Goal: Task Accomplishment & Management: Manage account settings

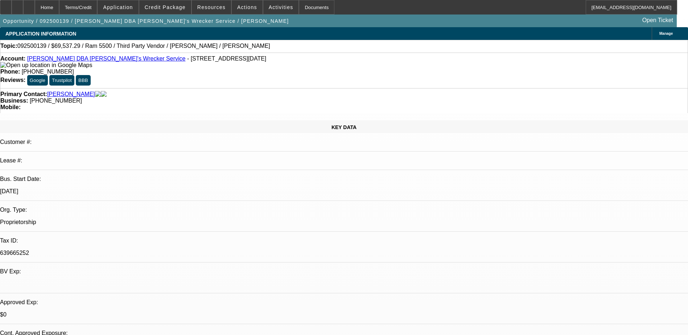
select select "0"
select select "6"
select select "0"
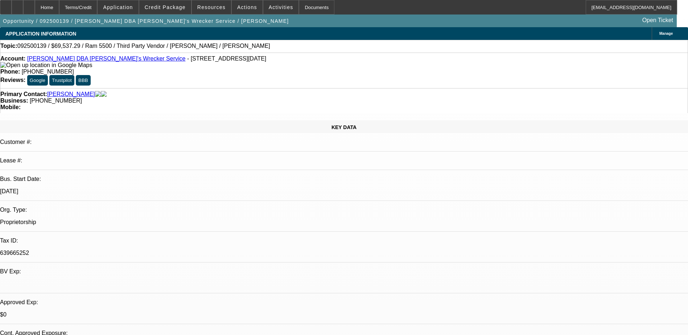
select select "0"
select select "6"
select select "0"
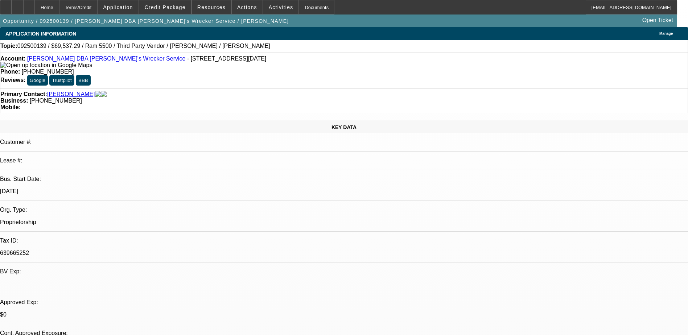
select select "0"
select select "6"
select select "0"
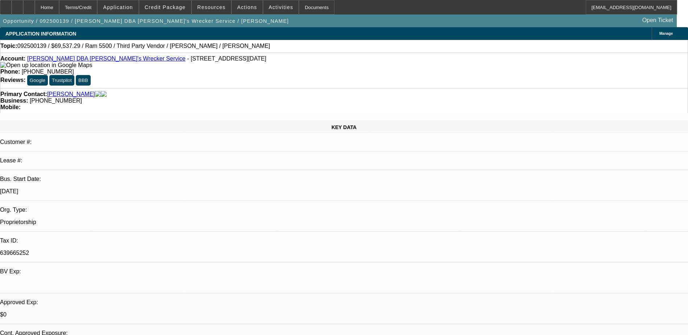
select select "6"
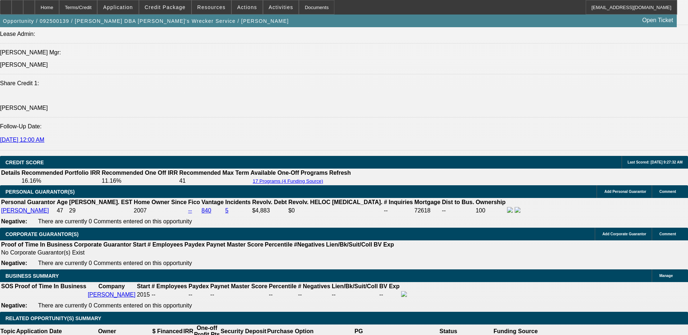
scroll to position [915, 0]
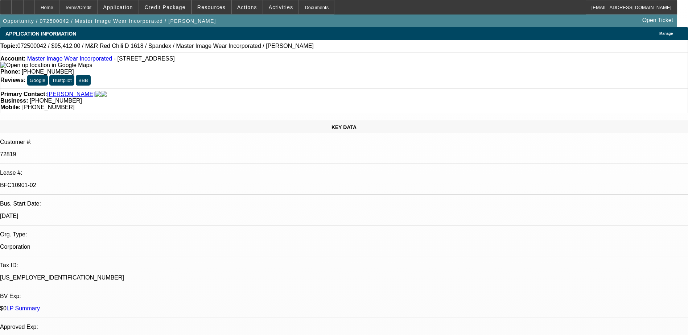
select select "0"
select select "0.1"
select select "4"
select select "0"
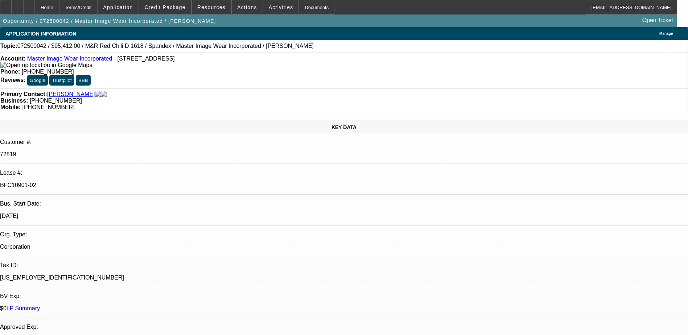
select select "0"
select select "0.1"
select select "4"
select select "0"
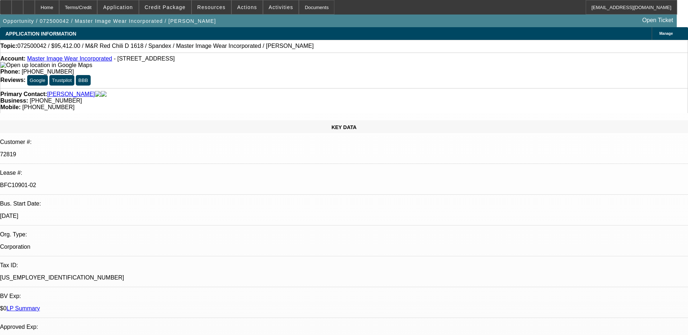
select select "3"
select select "0.1"
select select "4"
select select "0"
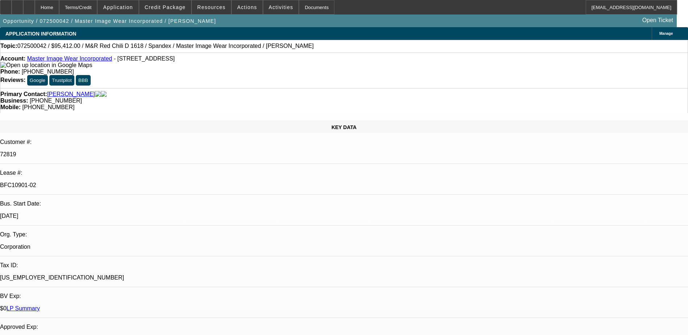
select select "3"
select select "0.1"
select select "4"
click at [35, 7] on div at bounding box center [29, 7] width 12 height 15
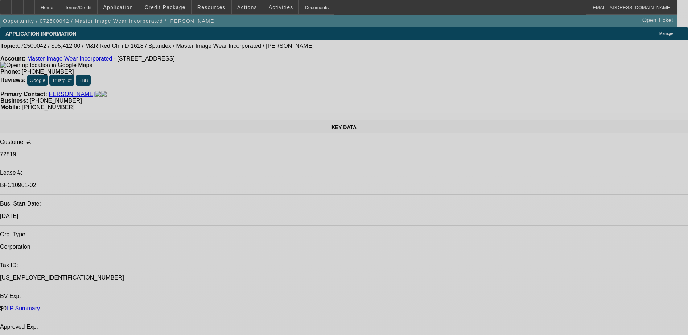
select select "0"
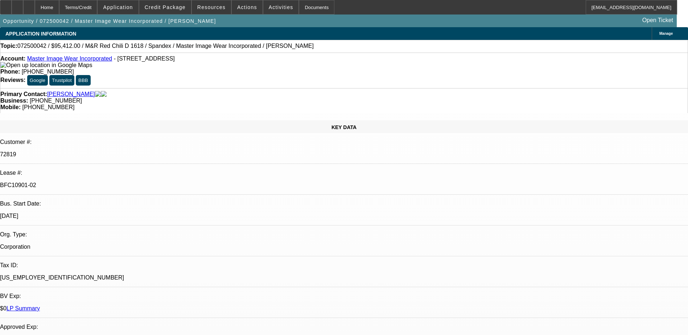
select select "0"
select select "0.1"
select select "0"
select select "0.1"
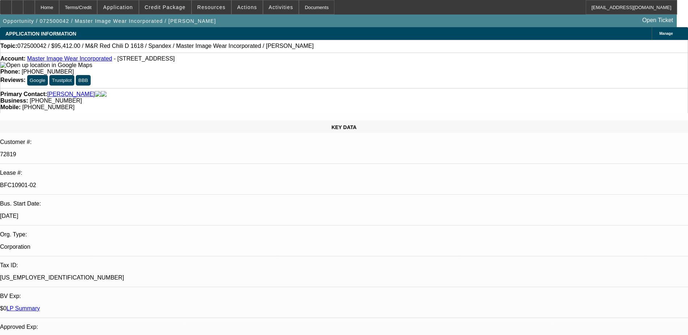
select select "0"
select select "0.1"
select select "0"
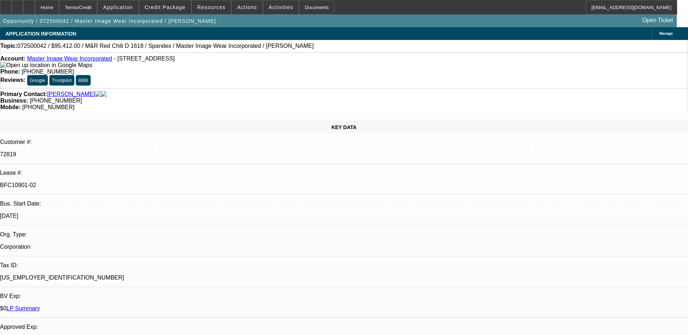
select select "0.1"
select select "1"
select select "4"
select select "1"
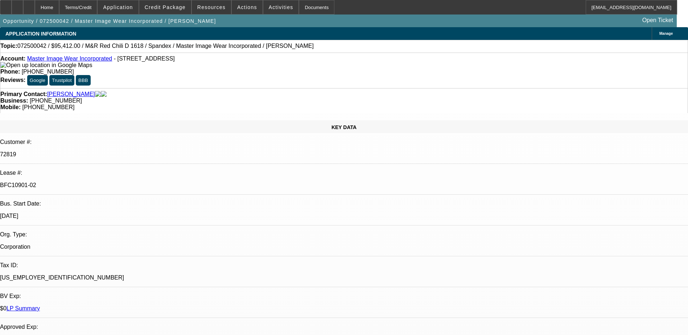
select select "1"
select select "4"
select select "1"
select select "3"
select select "4"
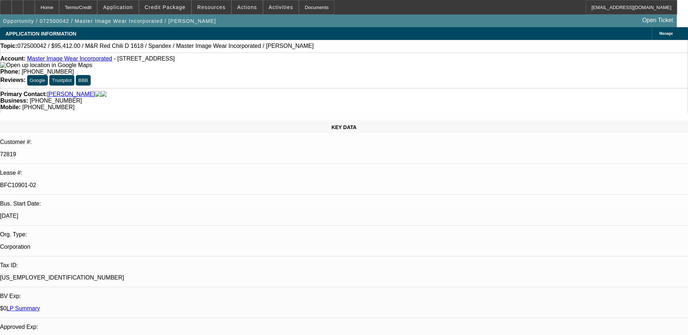
select select "1"
select select "3"
select select "4"
drag, startPoint x: 611, startPoint y: 114, endPoint x: 618, endPoint y: 93, distance: 22.0
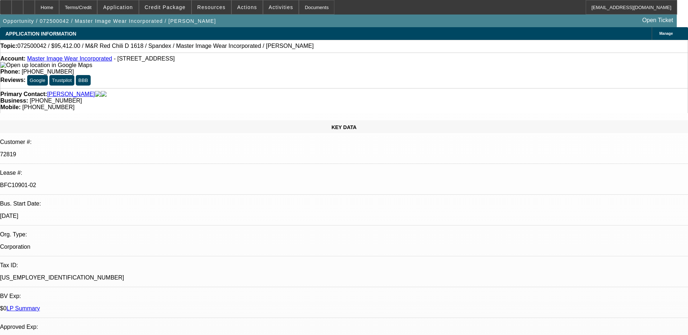
click at [29, 5] on icon at bounding box center [29, 5] width 0 height 0
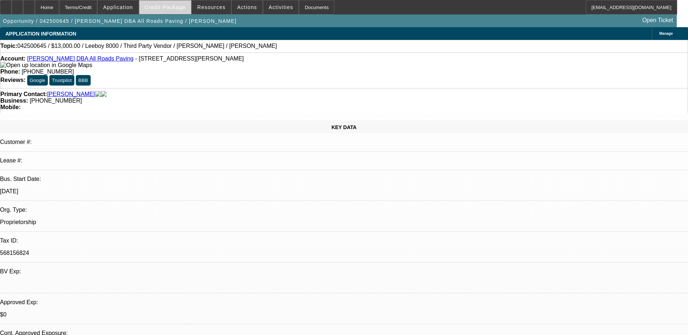
select select "0"
select select "0.1"
select select "0"
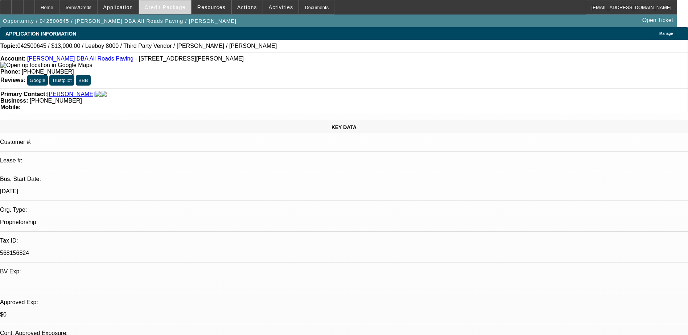
select select "0.1"
select select "0"
select select "0.1"
select select "0"
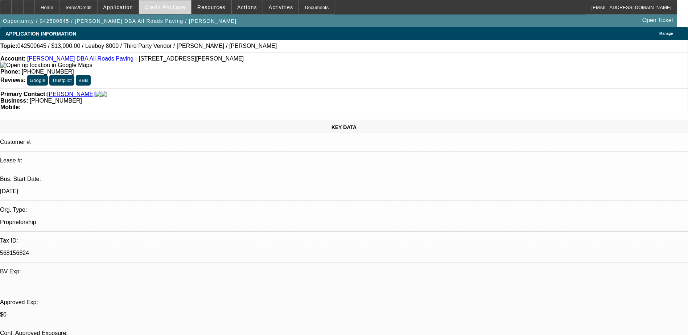
select select "0"
select select "0.1"
select select "1"
select select "3"
select select "5"
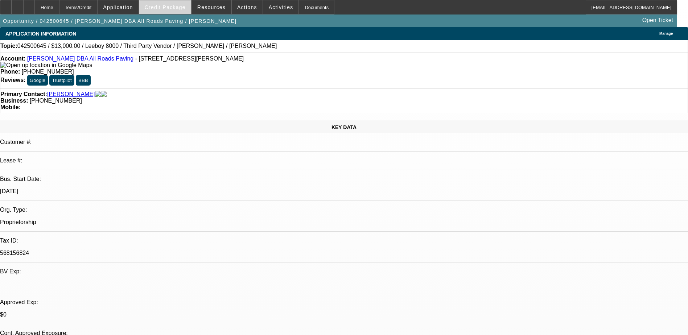
select select "1"
select select "3"
select select "5"
select select "1"
select select "3"
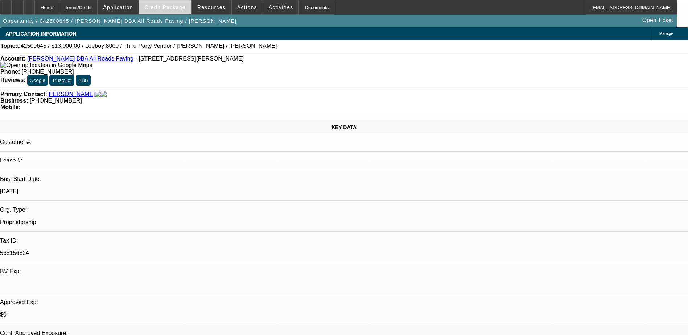
select select "5"
select select "1"
select select "3"
select select "5"
drag, startPoint x: 181, startPoint y: 8, endPoint x: 185, endPoint y: 11, distance: 4.9
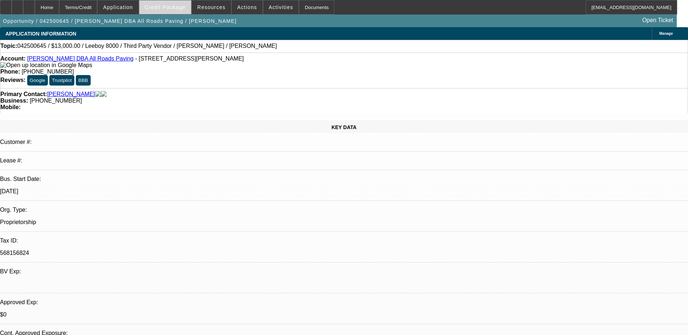
click at [181, 8] on span "Credit Package" at bounding box center [165, 7] width 41 height 6
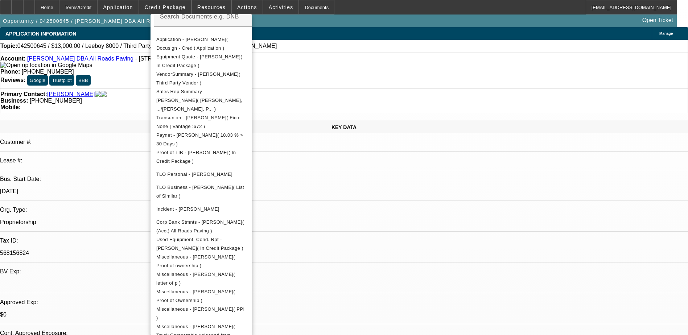
click at [369, 222] on div at bounding box center [344, 167] width 688 height 335
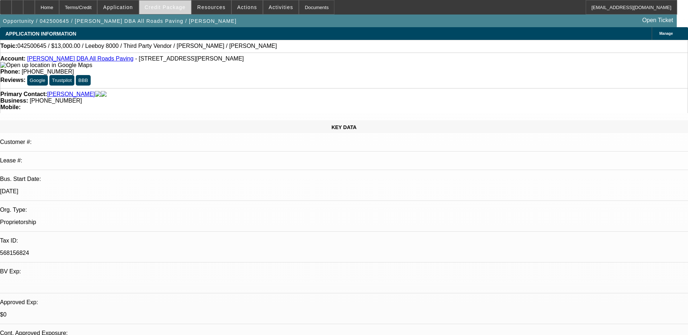
click at [175, 11] on span at bounding box center [165, 7] width 52 height 17
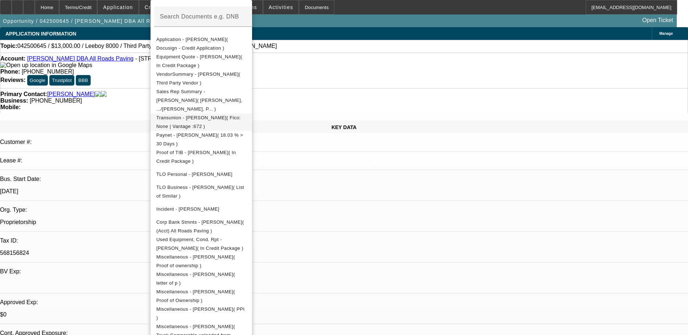
scroll to position [109, 0]
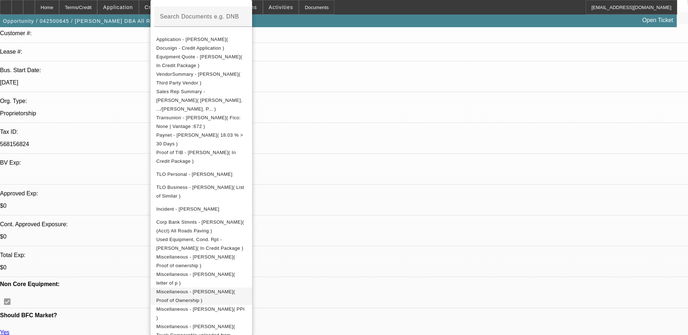
drag, startPoint x: 296, startPoint y: 284, endPoint x: 296, endPoint y: 278, distance: 5.8
click at [246, 287] on span "Miscellaneous - Shane Stanley( Proof of Ownership )" at bounding box center [201, 295] width 90 height 17
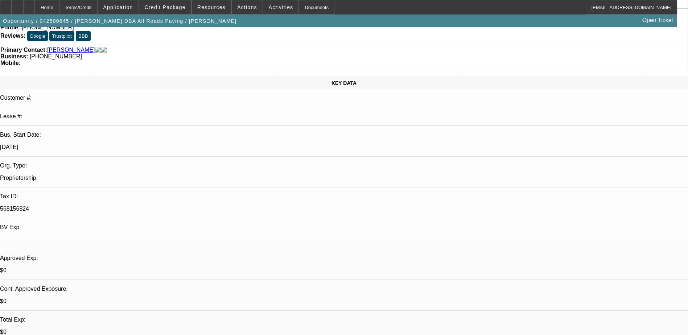
scroll to position [0, 0]
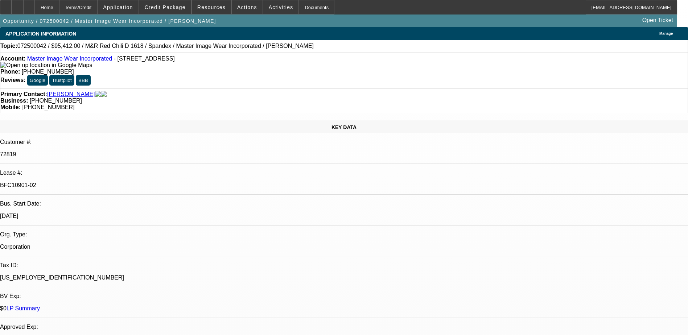
select select "0"
select select "0.1"
select select "0"
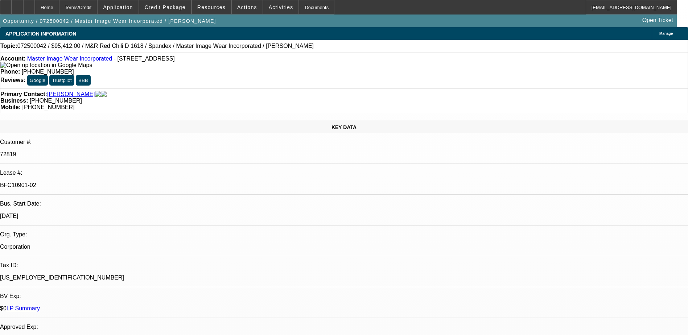
select select "0.1"
select select "0"
select select "0.1"
select select "0"
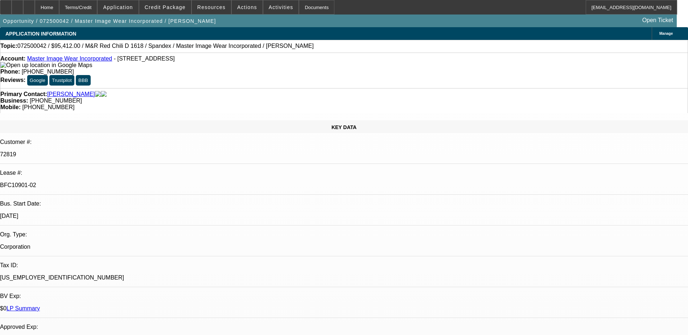
select select "0"
select select "0.1"
select select "1"
select select "4"
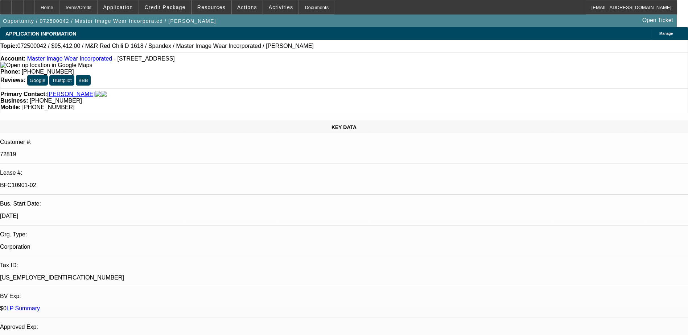
select select "1"
select select "4"
select select "1"
select select "3"
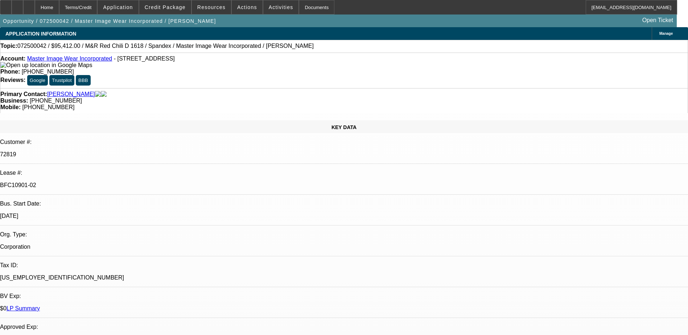
select select "4"
select select "1"
select select "3"
select select "4"
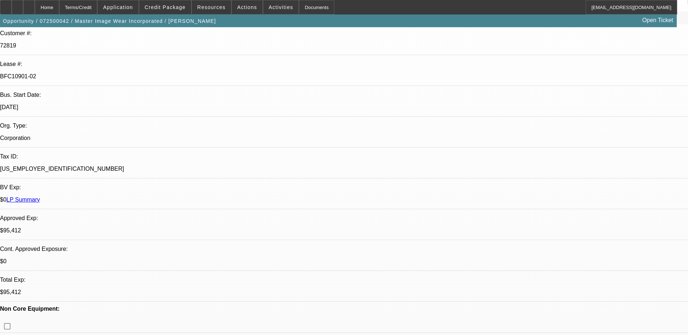
scroll to position [0, 0]
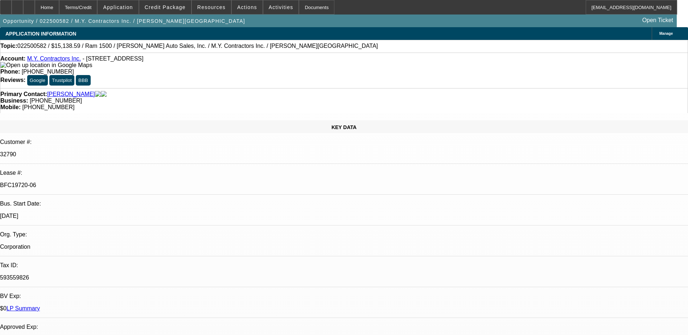
select select "0"
select select "6"
select select "0"
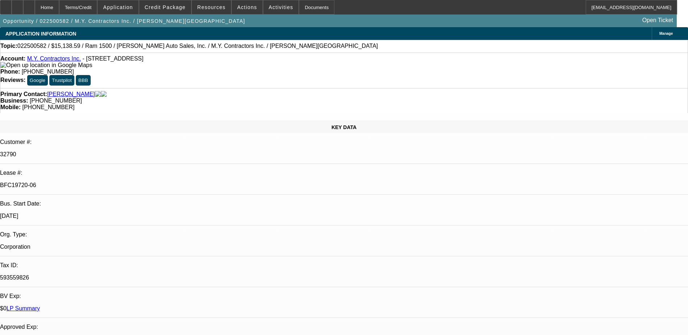
select select "0"
select select "6"
select select "0"
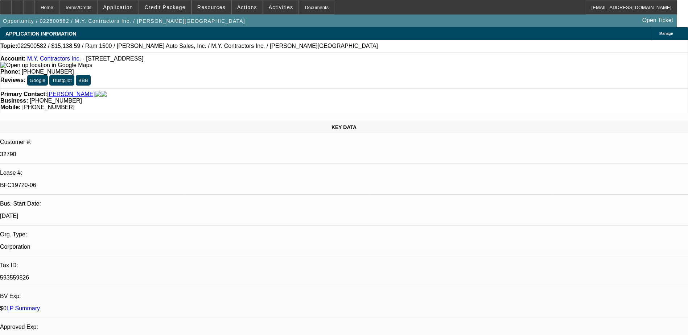
select select "0"
select select "6"
select select "0"
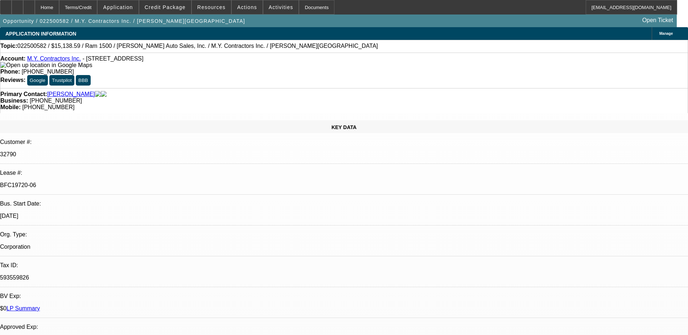
select select "6"
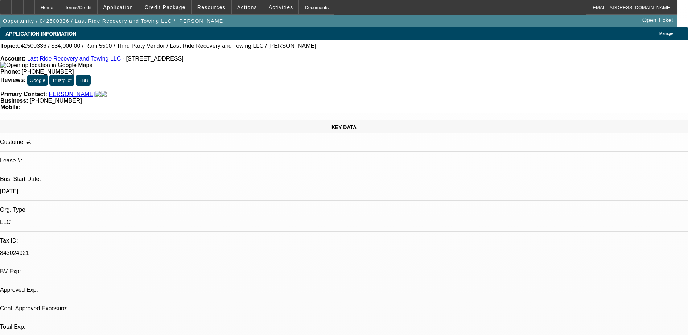
select select "0"
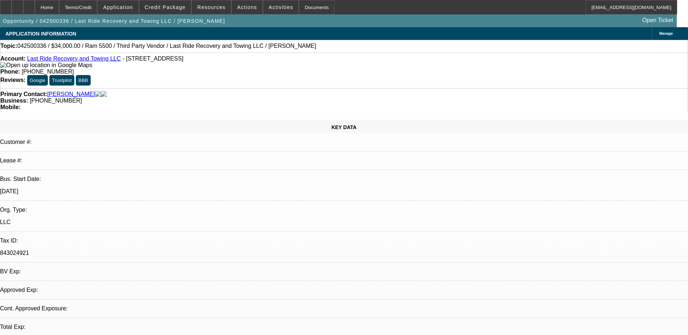
select select "0"
select select "0.15"
select select "0"
select select "0.1"
select select "0.15"
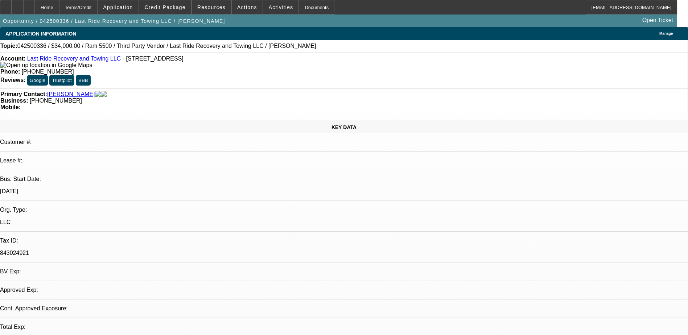
select select "0"
select select "1"
select select "2"
select select "5"
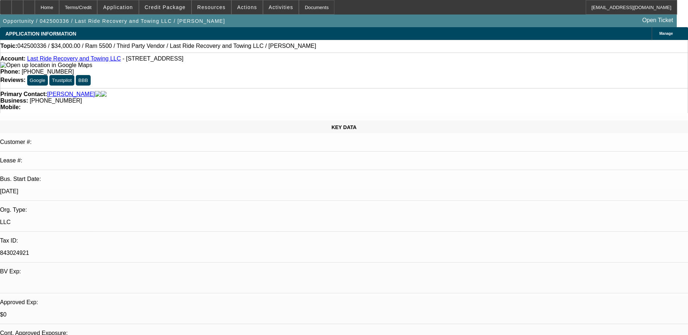
select select "1"
select select "2"
select select "5"
select select "1"
select select "3"
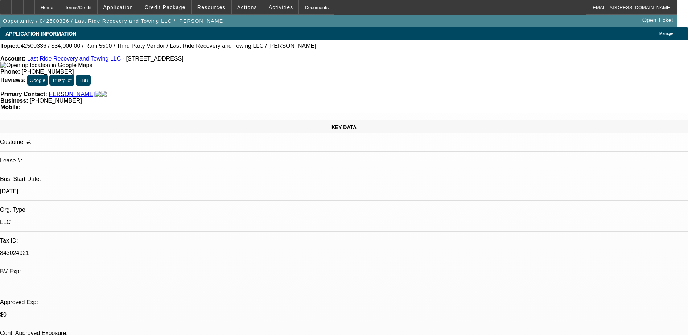
select select "4"
select select "1"
select select "3"
select select "6"
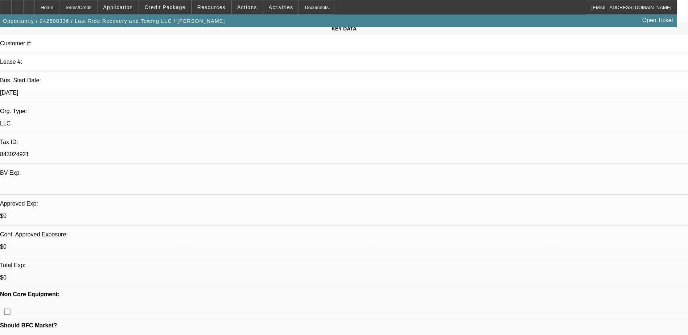
scroll to position [36, 0]
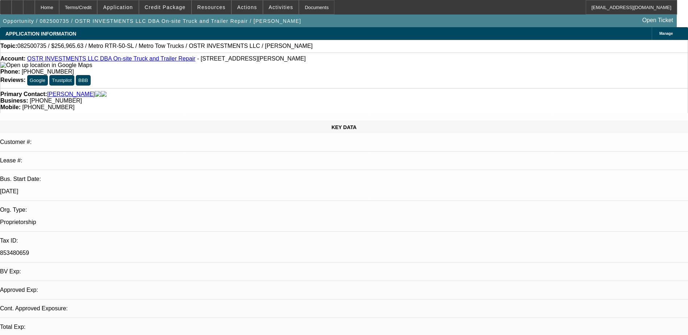
select select "0"
select select "2"
select select "0.1"
select select "1"
select select "2"
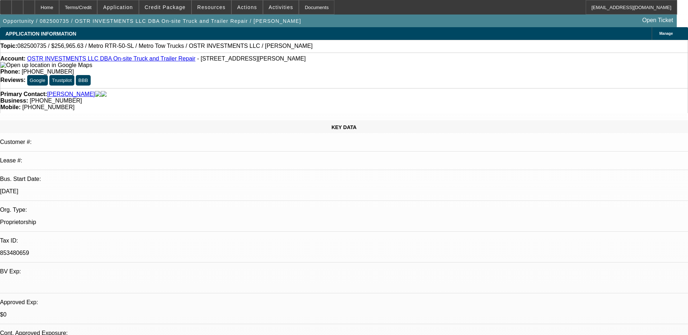
select select "4"
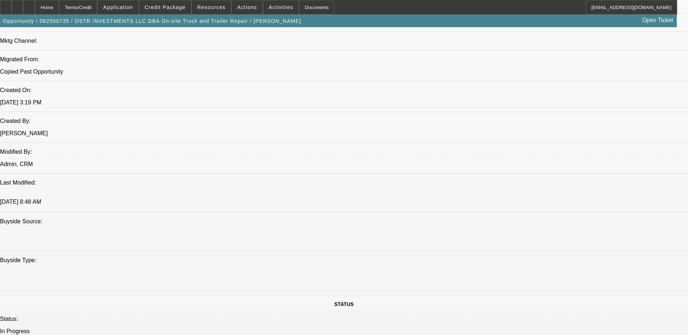
scroll to position [399, 0]
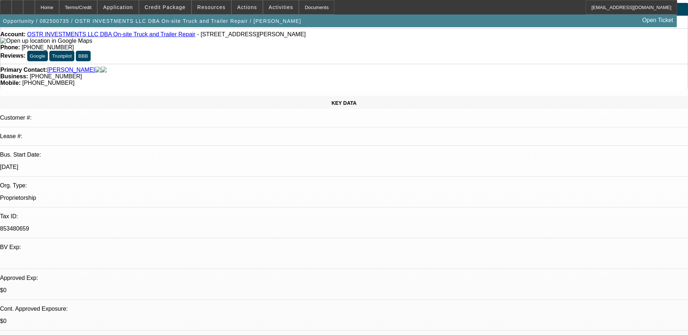
scroll to position [0, 0]
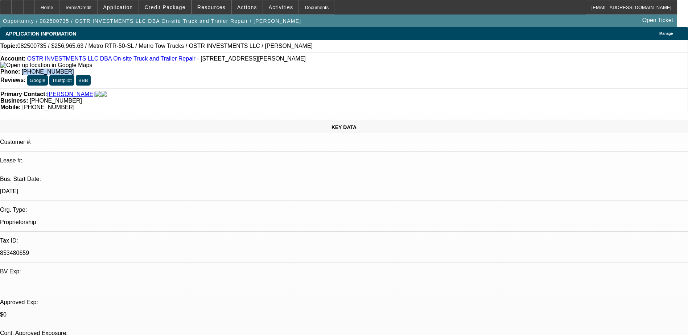
drag, startPoint x: 285, startPoint y: 59, endPoint x: 253, endPoint y: 60, distance: 31.9
click at [253, 69] on div "Phone: (318) 605-1044" at bounding box center [343, 72] width 687 height 7
copy span "(318) 605-1044"
click at [272, 74] on div "Account: OSTR INVESTMENTS LLC DBA On-site Truck and Trailer Repair - 415 Highwa…" at bounding box center [344, 71] width 688 height 36
click at [185, 9] on span "Credit Package" at bounding box center [165, 7] width 41 height 6
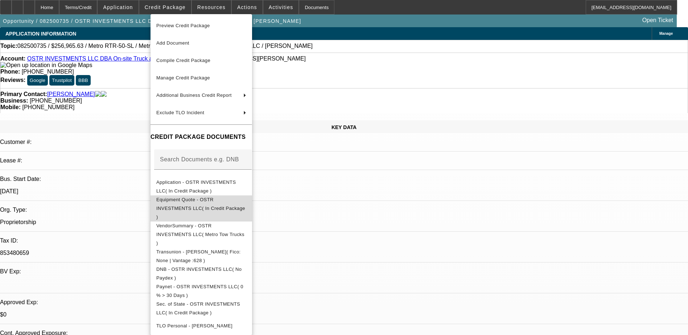
click at [222, 208] on button "Equipment Quote - OSTR INVESTMENTS LLC( In Credit Package )" at bounding box center [201, 208] width 102 height 26
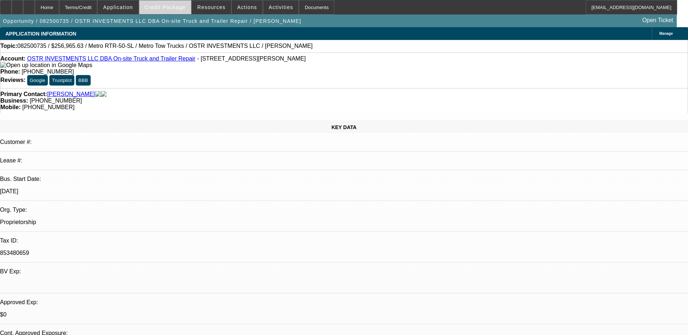
click at [173, 9] on span "Credit Package" at bounding box center [165, 7] width 41 height 6
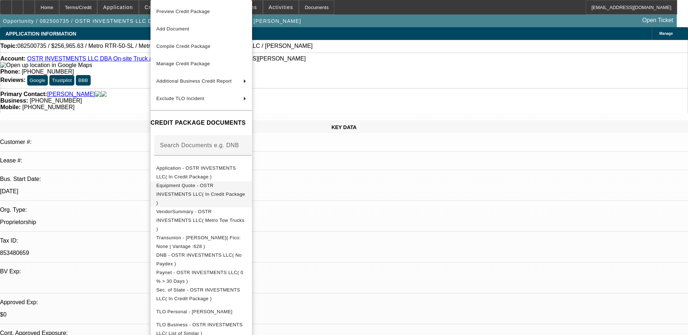
click at [228, 189] on span "Equipment Quote - OSTR INVESTMENTS LLC( In Credit Package )" at bounding box center [200, 194] width 89 height 23
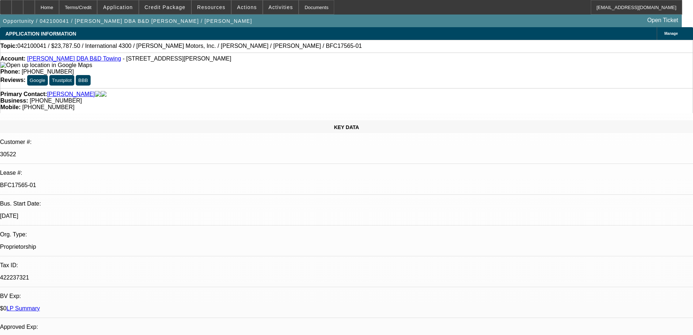
select select "0"
select select "2"
select select "0.1"
select select "0"
select select "2"
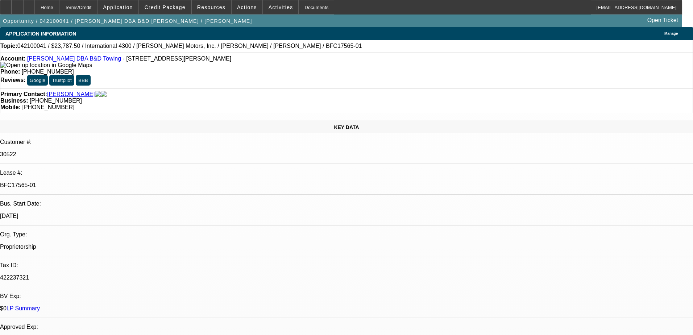
select select "0.1"
select select "0.15"
select select "2"
select select "0.1"
select select "0.15"
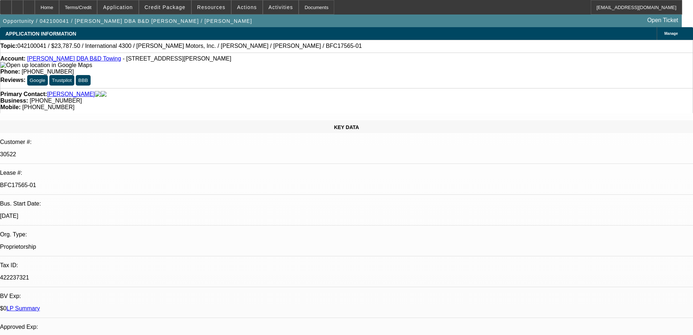
select select "2"
select select "0.1"
select select "1"
select select "2"
select select "4"
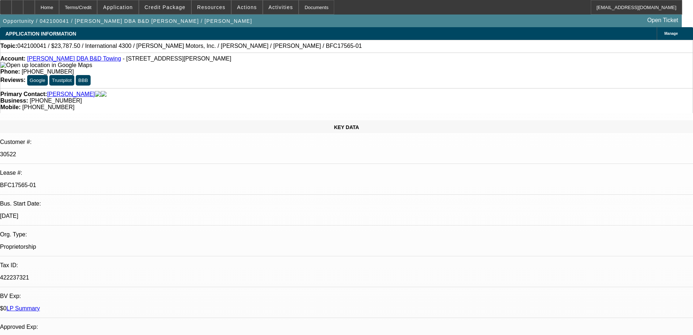
select select "1"
select select "2"
select select "4"
select select "1"
select select "2"
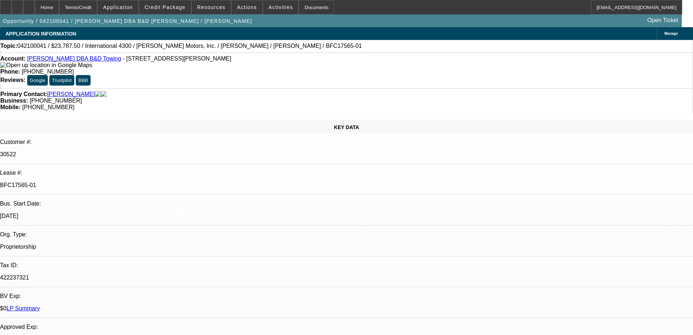
select select "4"
select select "1"
select select "2"
select select "4"
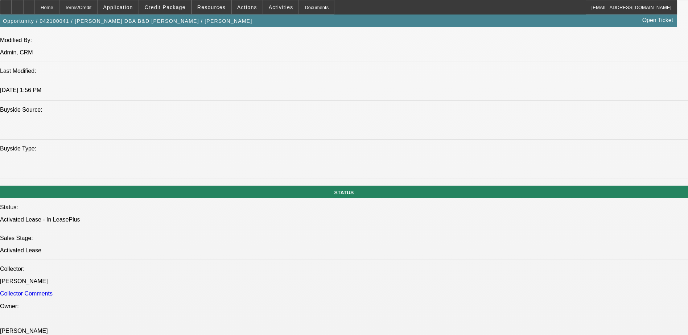
scroll to position [725, 0]
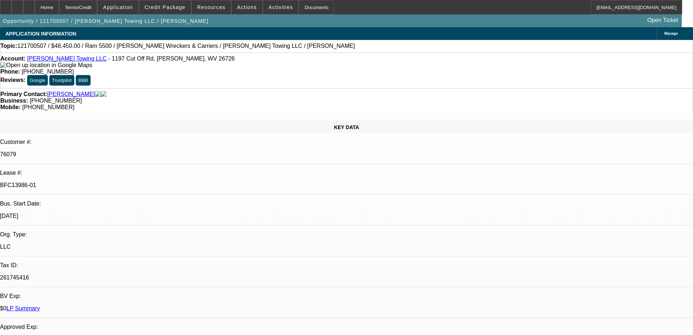
select select "0"
select select "2"
select select "0"
select select "6"
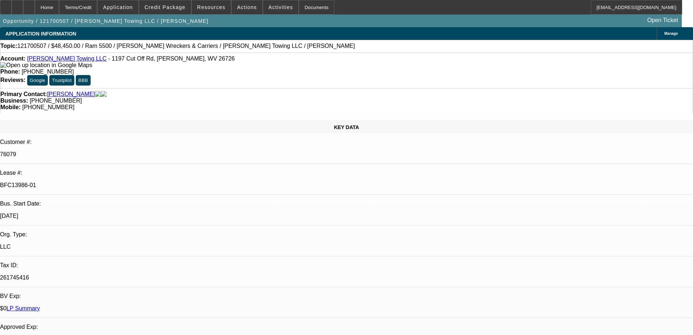
select select "0"
select select "2"
select select "0.1"
select select "4"
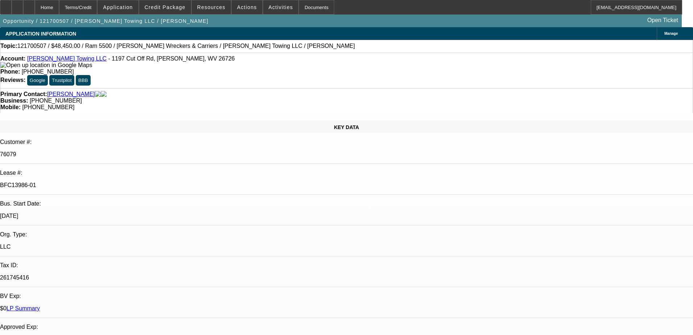
select select "0"
select select "2"
select select "0.1"
select select "4"
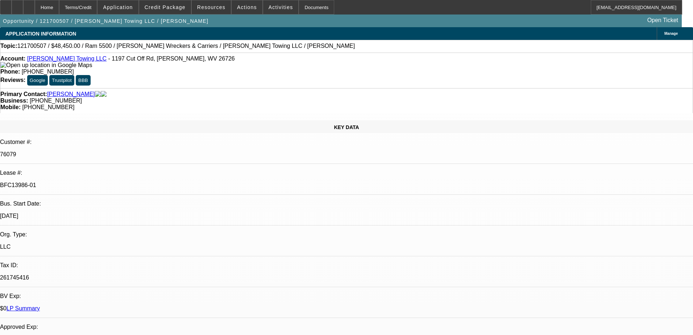
select select "0"
select select "2"
select select "0.1"
select select "4"
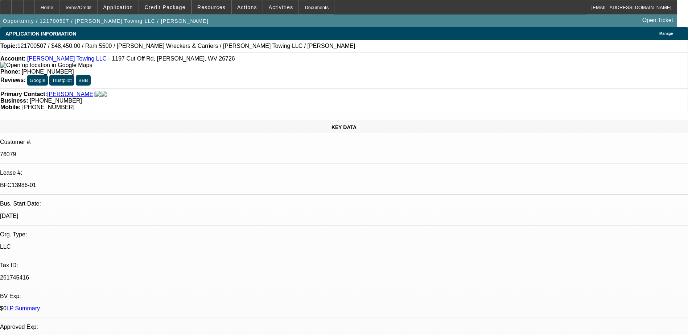
scroll to position [725, 0]
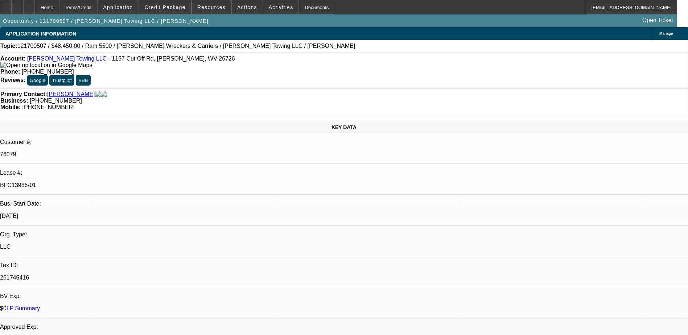
drag, startPoint x: 667, startPoint y: 307, endPoint x: 676, endPoint y: 305, distance: 8.7
drag, startPoint x: 676, startPoint y: 305, endPoint x: 651, endPoint y: 309, distance: 25.0
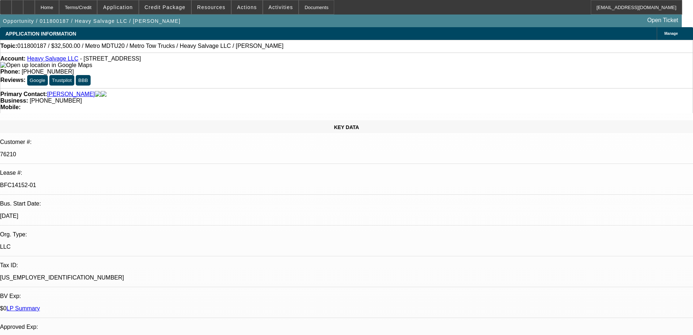
select select "0"
select select "2"
select select "0"
select select "6"
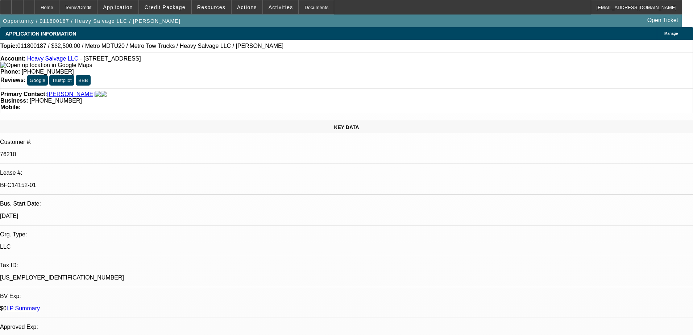
select select "0"
select select "2"
select select "0"
select select "6"
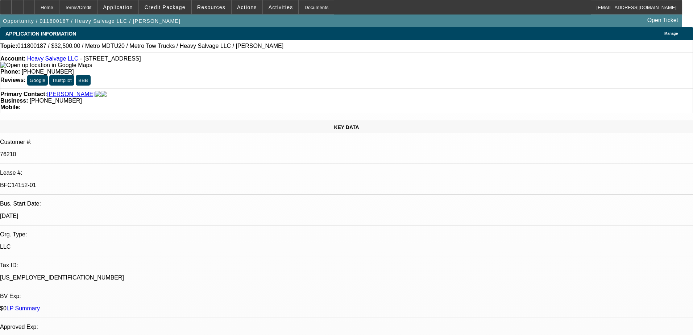
select select "0"
select select "2"
select select "0"
select select "5"
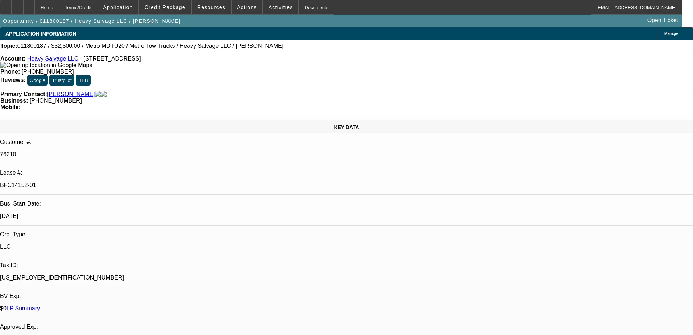
select select "0"
select select "6"
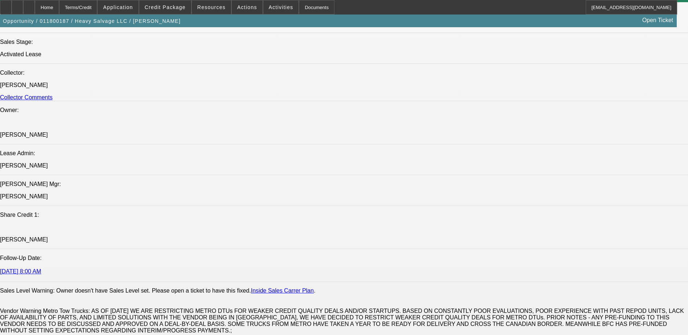
scroll to position [399, 0]
drag, startPoint x: 660, startPoint y: 294, endPoint x: 680, endPoint y: 294, distance: 19.9
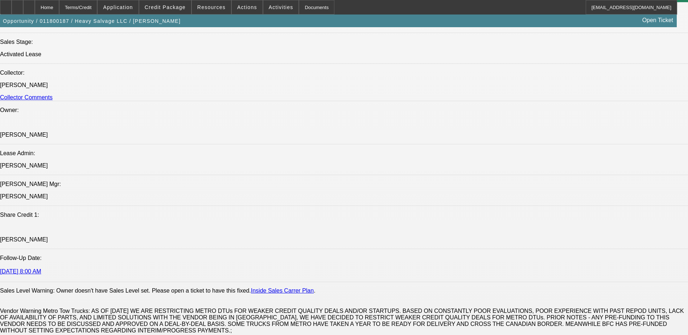
drag, startPoint x: 680, startPoint y: 294, endPoint x: 645, endPoint y: 300, distance: 35.6
drag, startPoint x: 626, startPoint y: 285, endPoint x: 665, endPoint y: 283, distance: 39.6
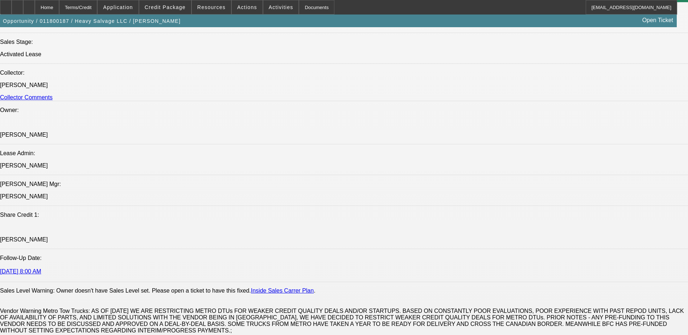
drag, startPoint x: 665, startPoint y: 283, endPoint x: 663, endPoint y: 295, distance: 12.2
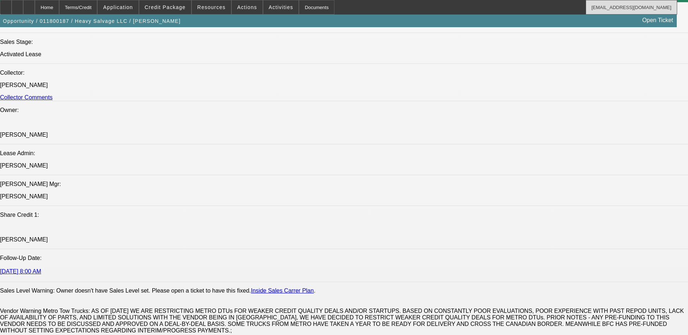
scroll to position [495, 0]
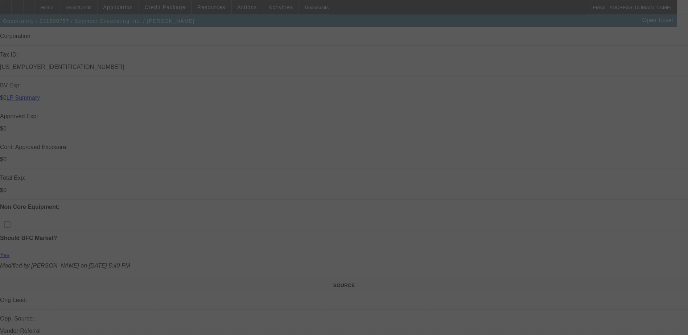
scroll to position [326, 0]
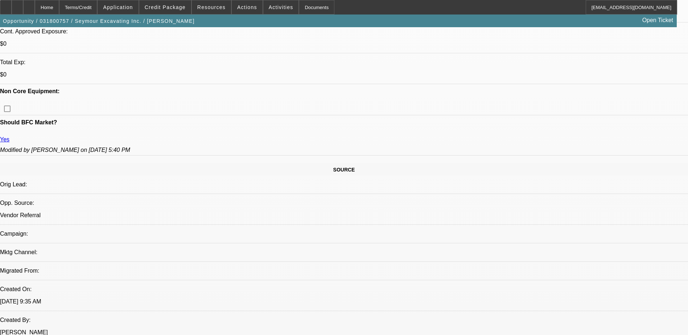
select select "0"
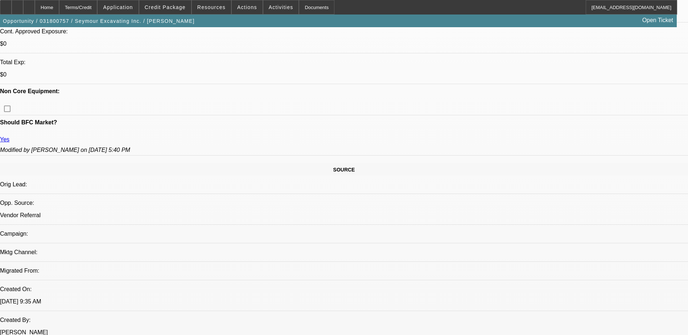
select select "0"
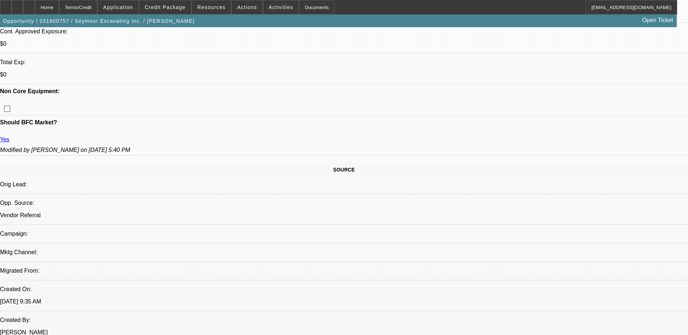
select select "0"
select select "1"
select select "2"
select select "6"
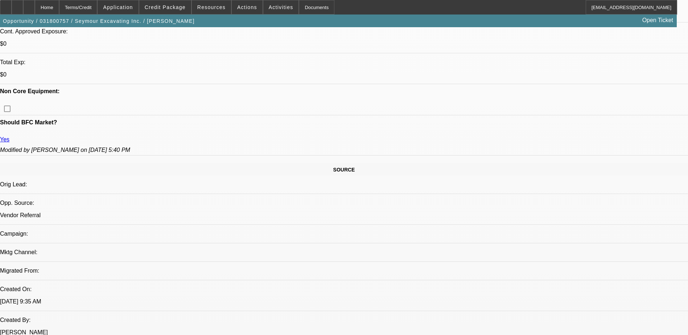
select select "1"
select select "2"
select select "6"
select select "1"
select select "2"
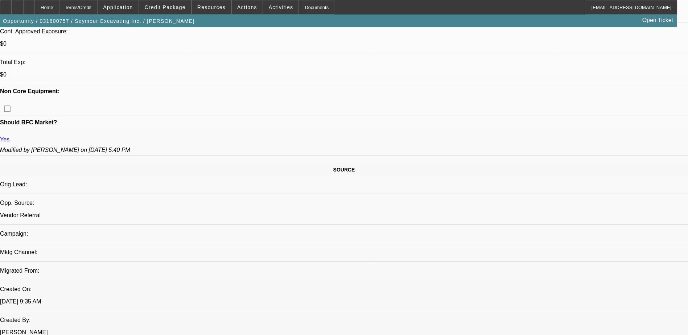
select select "6"
select select "1"
select select "2"
select select "6"
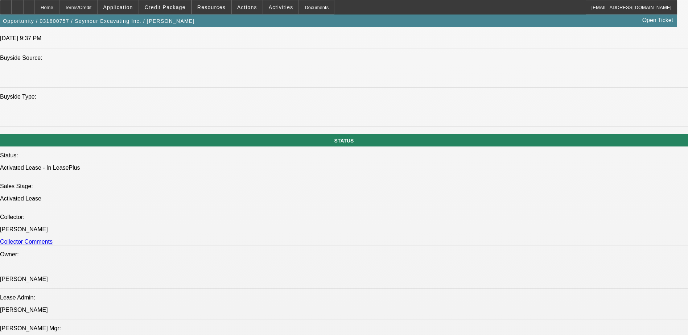
scroll to position [508, 0]
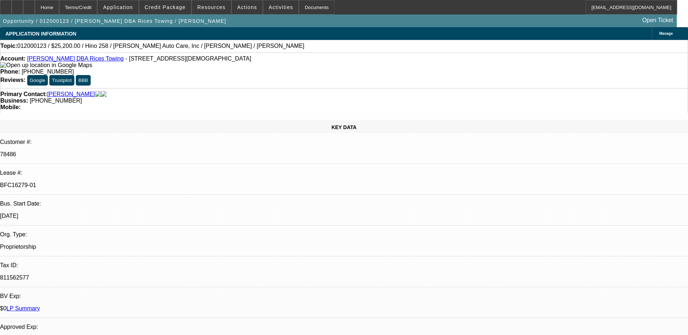
select select "0.1"
select select "2"
select select "0.1"
select select "2"
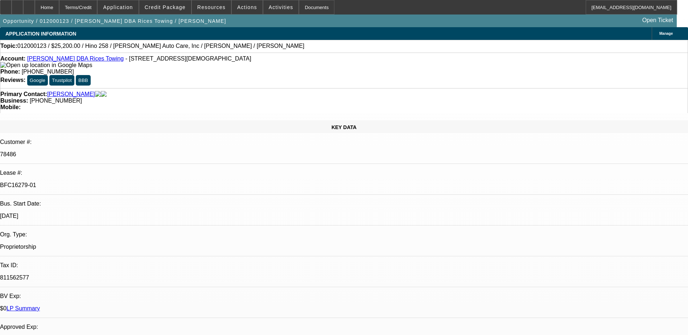
select select "0.1"
select select "2"
select select "0.1"
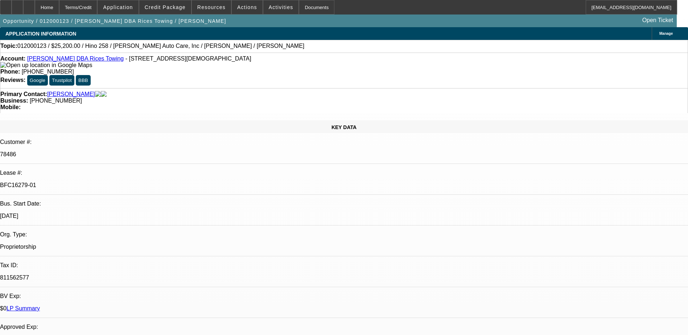
select select "2"
select select "0.1"
select select "1"
select select "2"
select select "4"
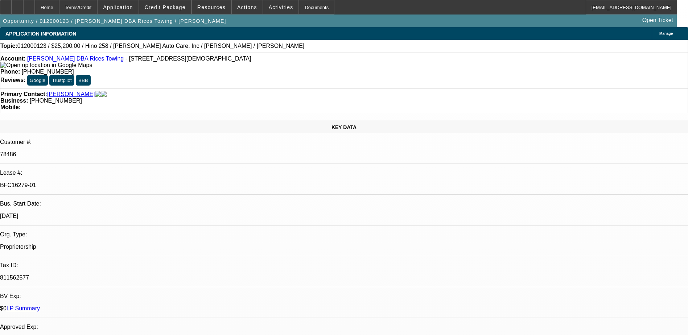
select select "1"
select select "2"
select select "4"
select select "1"
select select "2"
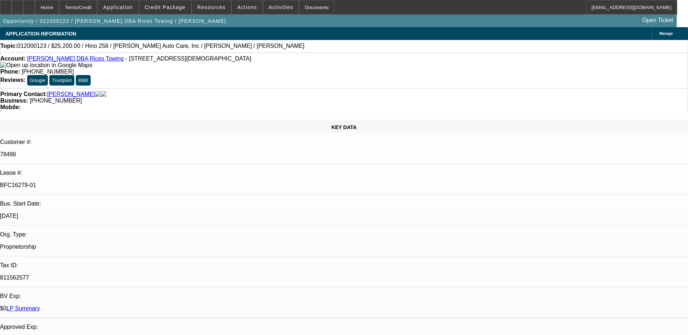
select select "4"
select select "1"
select select "2"
select select "4"
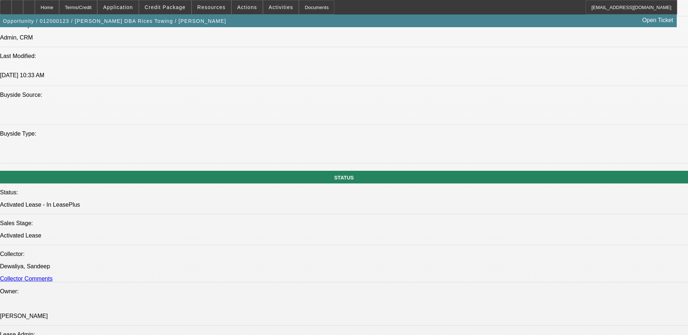
scroll to position [352, 0]
drag, startPoint x: 627, startPoint y: 252, endPoint x: 671, endPoint y: 258, distance: 44.4
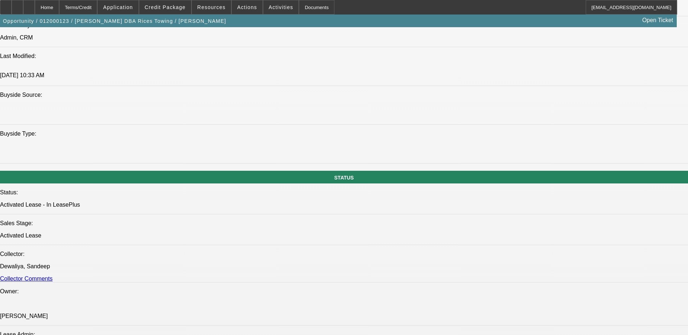
drag, startPoint x: 644, startPoint y: 266, endPoint x: 624, endPoint y: 266, distance: 19.6
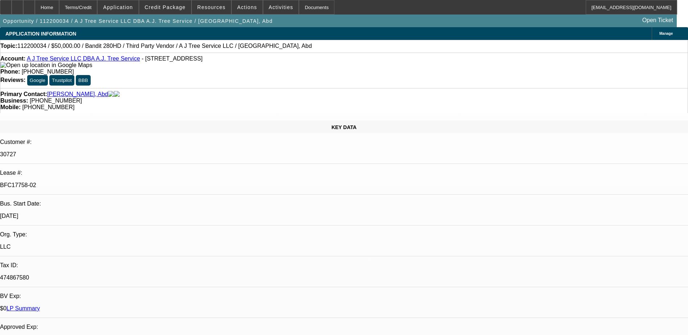
select select "0"
select select "2"
select select "0"
select select "2"
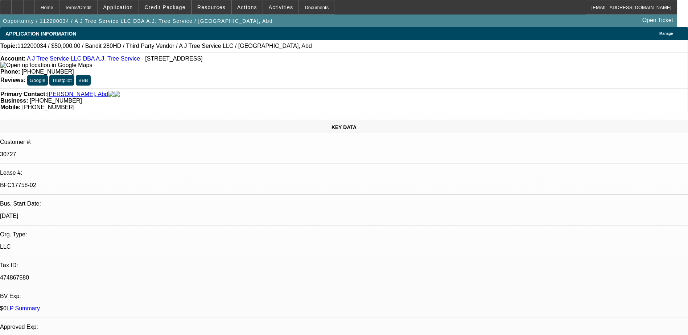
select select "0"
select select "2"
select select "0"
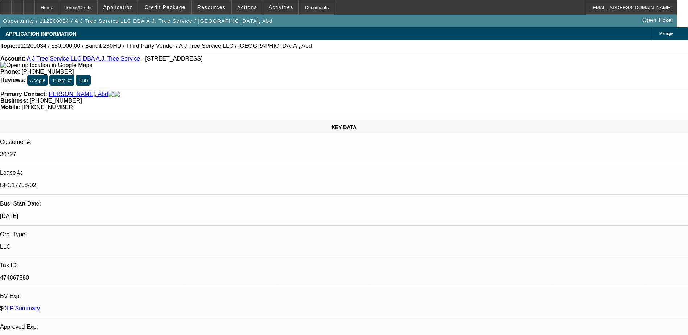
select select "2"
select select "0"
select select "1"
select select "2"
select select "6"
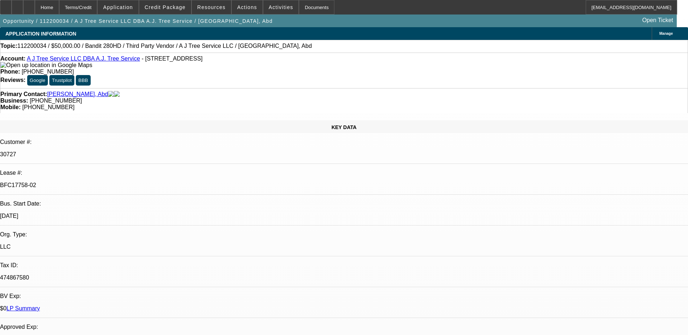
select select "1"
select select "2"
select select "6"
select select "1"
select select "2"
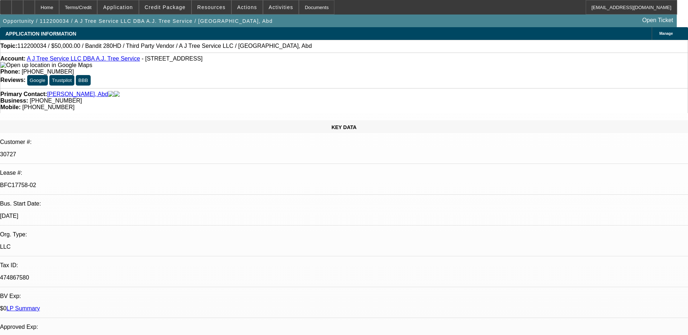
select select "6"
select select "1"
select select "2"
select select "6"
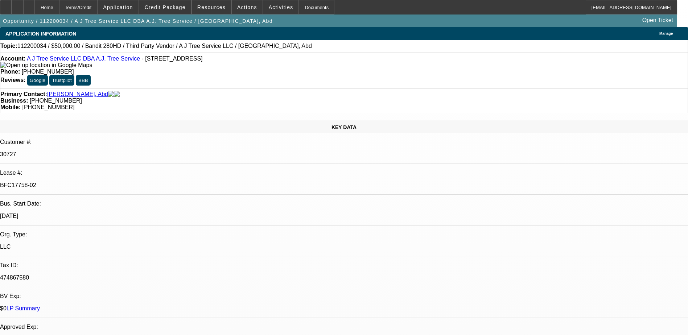
drag, startPoint x: 634, startPoint y: 267, endPoint x: 674, endPoint y: 275, distance: 40.7
drag, startPoint x: 674, startPoint y: 275, endPoint x: 651, endPoint y: 275, distance: 22.8
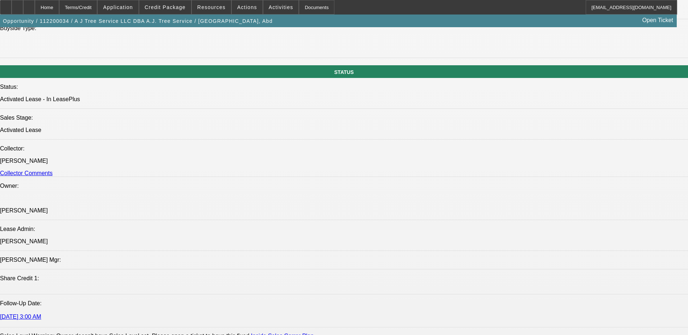
scroll to position [834, 0]
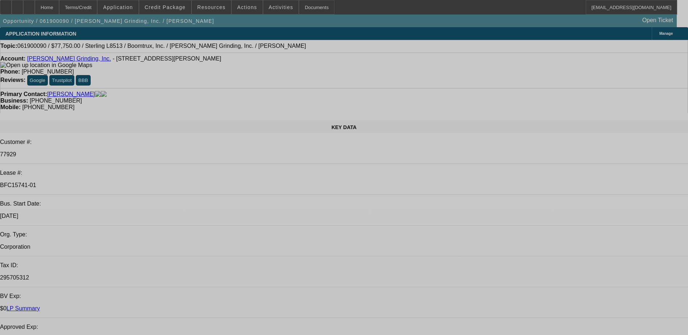
select select "0"
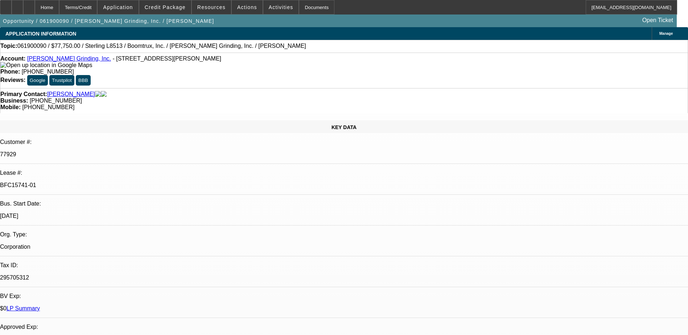
select select "0.1"
select select "0"
select select "0.1"
select select "0"
select select "2"
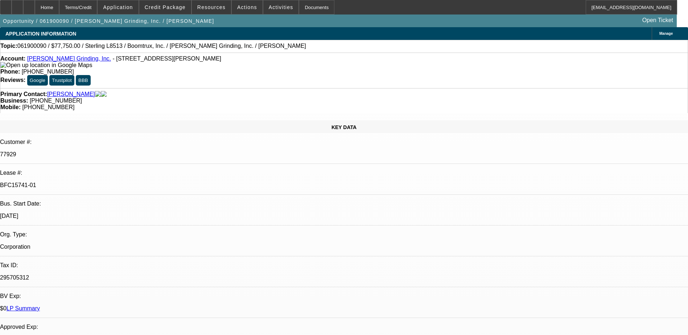
select select "0.1"
select select "2"
select select "0.1"
select select "1"
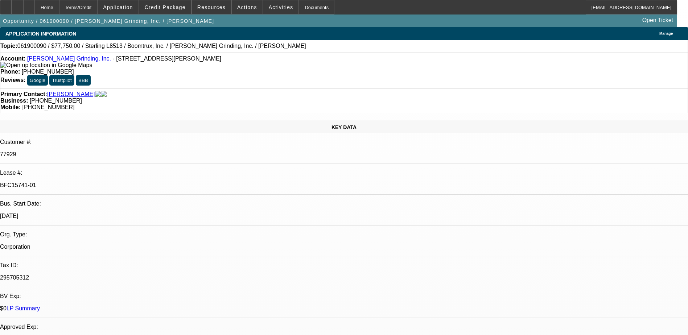
select select "2"
select select "4"
select select "1"
select select "2"
select select "4"
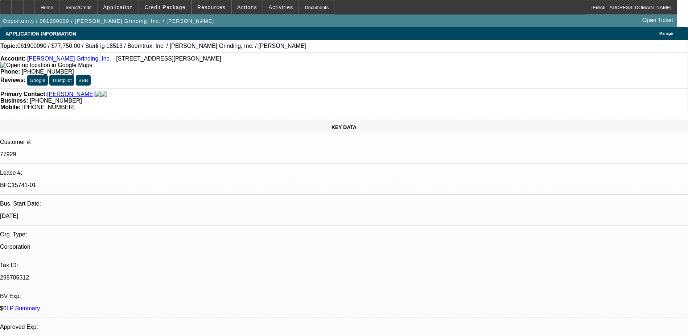
select select "1"
select select "2"
select select "4"
select select "1"
select select "2"
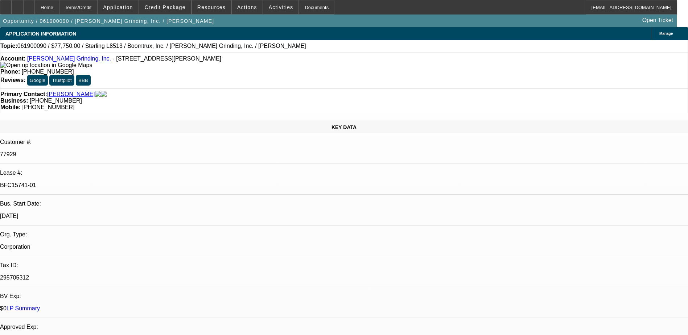
select select "4"
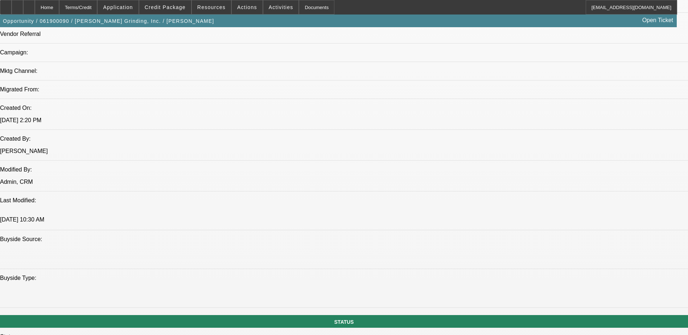
scroll to position [444, 0]
drag, startPoint x: 640, startPoint y: 266, endPoint x: 675, endPoint y: 270, distance: 35.8
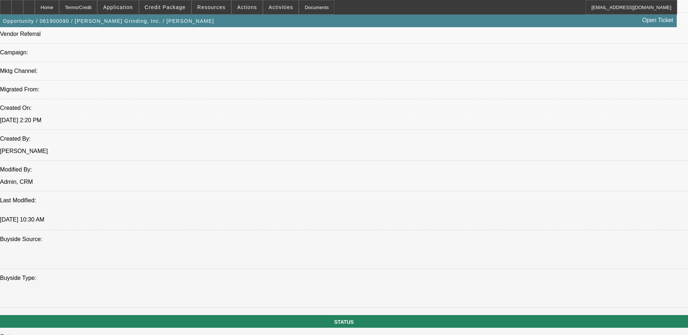
drag, startPoint x: 675, startPoint y: 270, endPoint x: 663, endPoint y: 284, distance: 18.5
drag, startPoint x: 669, startPoint y: 270, endPoint x: 700, endPoint y: 270, distance: 30.8
drag, startPoint x: 700, startPoint y: 270, endPoint x: 648, endPoint y: 276, distance: 52.9
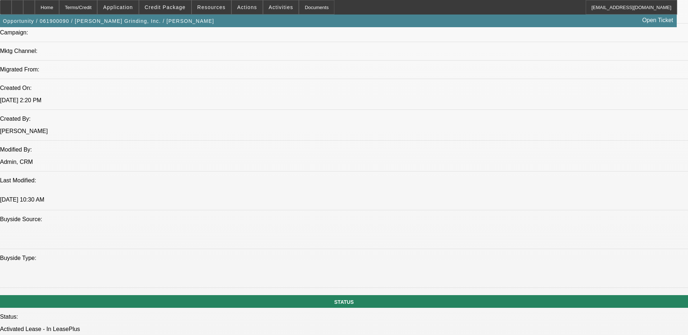
scroll to position [725, 0]
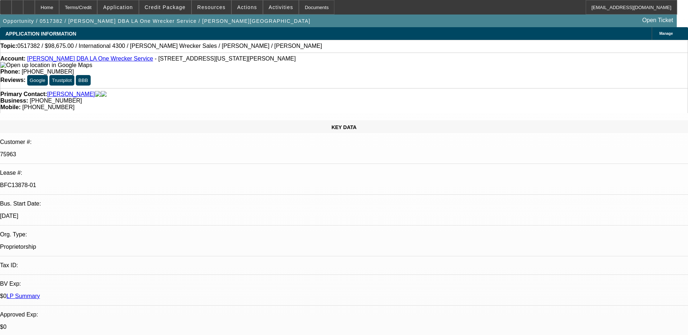
select select "0"
select select "2"
select select "0"
select select "2"
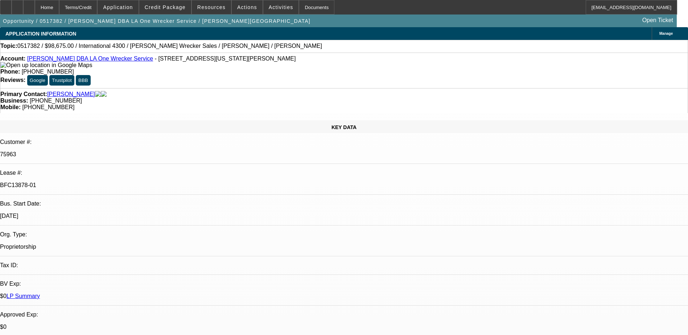
select select "0"
select select "2"
select select "0"
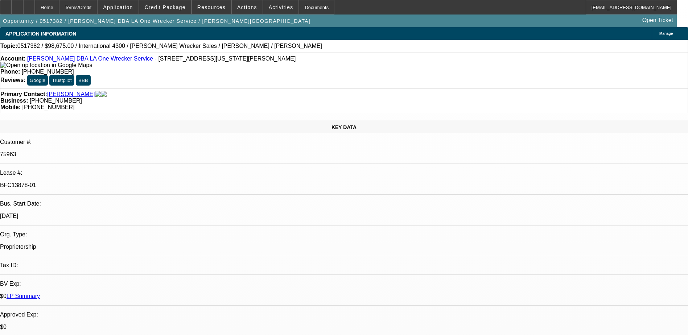
select select "2"
select select "0"
select select "1"
select select "2"
select select "6"
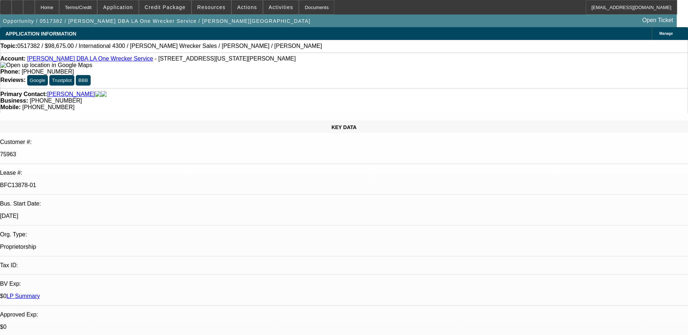
select select "1"
select select "2"
select select "6"
select select "1"
select select "2"
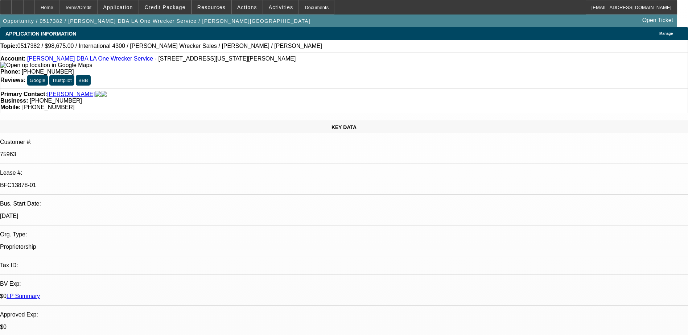
select select "6"
select select "1"
select select "2"
select select "6"
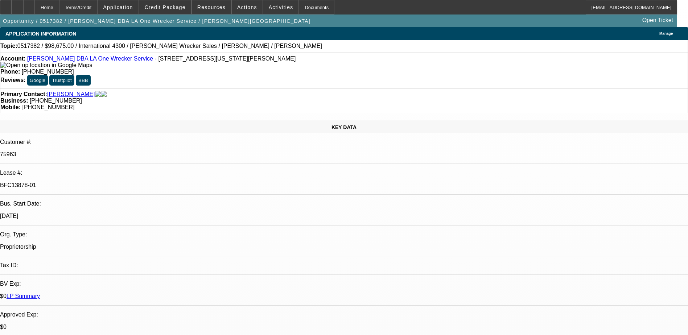
drag, startPoint x: 637, startPoint y: 264, endPoint x: 679, endPoint y: 270, distance: 42.1
drag, startPoint x: 679, startPoint y: 270, endPoint x: 655, endPoint y: 280, distance: 26.5
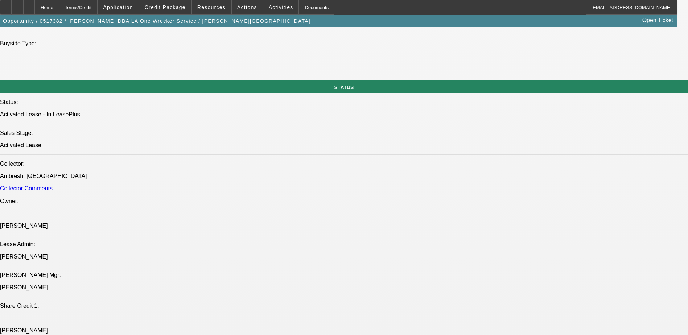
scroll to position [834, 0]
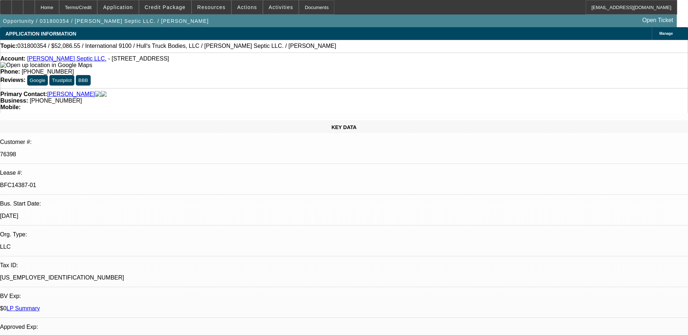
select select "0"
select select "2"
select select "0"
select select "2"
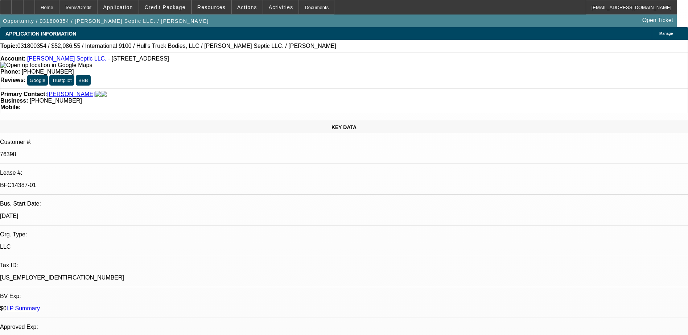
select select "0"
select select "2"
select select "0"
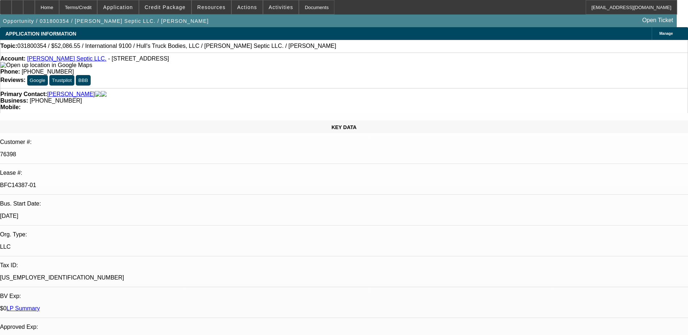
select select "2"
select select "0"
select select "1"
select select "2"
select select "6"
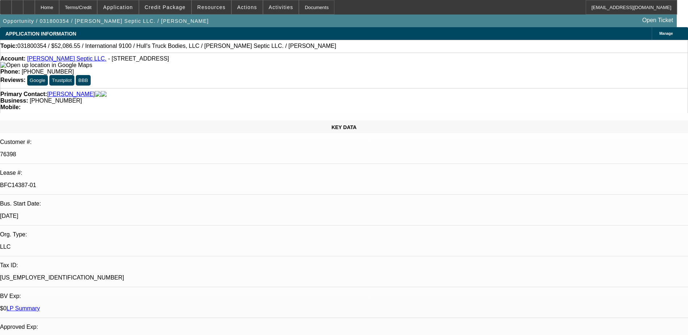
select select "1"
select select "2"
select select "6"
select select "1"
select select "2"
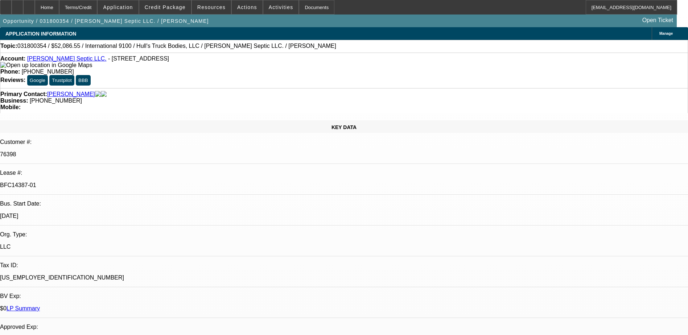
select select "6"
select select "1"
select select "2"
select select "6"
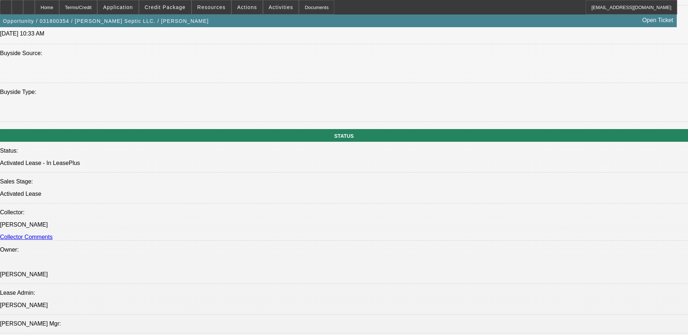
scroll to position [197, 0]
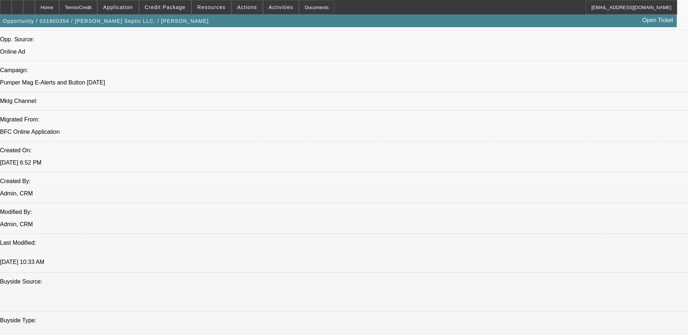
scroll to position [544, 0]
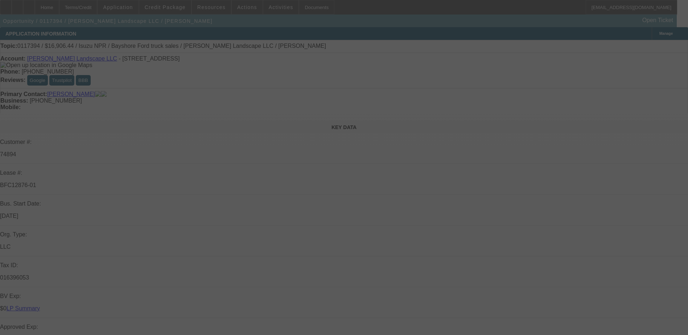
scroll to position [155, 0]
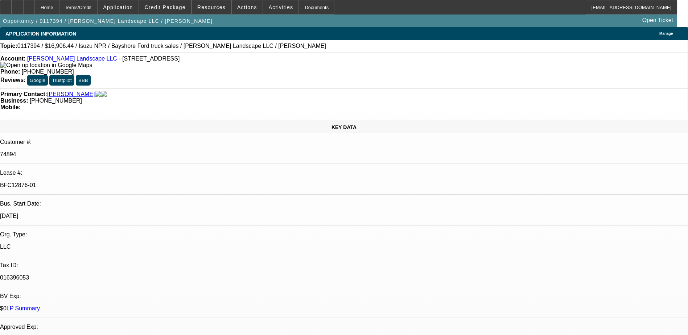
select select "0"
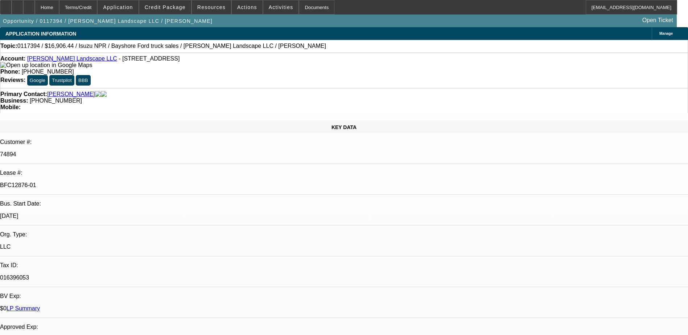
select select "0"
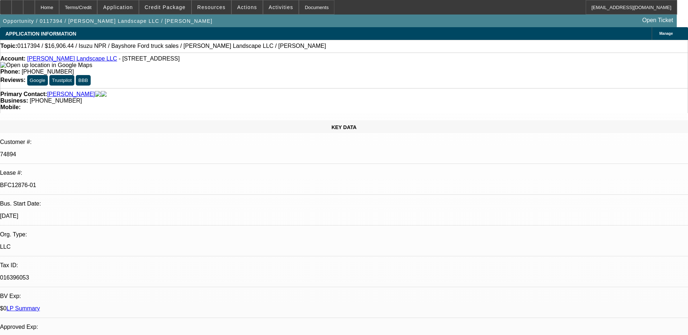
select select "0"
select select "1"
select select "6"
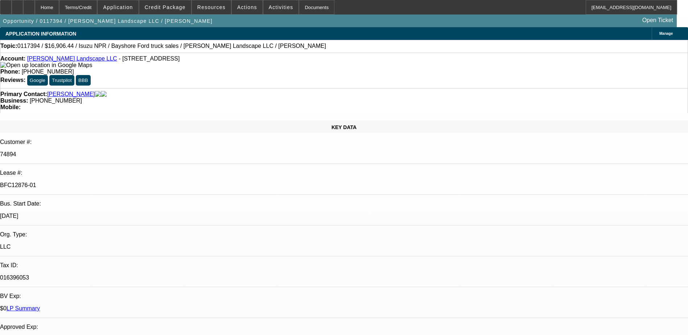
select select "1"
select select "6"
select select "1"
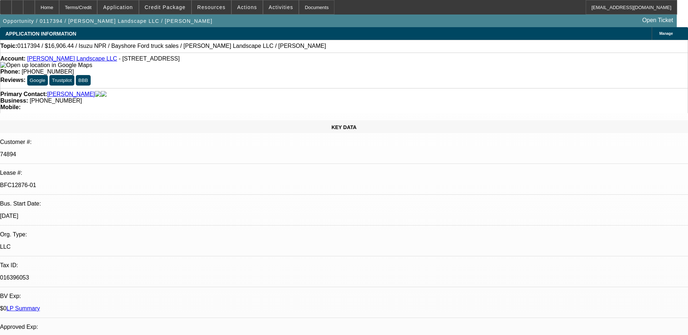
select select "6"
select select "1"
select select "6"
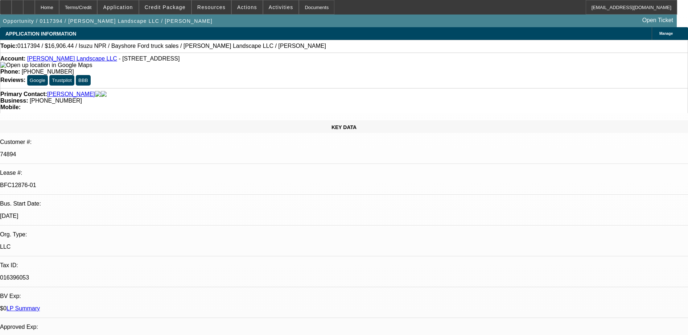
scroll to position [0, 7]
drag, startPoint x: 686, startPoint y: 306, endPoint x: 651, endPoint y: 307, distance: 34.5
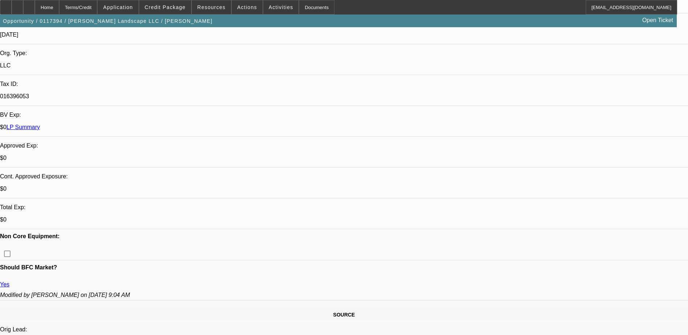
scroll to position [73, 0]
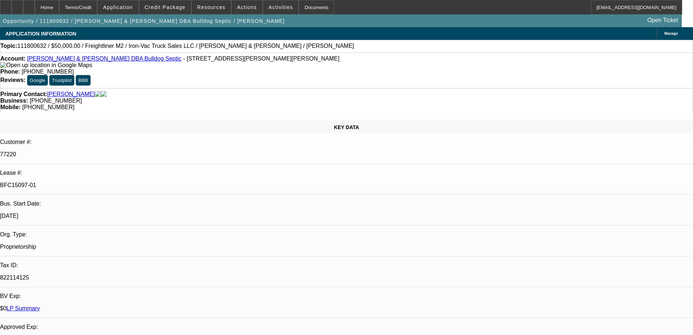
select select "0"
select select "2"
select select "0.1"
select select "4"
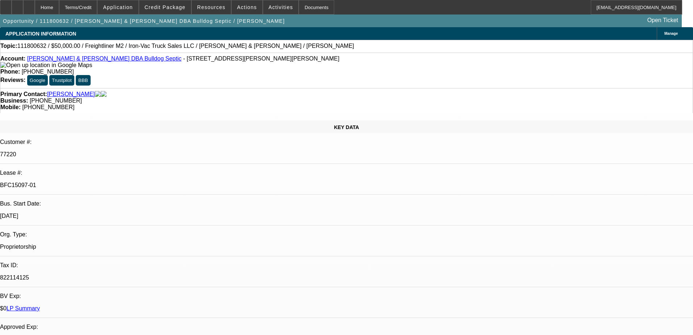
select select "0"
select select "2"
select select "0.1"
select select "4"
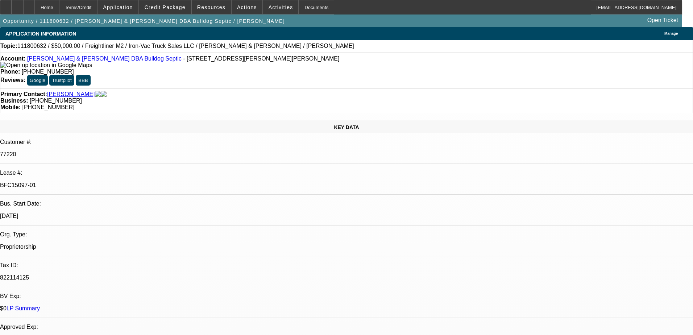
select select "0"
select select "2"
select select "0.1"
select select "4"
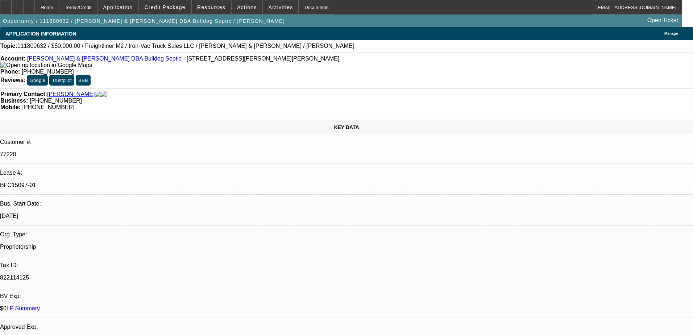
select select "0"
select select "2"
select select "0.1"
select select "4"
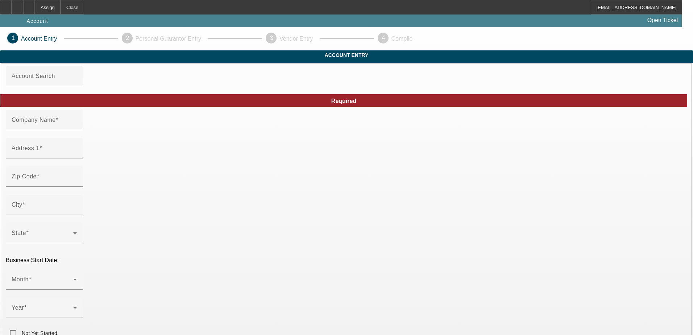
type input "Primetime Carpet Cleaning & Water Restoration LLC"
type input "[STREET_ADDRESS]"
type input "74006"
type input "[GEOGRAPHIC_DATA]"
type input "[PHONE_NUMBER]"
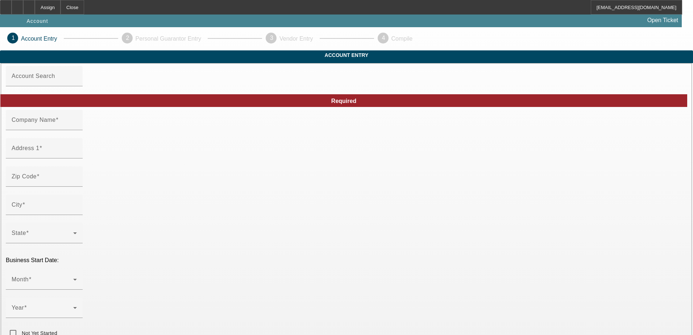
type input "[EMAIL_ADDRESS][DOMAIN_NAME]"
type input "[US_EMPLOYER_IDENTIFICATION_NUMBER]"
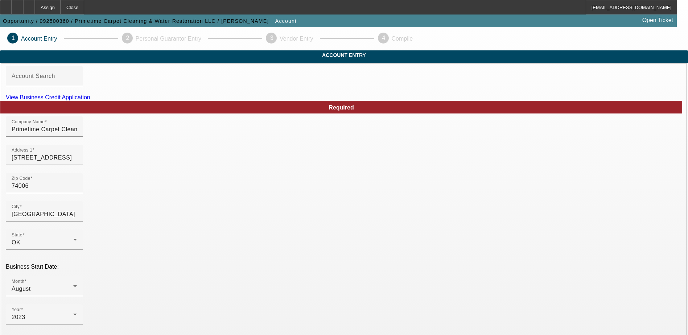
click at [376, 101] on div "View Business Credit Application" at bounding box center [344, 97] width 676 height 7
click at [90, 100] on link "View Business Credit Application" at bounding box center [48, 97] width 84 height 6
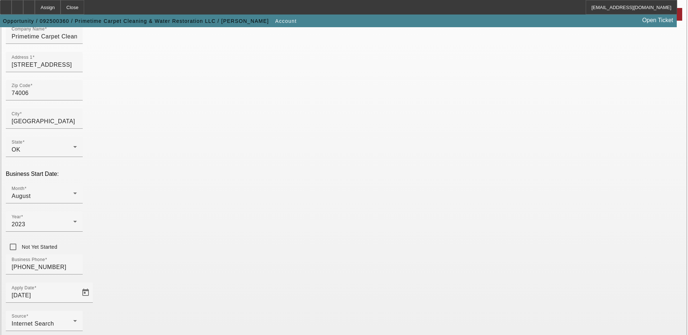
scroll to position [129, 0]
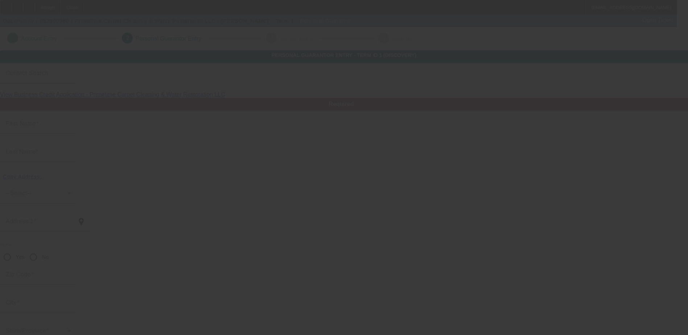
type input "[US_STATE]"
type input "[PERSON_NAME]"
type input "[STREET_ADDRESS]"
radio input "true"
type input "74006"
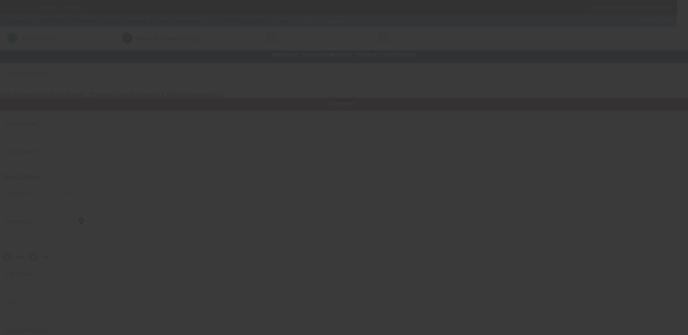
type input "[GEOGRAPHIC_DATA]"
type input "[PHONE_NUMBER]"
type input "50"
type input "446-94-2412"
type input "[US_STATE][EMAIL_ADDRESS][DOMAIN_NAME]"
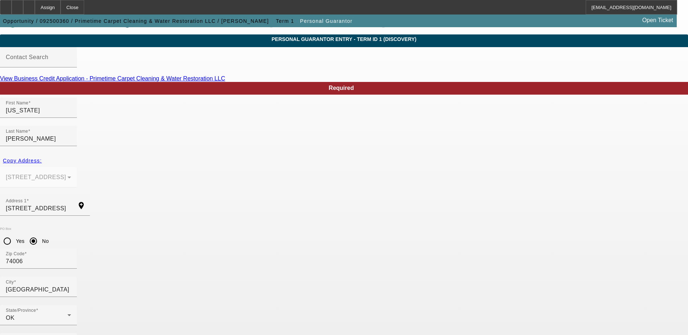
scroll to position [20, 0]
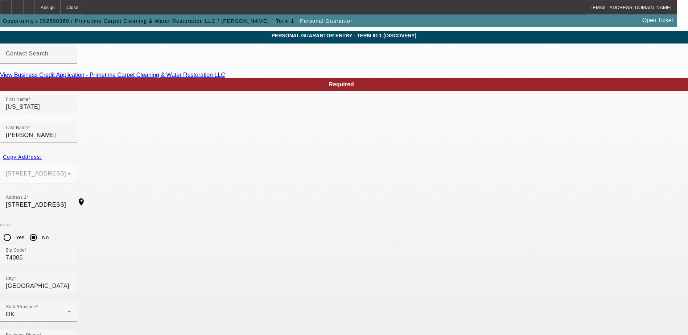
type input "[PHONE_NUMBER]"
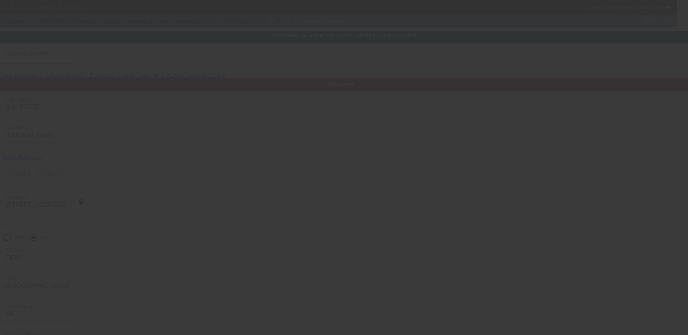
type input "[PERSON_NAME]"
type input "[STREET_ADDRESS]"
type input "74006"
type input "[GEOGRAPHIC_DATA]"
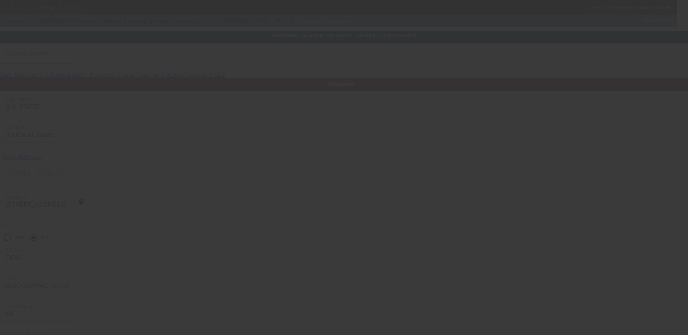
type input "[PHONE_NUMBER]"
type input "100"
type input "448-90-7902"
type input "[EMAIL_ADDRESS][DOMAIN_NAME]"
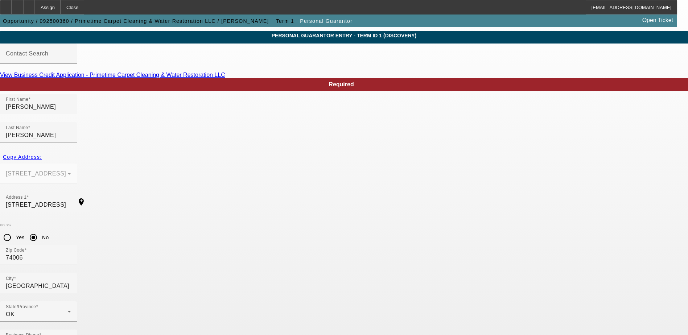
drag, startPoint x: 316, startPoint y: 271, endPoint x: 240, endPoint y: 276, distance: 76.3
type input "50"
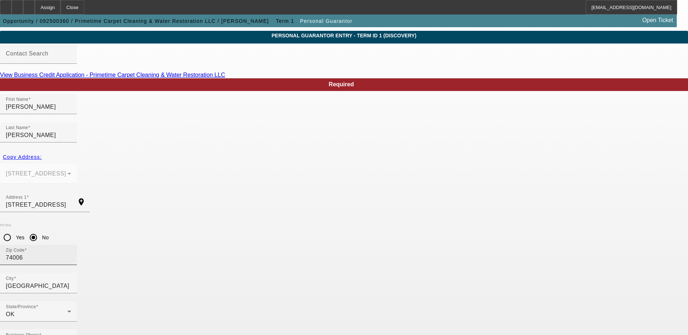
click at [71, 245] on div "Zip Code 74006" at bounding box center [38, 255] width 65 height 20
click at [71, 273] on div "City" at bounding box center [38, 283] width 65 height 20
type input "b"
click at [71, 253] on input "74006" at bounding box center [38, 257] width 65 height 9
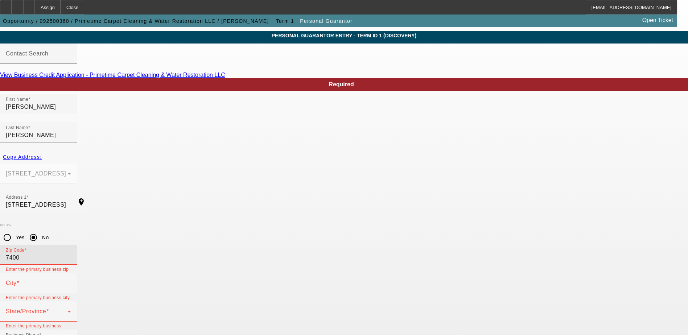
type input "74006"
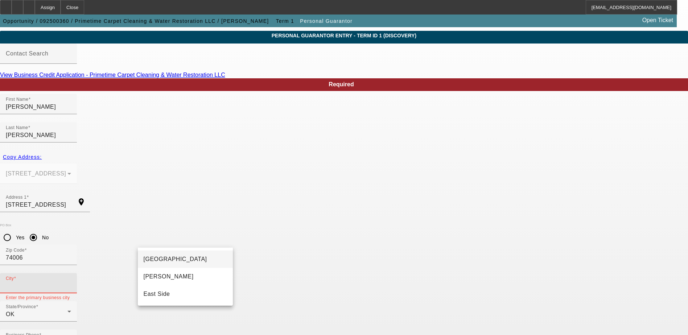
click at [156, 262] on span "[GEOGRAPHIC_DATA]" at bounding box center [175, 259] width 63 height 9
type input "[GEOGRAPHIC_DATA]"
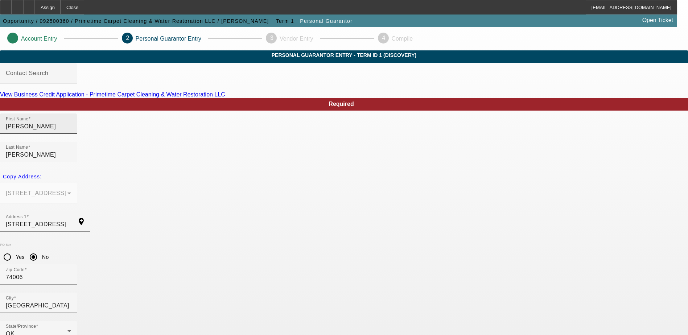
click at [71, 131] on input "[PERSON_NAME]" at bounding box center [38, 126] width 65 height 9
click at [71, 80] on input "Contact Search" at bounding box center [38, 76] width 65 height 9
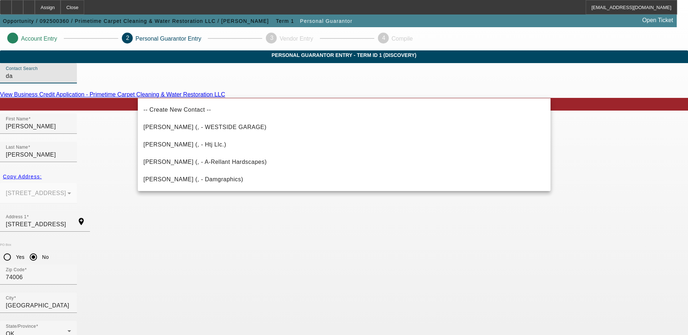
type input "d"
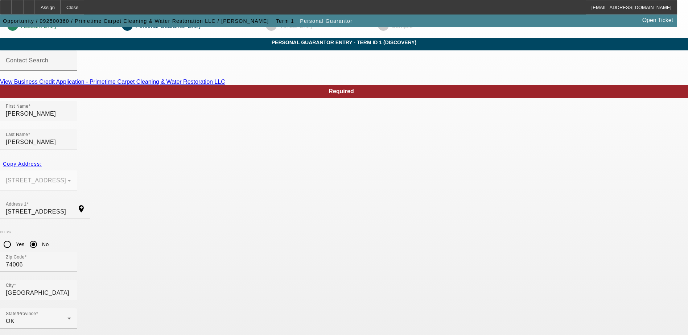
scroll to position [20, 0]
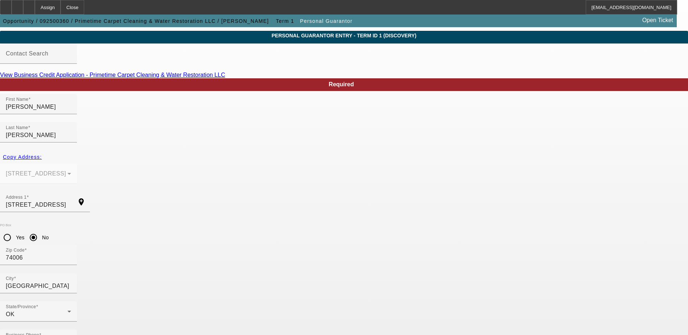
click at [161, 150] on div "Copy Address:" at bounding box center [344, 156] width 688 height 13
click at [160, 150] on div "Copy Address:" at bounding box center [344, 156] width 688 height 13
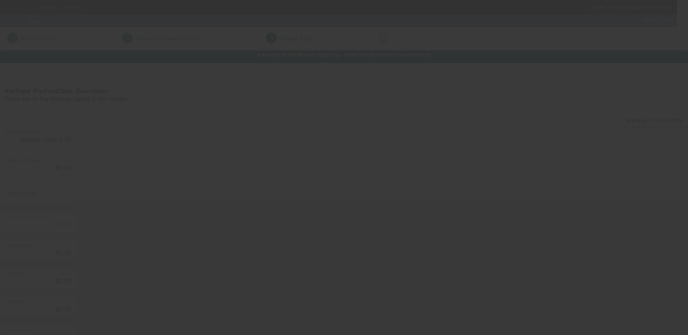
type input "$60,000.00"
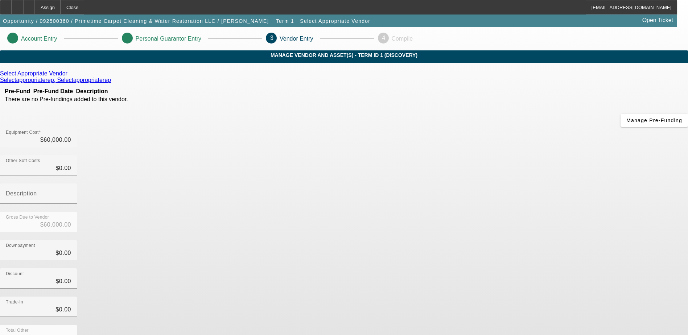
scroll to position [35, 0]
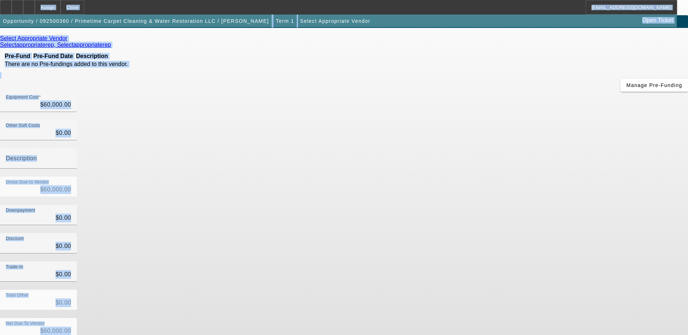
scroll to position [0, 0]
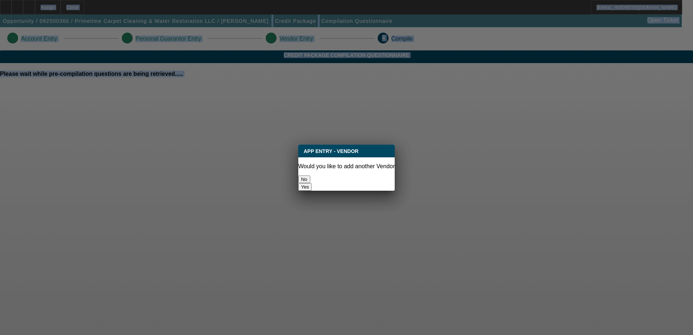
click at [310, 177] on button "No" at bounding box center [304, 179] width 12 height 8
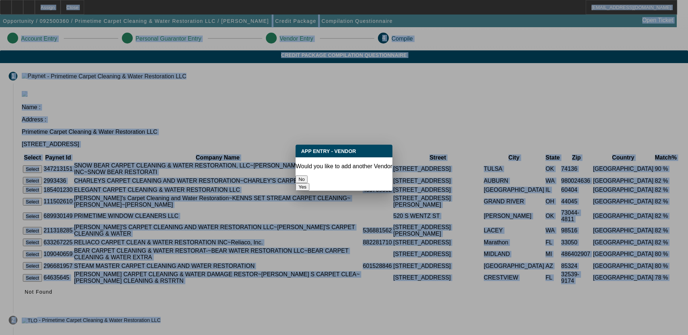
click at [307, 175] on button "No" at bounding box center [301, 179] width 12 height 8
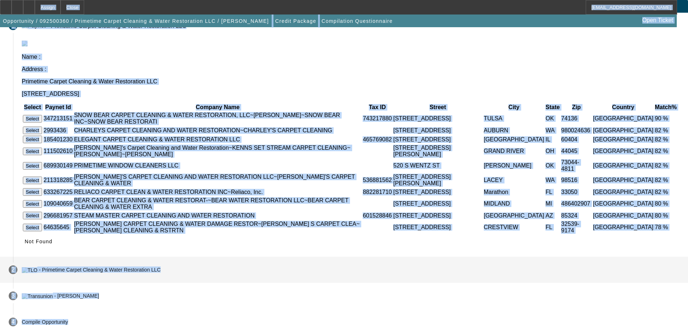
scroll to position [73, 0]
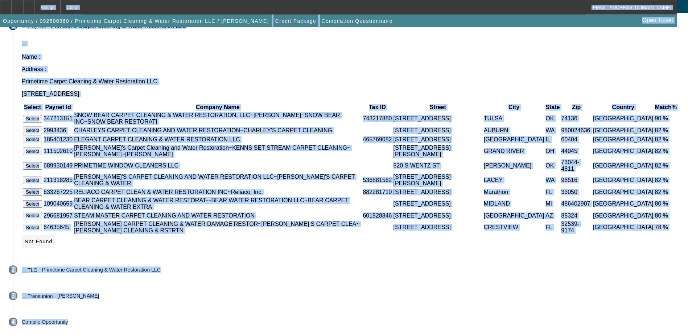
click at [25, 239] on icon at bounding box center [25, 242] width 0 height 6
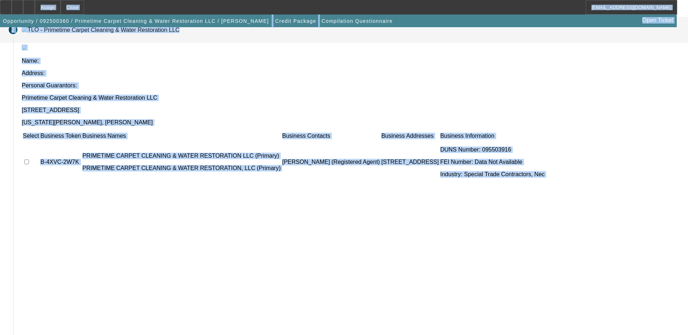
click at [29, 160] on input "checkbox" at bounding box center [26, 162] width 5 height 5
checkbox input "true"
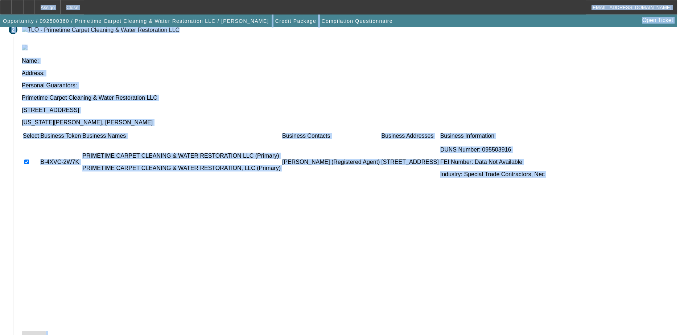
click at [25, 335] on icon at bounding box center [25, 338] width 0 height 6
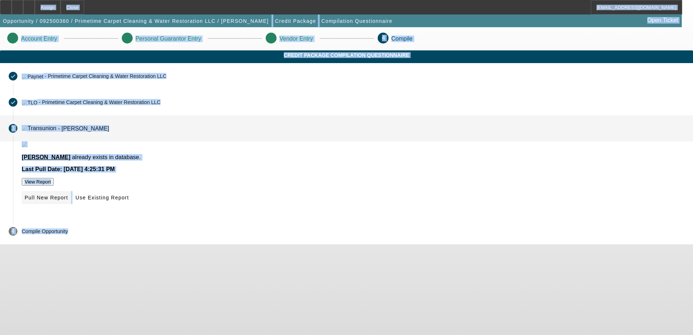
click at [68, 200] on span "Pull New Report" at bounding box center [47, 198] width 44 height 6
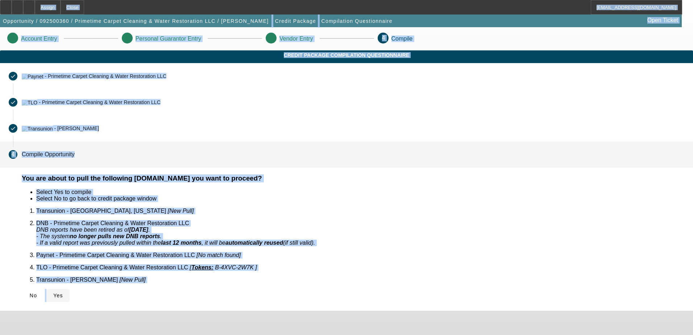
click at [63, 293] on span "Yes" at bounding box center [58, 296] width 10 height 6
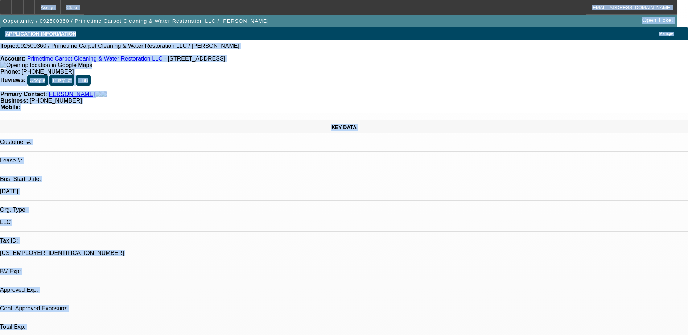
select select "0"
select select "2"
select select "0.1"
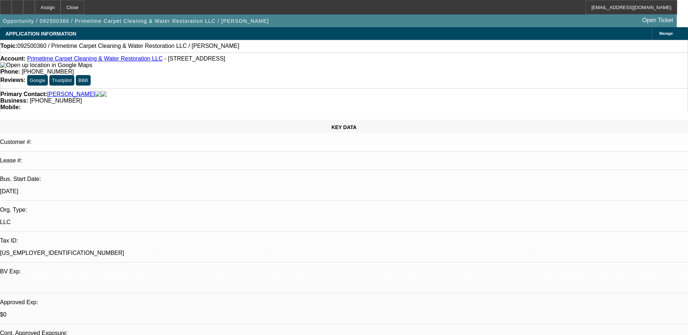
select select "1"
select select "2"
select select "4"
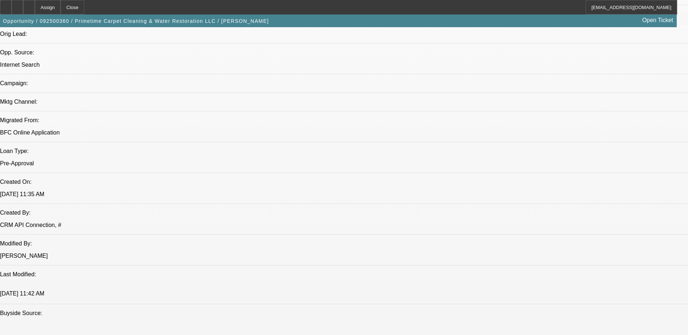
scroll to position [435, 0]
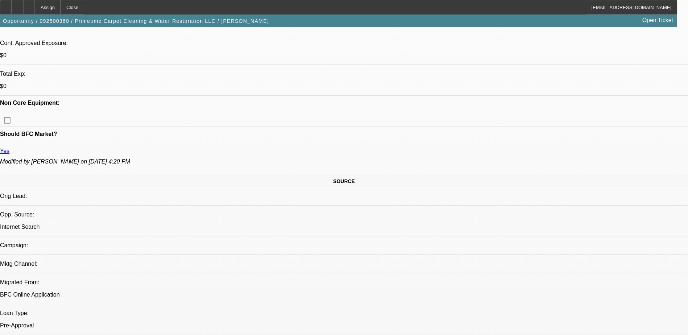
scroll to position [218, 0]
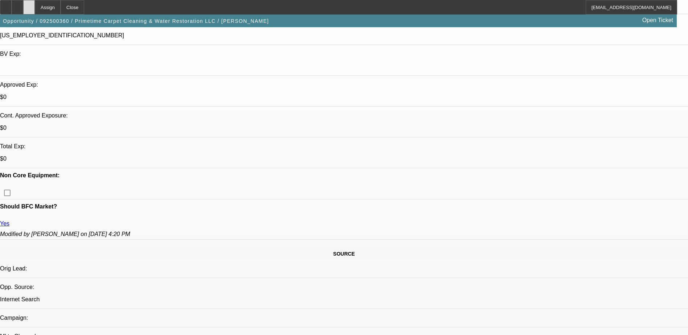
click at [29, 5] on icon at bounding box center [29, 5] width 0 height 0
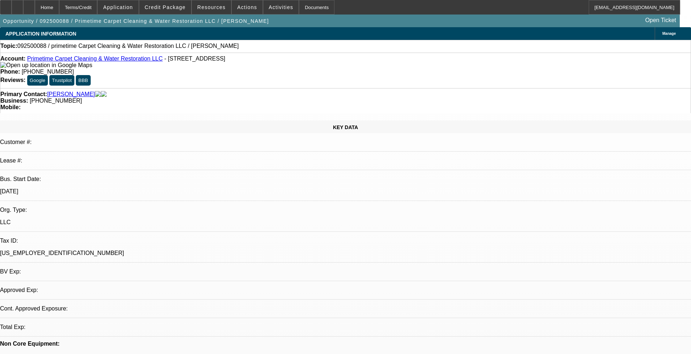
select select "0"
select select "2"
select select "0.1"
select select "4"
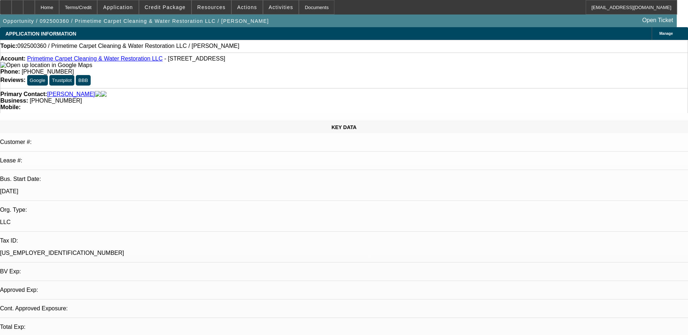
select select "0"
select select "2"
select select "0.1"
select select "1"
select select "2"
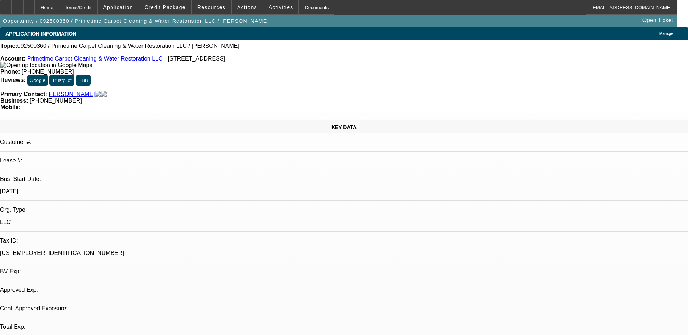
select select "4"
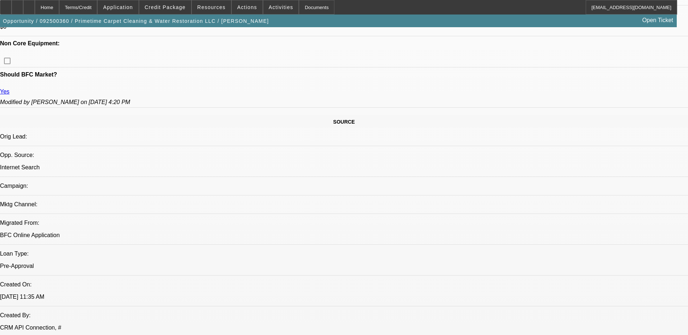
scroll to position [363, 0]
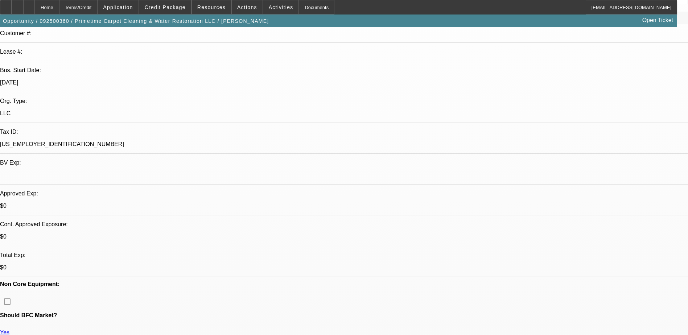
scroll to position [218, 0]
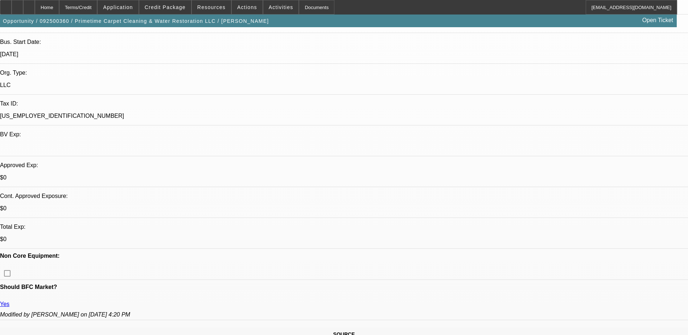
scroll to position [36, 0]
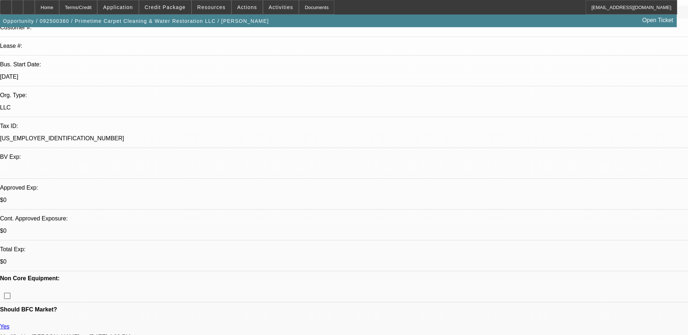
scroll to position [181, 0]
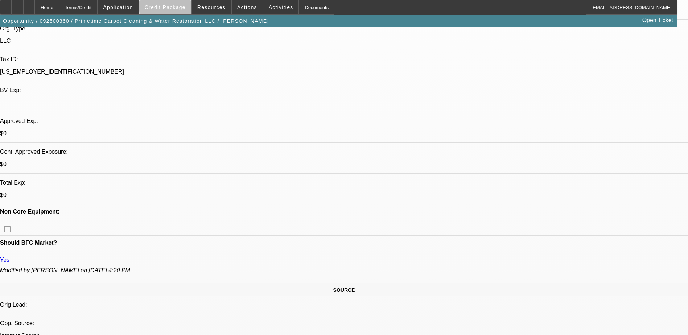
click at [183, 1] on span at bounding box center [165, 7] width 52 height 17
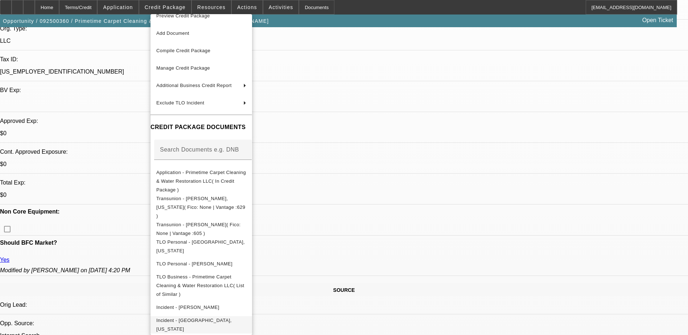
scroll to position [11, 0]
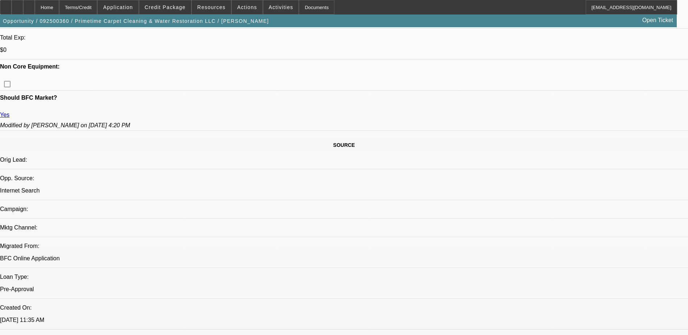
scroll to position [435, 0]
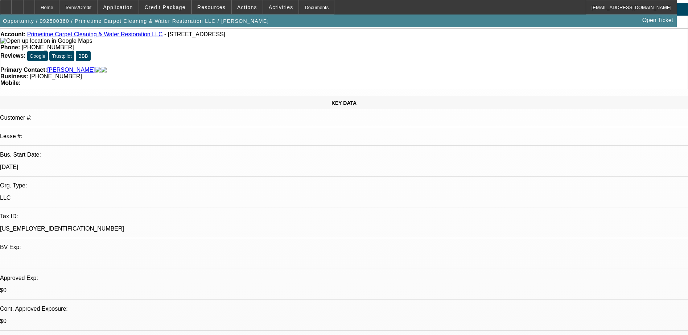
scroll to position [0, 0]
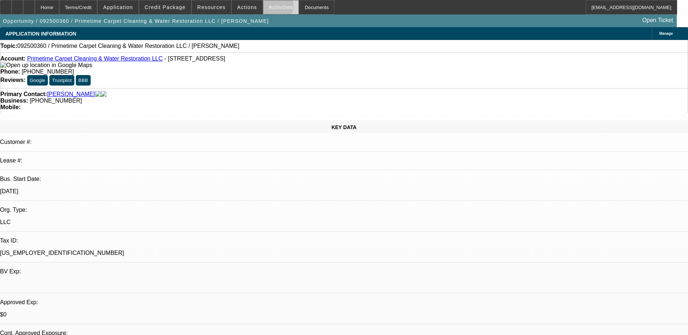
click at [269, 8] on span "Activities" at bounding box center [281, 7] width 25 height 6
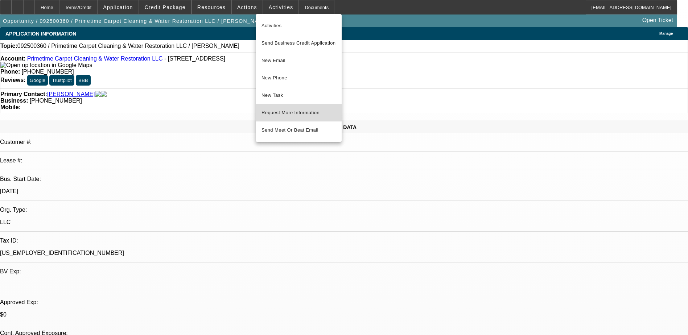
click at [309, 117] on button "Request More Information" at bounding box center [299, 112] width 86 height 17
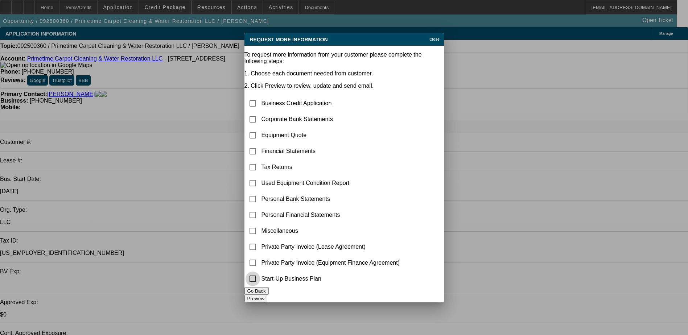
click at [260, 275] on input "checkbox" at bounding box center [252, 279] width 15 height 15
checkbox input "true"
click at [267, 295] on button "Preview" at bounding box center [255, 299] width 23 height 8
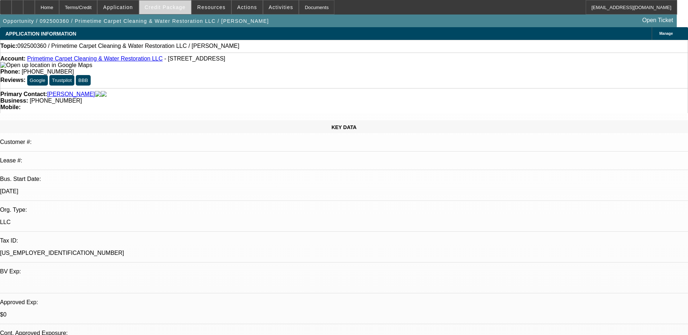
click at [175, 8] on span "Credit Package" at bounding box center [165, 7] width 41 height 6
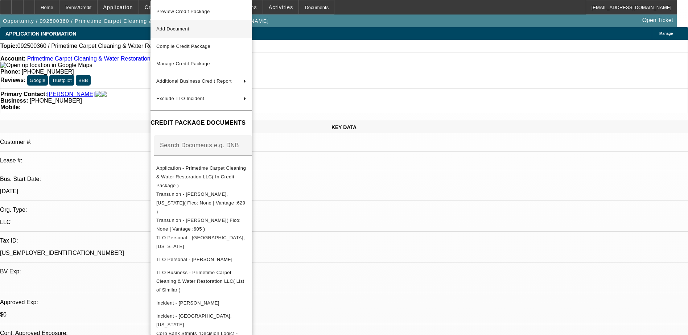
click at [201, 34] on button "Add Document" at bounding box center [201, 28] width 102 height 17
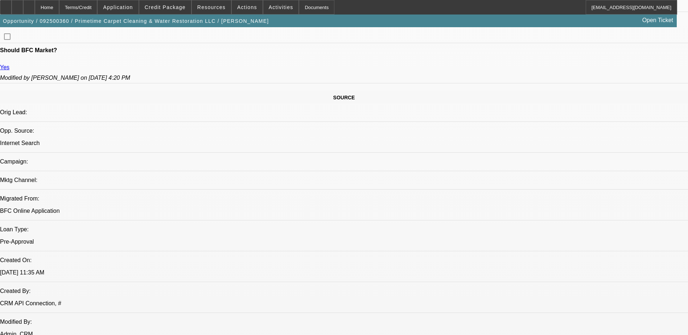
scroll to position [290, 0]
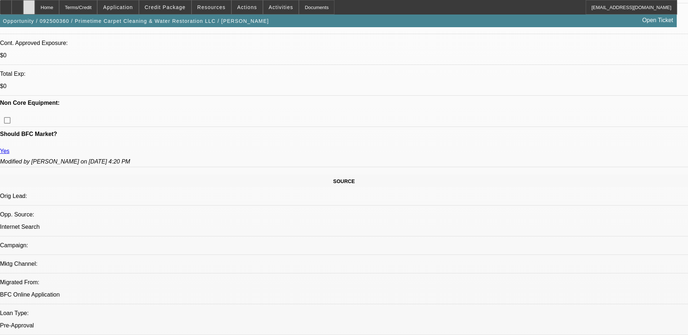
click at [29, 5] on icon at bounding box center [29, 5] width 0 height 0
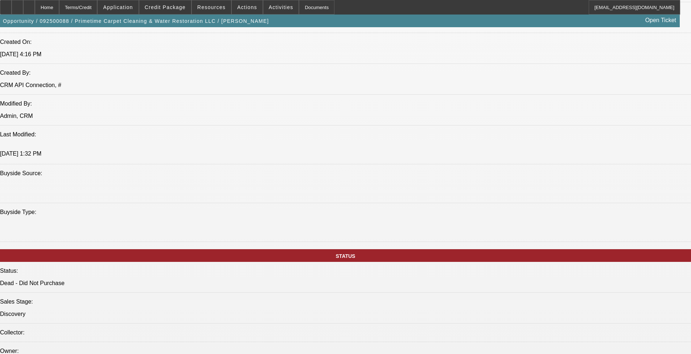
select select "0"
select select "2"
select select "0.1"
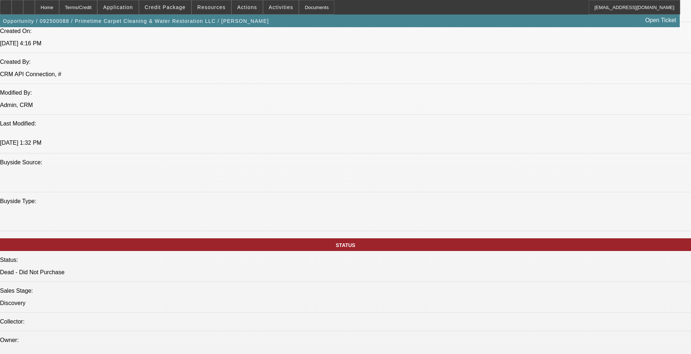
select select "1"
select select "2"
select select "4"
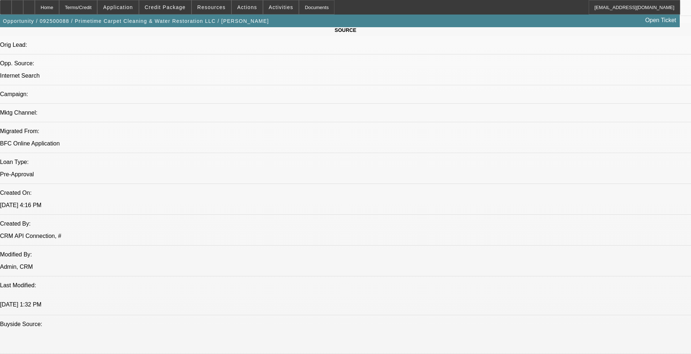
scroll to position [473, 0]
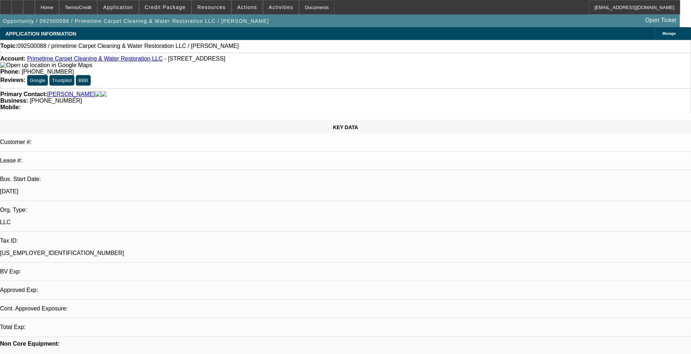
select select "0"
select select "2"
select select "0.1"
select select "1"
select select "2"
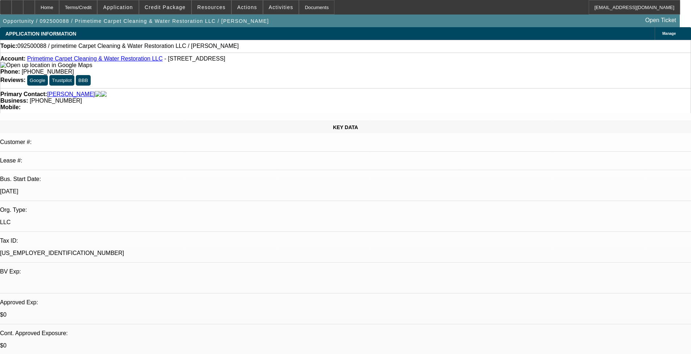
select select "4"
click at [185, 10] on span at bounding box center [165, 7] width 52 height 17
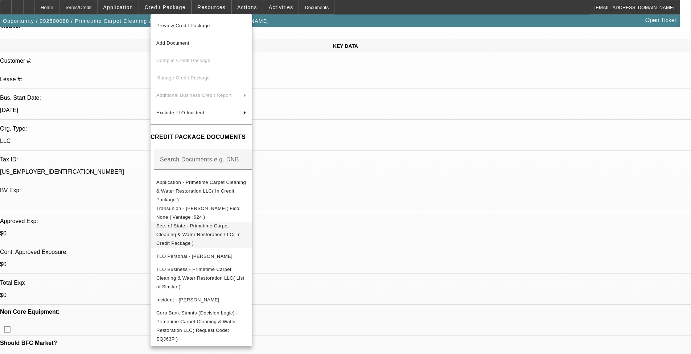
scroll to position [145, 0]
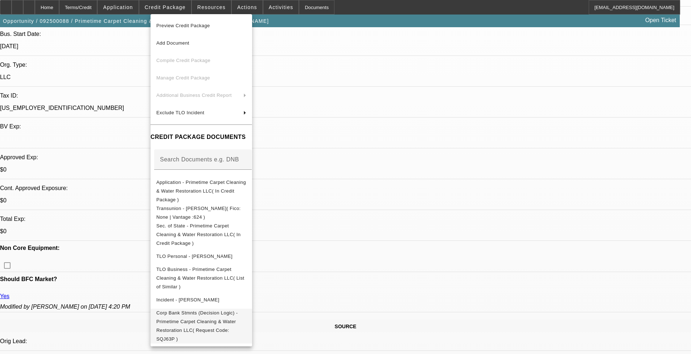
click at [246, 290] on span "Corp Bank Stmnts (Decision Logic) - Primetime Carpet Cleaning & Water Restorati…" at bounding box center [201, 326] width 90 height 35
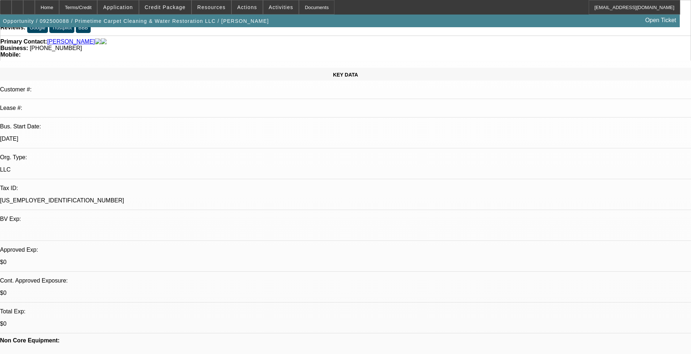
scroll to position [0, 0]
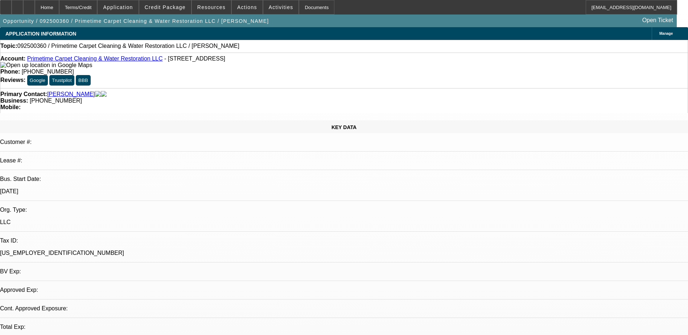
select select "0"
select select "2"
select select "0.1"
select select "4"
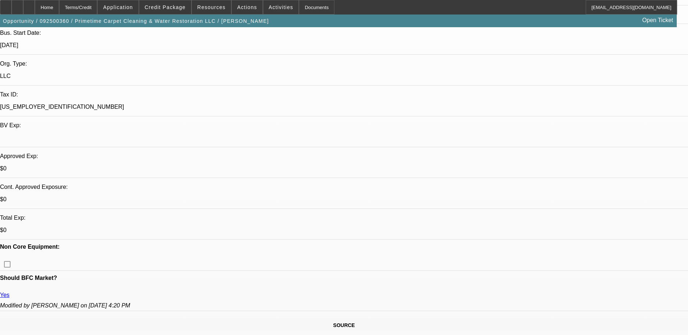
scroll to position [145, 0]
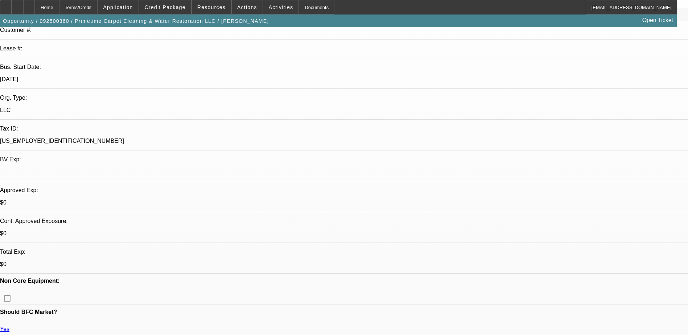
scroll to position [109, 0]
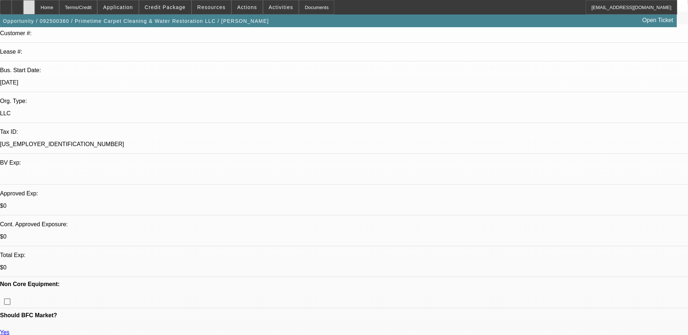
click at [35, 9] on div at bounding box center [29, 7] width 12 height 15
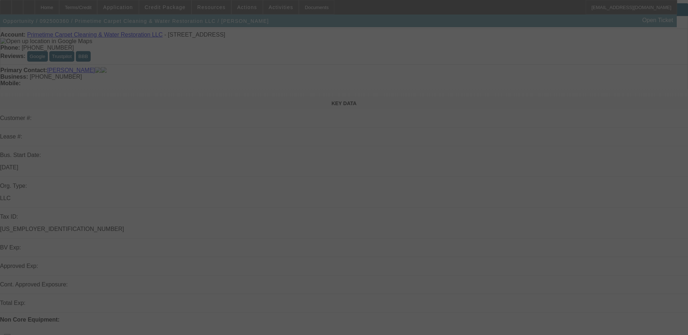
scroll to position [73, 0]
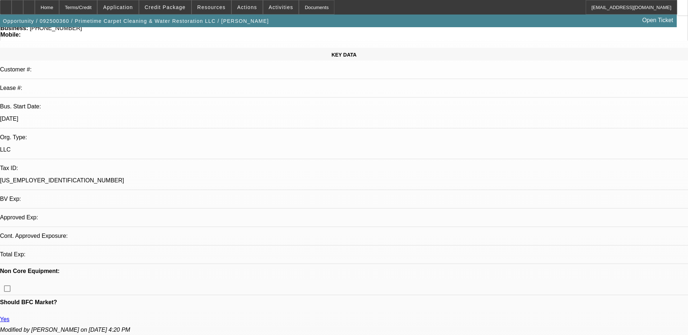
select select "0"
select select "2"
select select "0.1"
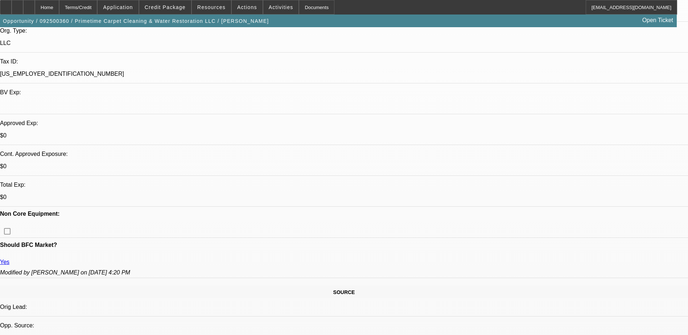
select select "1"
select select "2"
select select "4"
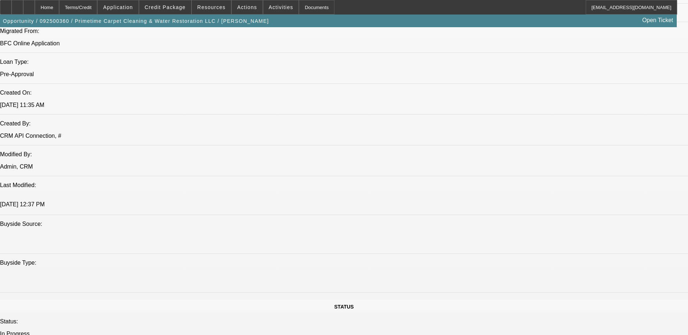
scroll to position [435, 0]
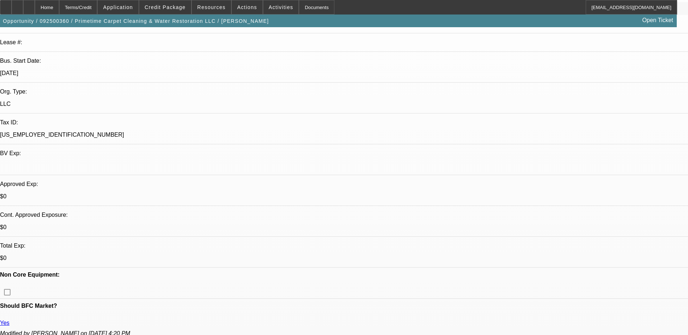
scroll to position [36, 0]
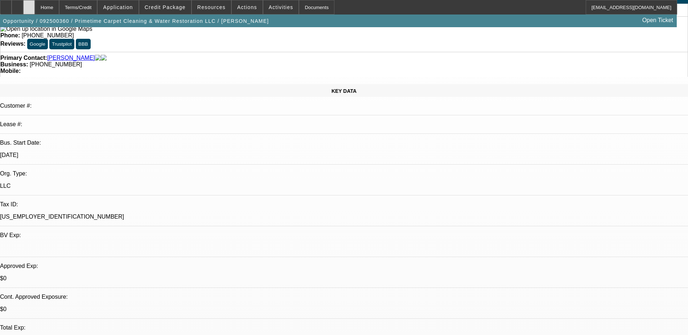
click at [35, 12] on div at bounding box center [29, 7] width 12 height 15
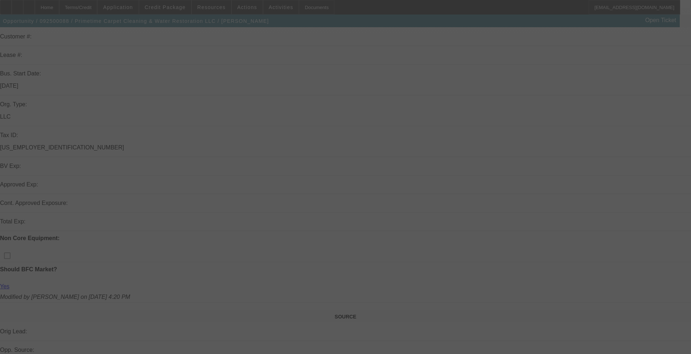
scroll to position [181, 0]
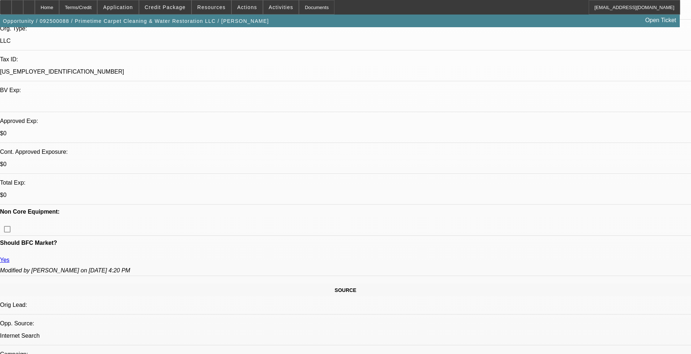
select select "0"
select select "2"
select select "0.1"
select select "1"
select select "2"
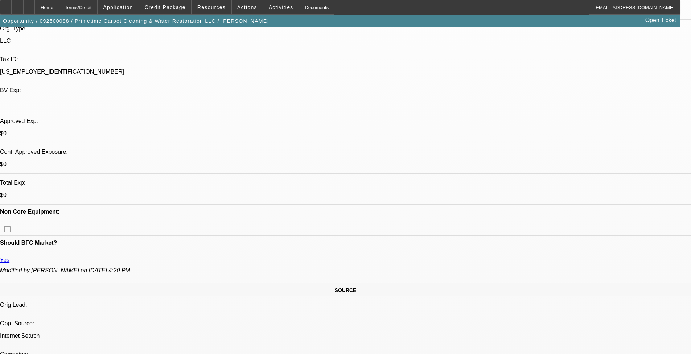
select select "4"
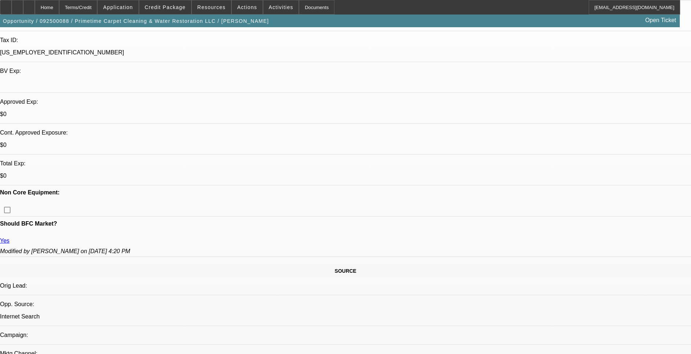
scroll to position [218, 0]
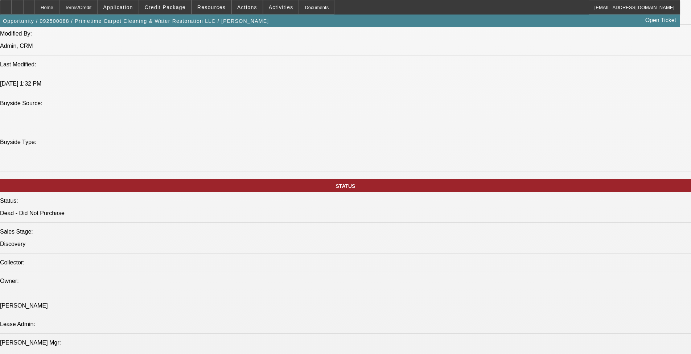
scroll to position [653, 0]
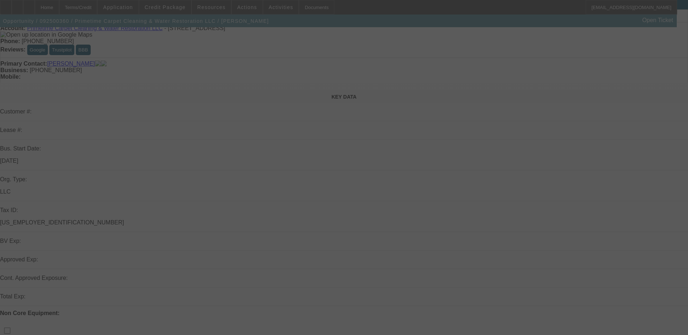
scroll to position [109, 0]
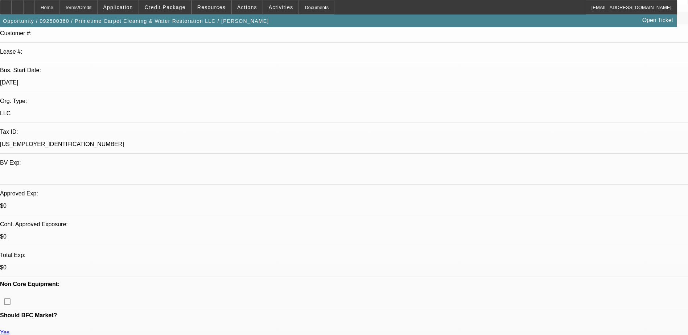
select select "0"
select select "2"
select select "0.1"
select select "4"
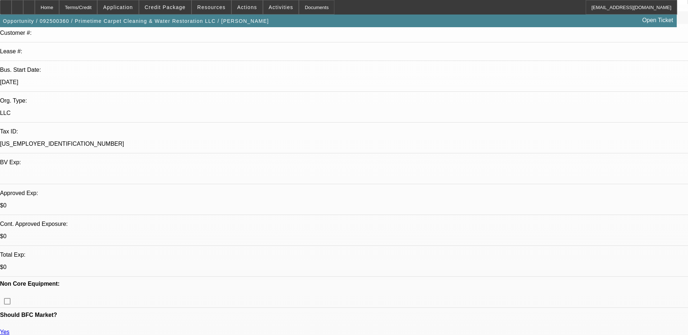
scroll to position [181, 0]
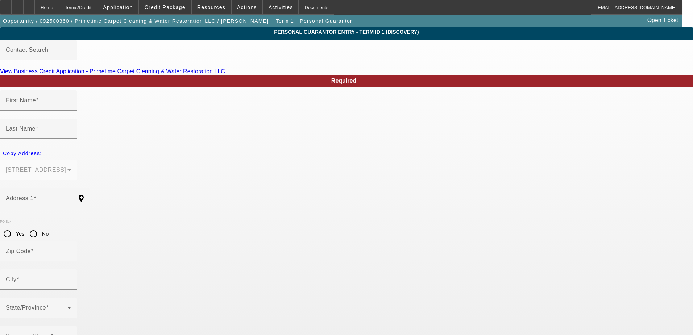
type input "David"
type input "Kerr"
type input "1018 King Drive"
radio input "true"
type input "74006"
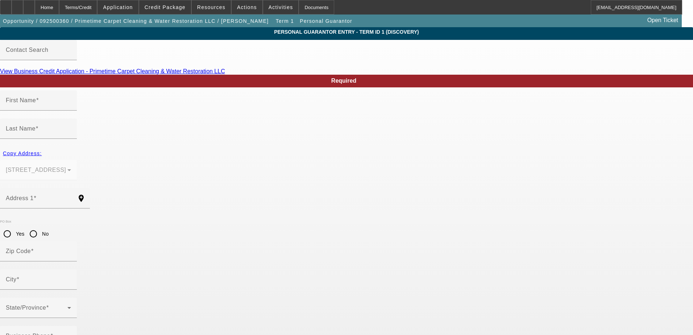
type input "Bartlesville"
type input "(918) 857-1906"
type input "100"
type input "448-90-7902"
type input "primetimecarpetcleaning@gmail.com"
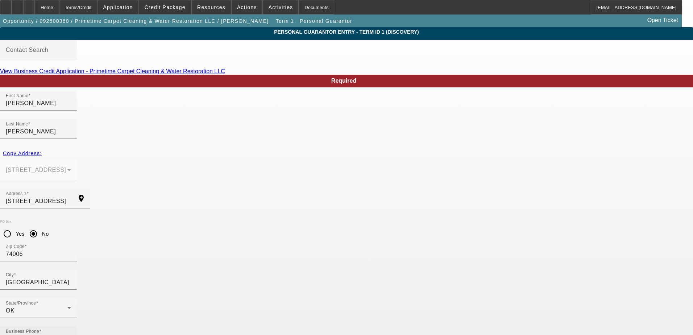
drag, startPoint x: 303, startPoint y: 260, endPoint x: 191, endPoint y: 264, distance: 112.1
type input "50"
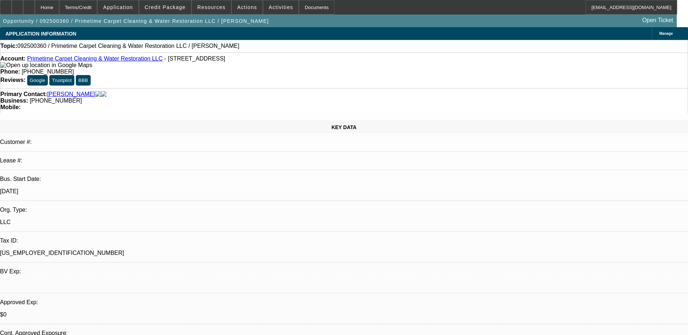
select select "0"
select select "2"
select select "0.1"
select select "4"
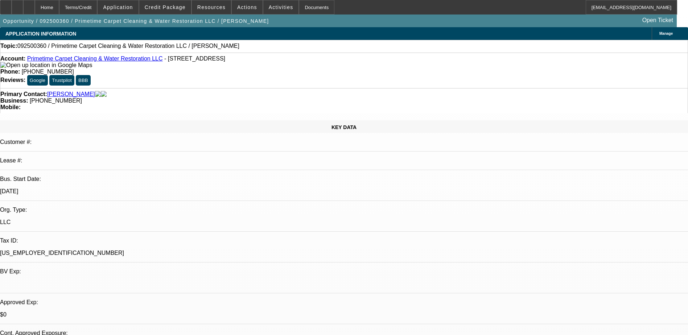
click at [102, 61] on link "Primetime Carpet Cleaning & Water Restoration LLC" at bounding box center [95, 58] width 136 height 6
select select "0"
select select "6"
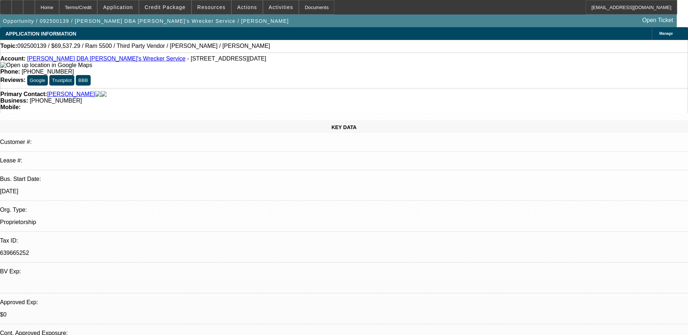
select select "0"
select select "6"
select select "0"
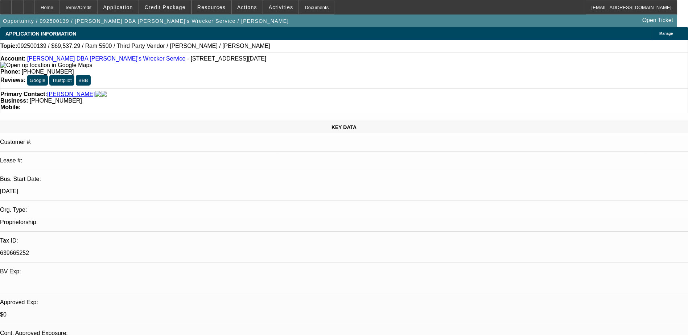
select select "0"
select select "6"
select select "0"
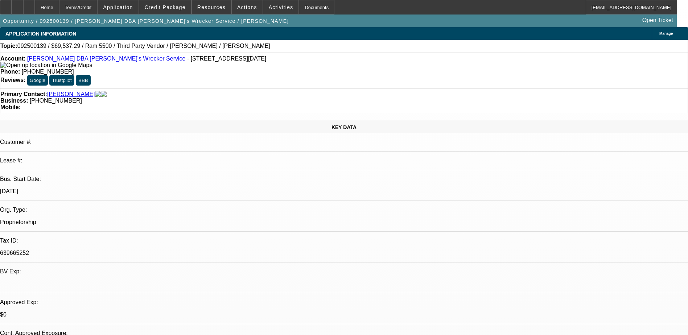
select select "0"
select select "6"
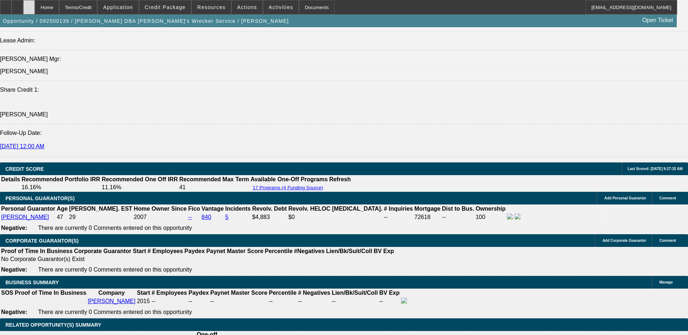
click at [35, 5] on div at bounding box center [29, 7] width 12 height 15
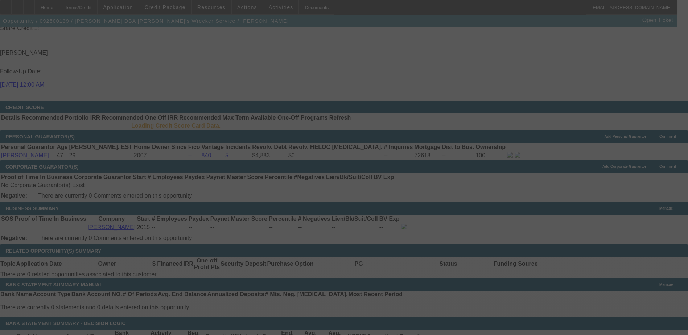
scroll to position [935, 0]
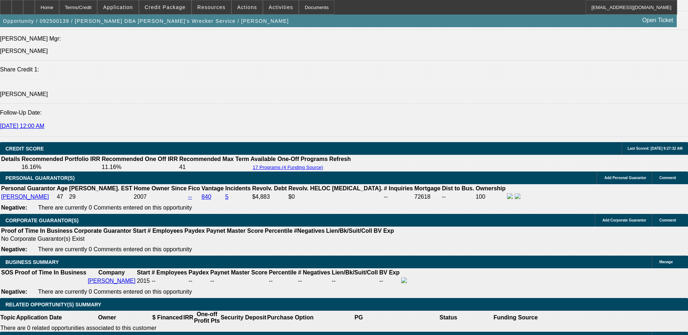
select select "0"
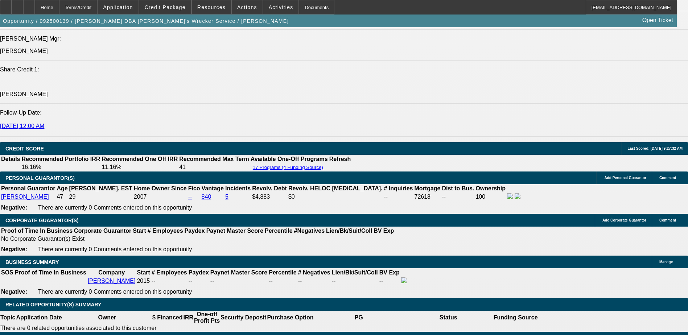
select select "0"
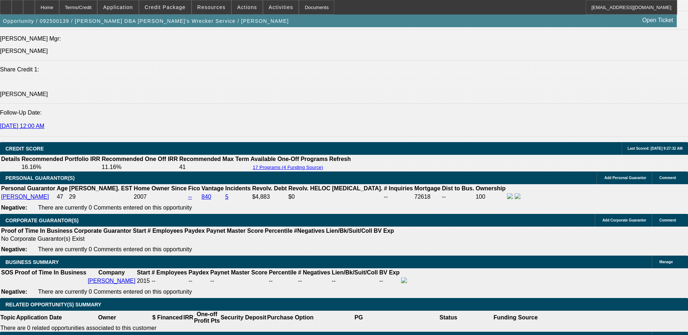
select select "0"
select select "1"
select select "6"
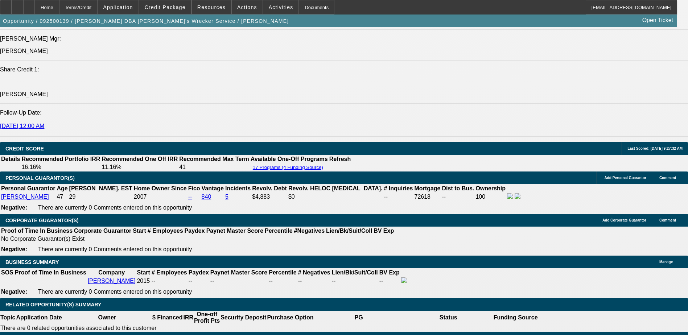
select select "1"
select select "6"
select select "1"
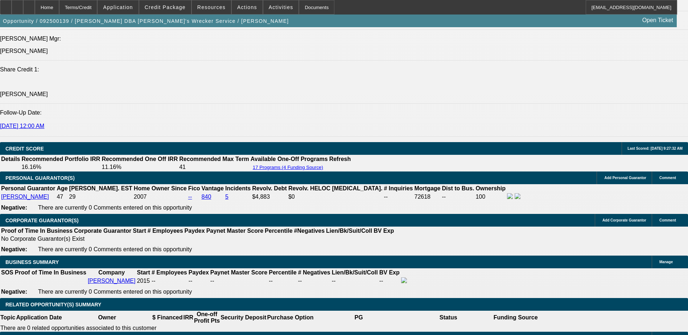
select select "6"
select select "1"
select select "6"
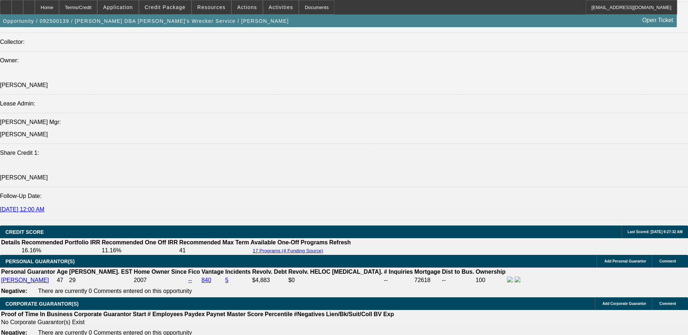
scroll to position [924, 0]
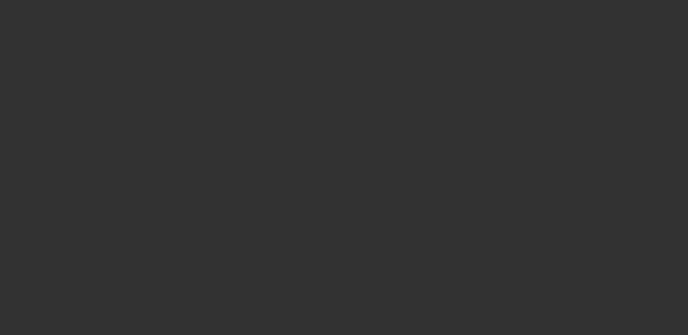
select select "0"
select select "2"
select select "0"
select select "2"
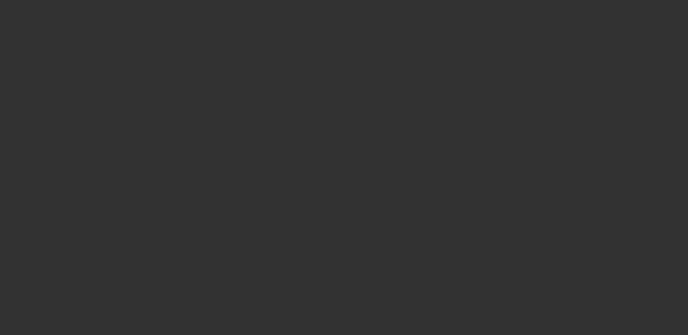
select select "0"
select select "2"
select select "0"
select select "2"
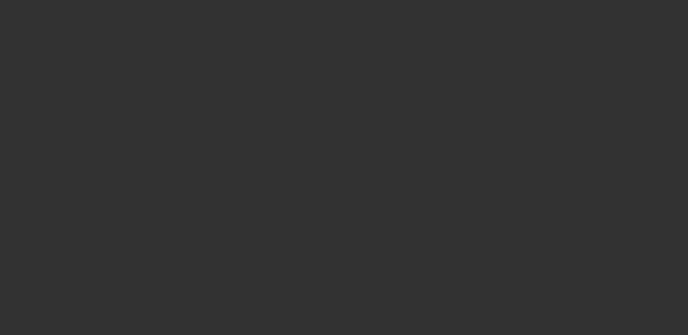
select select "0"
select select "2"
select select "0"
select select "2"
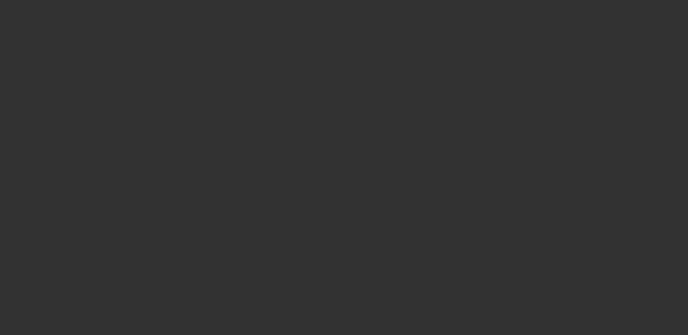
select select "0"
select select "2"
select select "0"
select select "2"
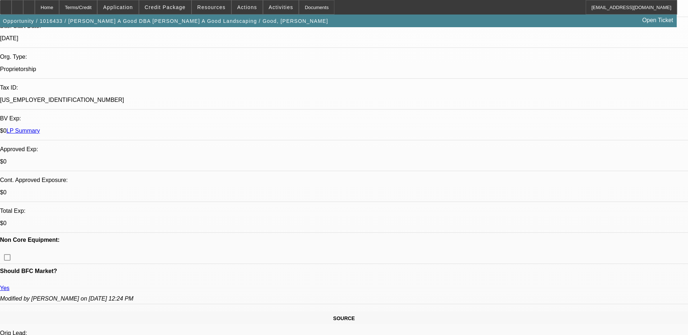
scroll to position [254, 0]
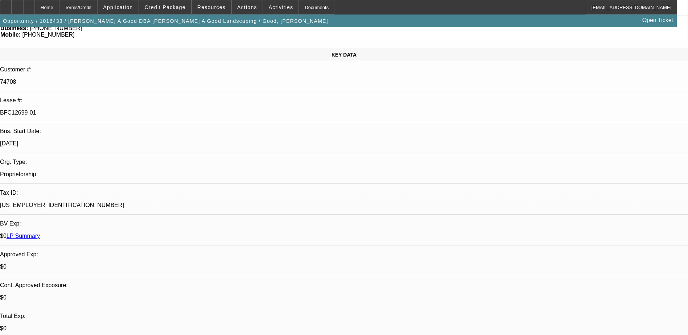
scroll to position [0, 0]
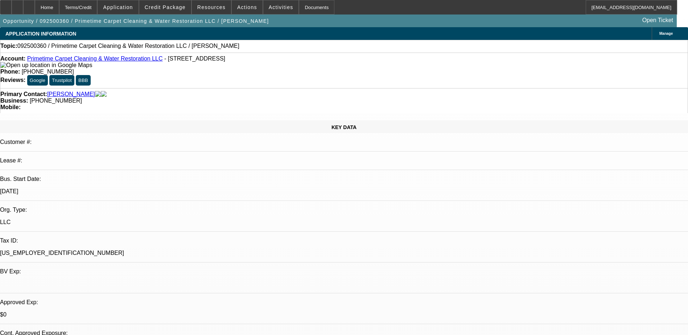
select select "0"
select select "2"
select select "0.1"
select select "4"
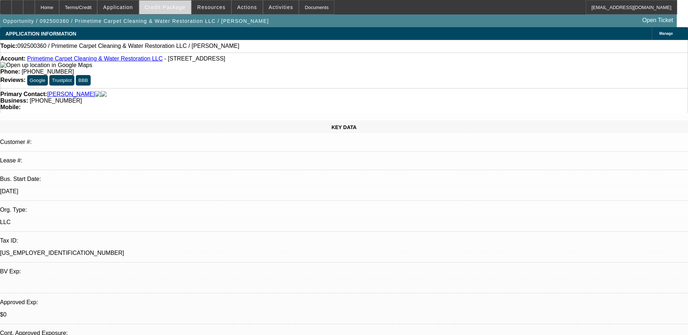
click at [177, 10] on span at bounding box center [165, 7] width 52 height 17
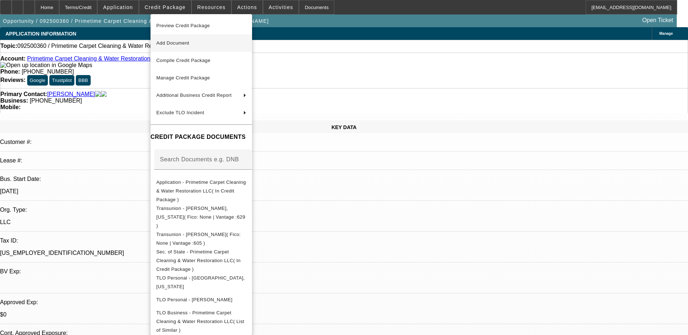
click at [208, 44] on span "Add Document" at bounding box center [201, 43] width 90 height 9
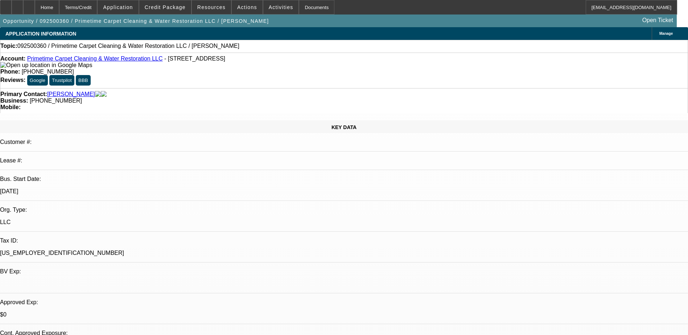
click at [81, 62] on link "Primetime Carpet Cleaning & Water Restoration LLC" at bounding box center [95, 58] width 136 height 6
click at [35, 11] on div at bounding box center [29, 7] width 12 height 15
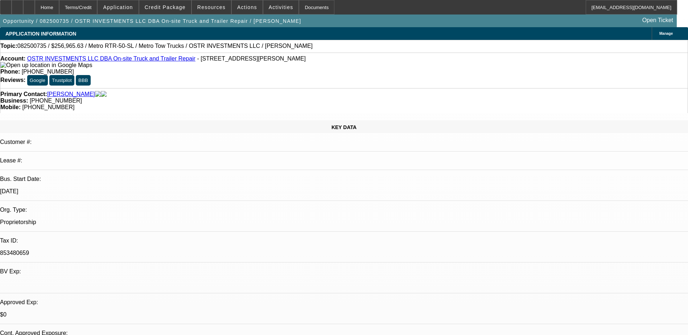
select select "0"
select select "2"
select select "0.1"
select select "4"
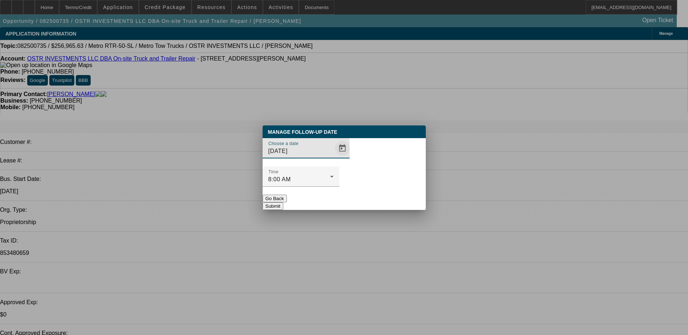
click at [334, 157] on span "Open calendar" at bounding box center [342, 148] width 17 height 17
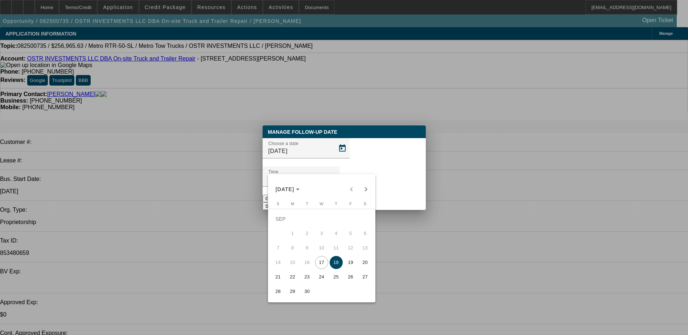
click at [346, 263] on span "19" at bounding box center [350, 262] width 13 height 13
type input "[DATE]"
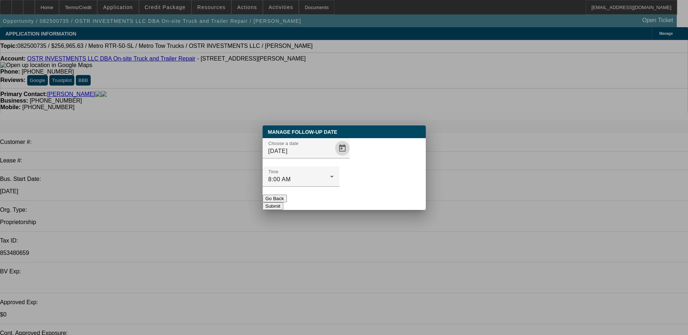
click at [283, 202] on button "Submit" at bounding box center [272, 206] width 21 height 8
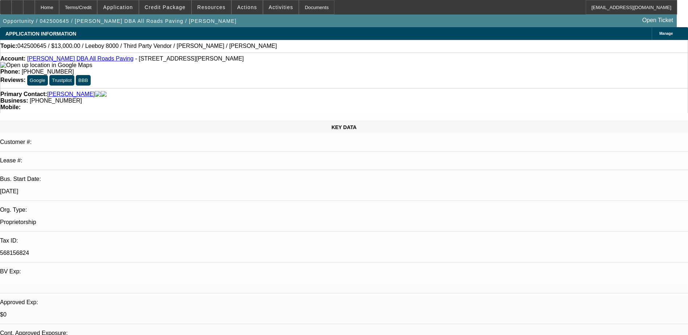
select select "0"
select select "3"
select select "0.1"
select select "5"
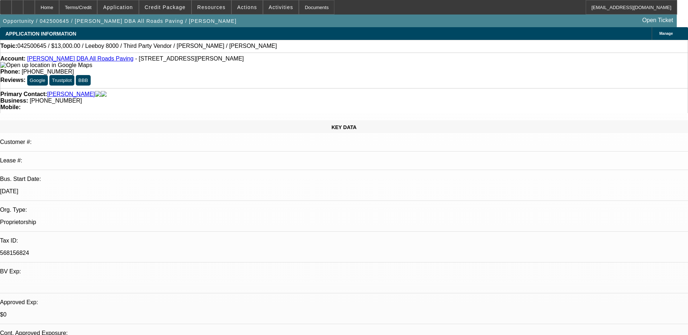
select select "0"
select select "3"
select select "0.1"
select select "5"
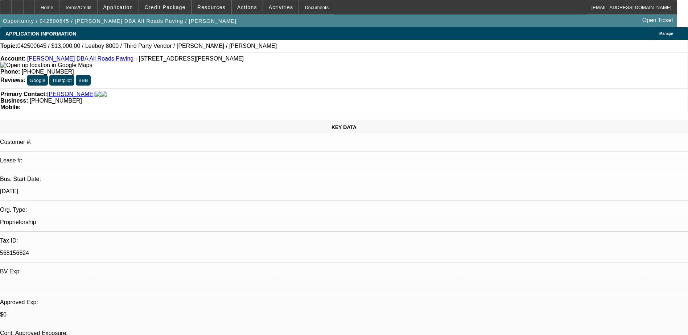
select select "0"
select select "3"
select select "0.1"
select select "5"
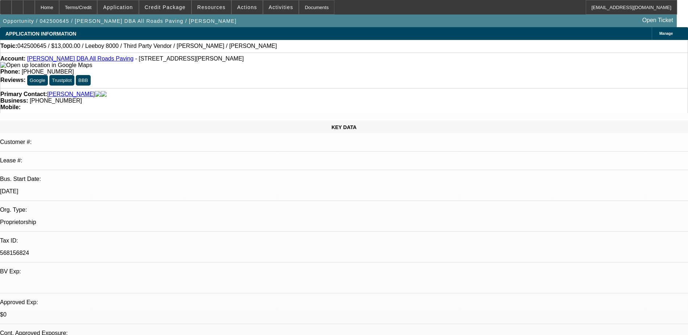
select select "0"
select select "3"
select select "0.1"
select select "5"
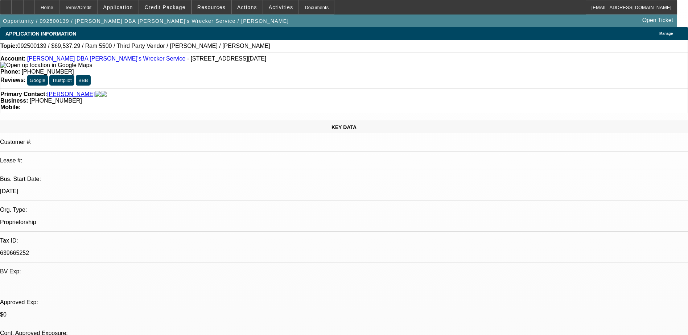
select select "0"
select select "6"
select select "0"
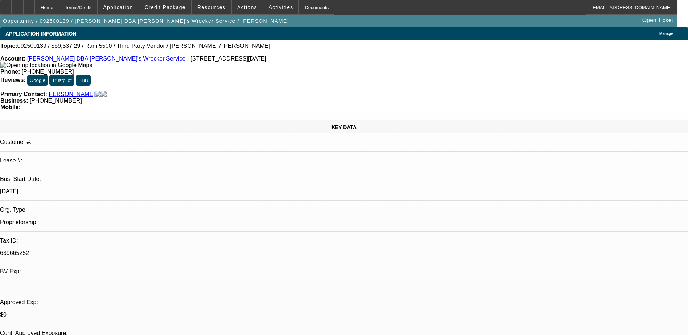
select select "0"
select select "6"
select select "0"
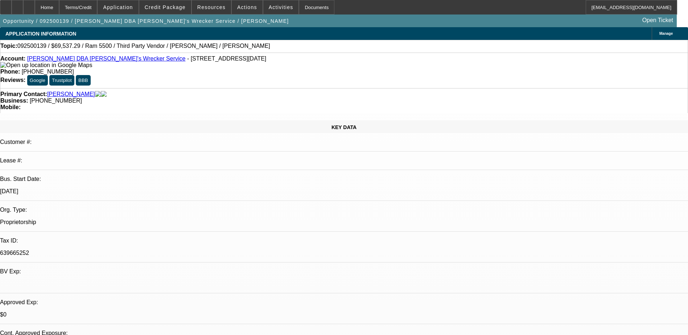
select select "0"
select select "6"
select select "0"
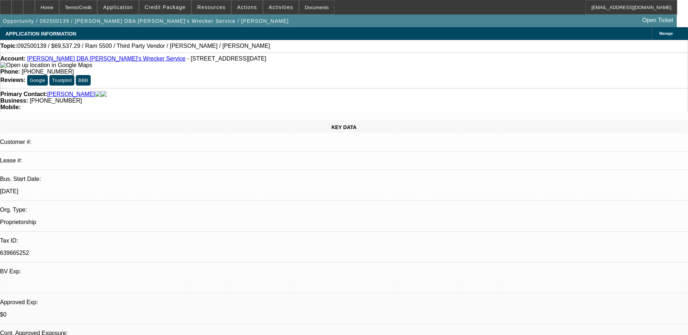
select select "6"
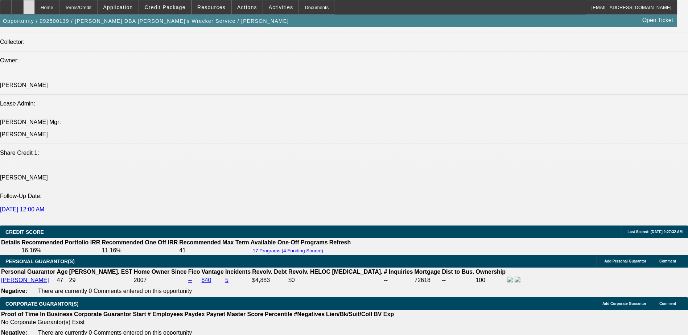
click at [35, 11] on div at bounding box center [29, 7] width 12 height 15
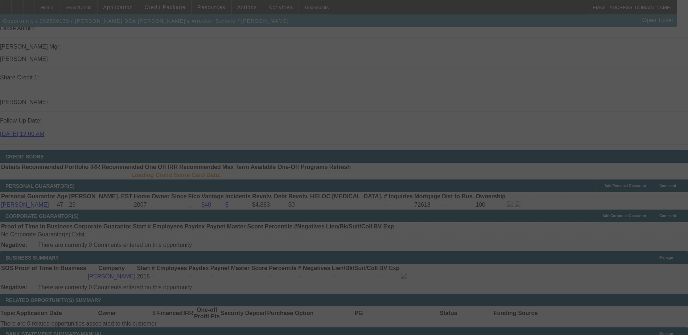
scroll to position [959, 0]
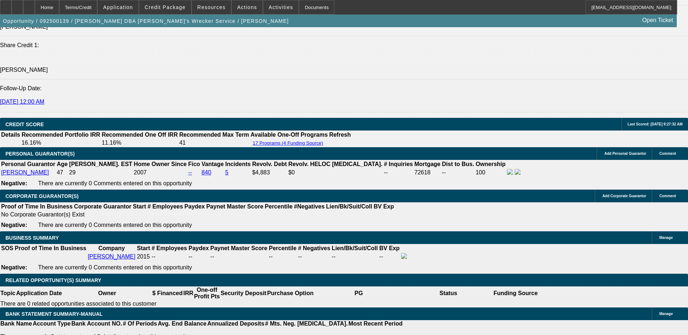
select select "0"
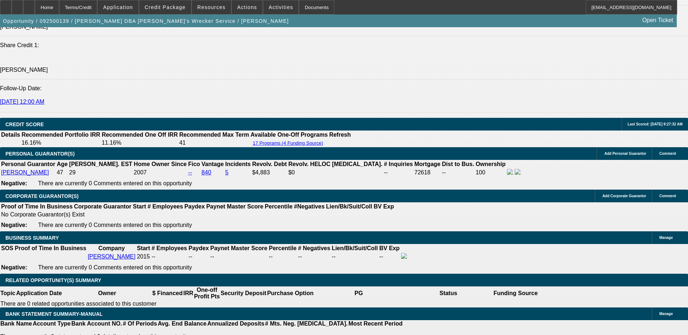
select select "0"
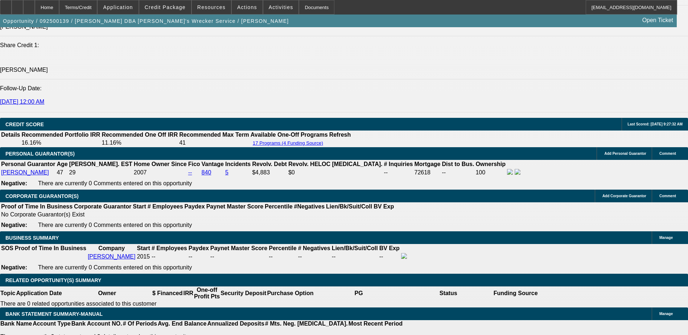
select select "0"
select select "1"
select select "6"
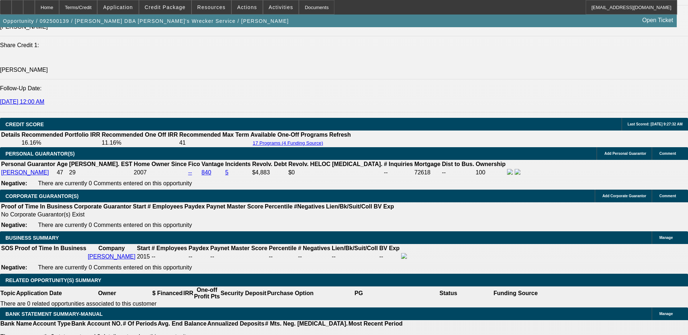
select select "1"
select select "6"
select select "1"
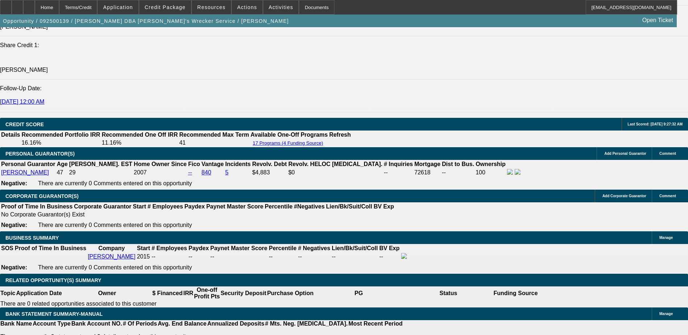
select select "6"
select select "1"
select select "6"
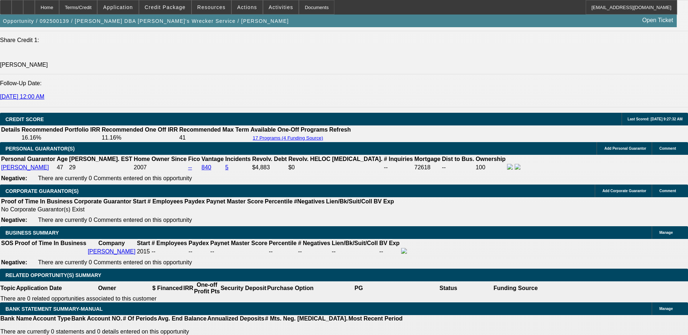
scroll to position [923, 0]
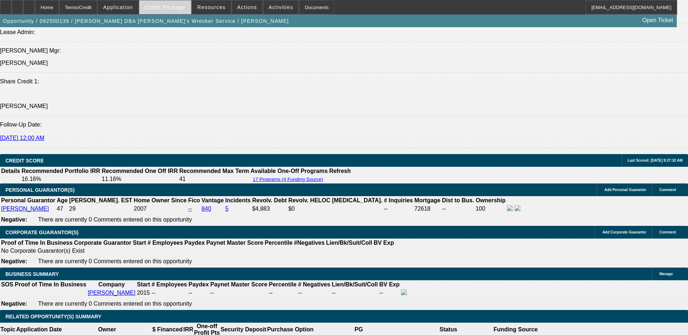
click at [182, 1] on span at bounding box center [165, 7] width 52 height 17
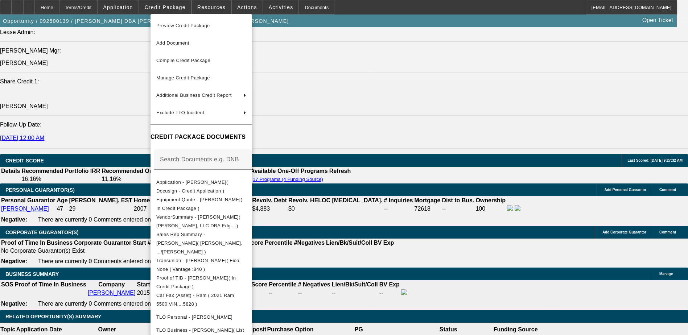
click at [362, 189] on div at bounding box center [344, 167] width 688 height 335
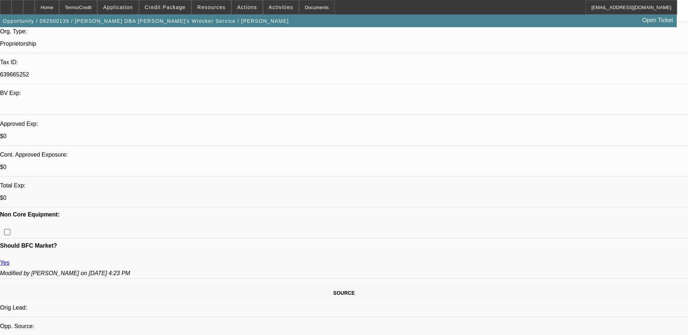
scroll to position [181, 0]
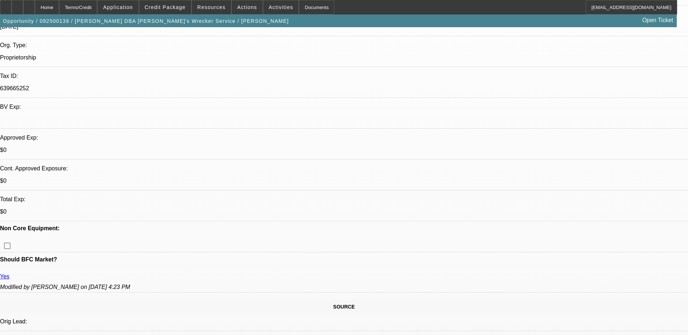
scroll to position [218, 0]
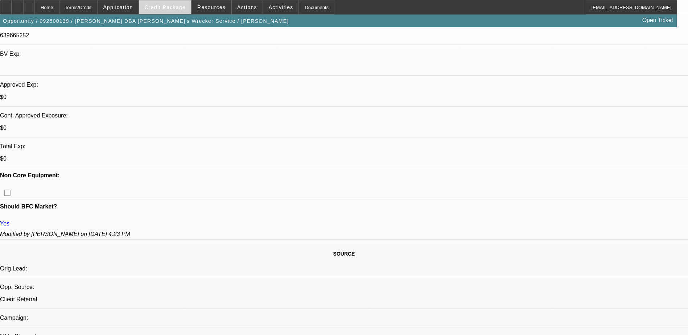
click at [183, 9] on span "Credit Package" at bounding box center [165, 7] width 41 height 6
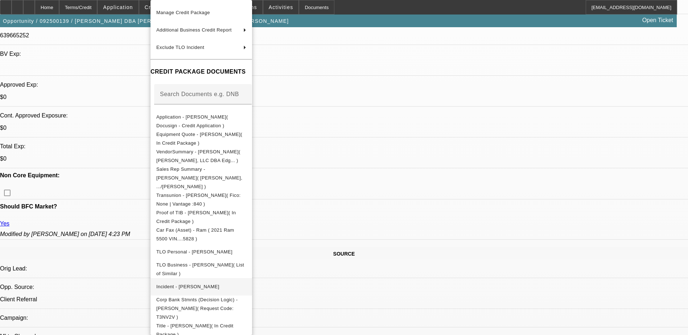
scroll to position [90, 0]
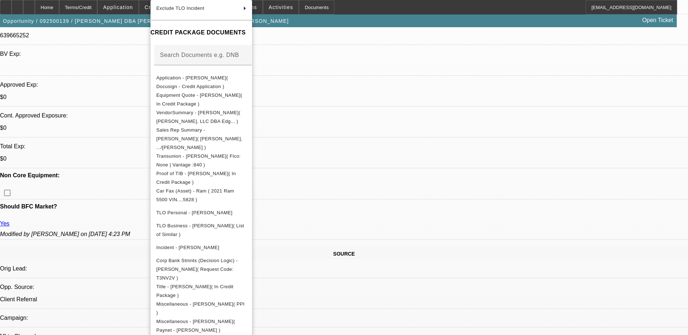
click at [357, 170] on div at bounding box center [344, 167] width 688 height 335
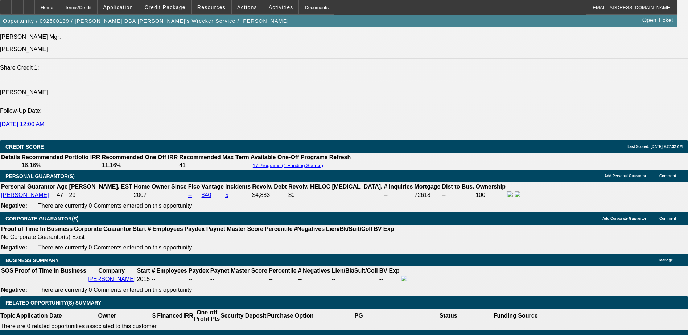
scroll to position [834, 0]
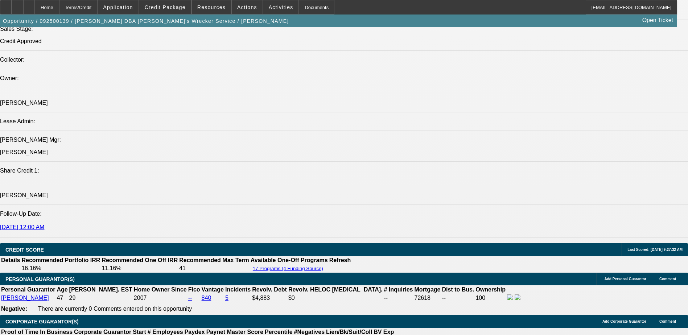
select select "0"
select select "6"
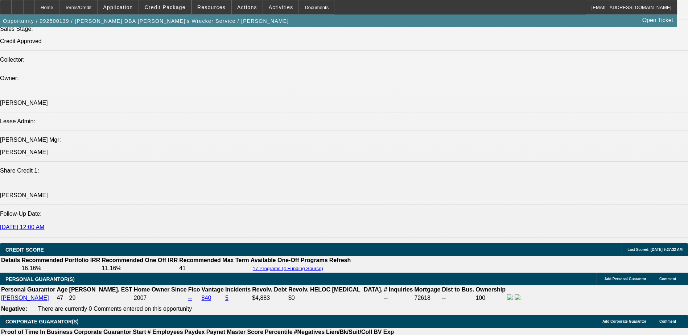
select select "0"
select select "6"
select select "0"
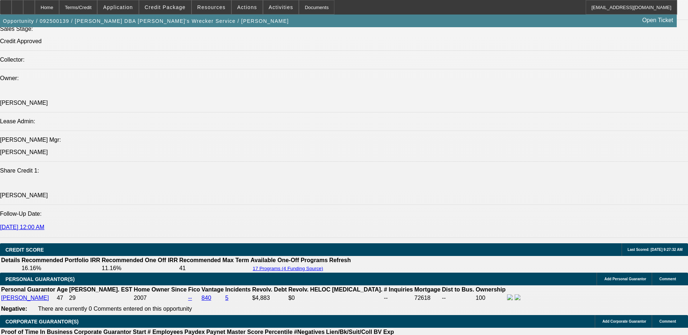
select select "0"
select select "6"
select select "0"
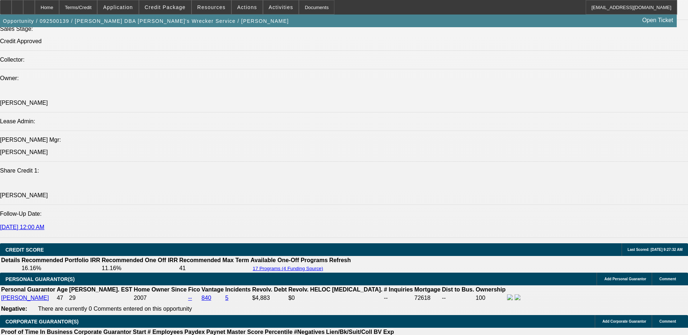
select select "0"
select select "6"
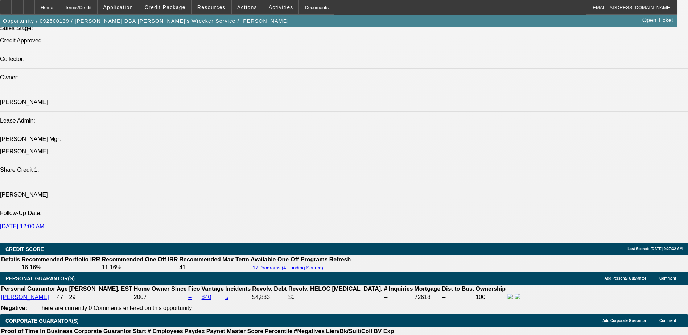
scroll to position [870, 0]
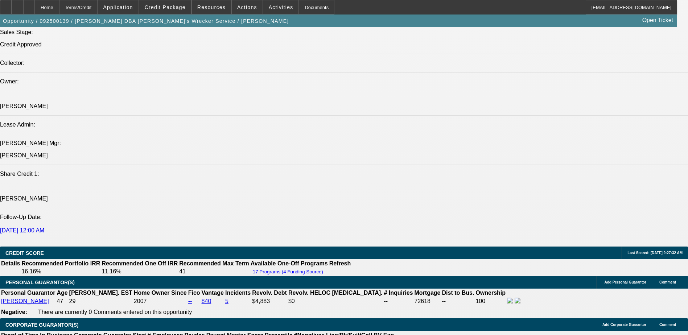
select select "0"
select select "6"
select select "0"
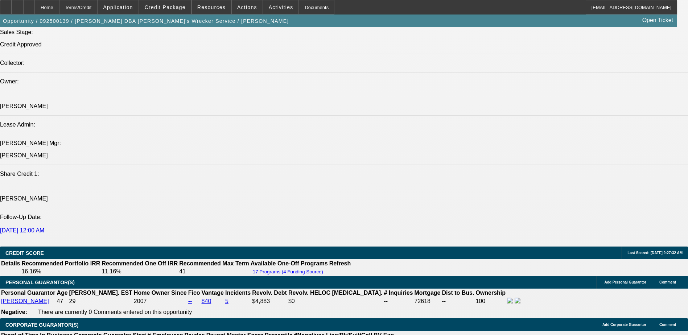
select select "0"
select select "6"
select select "0"
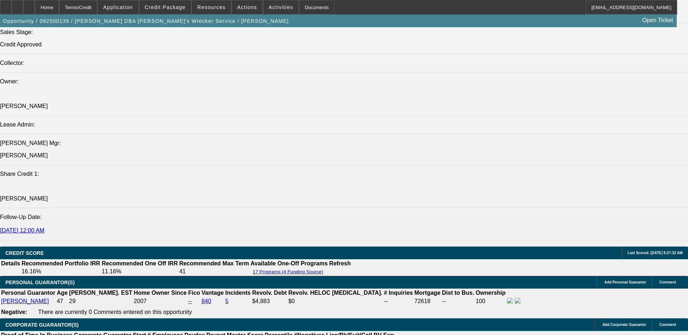
select select "0"
select select "6"
select select "0"
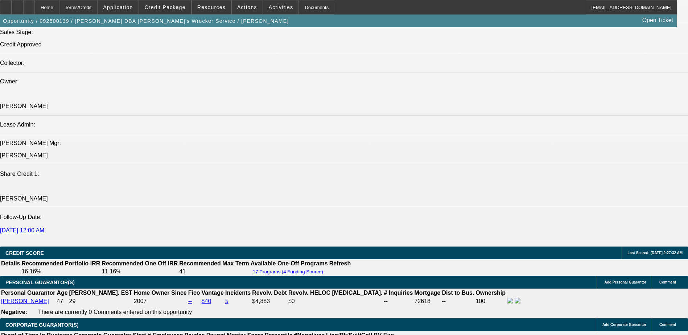
select select "6"
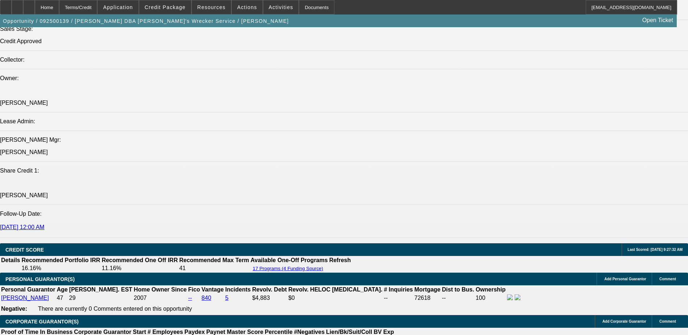
scroll to position [943, 0]
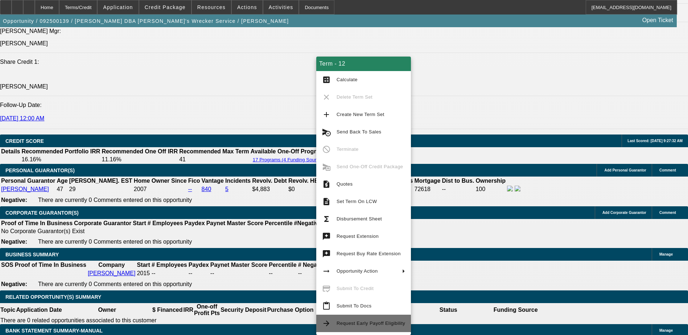
click at [365, 324] on span "Request Early Payoff Eligibility" at bounding box center [370, 322] width 69 height 5
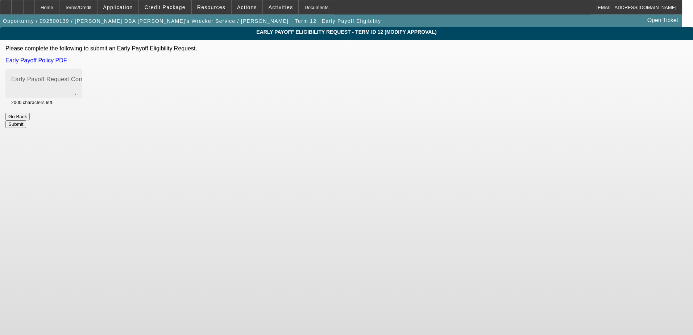
click at [76, 79] on textarea "Early Payoff Request Comment" at bounding box center [43, 86] width 65 height 17
type textarea "Customer was already approved for EPO, new term set for a different truck."
click at [522, 140] on body "Home Terms/Credit Application Credit Package Resources Actions Activities Docum…" at bounding box center [346, 167] width 693 height 335
click at [26, 120] on button "Submit" at bounding box center [15, 124] width 21 height 8
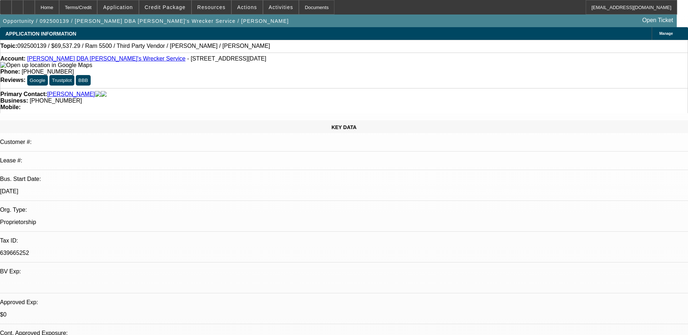
select select "0"
select select "6"
select select "0"
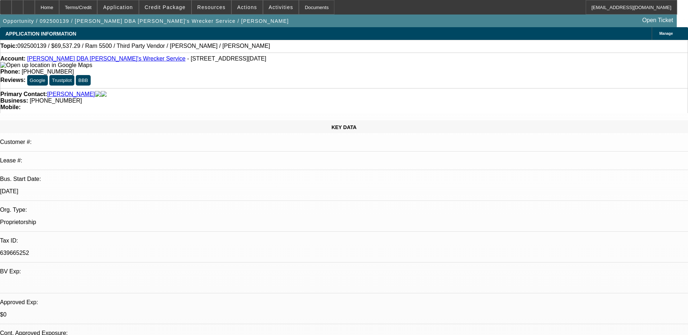
select select "0"
select select "6"
select select "0"
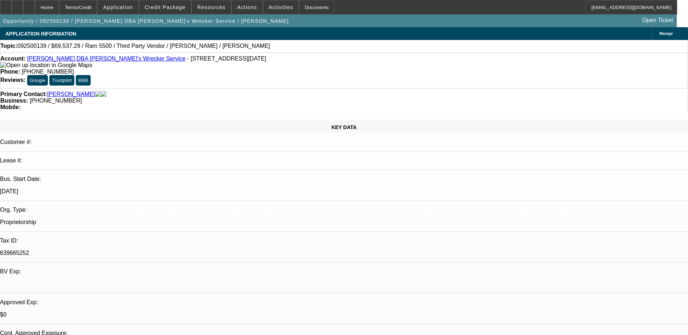
select select "0"
select select "6"
select select "0"
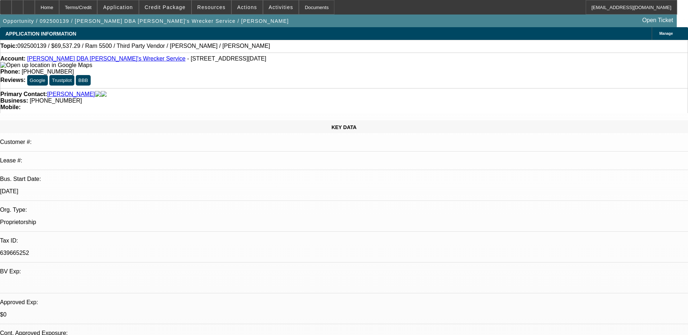
select select "6"
click at [35, 11] on div at bounding box center [29, 7] width 12 height 15
select select "0"
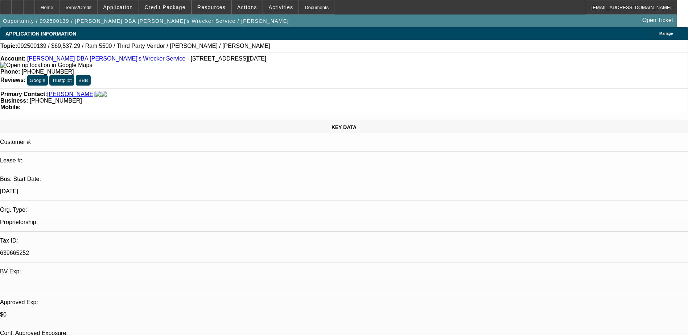
select select "0"
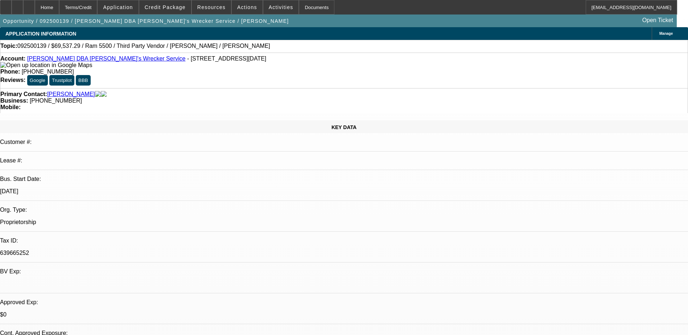
select select "0"
select select "1"
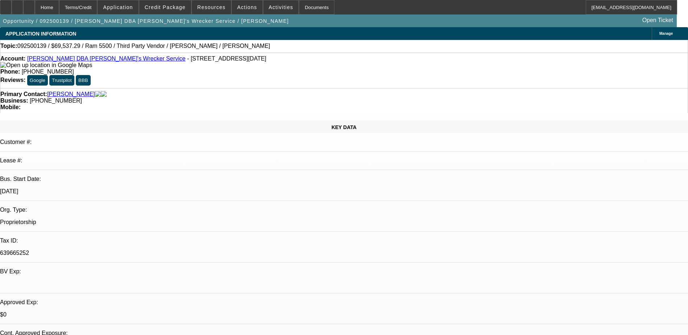
select select "1"
select select "6"
select select "1"
select select "6"
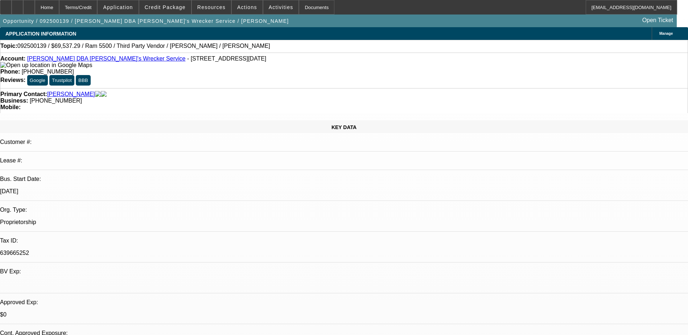
select select "1"
select select "6"
select select "1"
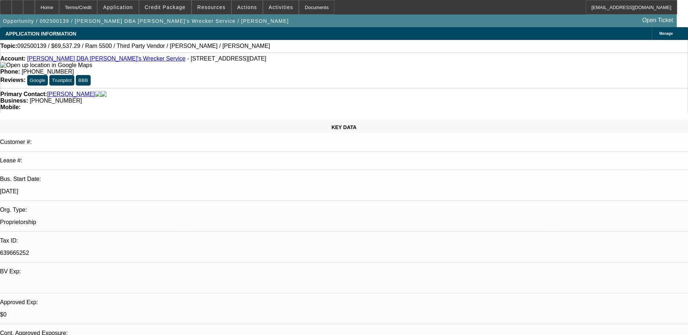
select select "6"
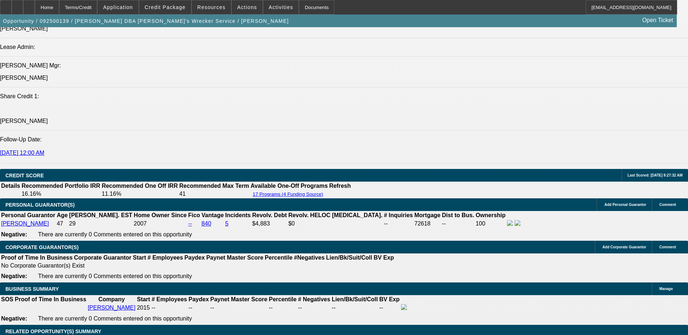
scroll to position [870, 0]
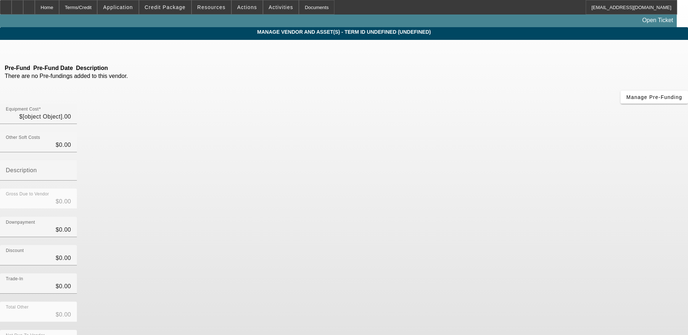
type input "$69,537.29"
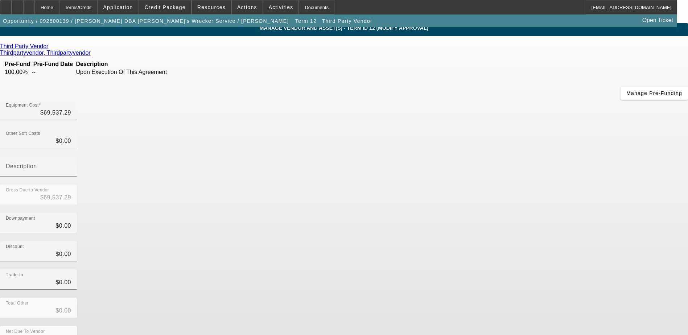
scroll to position [5, 0]
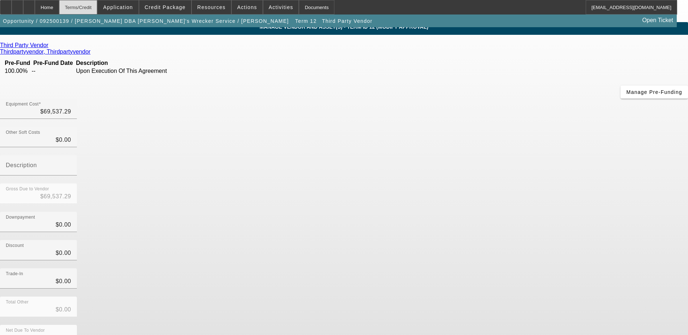
click at [97, 11] on div "Terms/Credit" at bounding box center [78, 7] width 38 height 15
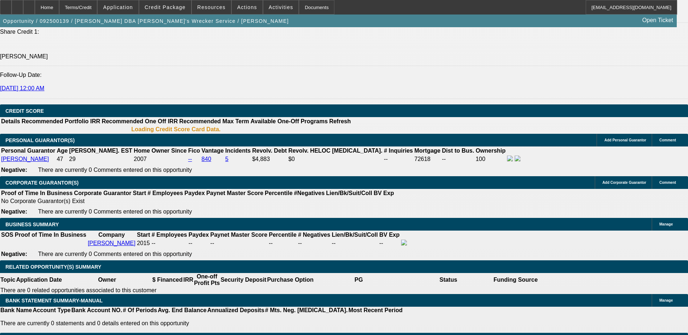
select select "0"
select select "6"
select select "0"
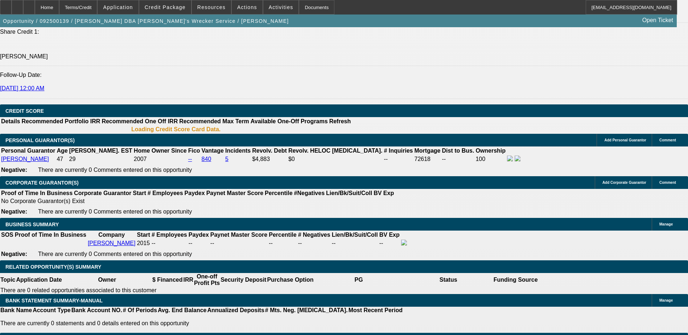
select select "0"
select select "6"
select select "0"
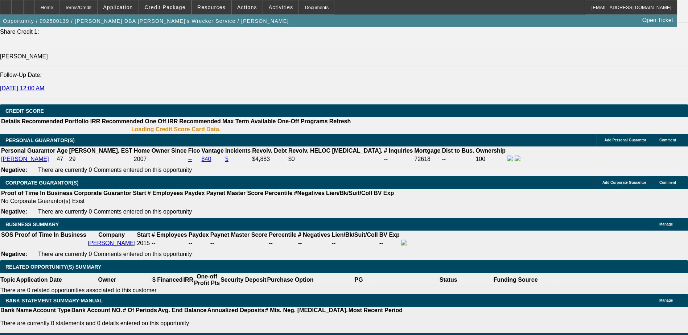
select select "0"
select select "6"
select select "0"
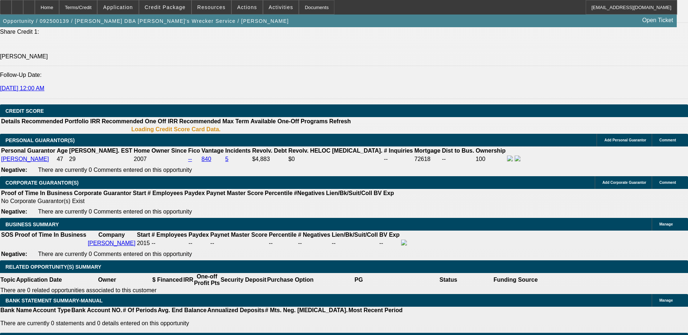
select select "6"
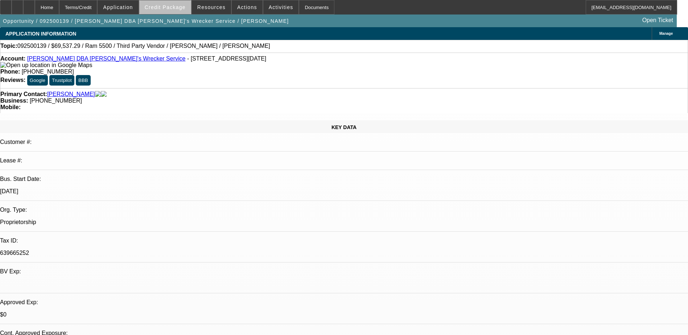
click at [177, 12] on span at bounding box center [165, 7] width 52 height 17
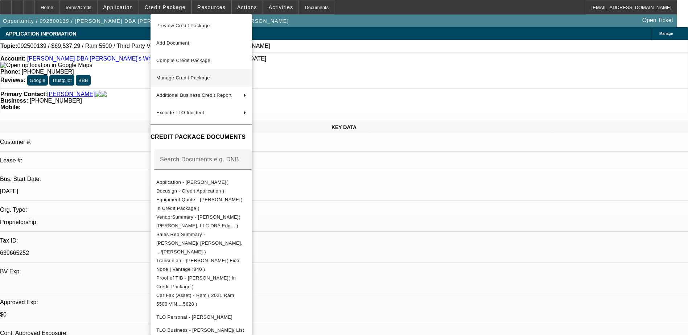
click at [246, 82] on span "Manage Credit Package" at bounding box center [201, 78] width 90 height 9
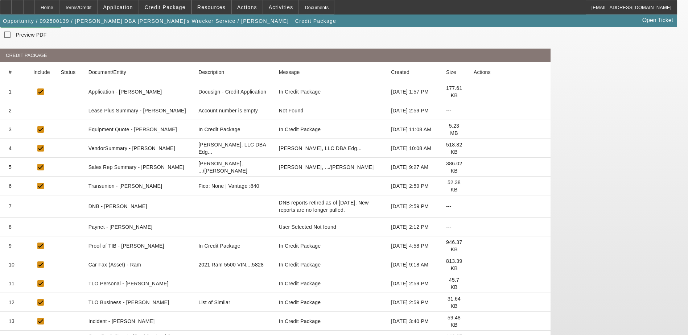
scroll to position [150, 0]
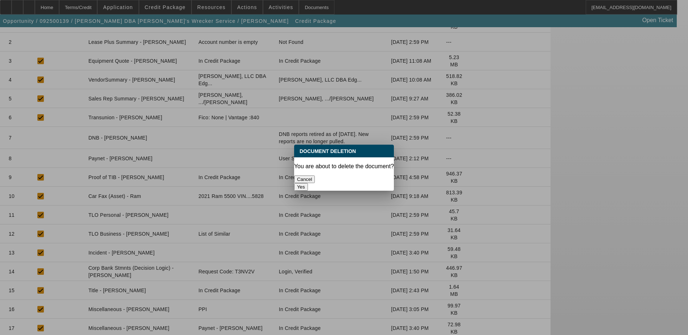
click at [308, 183] on button "Yes" at bounding box center [301, 187] width 14 height 8
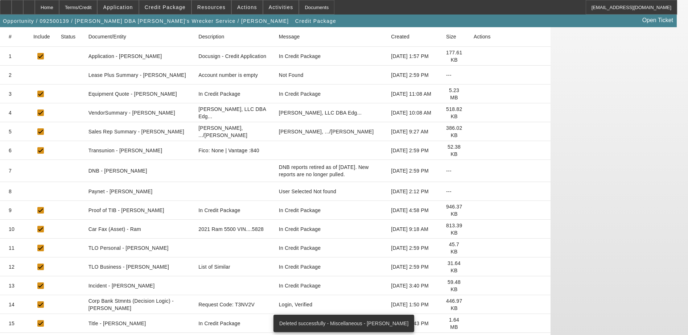
scroll to position [132, 0]
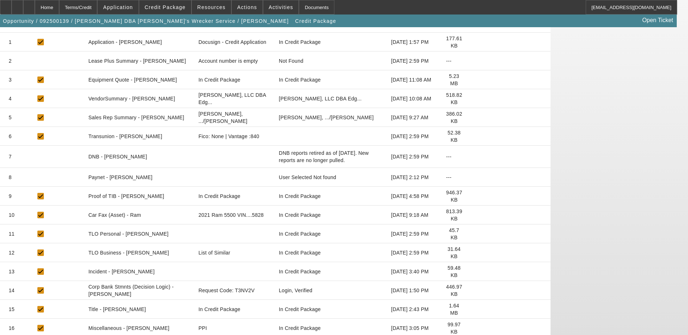
click at [473, 328] on icon at bounding box center [473, 328] width 0 height 0
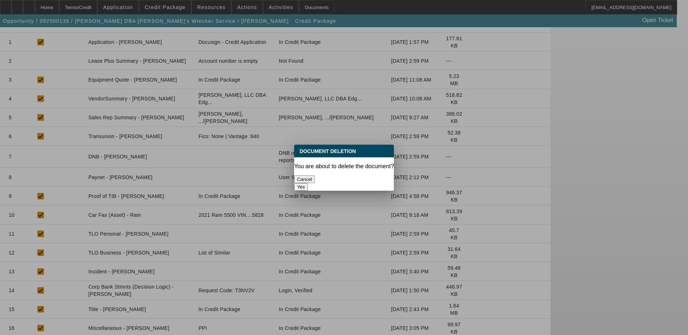
click at [308, 183] on button "Yes" at bounding box center [301, 187] width 14 height 8
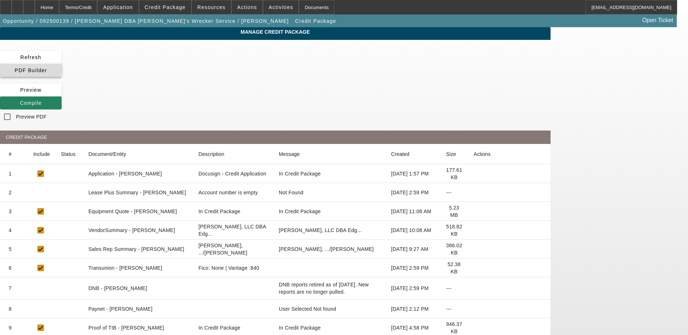
click at [47, 67] on span "PDF Builder" at bounding box center [31, 70] width 32 height 6
click at [59, 5] on div "Home" at bounding box center [47, 7] width 24 height 15
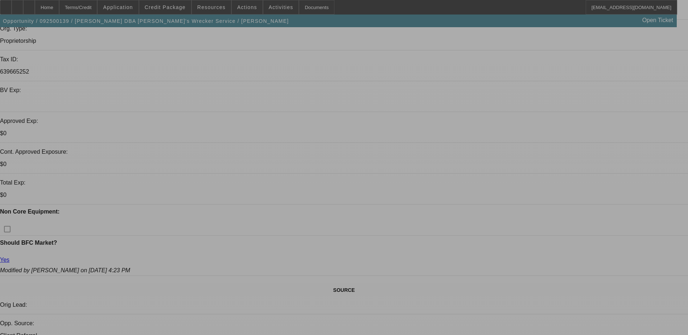
select select "0"
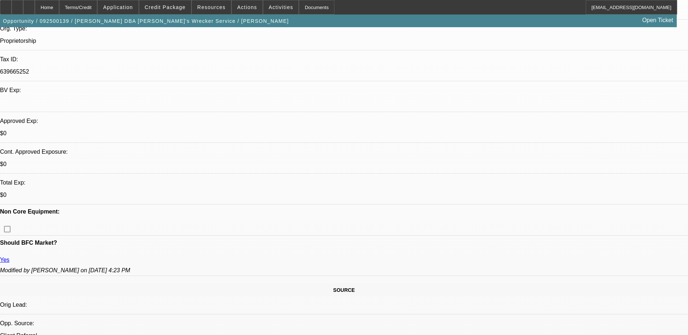
select select "0"
select select "6"
select select "0"
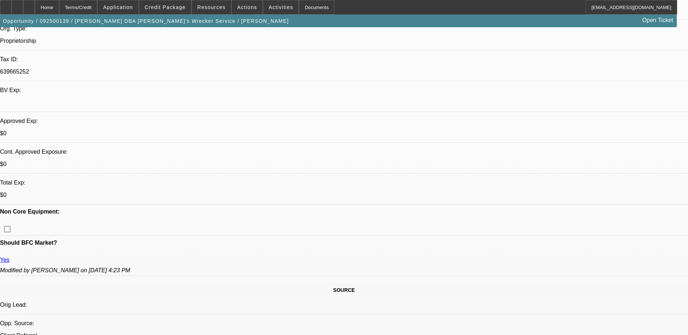
select select "0"
select select "6"
select select "0"
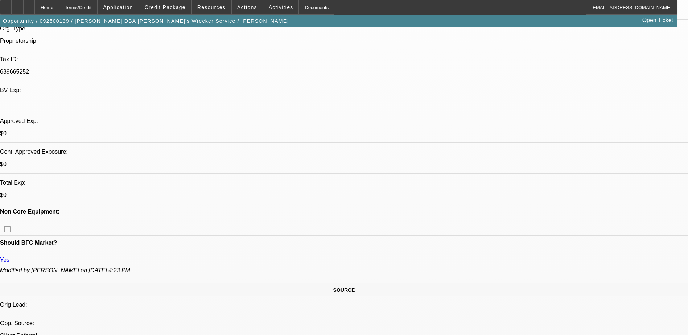
select select "6"
select select "0"
select select "6"
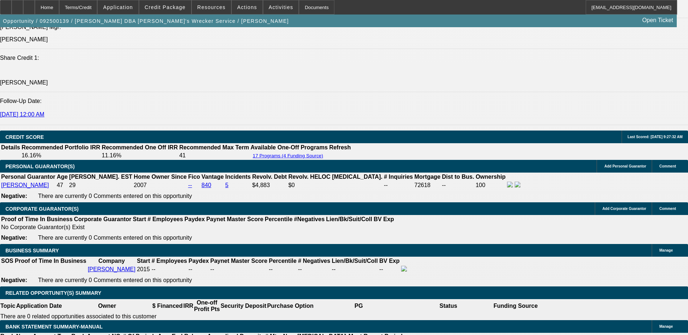
scroll to position [906, 0]
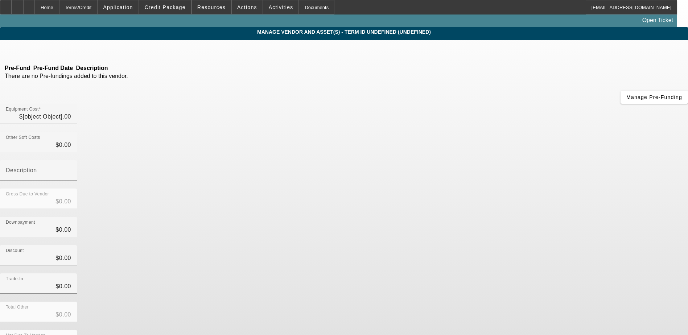
type input "$69,537.29"
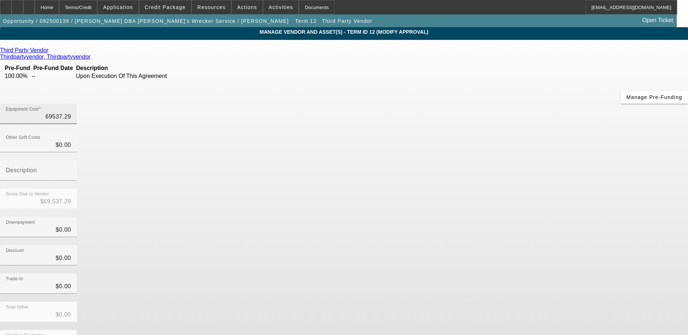
click at [71, 112] on input "69537.29" at bounding box center [38, 116] width 65 height 9
type input "6"
type input "$6.00"
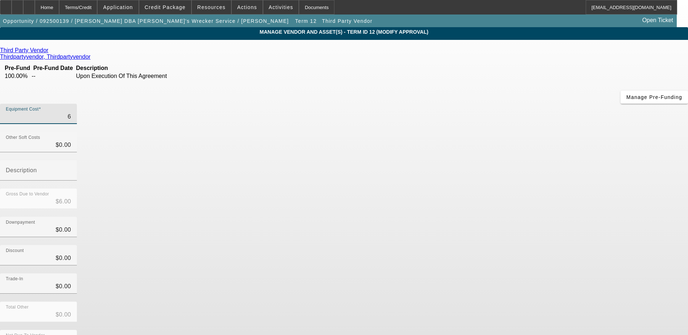
type input "65"
type input "$65.00"
type input "650"
type input "$650.00"
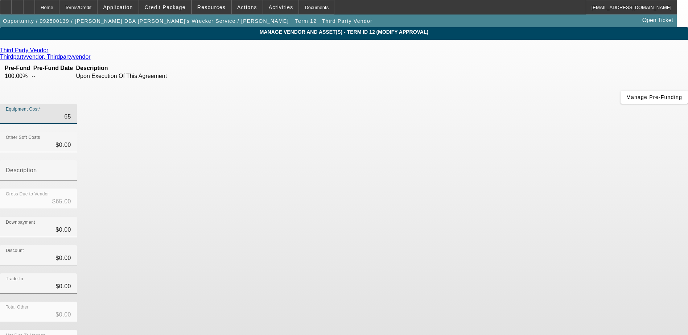
type input "$650.00"
type input "6500"
type input "$6,500.00"
type input "65000"
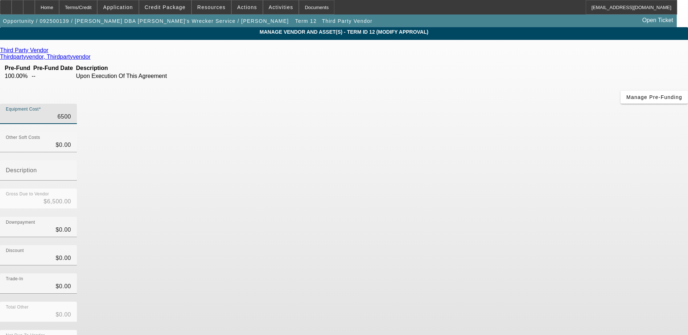
type input "$65,000.00"
click at [507, 273] on div "Trade-In $0.00" at bounding box center [344, 287] width 688 height 28
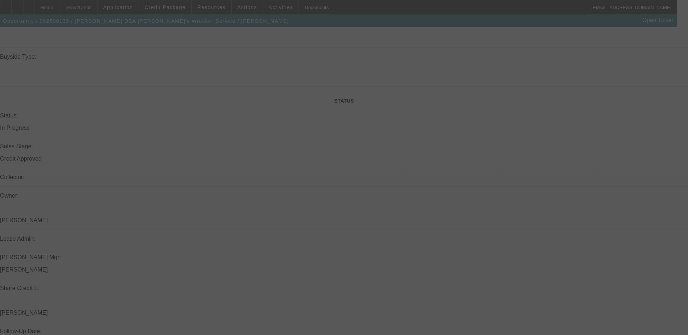
scroll to position [780, 0]
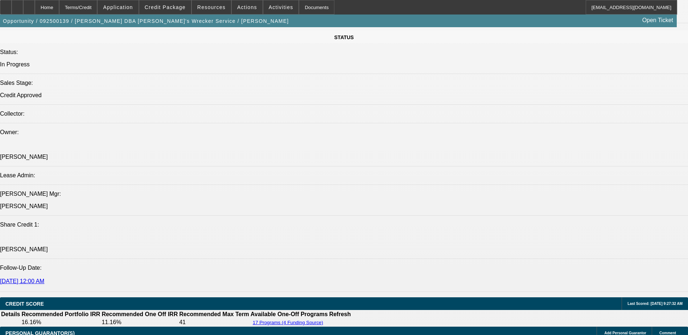
select select "0"
select select "6"
select select "0"
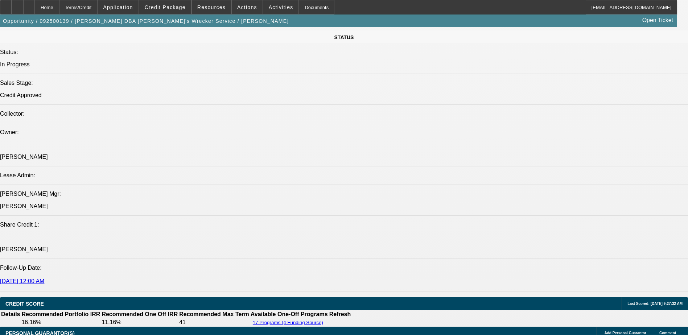
select select "0"
select select "6"
select select "0"
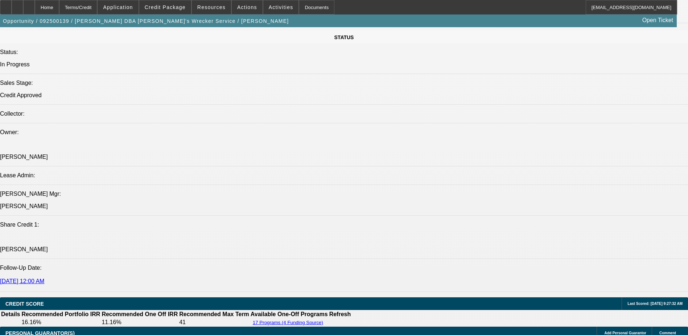
select select "0"
select select "6"
select select "0"
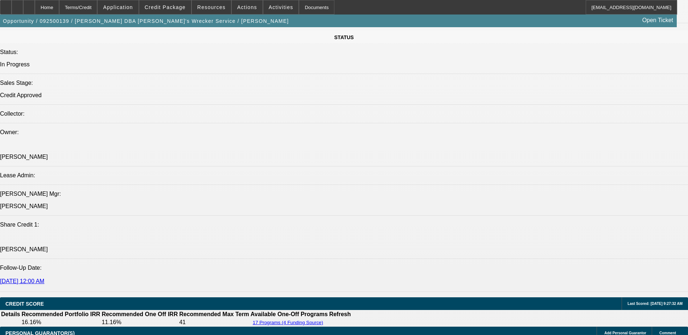
select select "6"
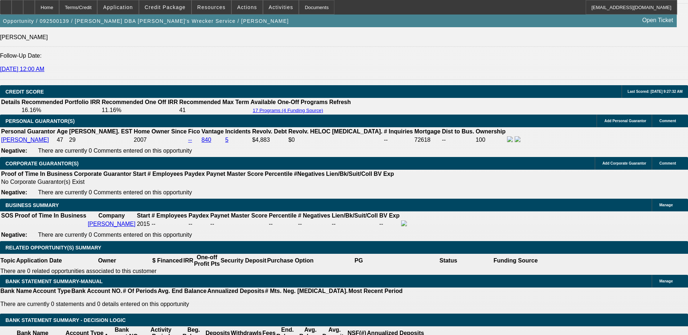
scroll to position [961, 0]
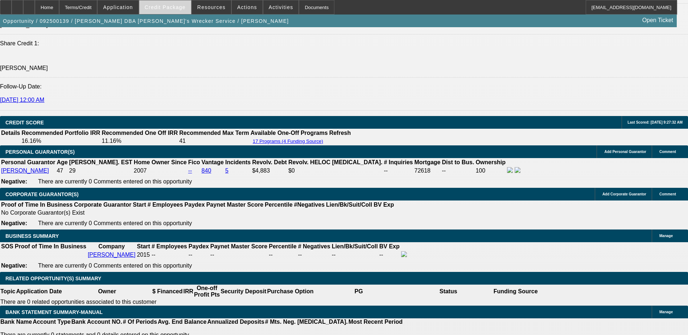
click at [164, 10] on span at bounding box center [165, 7] width 52 height 17
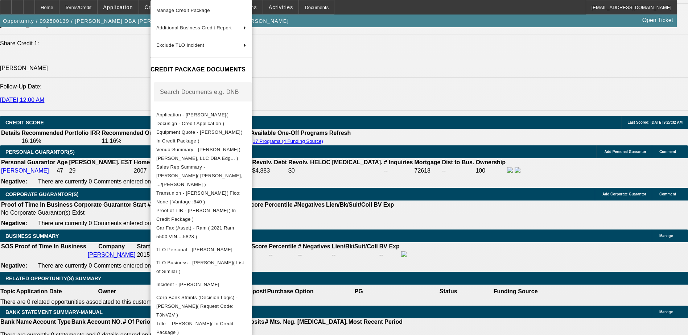
scroll to position [90, 0]
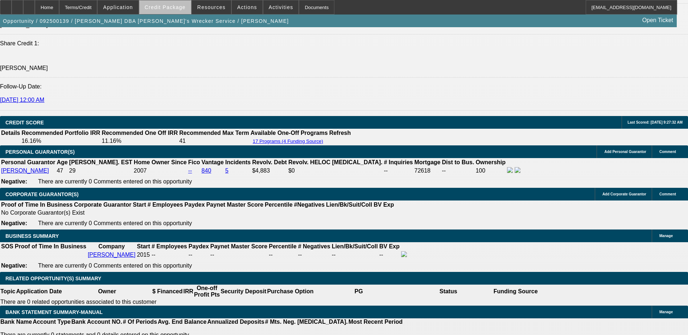
click at [179, 11] on span at bounding box center [165, 7] width 52 height 17
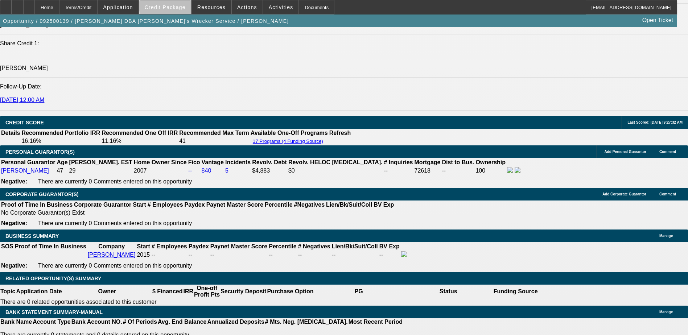
click at [188, 2] on span at bounding box center [165, 7] width 52 height 17
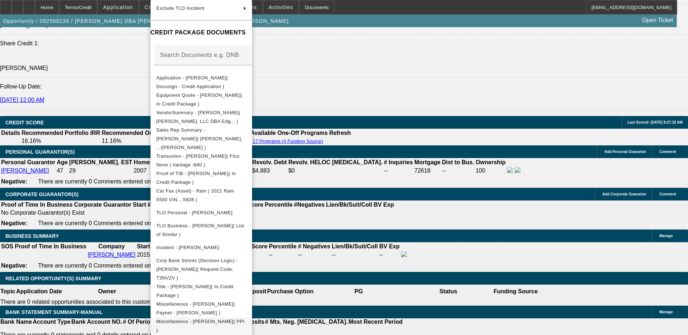
click at [246, 317] on span "Miscellaneous - Andrew Mokoro( PPI )" at bounding box center [201, 325] width 90 height 17
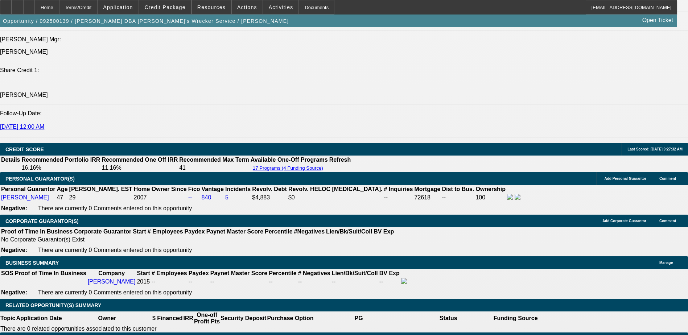
scroll to position [1033, 0]
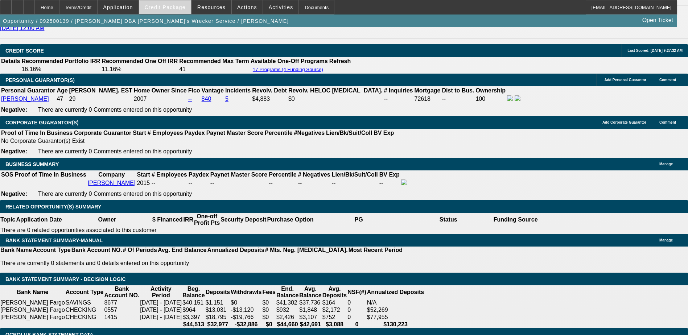
click at [180, 8] on span "Credit Package" at bounding box center [165, 7] width 41 height 6
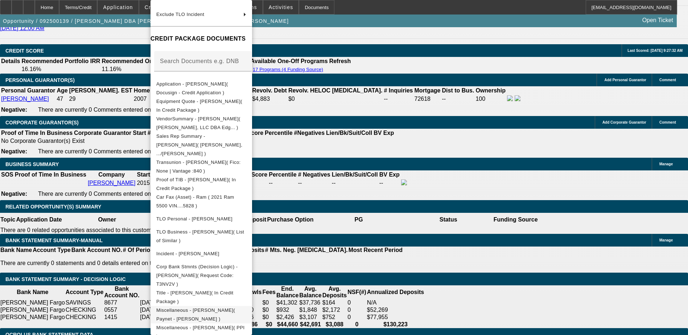
scroll to position [90, 0]
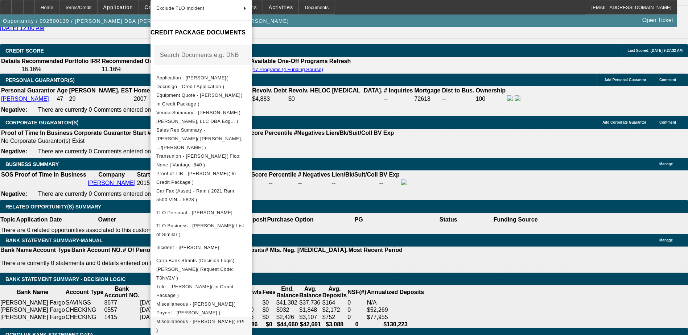
click at [246, 317] on span "Miscellaneous - Andrew Mokoro( PPI )" at bounding box center [201, 325] width 90 height 17
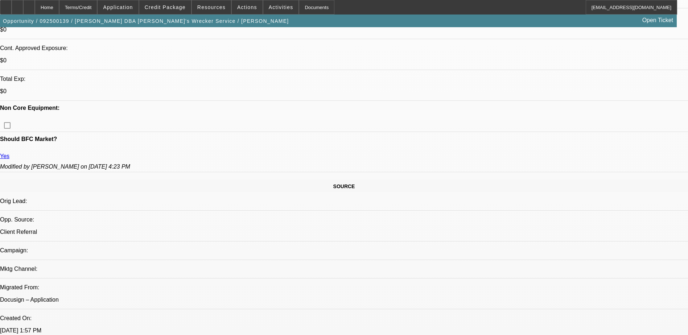
scroll to position [218, 0]
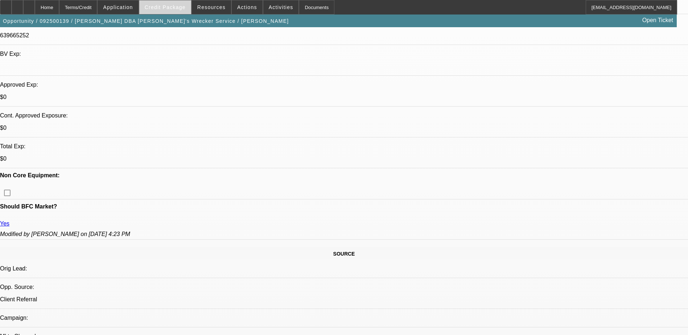
click at [184, 4] on span at bounding box center [165, 7] width 52 height 17
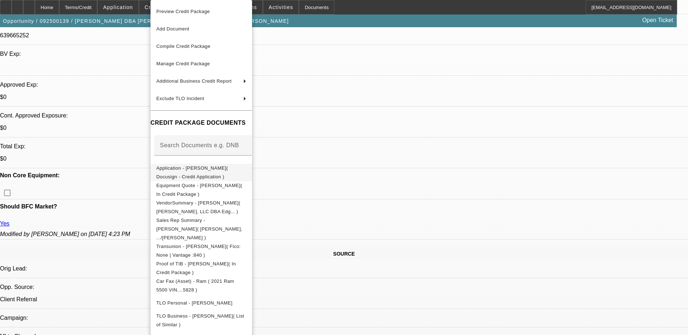
click at [234, 185] on span "Equipment Quote - Andrew Mokoro( In Credit Package )" at bounding box center [199, 190] width 86 height 14
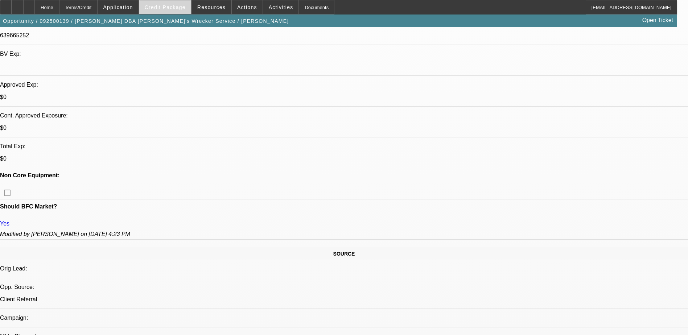
click at [182, 5] on span "Credit Package" at bounding box center [165, 7] width 41 height 6
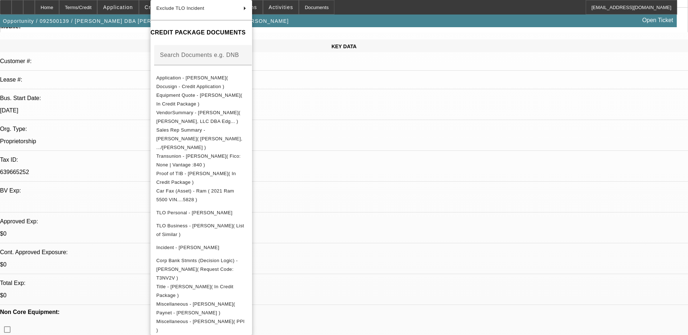
scroll to position [73, 0]
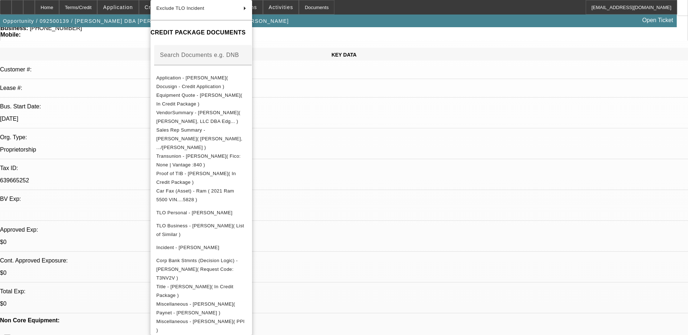
click at [115, 268] on div at bounding box center [344, 167] width 688 height 335
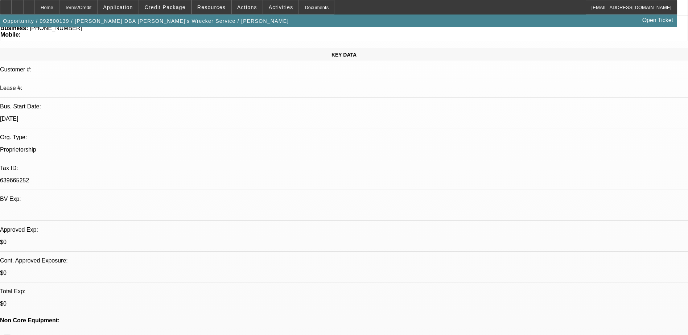
scroll to position [0, 0]
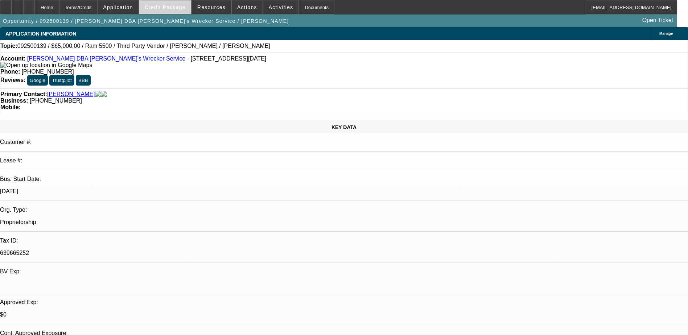
click at [186, 11] on span at bounding box center [165, 7] width 52 height 17
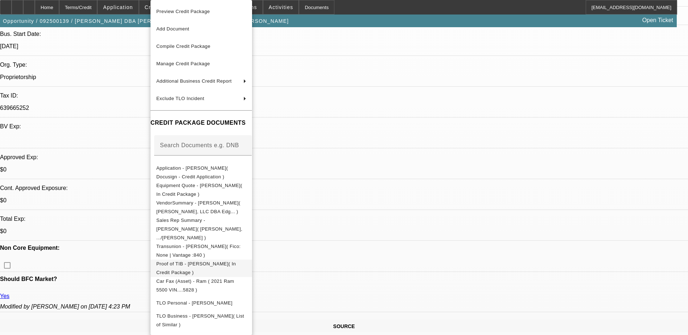
scroll to position [90, 0]
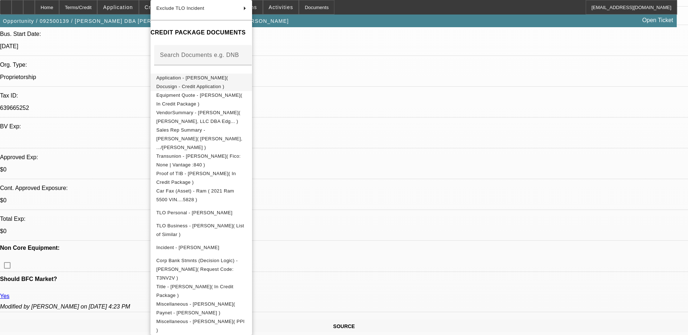
click at [228, 79] on span "Application - Andrew Mokoro( Docusign - Credit Application )" at bounding box center [192, 82] width 72 height 14
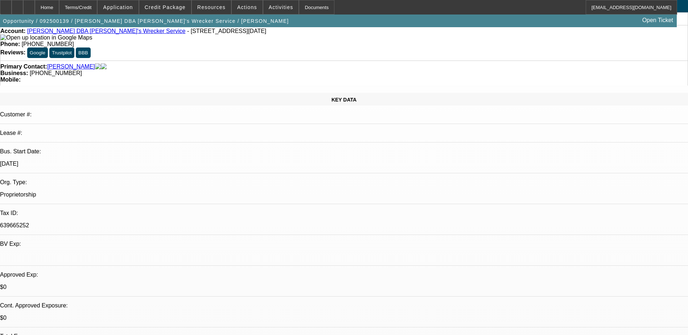
scroll to position [0, 0]
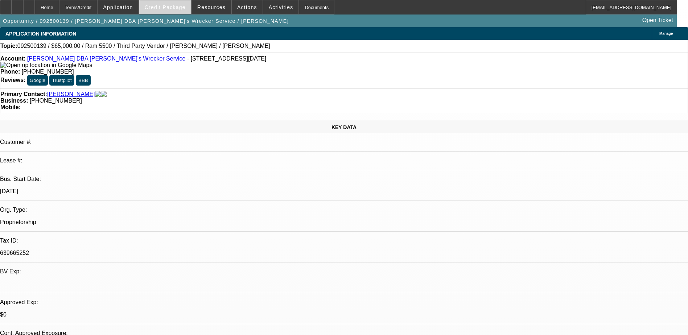
click at [182, 8] on span "Credit Package" at bounding box center [165, 7] width 41 height 6
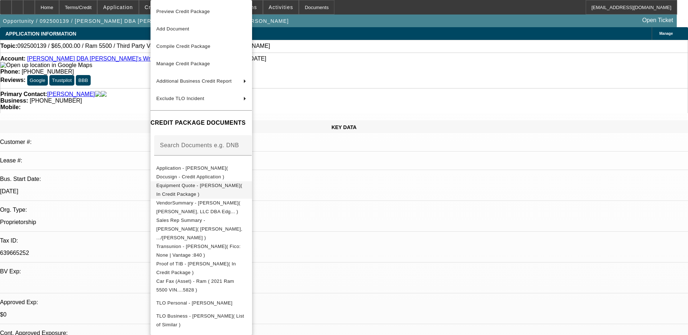
scroll to position [90, 0]
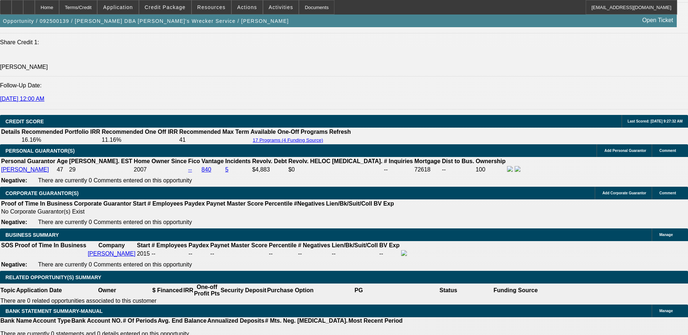
scroll to position [906, 0]
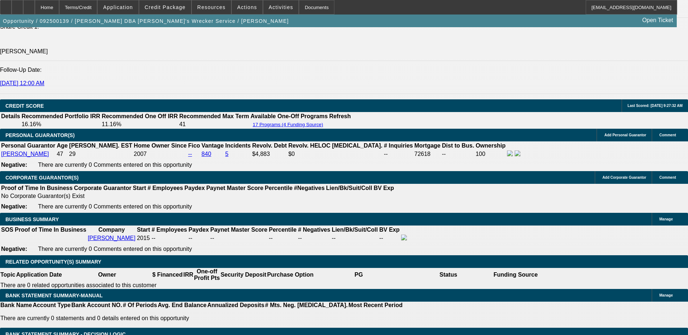
scroll to position [943, 0]
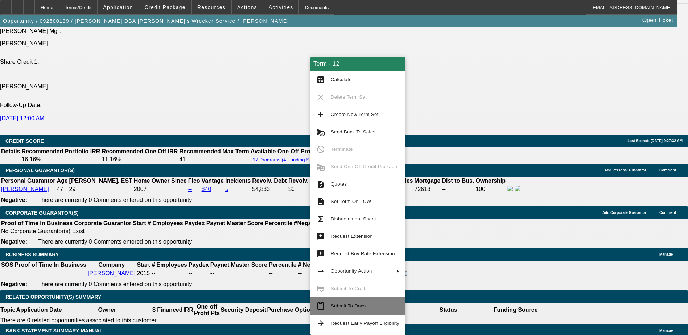
click at [358, 303] on span "Submit To Docs" at bounding box center [348, 305] width 35 height 5
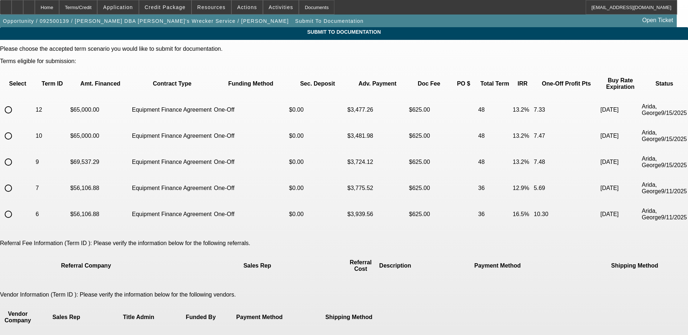
click at [16, 103] on input "radio" at bounding box center [8, 110] width 15 height 15
radio input "true"
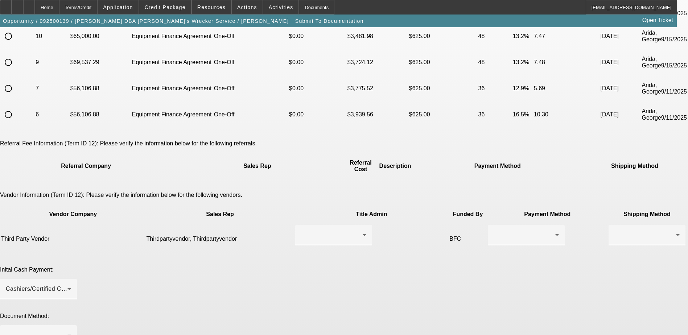
scroll to position [145, 0]
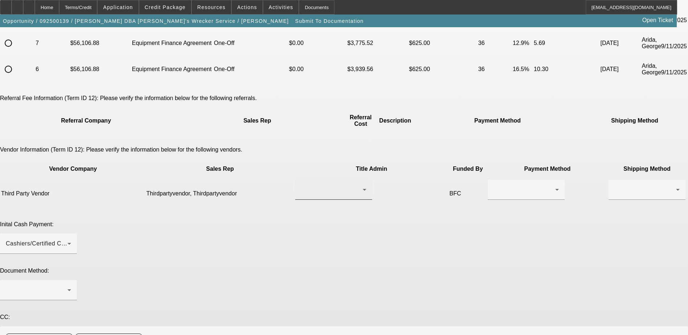
click at [302, 179] on div at bounding box center [333, 189] width 65 height 20
click at [314, 165] on span "Thirdpartyvendor, Thirdpartyvendor" at bounding box center [312, 160] width 74 height 17
click at [360, 185] on icon at bounding box center [364, 189] width 9 height 9
click at [369, 152] on div at bounding box center [344, 167] width 688 height 335
click at [331, 179] on div "Thirdpartyvendor, Thirdpartyvendor" at bounding box center [333, 189] width 65 height 20
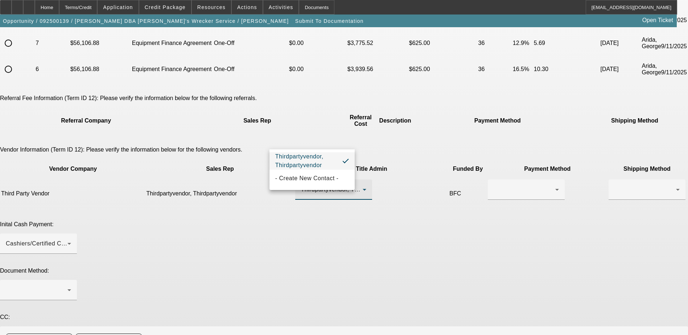
click at [371, 156] on div at bounding box center [344, 167] width 688 height 335
click at [339, 186] on span "Thirdpartyvendor, Thirdpartyvendor" at bounding box center [349, 189] width 97 height 6
click at [350, 158] on mat-option "Thirdpartyvendor, Thirdpartyvendor" at bounding box center [311, 160] width 85 height 17
click at [332, 186] on span "Thirdpartyvendor, Thirdpartyvendor" at bounding box center [349, 189] width 97 height 6
click at [455, 166] on div at bounding box center [344, 167] width 688 height 335
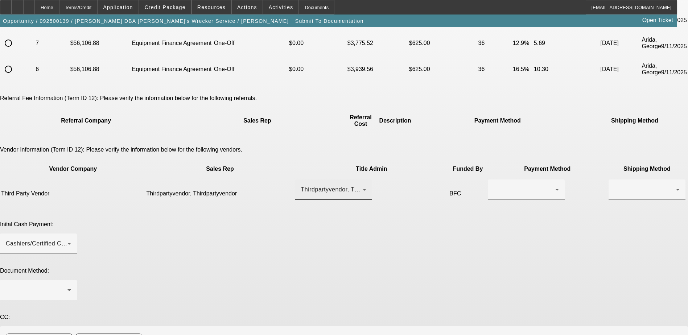
click at [319, 200] on div at bounding box center [333, 204] width 77 height 8
click at [317, 185] on div "Thirdpartyvendor, Thirdpartyvendor" at bounding box center [332, 189] width 62 height 9
click at [471, 182] on div at bounding box center [344, 167] width 688 height 335
click at [329, 179] on div "Thirdpartyvendor, Thirdpartyvendor" at bounding box center [333, 189] width 65 height 20
click at [335, 181] on span "- Create New Contact -" at bounding box center [306, 178] width 63 height 9
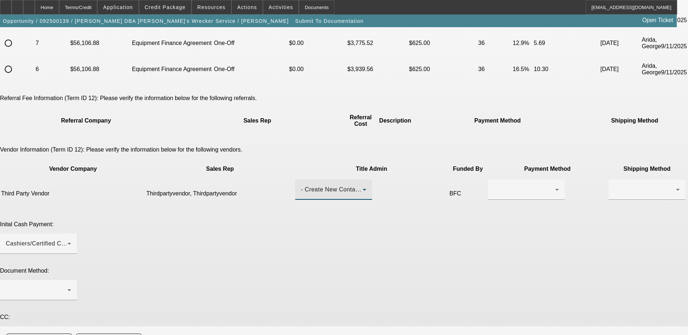
click at [326, 185] on div "- Create New Contact -" at bounding box center [332, 189] width 62 height 9
click at [330, 182] on span "- Create New Contact -" at bounding box center [305, 178] width 61 height 17
click at [395, 161] on div "Please choose the accepted term scenario you would like to submit for documenta…" at bounding box center [344, 209] width 688 height 616
click at [318, 186] on span "- Create New Contact -" at bounding box center [332, 189] width 63 height 6
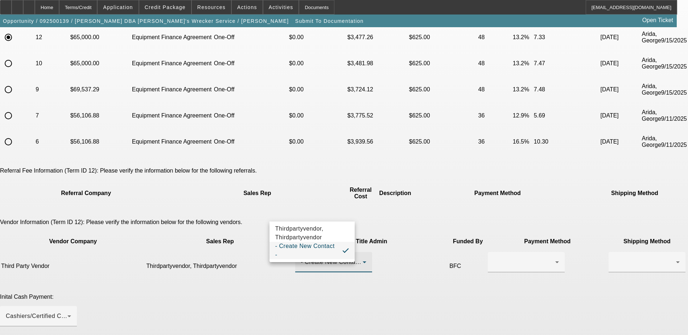
scroll to position [109, 0]
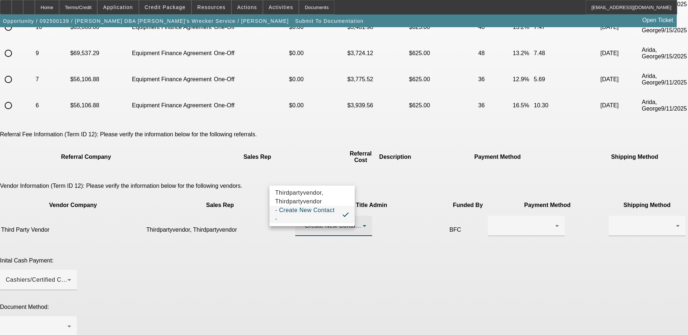
click at [98, 6] on div at bounding box center [344, 167] width 688 height 335
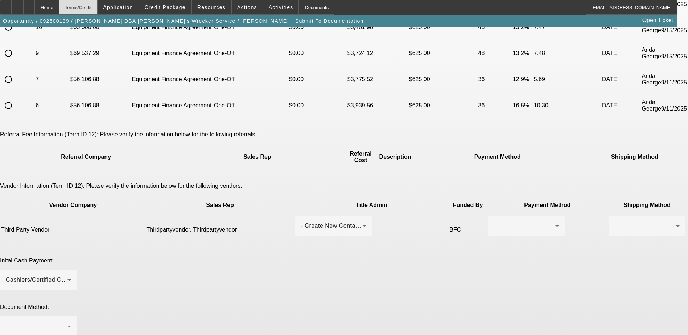
click at [95, 7] on div "Terms/Credit" at bounding box center [78, 7] width 38 height 15
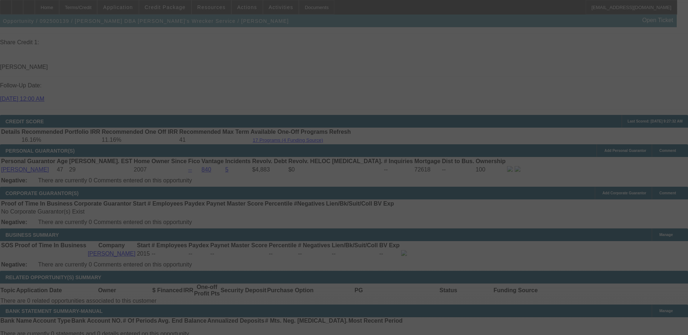
scroll to position [959, 0]
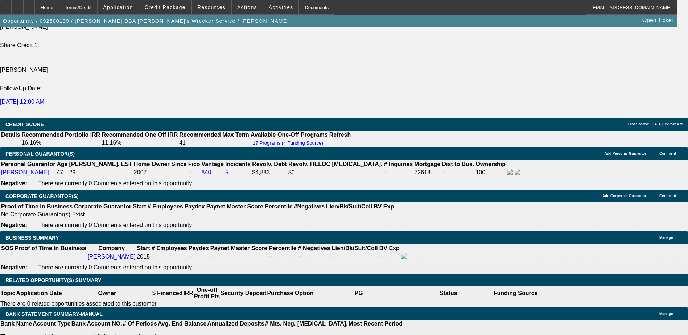
select select "0"
select select "6"
select select "0"
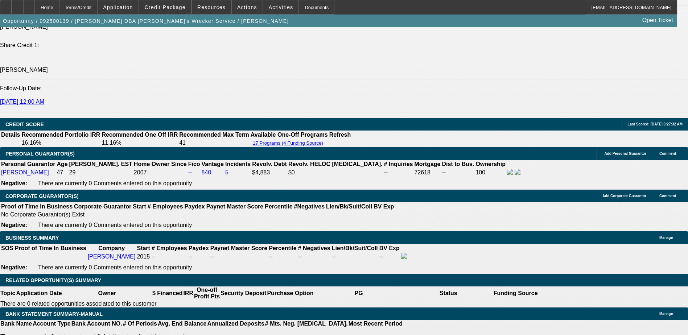
select select "0"
select select "6"
select select "0"
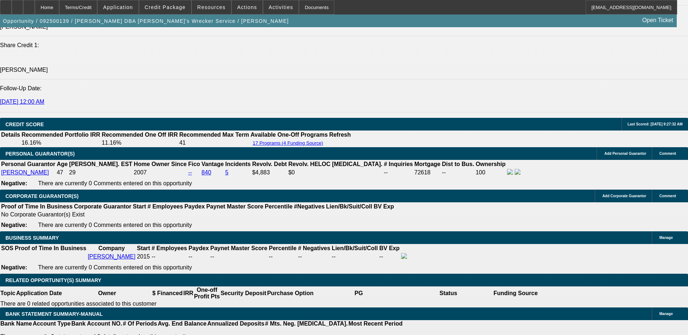
select select "0"
select select "6"
select select "0"
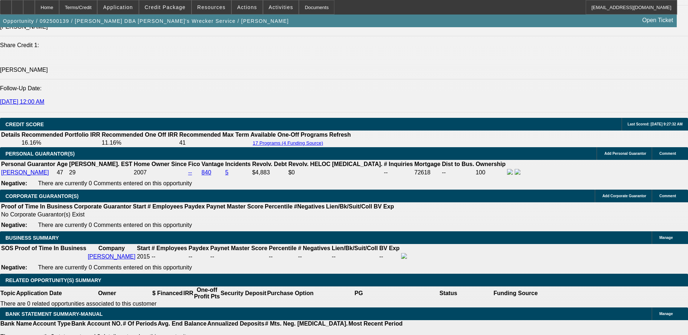
select select "6"
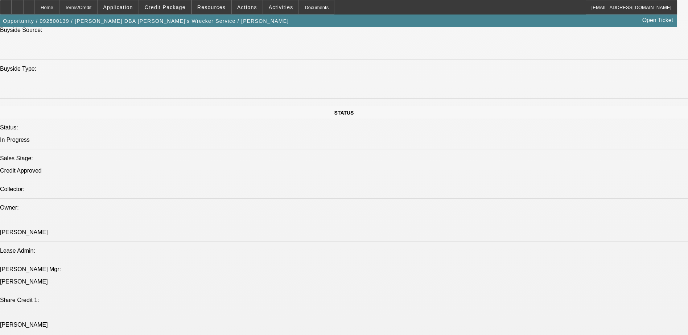
scroll to position [870, 0]
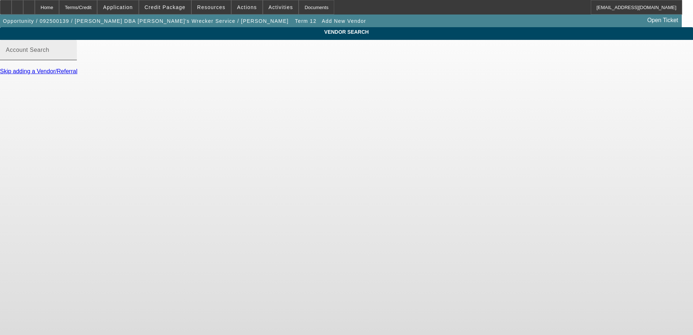
click at [71, 57] on input "Account Search" at bounding box center [38, 53] width 65 height 9
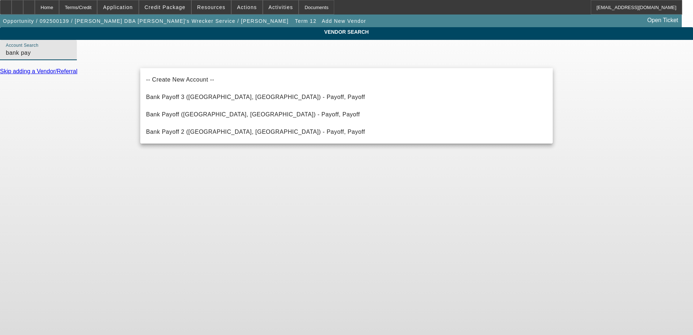
type input "bank pay"
click at [107, 81] on div "VENDOR SEARCH Account Search bank pay Skip adding a Vendor/Referral" at bounding box center [346, 54] width 693 height 54
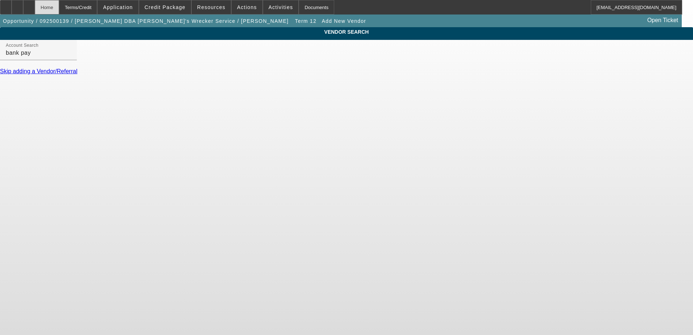
drag, startPoint x: 107, startPoint y: 85, endPoint x: 67, endPoint y: 8, distance: 86.6
click at [59, 8] on div "Home" at bounding box center [47, 7] width 24 height 15
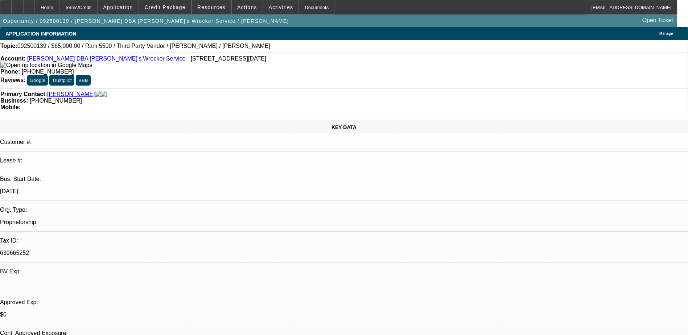
select select "0"
select select "6"
select select "0"
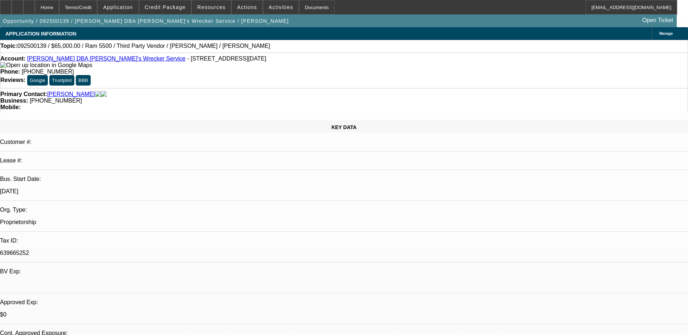
select select "0"
select select "6"
select select "0"
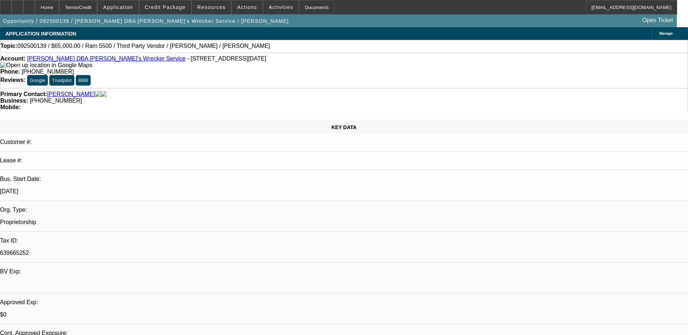
select select "0"
select select "6"
select select "0"
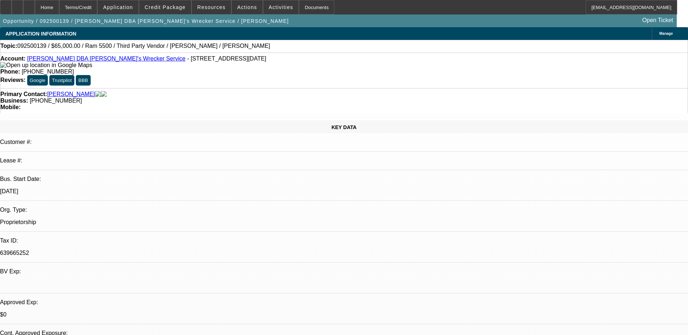
select select "6"
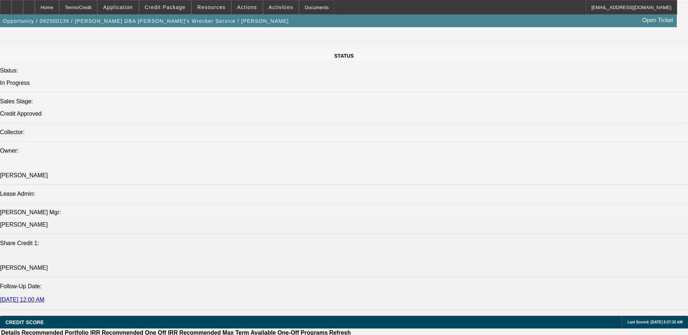
scroll to position [870, 0]
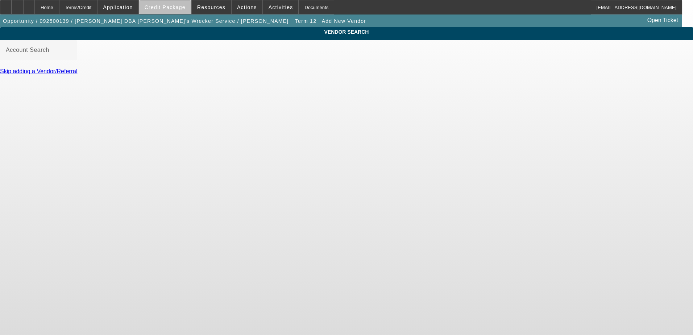
click at [176, 12] on span at bounding box center [165, 7] width 52 height 17
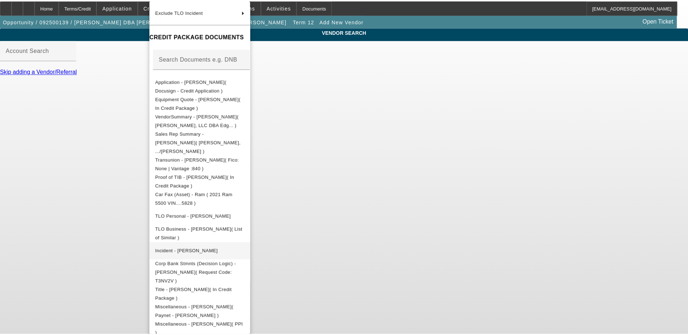
scroll to position [90, 0]
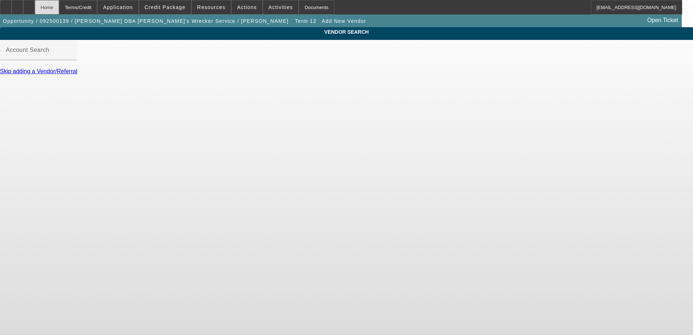
click at [59, 9] on div "Home" at bounding box center [47, 7] width 24 height 15
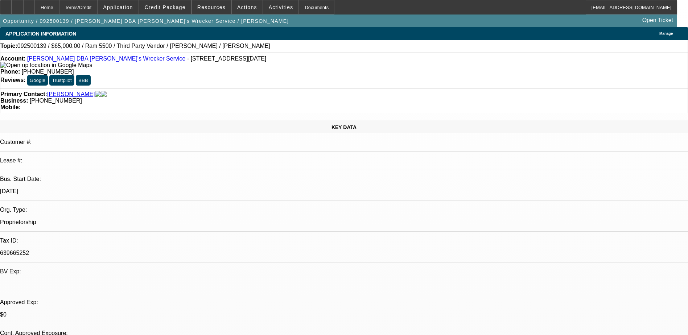
select select "0"
select select "6"
select select "0"
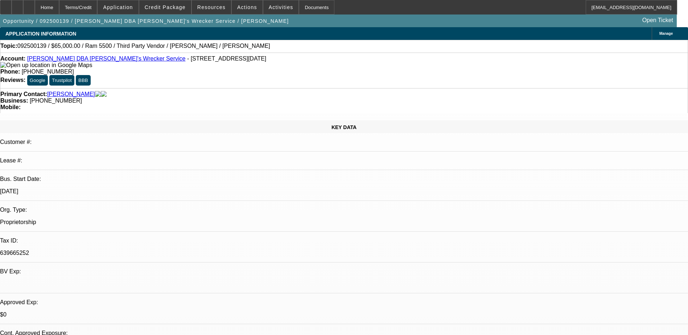
select select "0"
select select "6"
select select "0"
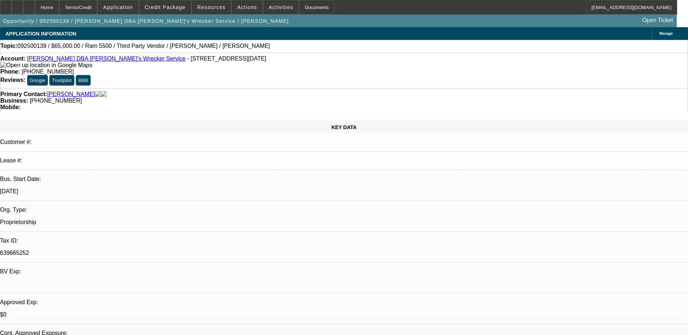
select select "0"
select select "6"
select select "0"
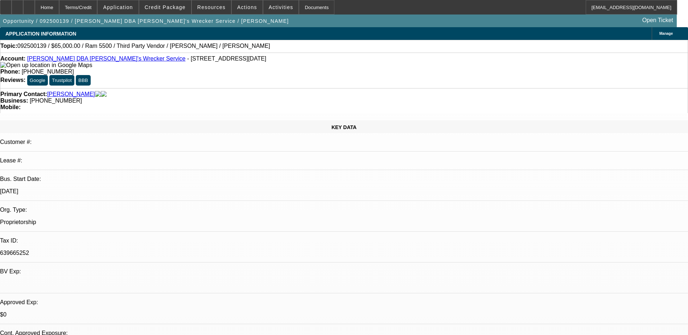
select select "6"
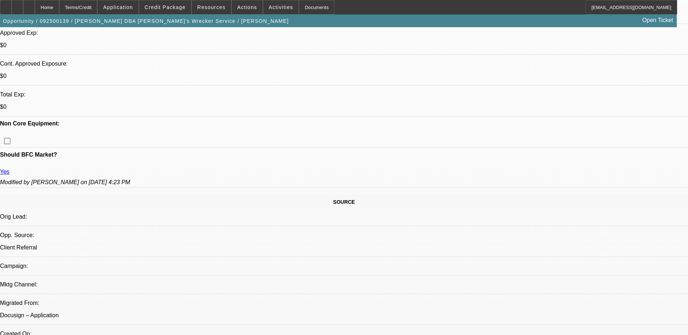
scroll to position [218, 0]
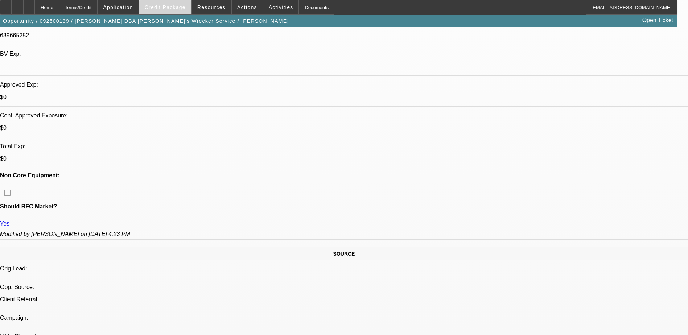
click at [170, 10] on span at bounding box center [165, 7] width 52 height 17
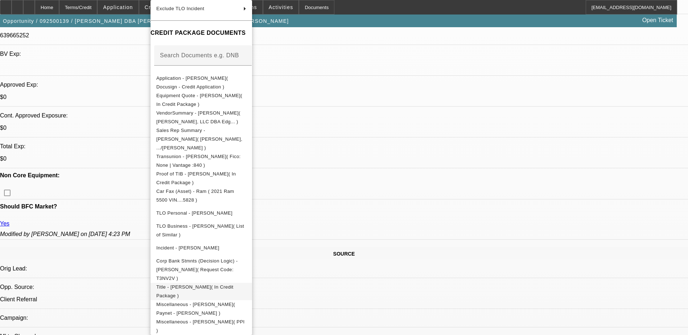
scroll to position [90, 0]
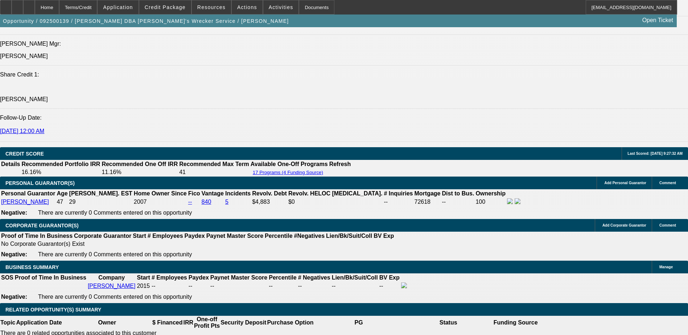
scroll to position [943, 0]
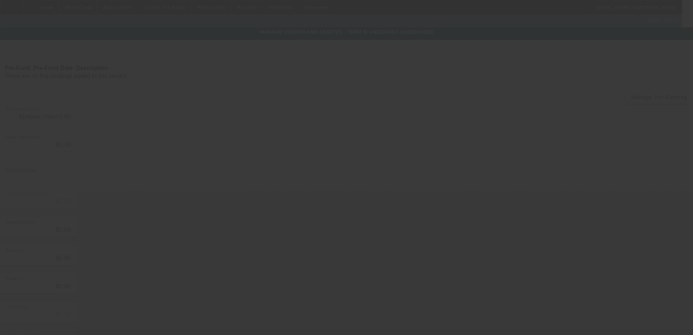
type input "$65,000.00"
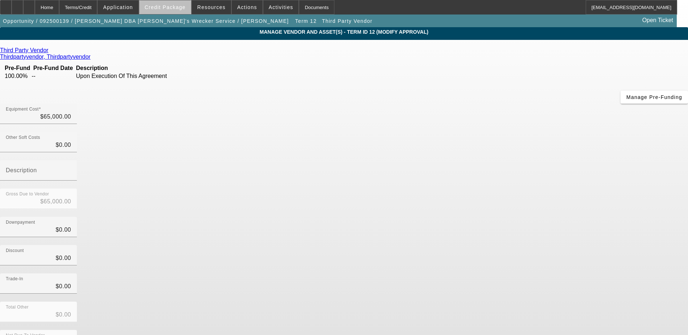
click at [181, 10] on span "Credit Package" at bounding box center [165, 7] width 41 height 6
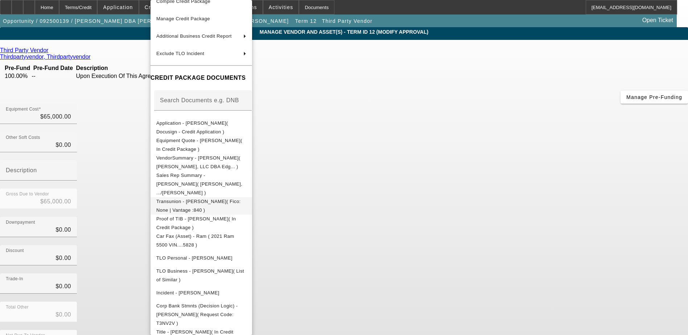
scroll to position [90, 0]
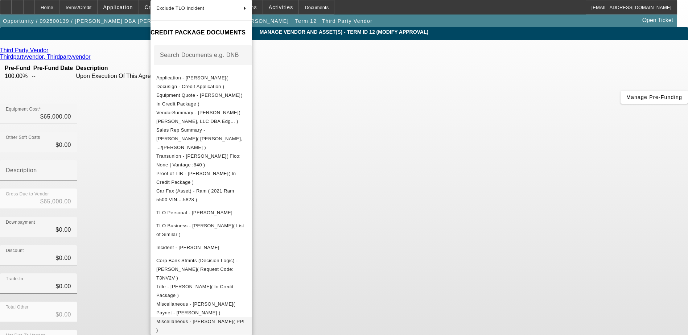
click at [252, 317] on button "Miscellaneous - Andrew Mokoro( PPI )" at bounding box center [201, 325] width 102 height 17
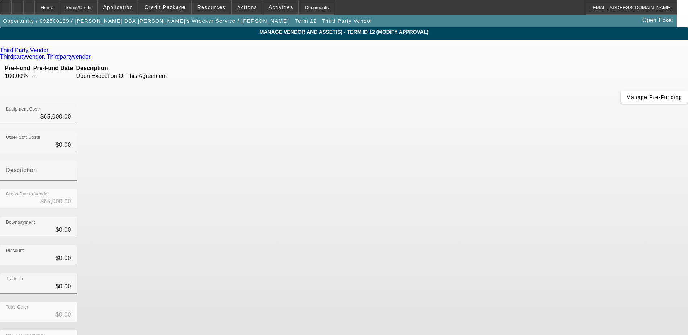
click at [184, 51] on div "Third Party Vendor" at bounding box center [344, 50] width 688 height 7
click at [50, 51] on icon at bounding box center [50, 50] width 0 height 6
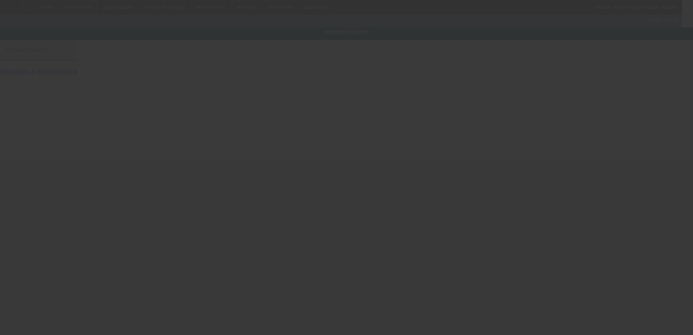
click at [71, 57] on input "Account Search" at bounding box center [38, 53] width 65 height 9
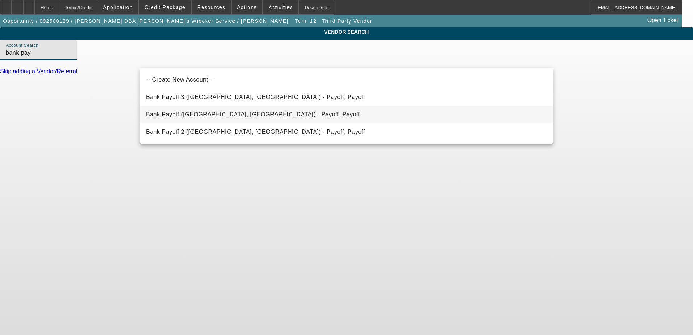
click at [255, 112] on mat-option "Bank Payoff (Northbrook, IL) - Payoff, Payoff" at bounding box center [346, 114] width 413 height 17
type input "Bank Payoff (Northbrook, IL) - Payoff, Payoff"
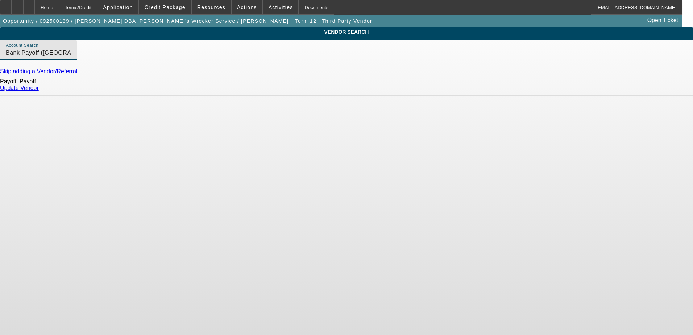
click at [39, 91] on link "Update Vendor" at bounding box center [19, 88] width 39 height 6
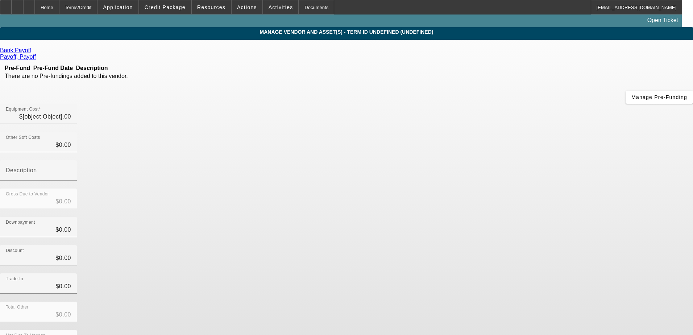
type input "$65,000.00"
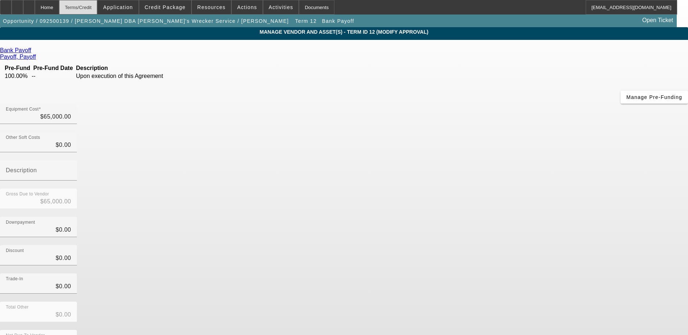
click at [93, 9] on div "Terms/Credit" at bounding box center [78, 7] width 38 height 15
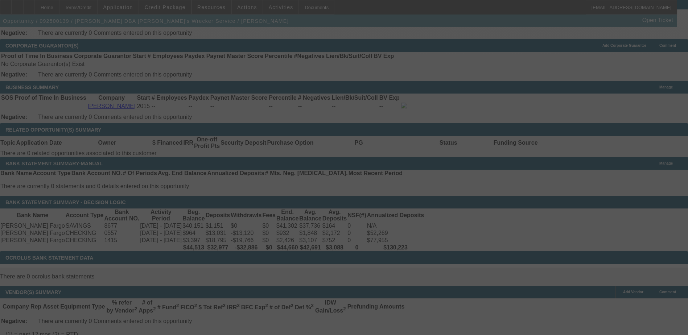
scroll to position [1048, 0]
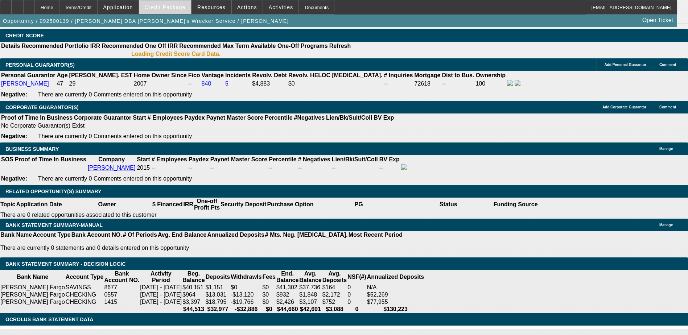
select select "0"
select select "6"
select select "0"
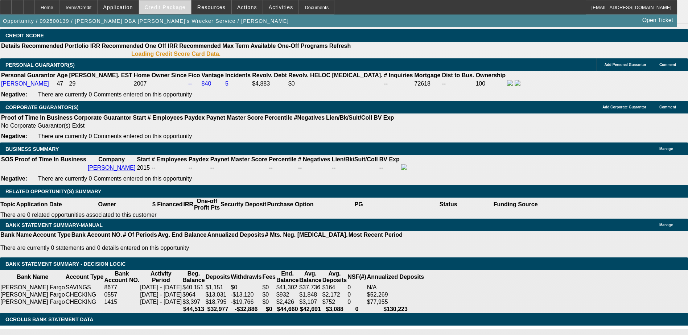
select select "0"
select select "6"
select select "0"
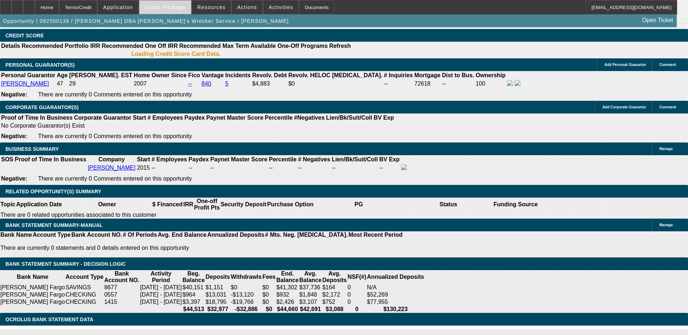
select select "0"
select select "6"
select select "0"
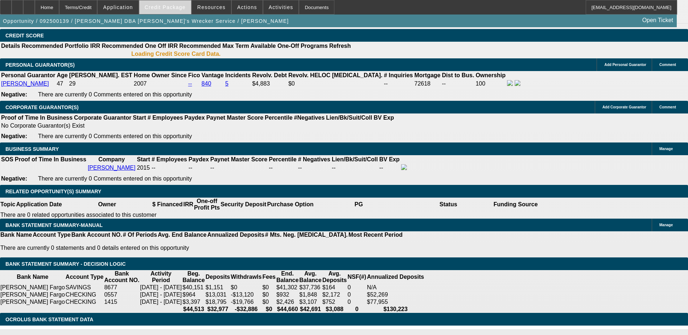
select select "6"
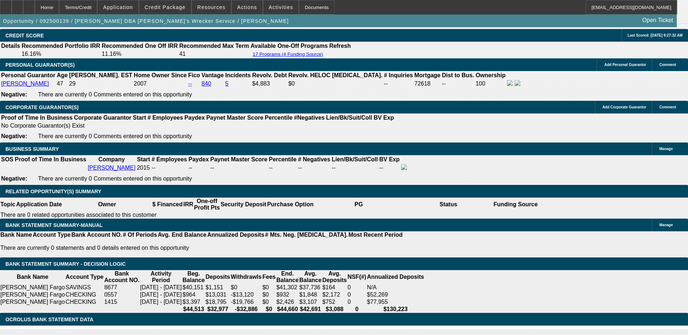
scroll to position [1081, 0]
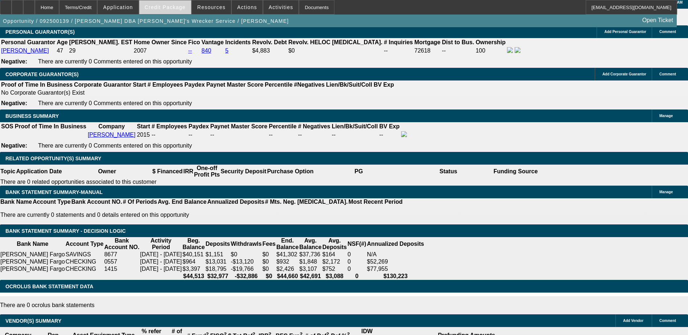
click at [180, 8] on span "Credit Package" at bounding box center [165, 7] width 41 height 6
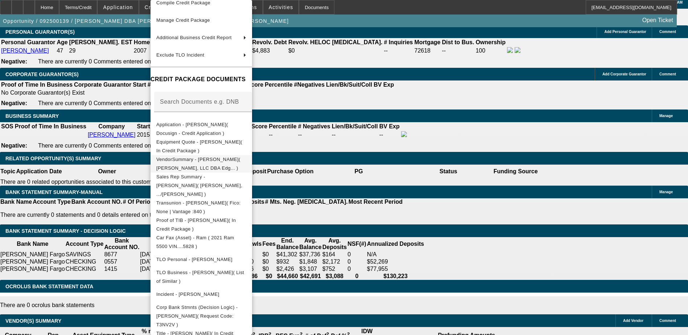
scroll to position [90, 0]
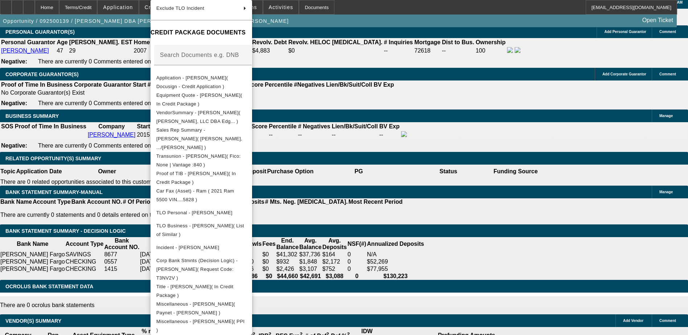
click at [416, 263] on div at bounding box center [344, 167] width 688 height 335
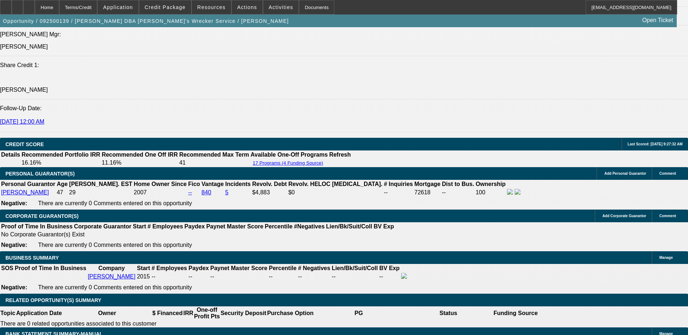
scroll to position [900, 0]
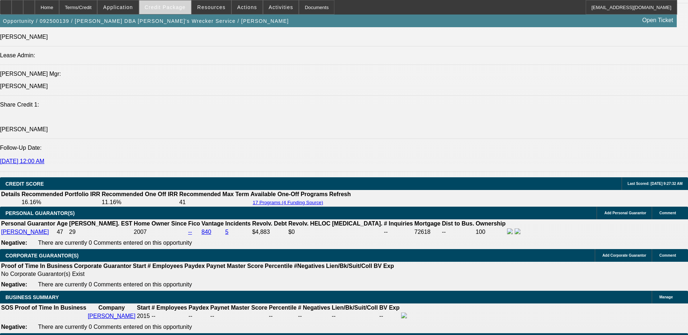
click at [186, 8] on span "Credit Package" at bounding box center [165, 7] width 41 height 6
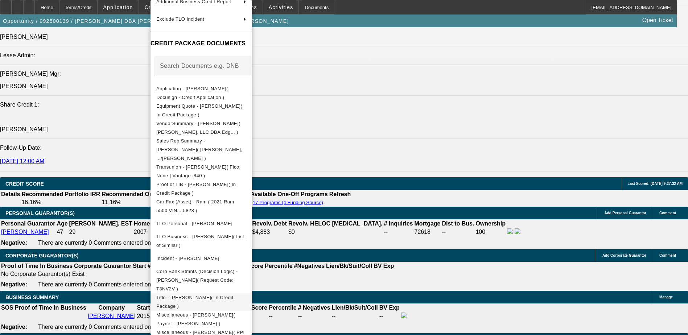
scroll to position [90, 0]
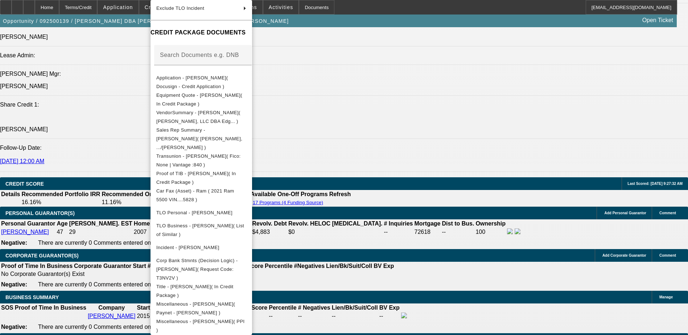
click at [410, 79] on div at bounding box center [344, 167] width 688 height 335
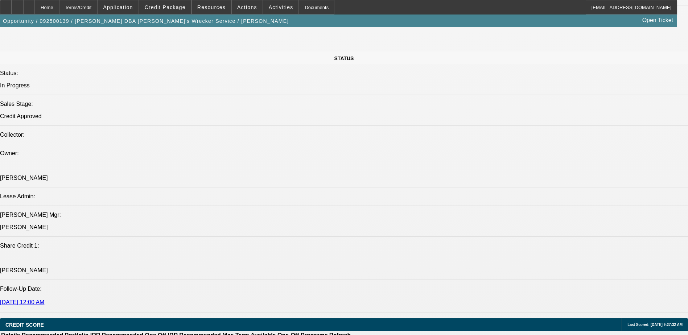
scroll to position [755, 0]
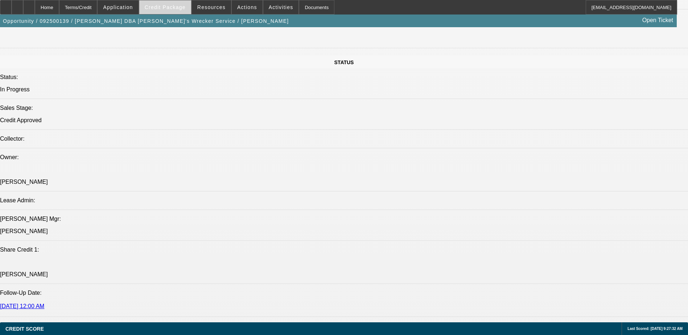
click at [167, 12] on span at bounding box center [165, 7] width 52 height 17
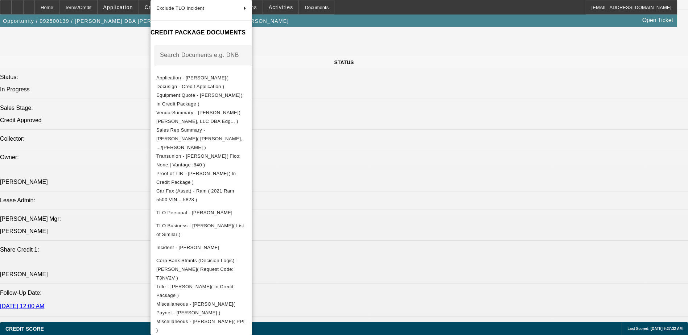
scroll to position [0, 0]
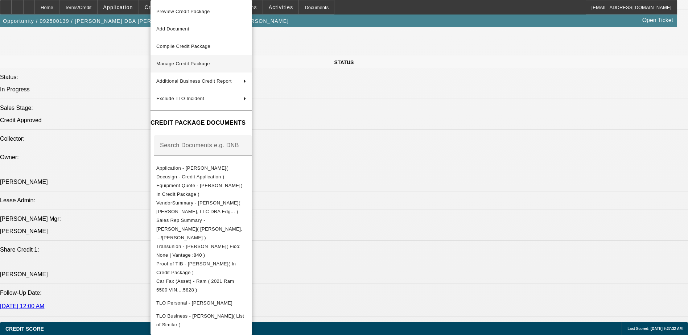
click at [212, 61] on span "Manage Credit Package" at bounding box center [201, 63] width 90 height 9
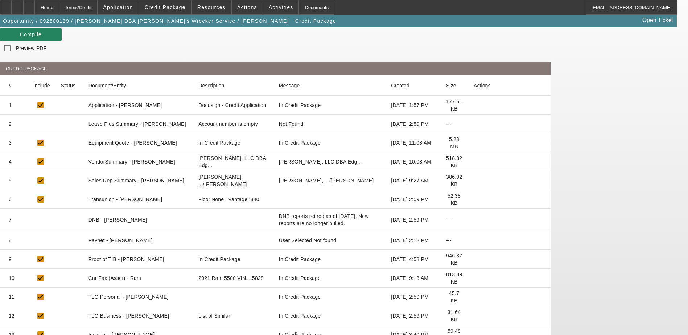
scroll to position [150, 0]
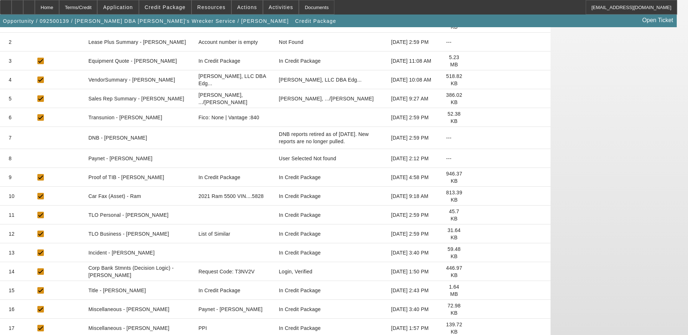
click at [473, 328] on icon at bounding box center [473, 328] width 0 height 0
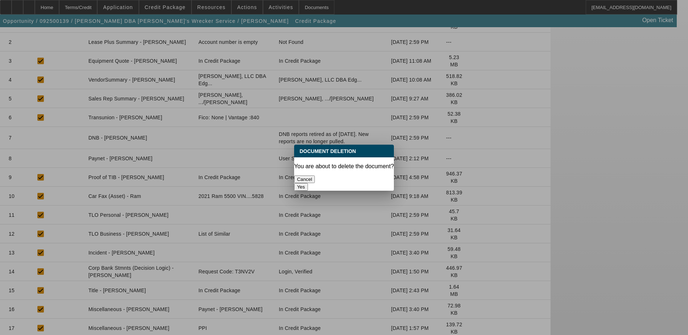
scroll to position [0, 0]
click at [308, 183] on button "Yes" at bounding box center [301, 187] width 14 height 8
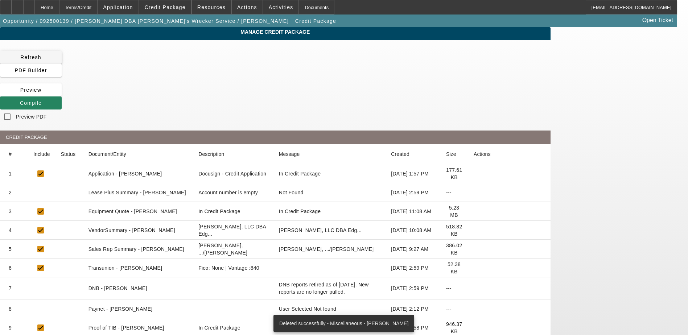
click at [20, 54] on icon at bounding box center [20, 57] width 0 height 6
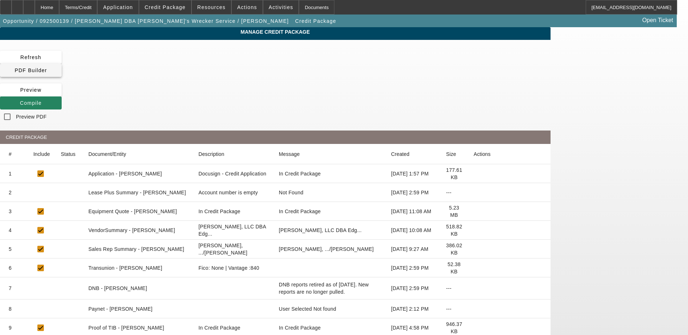
click at [47, 67] on span "PDF Builder" at bounding box center [31, 70] width 32 height 6
click at [98, 8] on div "Terms/Credit" at bounding box center [78, 7] width 38 height 15
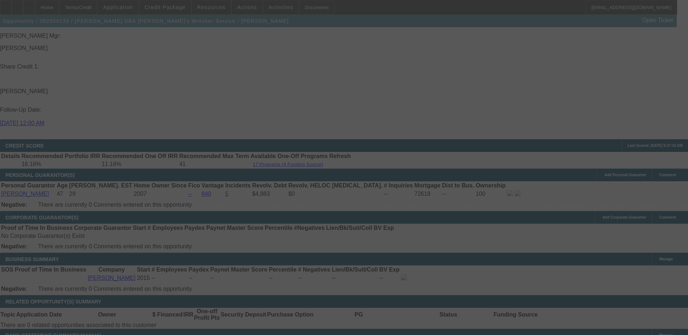
scroll to position [935, 0]
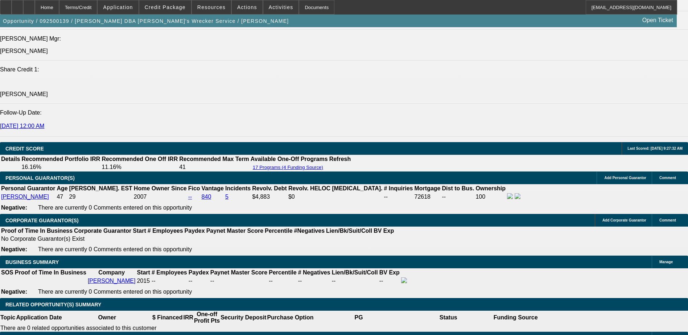
select select "0"
select select "6"
select select "0"
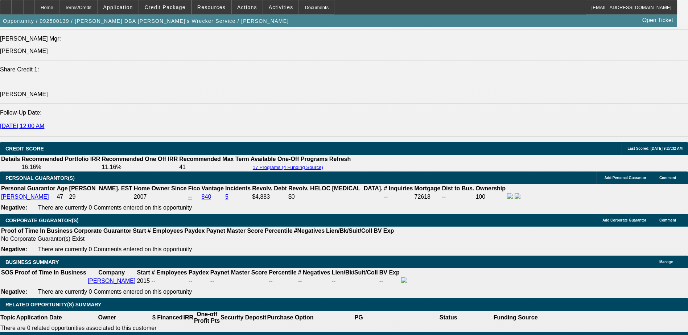
select select "0"
select select "6"
select select "0"
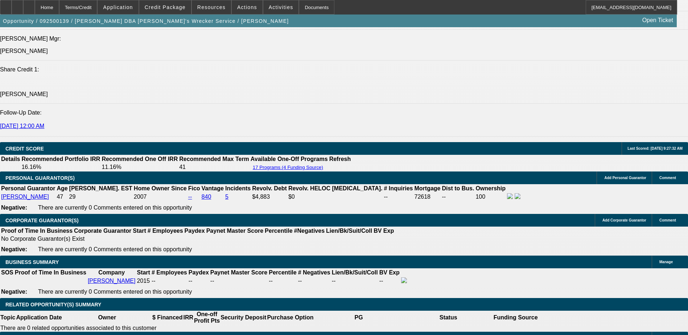
select select "0"
select select "6"
select select "0"
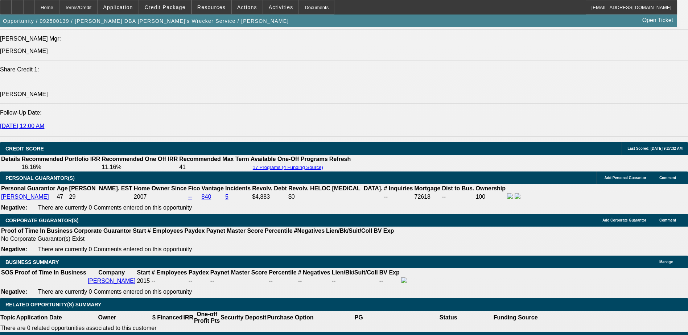
select select "6"
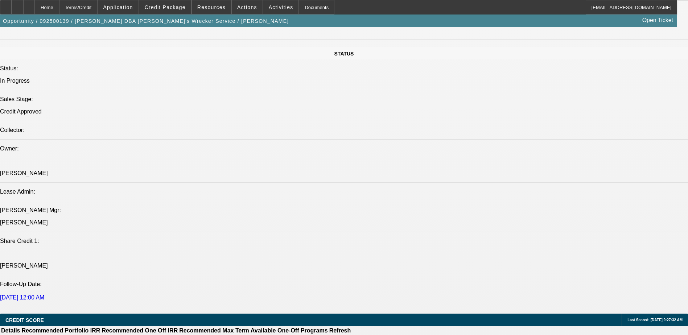
scroll to position [633, 0]
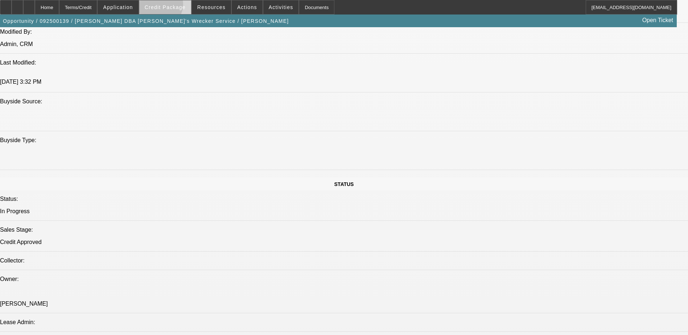
click at [170, 6] on span "Credit Package" at bounding box center [165, 7] width 41 height 6
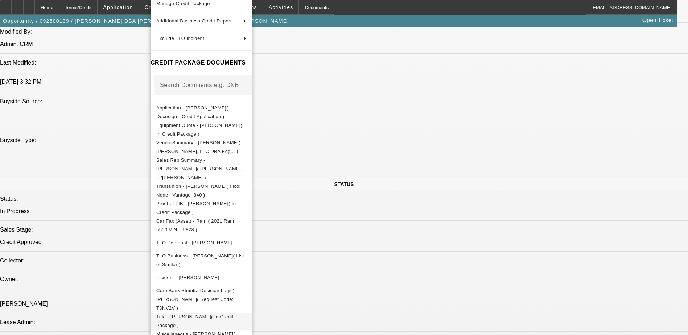
scroll to position [90, 0]
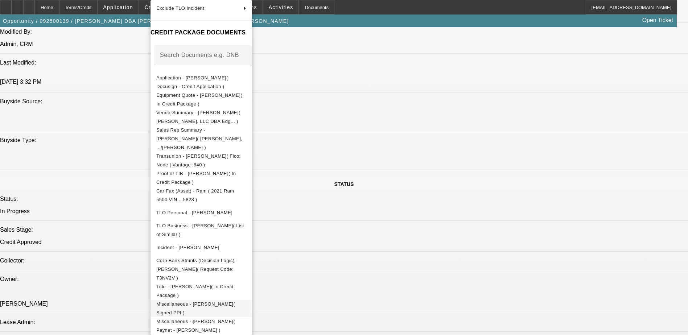
click at [246, 300] on span "Miscellaneous - Andrew Mokoro( Signed PPI )" at bounding box center [201, 308] width 90 height 17
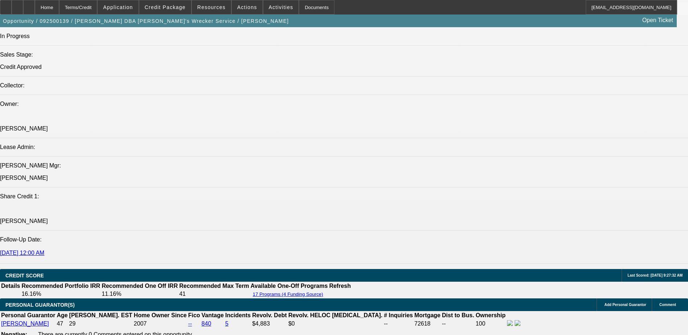
scroll to position [851, 0]
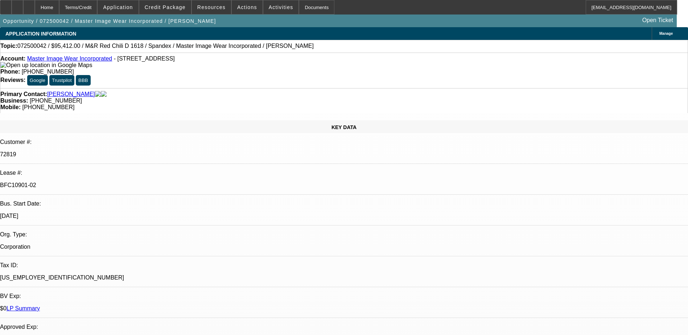
select select "0"
select select "0.1"
select select "4"
select select "0"
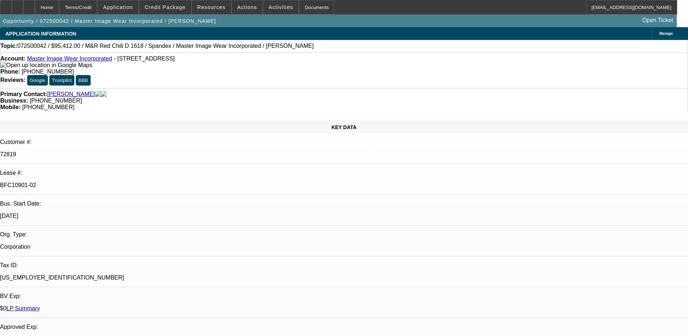
select select "0"
select select "0.1"
select select "4"
select select "0"
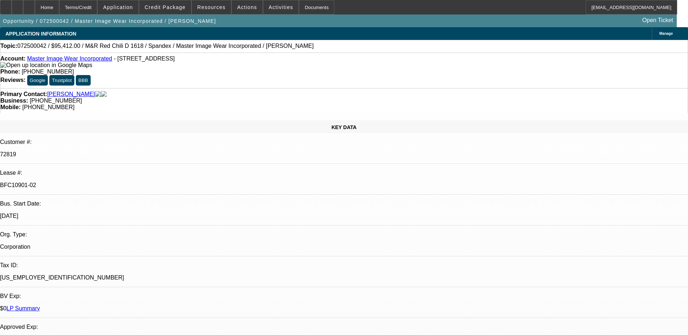
select select "3"
select select "0.1"
select select "4"
select select "0"
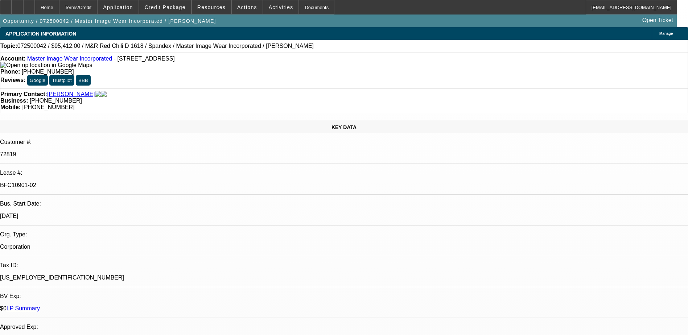
select select "3"
select select "0.1"
select select "4"
click at [35, 2] on div at bounding box center [29, 7] width 12 height 15
select select "0"
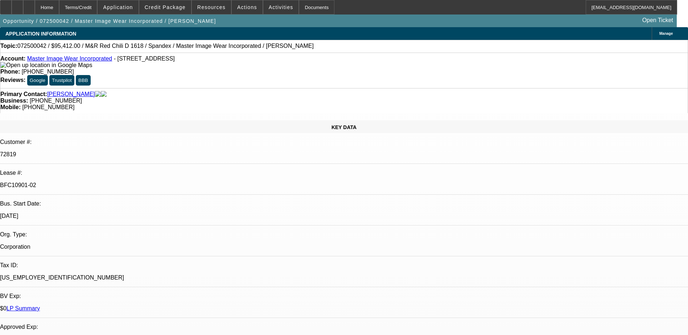
select select "0"
select select "0.1"
select select "0"
select select "0.1"
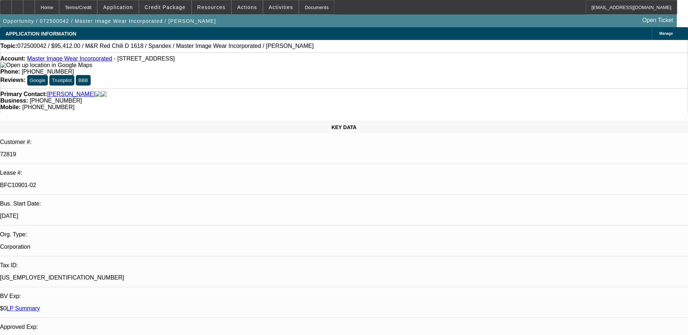
select select "0"
select select "0.1"
select select "0"
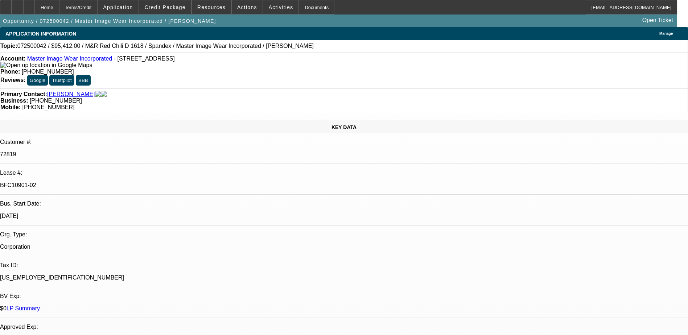
select select "0.1"
select select "1"
select select "4"
select select "1"
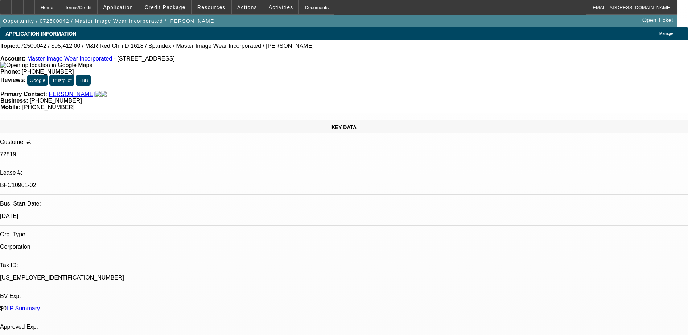
select select "1"
select select "4"
select select "1"
select select "3"
select select "4"
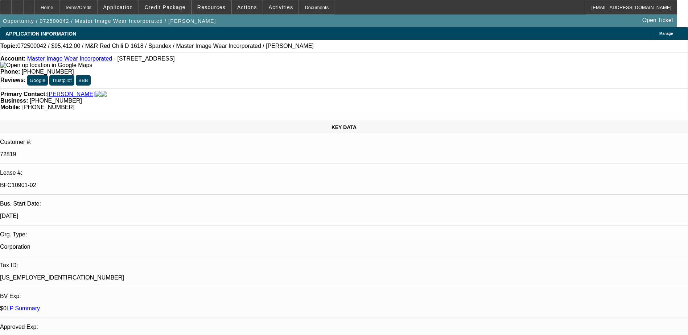
select select "1"
select select "3"
select select "4"
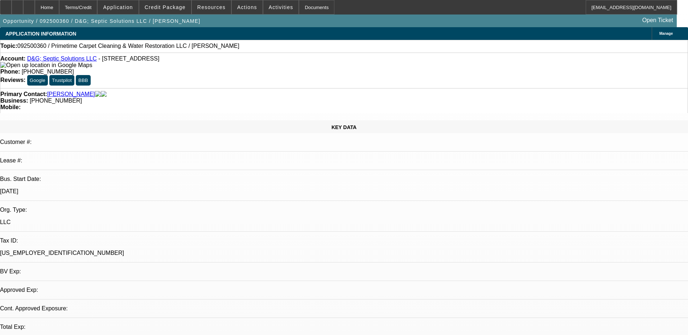
select select "0"
select select "2"
select select "0.1"
select select "4"
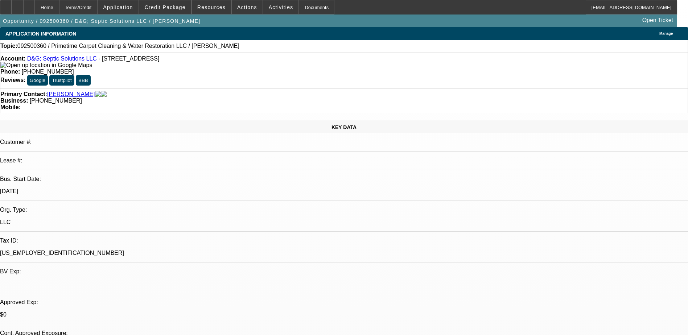
click at [153, 120] on div "KEY DATA Customer #: Lease #: Bus. Start Date: [DATE] Org. Type: LLC Tax ID: [U…" at bounding box center [344, 288] width 688 height 337
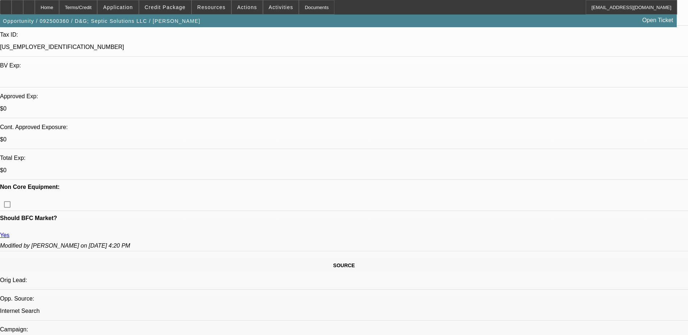
scroll to position [254, 0]
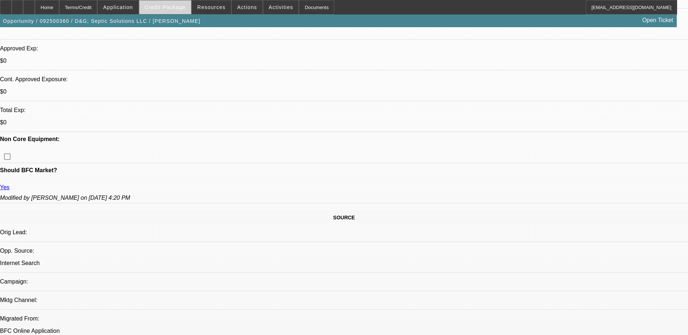
click at [157, 3] on span at bounding box center [165, 7] width 52 height 17
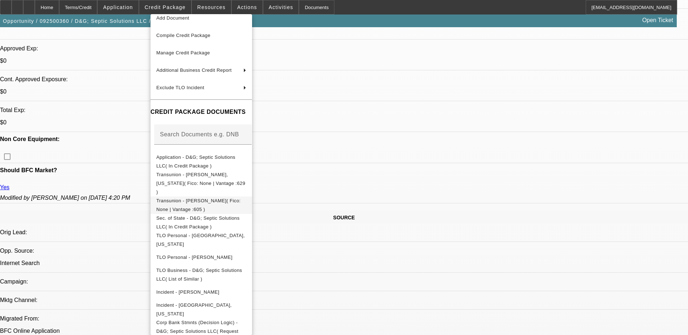
scroll to position [38, 0]
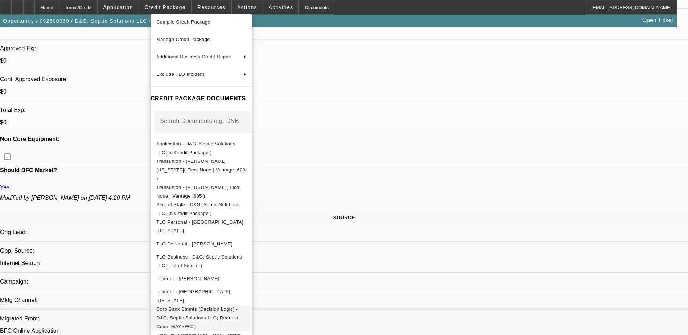
click at [246, 305] on span "Corp Bank Stmnts (Decision Logic) - D&G; Septic Solutions LLC( Request Code: MA…" at bounding box center [201, 318] width 90 height 26
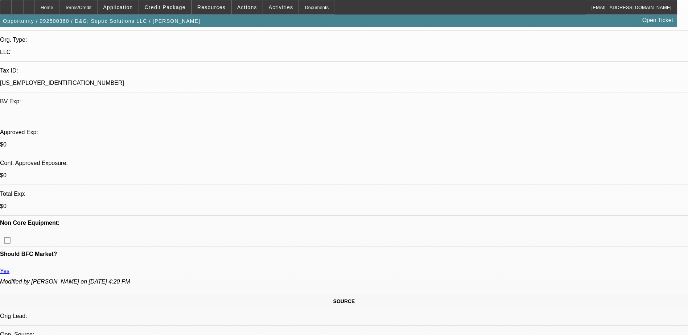
scroll to position [109, 0]
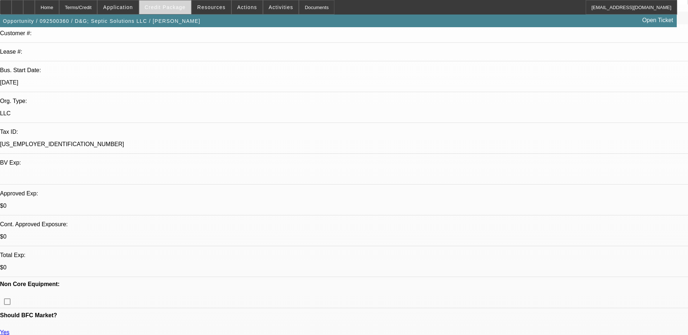
click at [179, 4] on span at bounding box center [165, 7] width 52 height 17
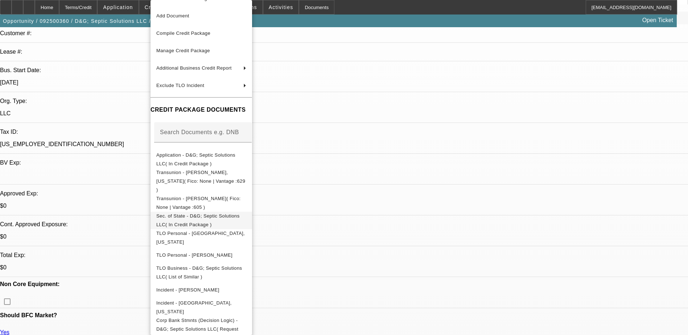
scroll to position [24, 0]
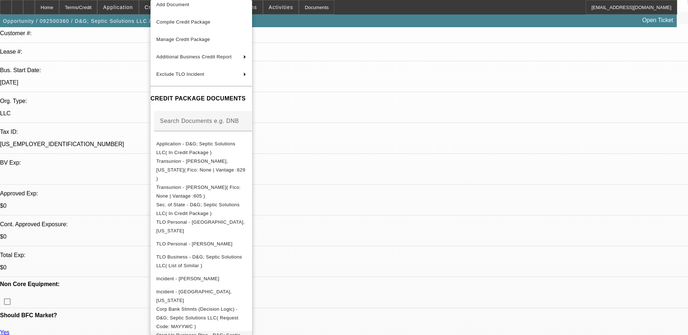
click at [246, 331] on span "Start Up Business Plan - D&G; Septic Solutions LLC( In Credit Package )" at bounding box center [201, 339] width 90 height 17
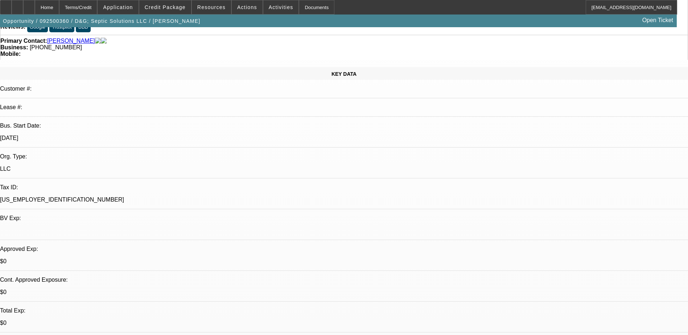
scroll to position [0, 0]
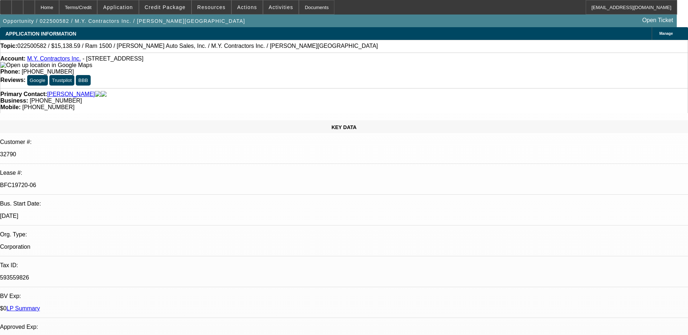
select select "0"
select select "6"
select select "0"
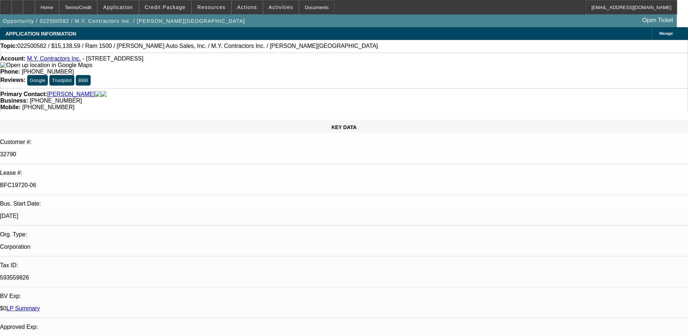
select select "0"
select select "6"
select select "0"
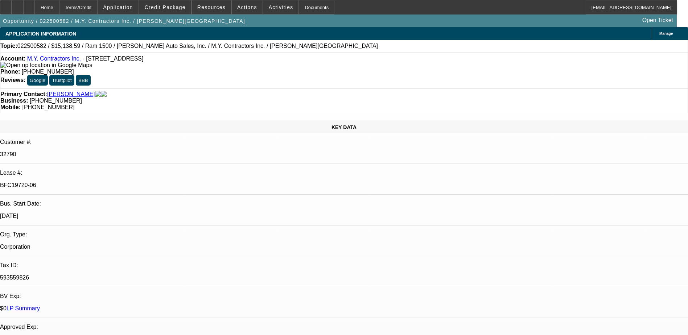
select select "0"
select select "6"
select select "0"
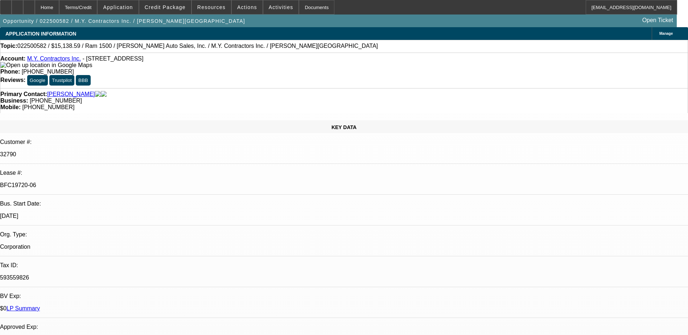
select select "6"
drag, startPoint x: 659, startPoint y: 277, endPoint x: 688, endPoint y: 281, distance: 29.4
click at [687, 281] on html "Home Terms/Credit Application Credit Package Resources Actions Activities Docum…" at bounding box center [344, 167] width 688 height 335
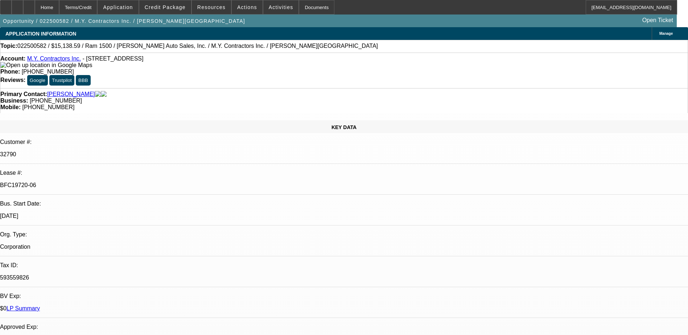
drag, startPoint x: 688, startPoint y: 281, endPoint x: 664, endPoint y: 290, distance: 25.7
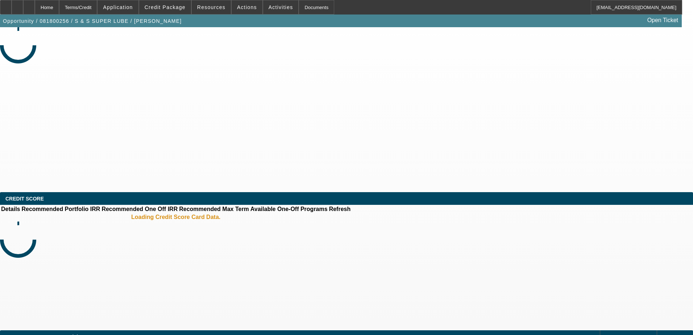
select select "0"
select select "2"
select select "0.1"
select select "4"
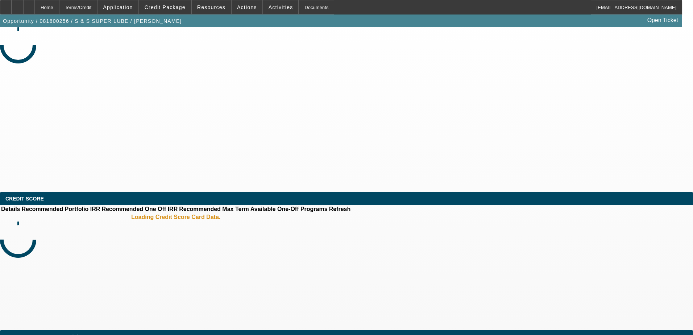
select select "0"
select select "2"
select select "0.1"
select select "4"
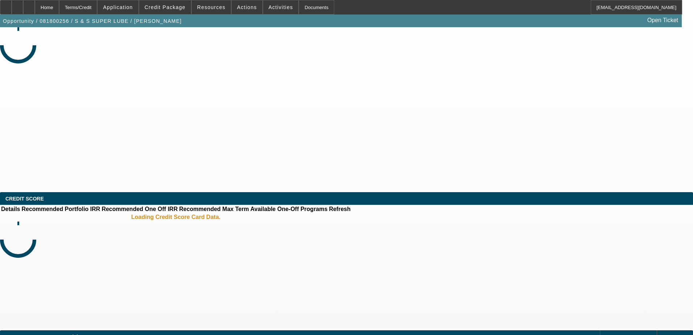
select select "0.1"
select select "2"
select select "0.1"
select select "4"
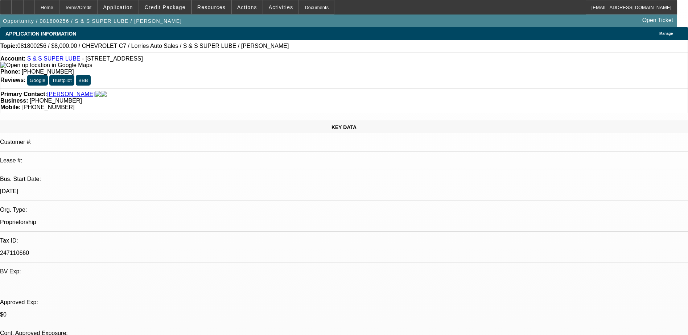
drag, startPoint x: 524, startPoint y: 109, endPoint x: 510, endPoint y: 146, distance: 38.5
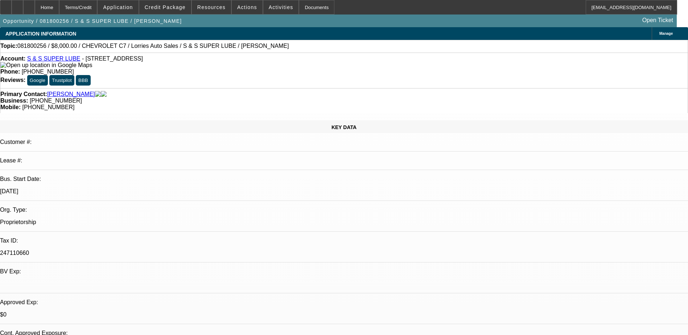
scroll to position [36, 0]
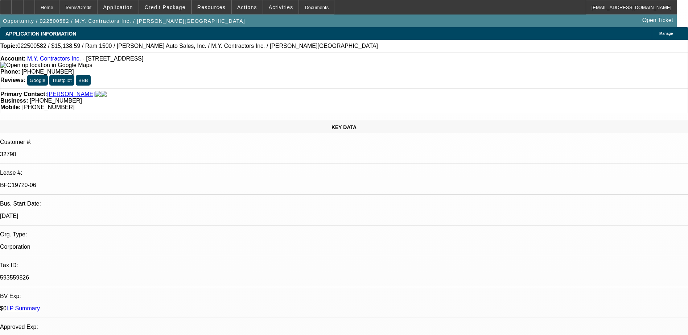
select select "0"
select select "6"
select select "0"
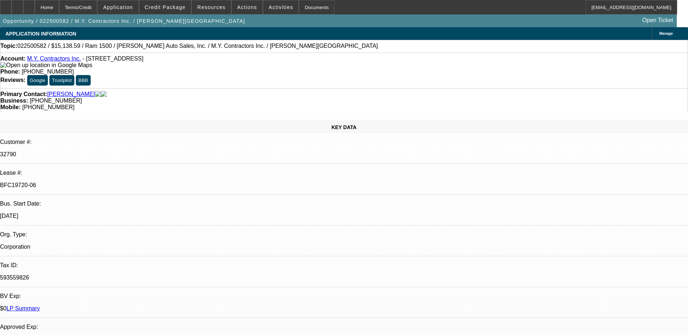
select select "0"
select select "6"
select select "0"
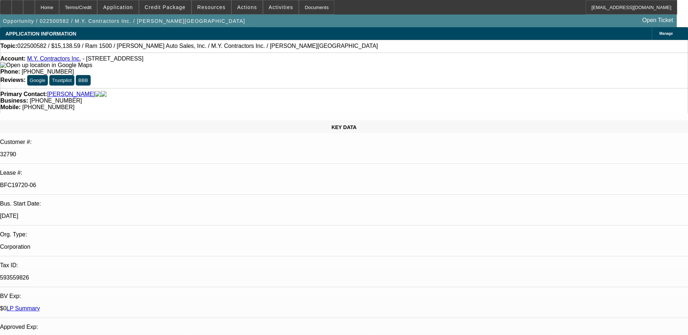
select select "0"
select select "6"
select select "0"
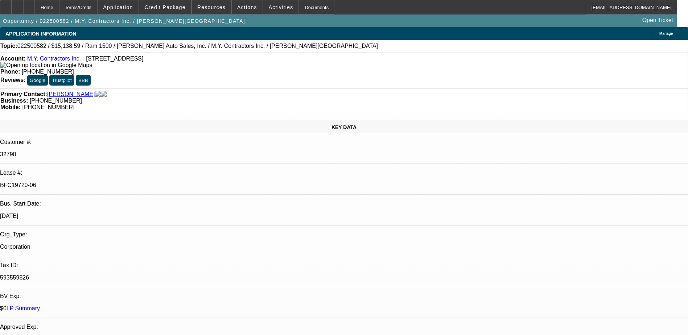
select select "6"
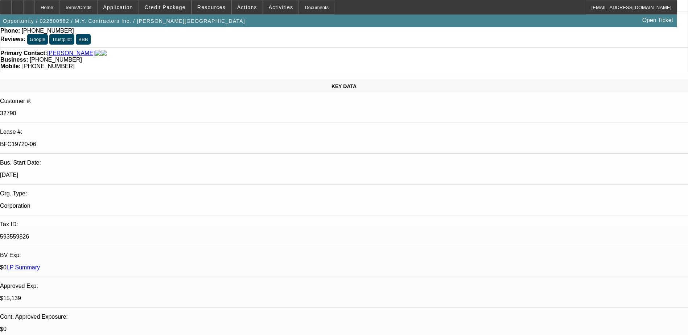
scroll to position [109, 0]
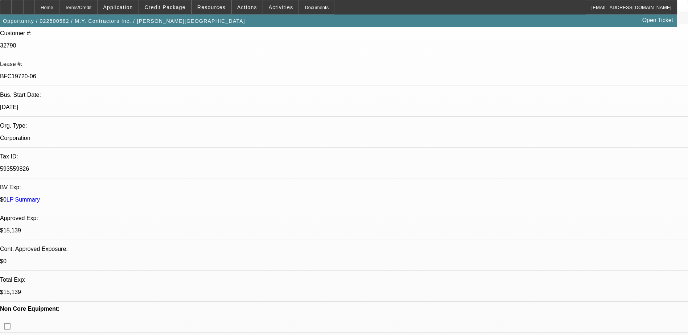
drag, startPoint x: 176, startPoint y: 123, endPoint x: 174, endPoint y: 116, distance: 6.8
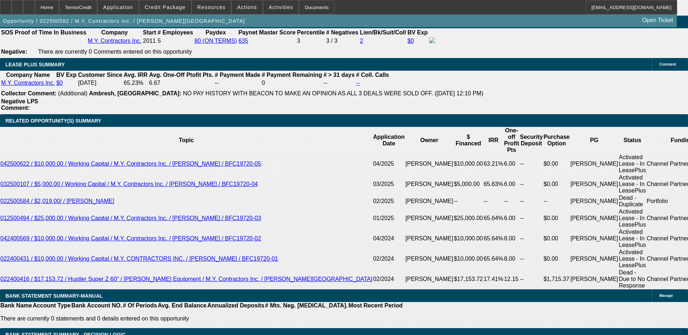
scroll to position [1305, 0]
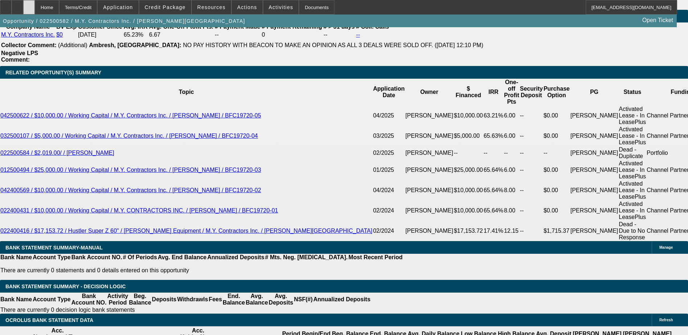
drag, startPoint x: 45, startPoint y: 9, endPoint x: 46, endPoint y: 3, distance: 5.9
click at [29, 5] on icon at bounding box center [29, 5] width 0 height 0
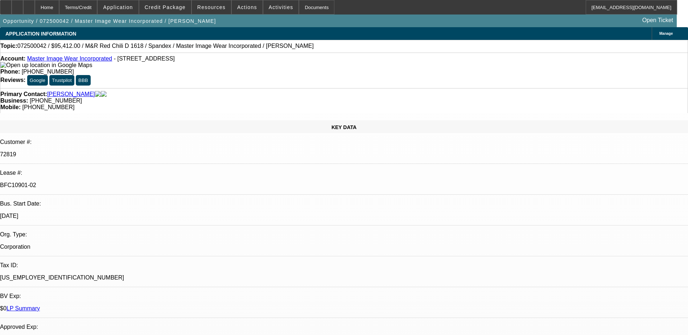
select select "0"
select select "0.1"
select select "4"
select select "0"
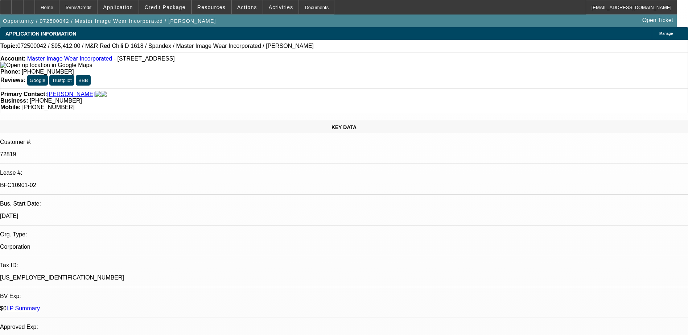
select select "0"
select select "0.1"
select select "4"
select select "0"
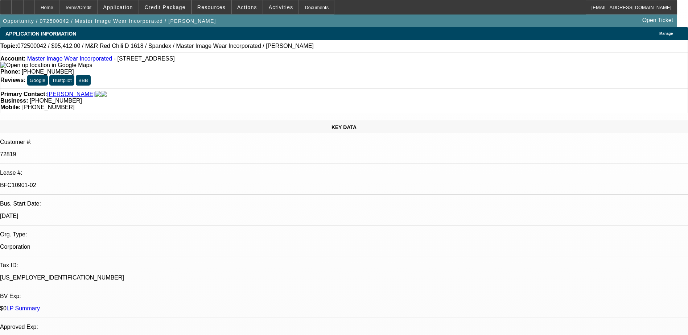
select select "3"
select select "0.1"
select select "4"
select select "0"
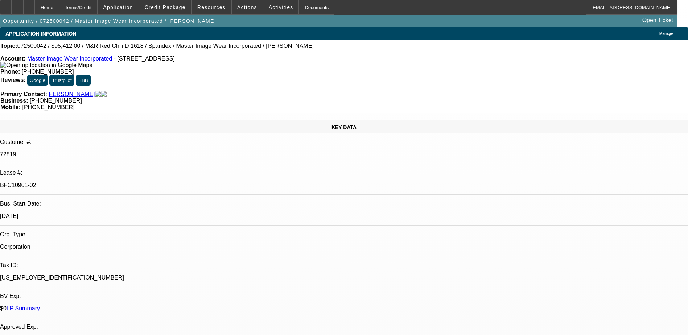
select select "3"
select select "0.1"
select select "4"
click at [35, 11] on div at bounding box center [29, 7] width 12 height 15
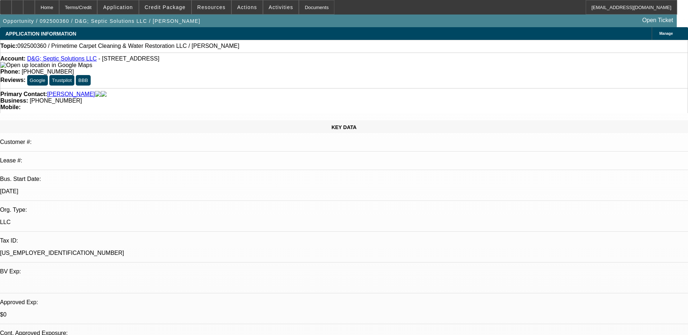
select select "0"
select select "2"
select select "0.1"
select select "4"
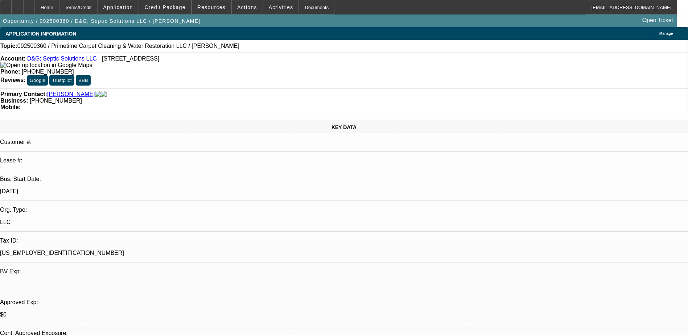
drag, startPoint x: 307, startPoint y: 82, endPoint x: 258, endPoint y: 85, distance: 48.6
click at [258, 88] on div "Primary Contact: [PERSON_NAME] Business: [PHONE_NUMBER] Mobile:" at bounding box center [344, 100] width 688 height 25
copy span "[PHONE_NUMBER]"
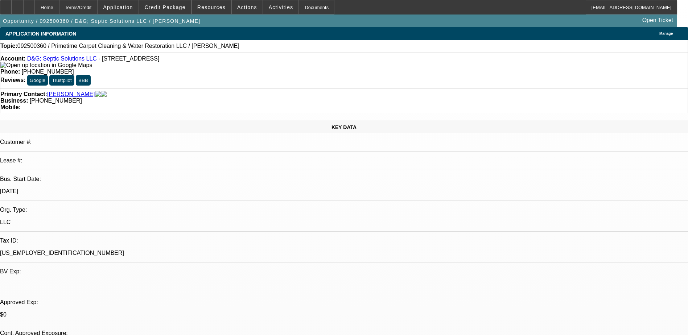
click at [152, 120] on div "KEY DATA Customer #: Lease #: Bus. Start Date: [DATE] Org. Type: LLC Tax ID: [U…" at bounding box center [344, 288] width 688 height 337
drag, startPoint x: 302, startPoint y: 79, endPoint x: 258, endPoint y: 84, distance: 43.4
click at [258, 88] on div "Primary Contact: [PERSON_NAME] Business: [PHONE_NUMBER] Mobile:" at bounding box center [344, 100] width 688 height 25
copy span "[PHONE_NUMBER]"
click at [207, 91] on div "Primary Contact: [PERSON_NAME]" at bounding box center [343, 94] width 687 height 7
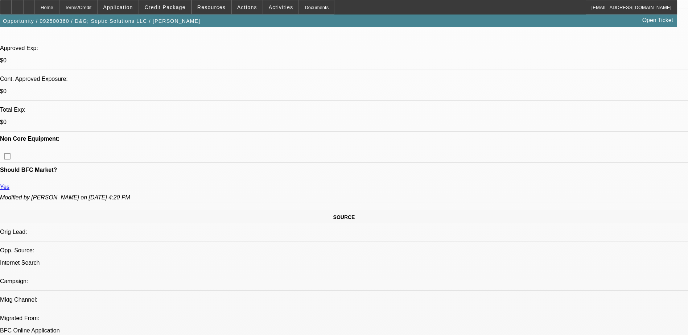
scroll to position [254, 0]
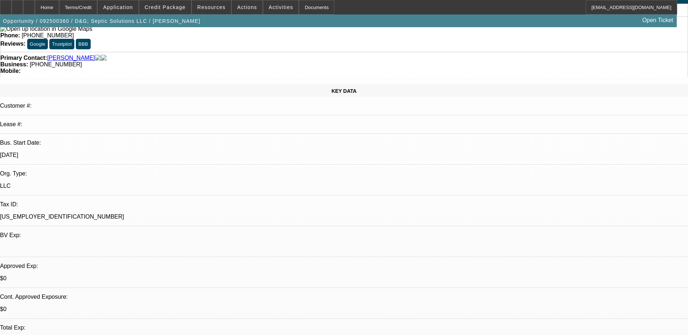
scroll to position [0, 0]
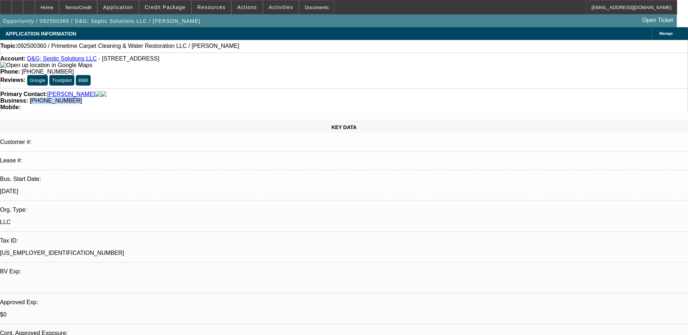
drag, startPoint x: 296, startPoint y: 78, endPoint x: 259, endPoint y: 85, distance: 38.0
click at [259, 88] on div "Primary Contact: [PERSON_NAME] Business: [PHONE_NUMBER] Mobile:" at bounding box center [344, 100] width 688 height 25
copy span "[PHONE_NUMBER]"
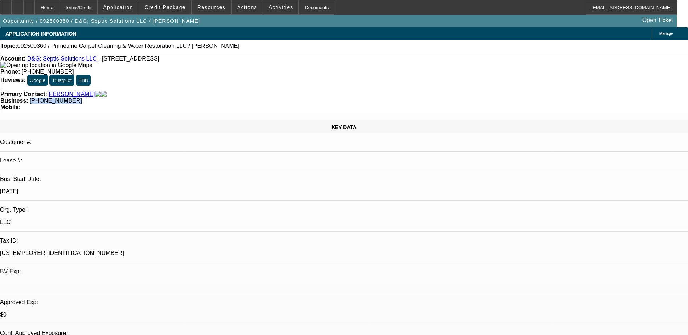
drag, startPoint x: 291, startPoint y: 79, endPoint x: 259, endPoint y: 85, distance: 32.6
click at [259, 88] on div "Primary Contact: Kerr, David Business: (918) 857-1906 Mobile:" at bounding box center [344, 100] width 688 height 25
copy span "(918) 857-1906"
click at [220, 91] on div "Primary Contact: Kerr, David" at bounding box center [343, 94] width 687 height 7
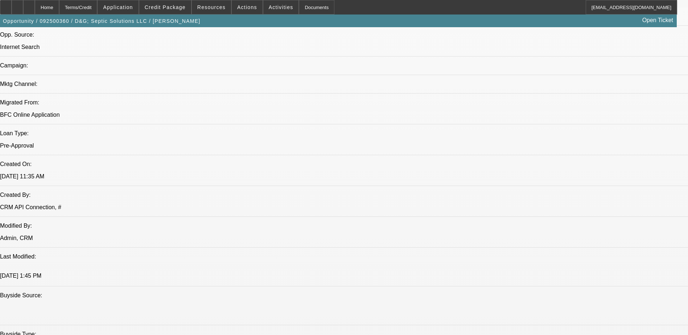
scroll to position [471, 0]
click at [177, 13] on span at bounding box center [165, 7] width 52 height 17
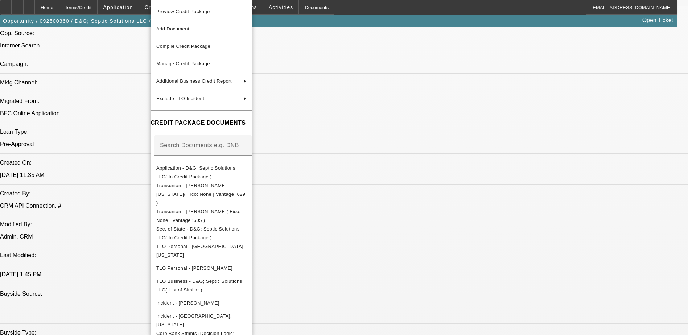
drag, startPoint x: 116, startPoint y: 233, endPoint x: 126, endPoint y: 246, distance: 16.8
click at [115, 233] on div at bounding box center [344, 167] width 688 height 335
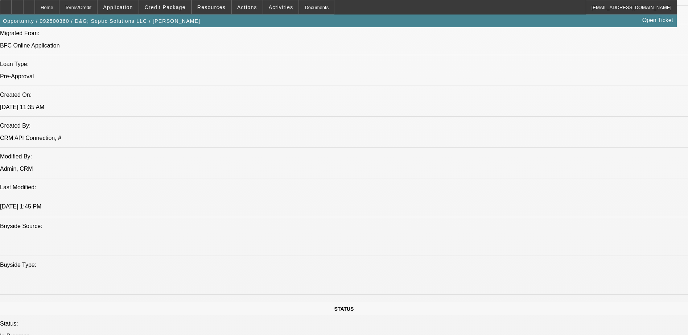
scroll to position [508, 0]
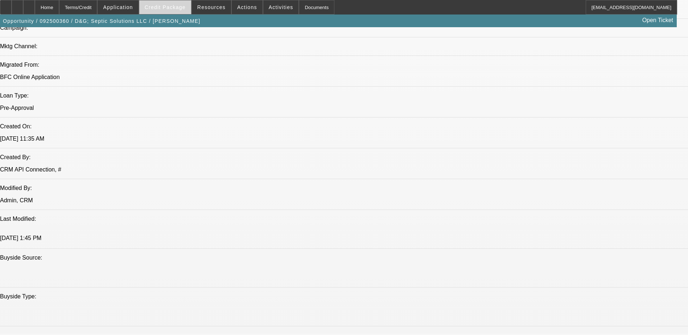
click at [182, 12] on span at bounding box center [165, 7] width 52 height 17
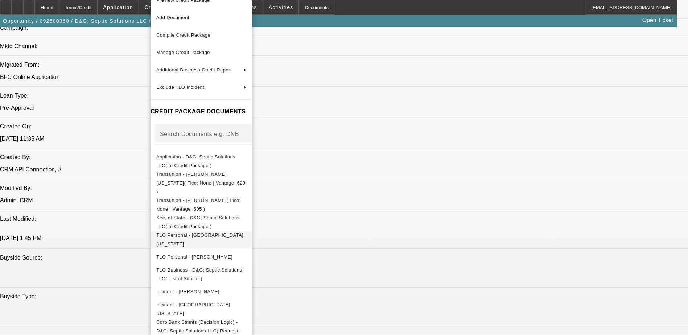
scroll to position [24, 0]
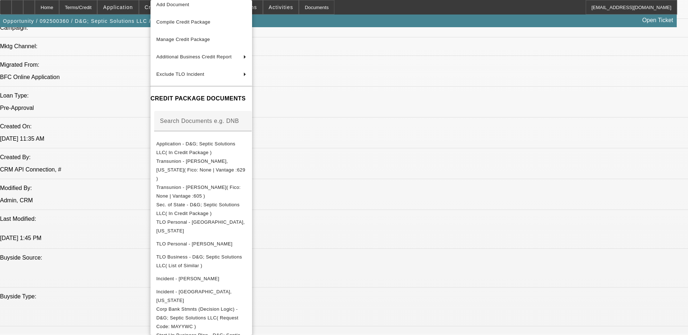
click at [379, 218] on div at bounding box center [344, 167] width 688 height 335
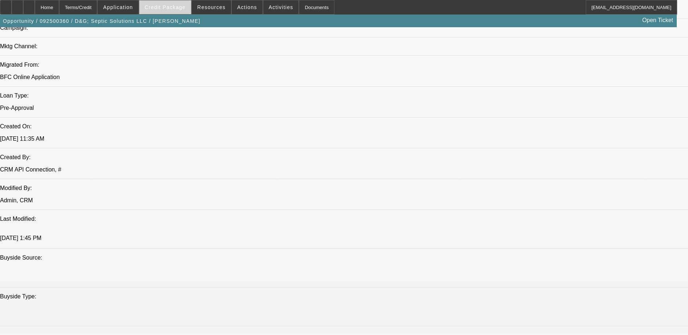
click at [179, 7] on span "Credit Package" at bounding box center [165, 7] width 41 height 6
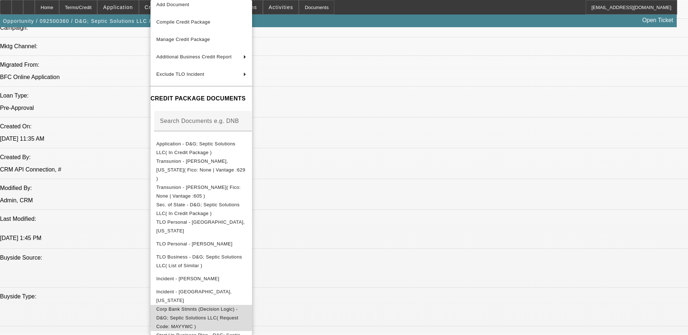
click at [246, 305] on span "Corp Bank Stmnts (Decision Logic) - D&G; Septic Solutions LLC( Request Code: MA…" at bounding box center [201, 318] width 90 height 26
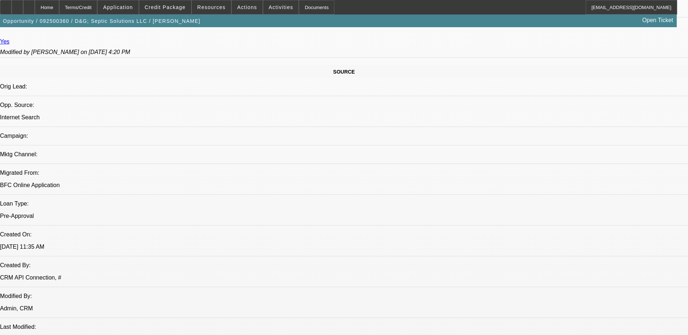
scroll to position [399, 0]
click at [178, 10] on span "Credit Package" at bounding box center [165, 7] width 41 height 6
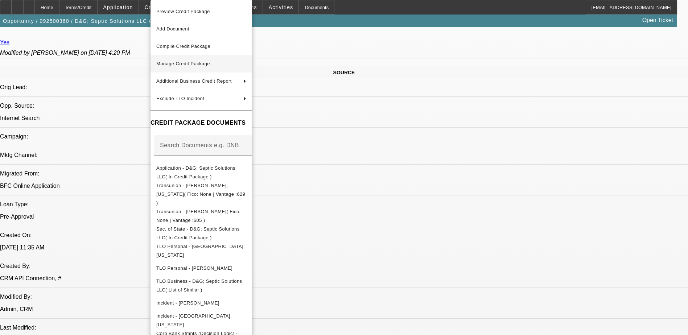
click at [237, 65] on span "Manage Credit Package" at bounding box center [201, 63] width 90 height 9
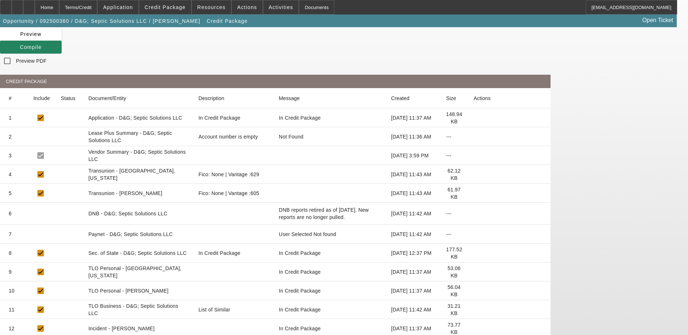
scroll to position [94, 0]
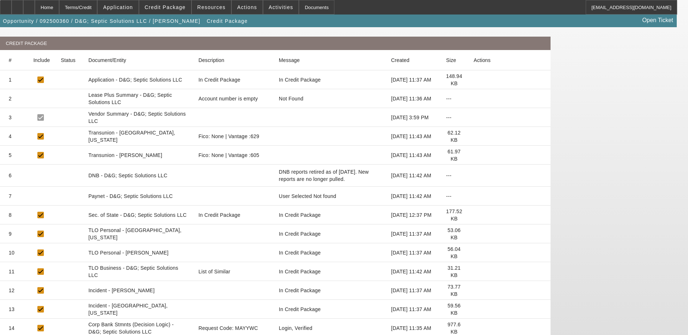
click at [473, 328] on icon at bounding box center [473, 328] width 0 height 0
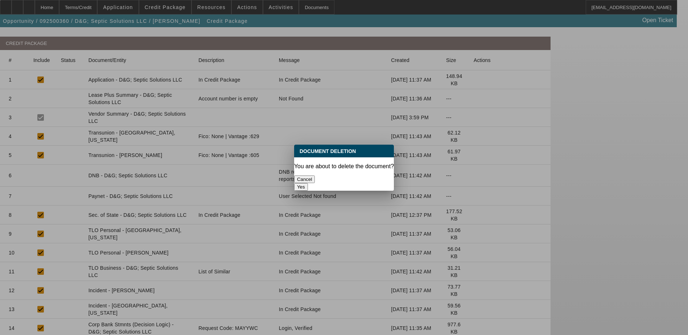
scroll to position [0, 0]
click at [308, 183] on button "Yes" at bounding box center [301, 187] width 14 height 8
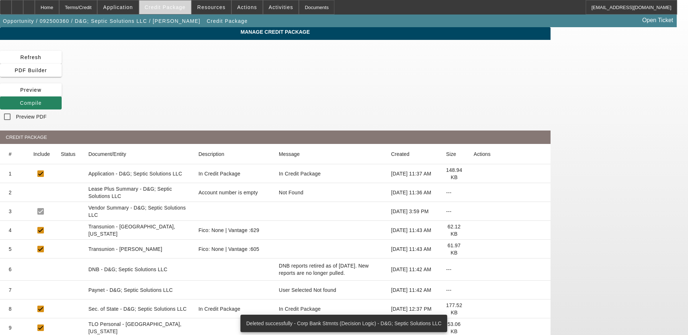
click at [158, 5] on span "Credit Package" at bounding box center [165, 7] width 41 height 6
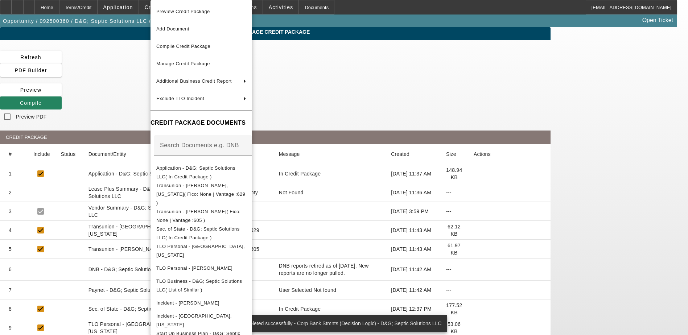
click at [138, 6] on div at bounding box center [344, 167] width 688 height 335
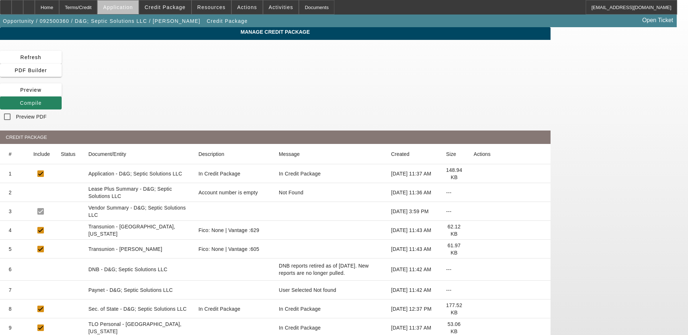
click at [133, 9] on span "Application" at bounding box center [118, 7] width 30 height 6
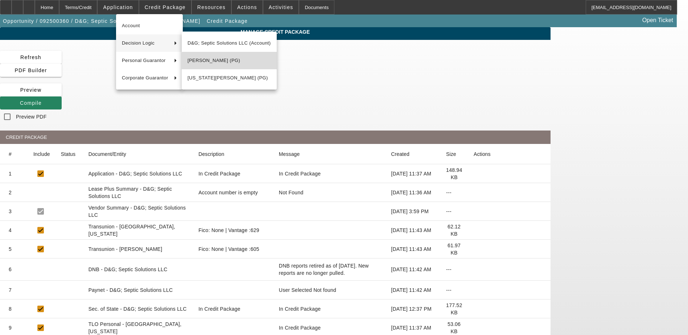
click at [243, 62] on span "David Kerr (PG)" at bounding box center [228, 60] width 83 height 9
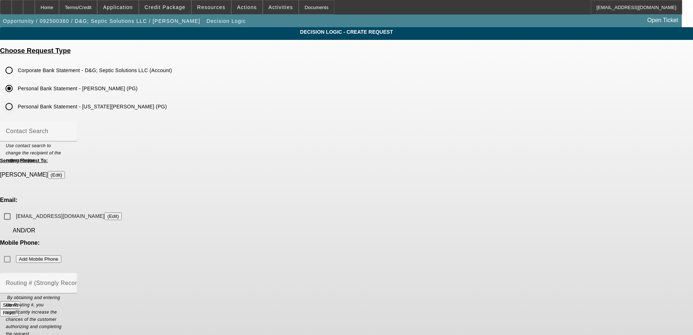
click at [16, 102] on input "Personal Bank Statement - Georgia Kerr (PG)" at bounding box center [9, 106] width 15 height 15
radio input "true"
click at [15, 209] on input "georgia.kerr1988@gmail.com (Edit)" at bounding box center [7, 216] width 15 height 15
checkbox input "true"
click at [16, 90] on input "Personal Bank Statement - David Kerr (PG)" at bounding box center [9, 88] width 15 height 15
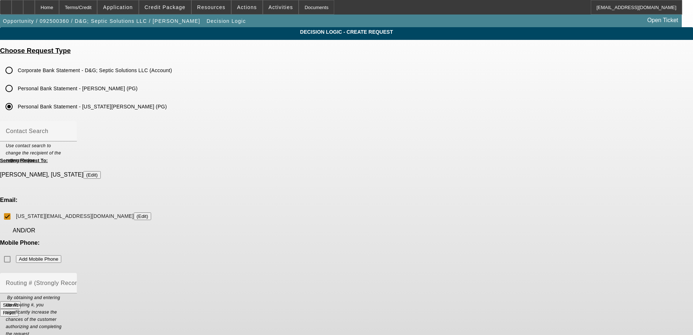
radio input "true"
click at [15, 209] on input "primetimecarpetcleaning@gmail.com (Edit)" at bounding box center [7, 216] width 15 height 15
click at [21, 301] on button "Submit" at bounding box center [10, 305] width 21 height 8
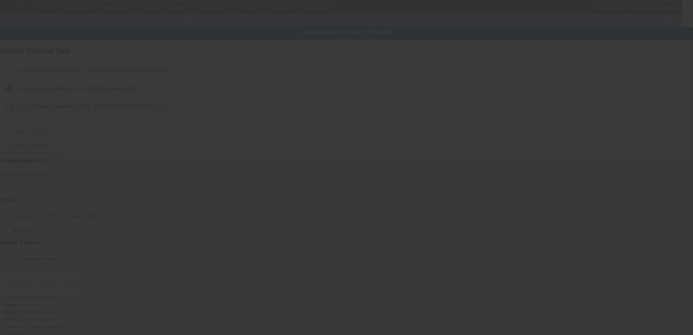
checkbox input "false"
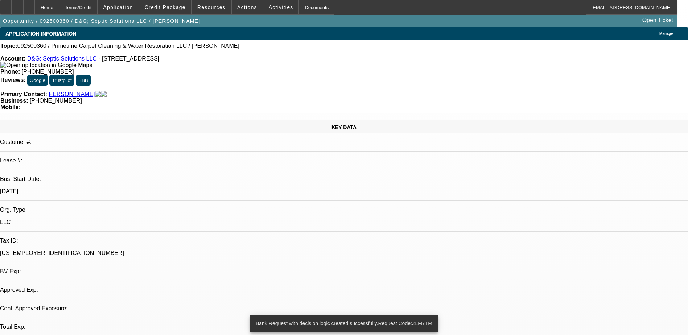
select select "0"
select select "2"
select select "0.1"
select select "4"
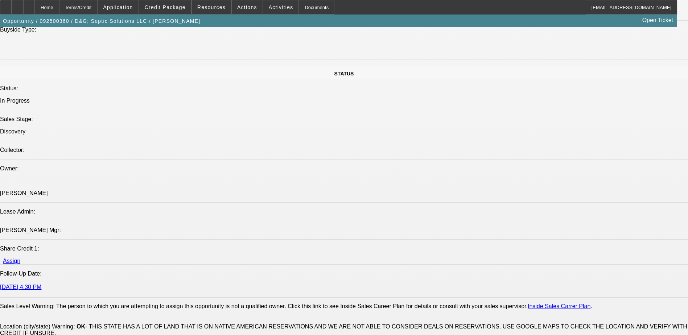
scroll to position [979, 0]
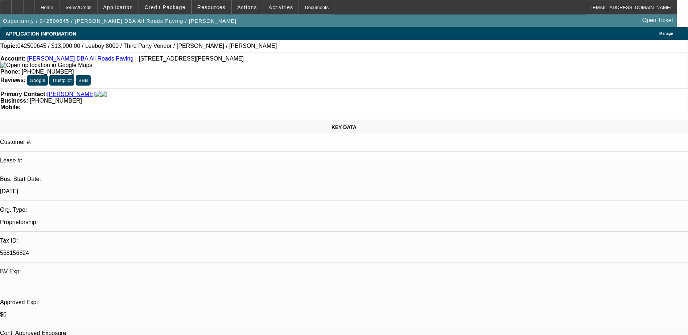
select select "0"
select select "3"
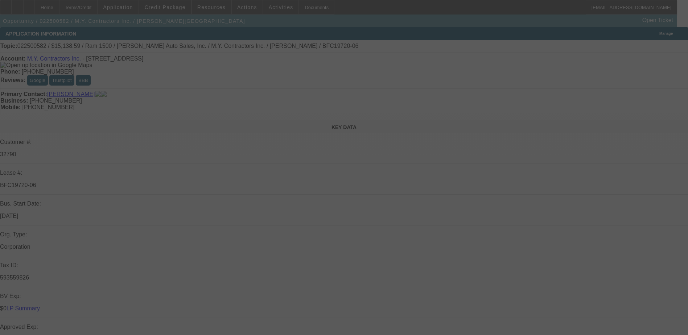
scroll to position [150, 0]
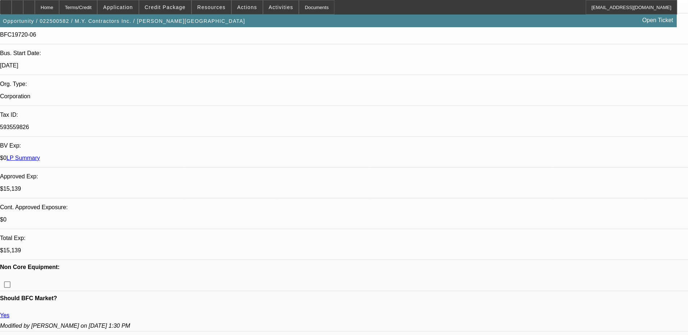
select select "0"
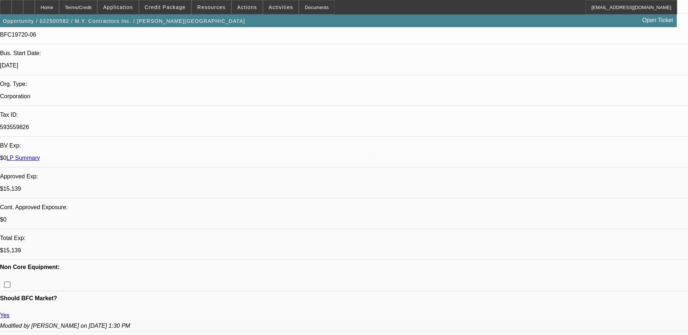
select select "0"
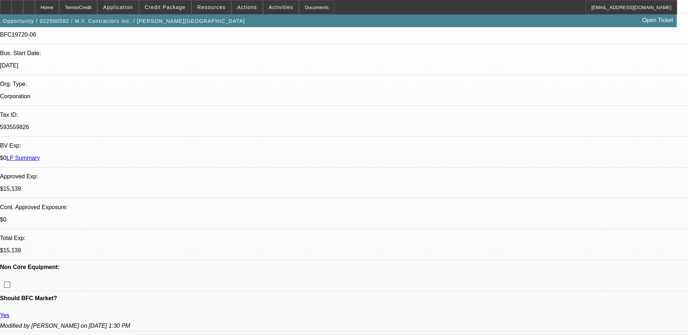
select select "0"
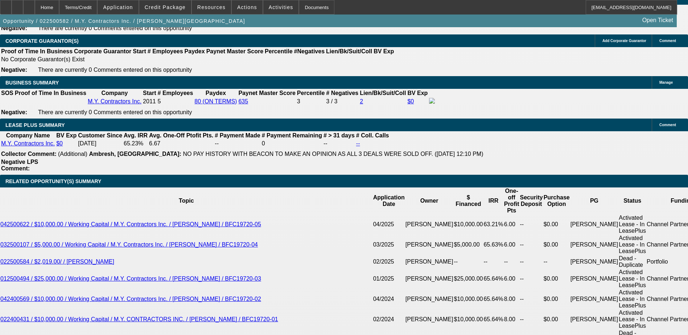
select select "1"
select select "6"
select select "1"
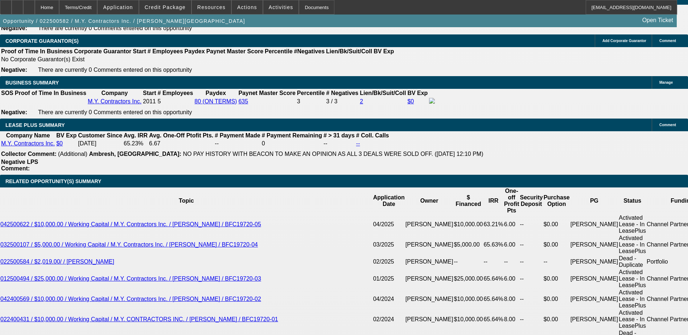
select select "6"
select select "1"
select select "6"
select select "1"
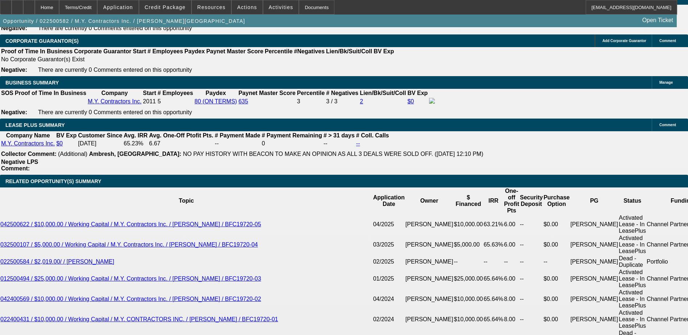
select select "1"
select select "6"
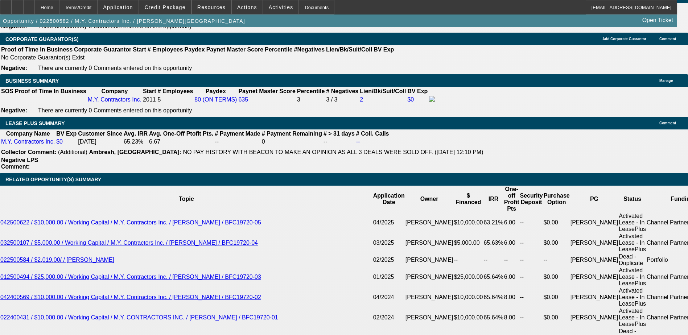
scroll to position [1196, 0]
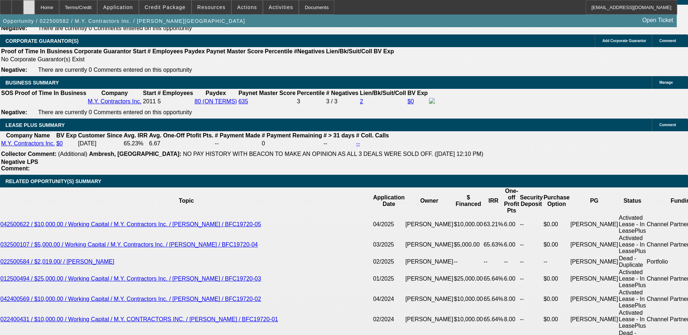
click at [35, 4] on div at bounding box center [29, 7] width 12 height 15
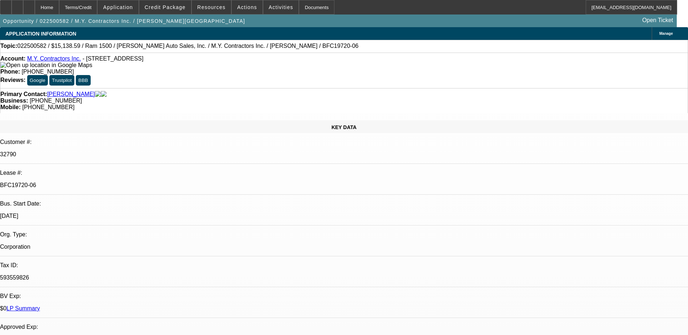
select select "0"
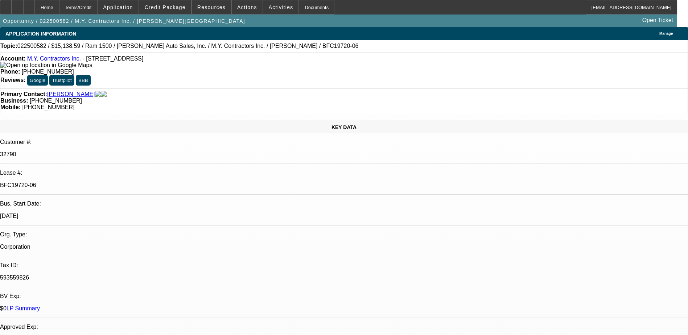
select select "0"
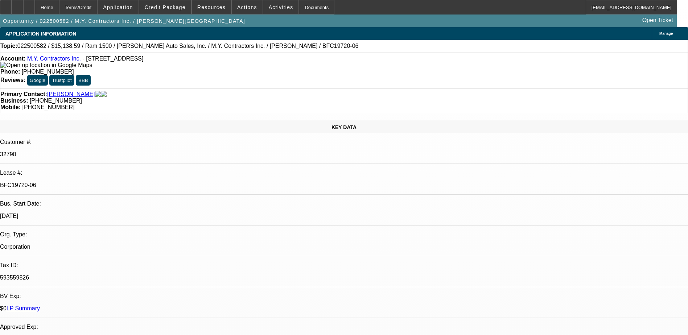
select select "0"
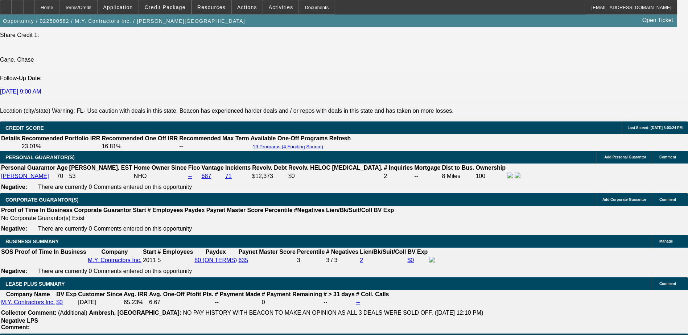
select select "1"
select select "6"
select select "1"
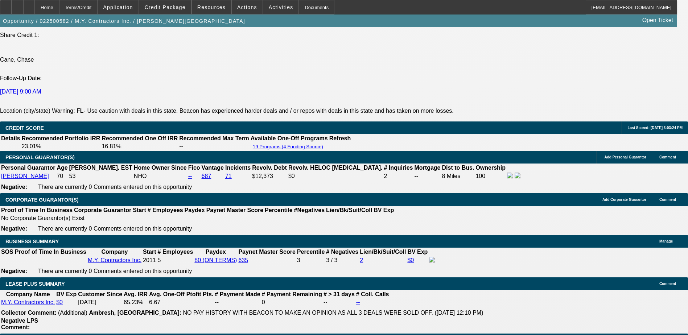
select select "6"
select select "1"
select select "6"
select select "1"
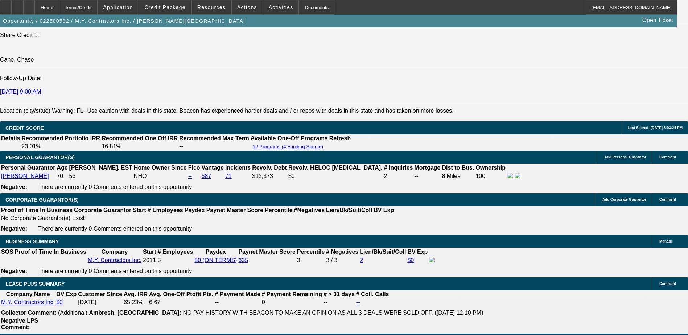
select select "1"
select select "6"
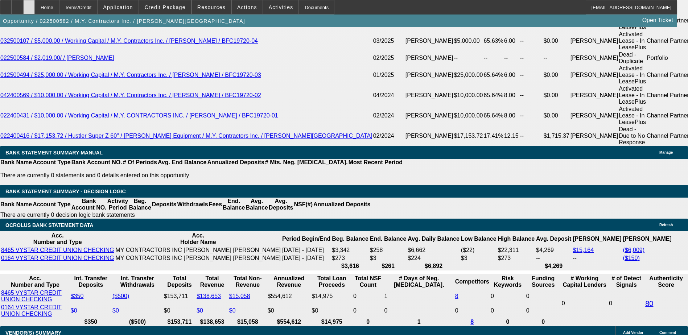
click at [29, 5] on icon at bounding box center [29, 5] width 0 height 0
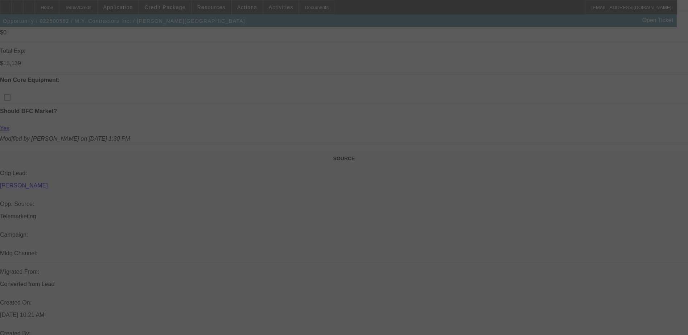
scroll to position [229, 0]
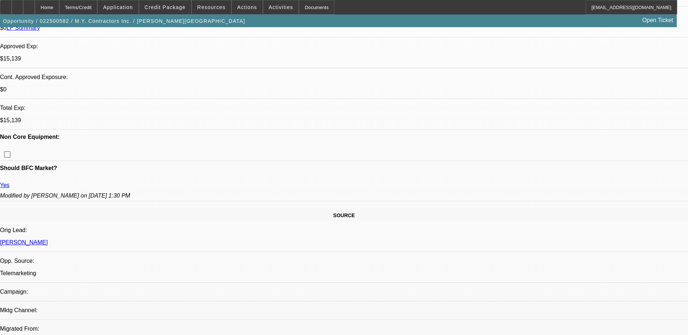
select select "0"
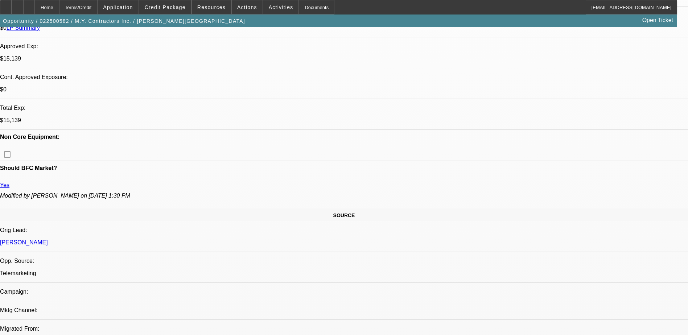
select select "0"
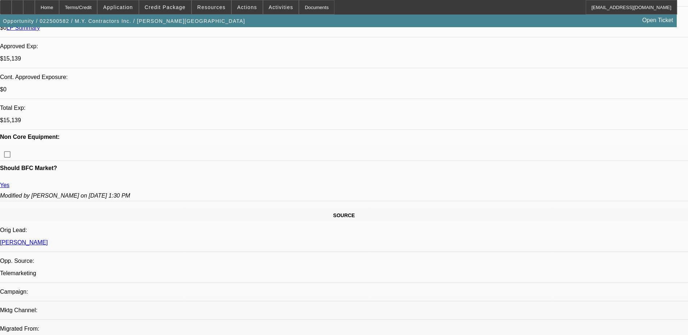
select select "0"
select select "1"
select select "6"
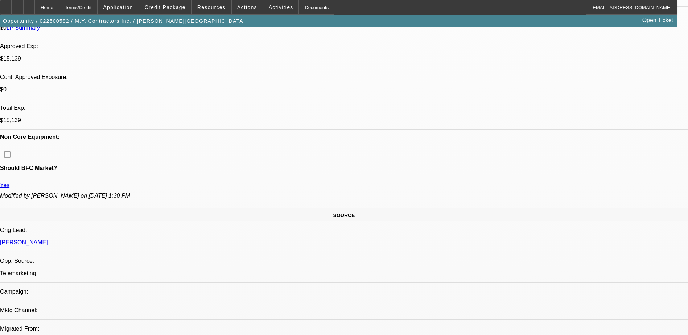
select select "1"
select select "6"
select select "1"
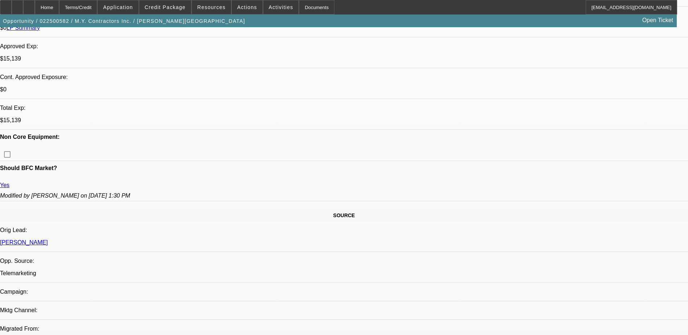
select select "6"
select select "1"
select select "6"
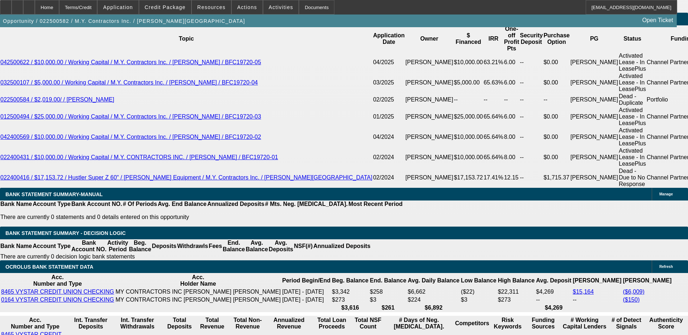
scroll to position [1377, 0]
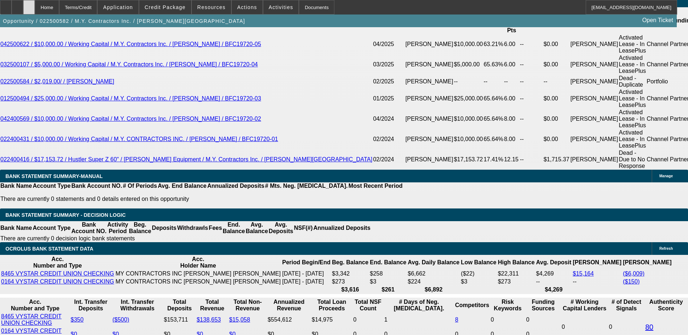
click at [35, 11] on div at bounding box center [29, 7] width 12 height 15
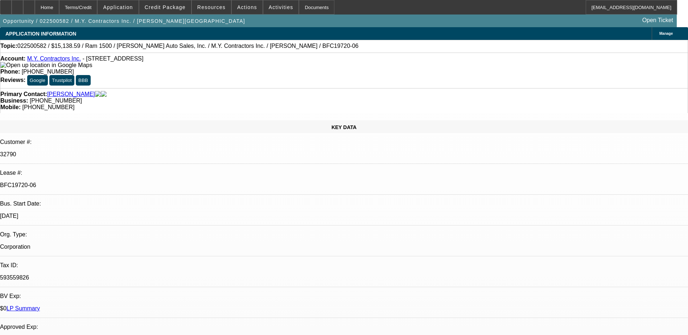
select select "0"
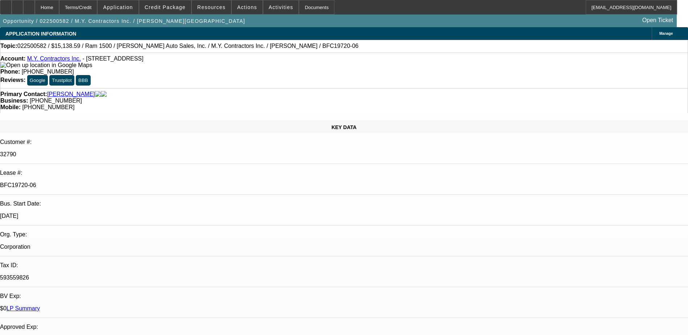
select select "0"
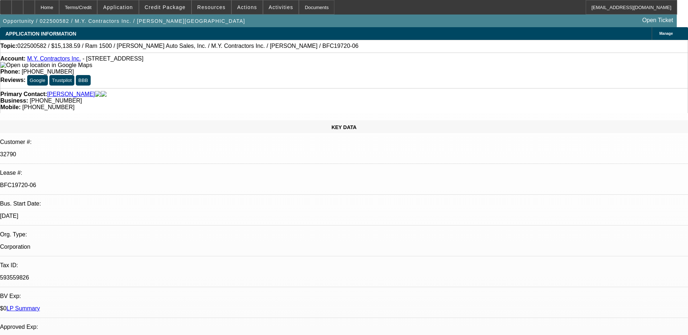
select select "0"
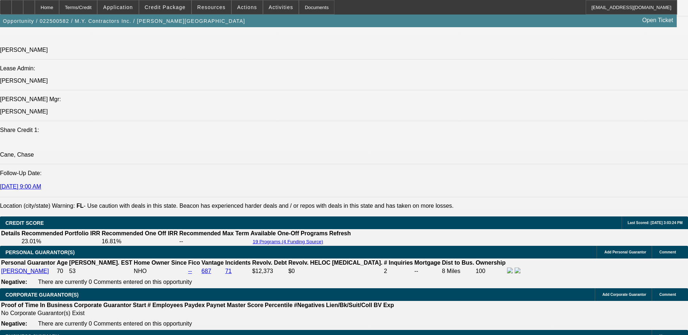
select select "1"
select select "6"
select select "1"
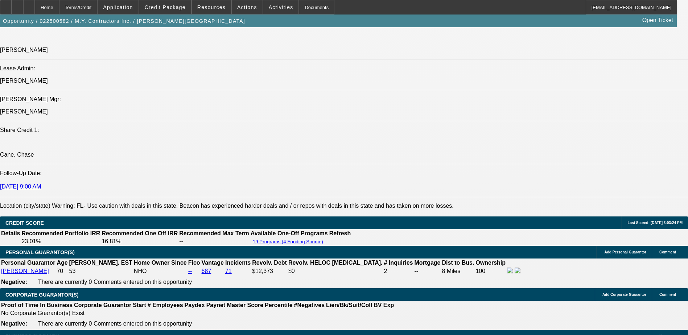
select select "6"
select select "1"
select select "6"
select select "1"
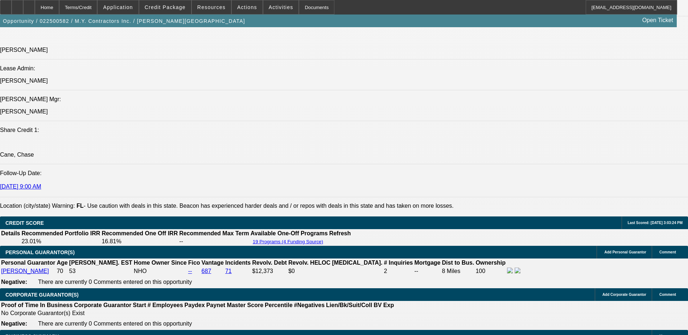
select select "1"
select select "6"
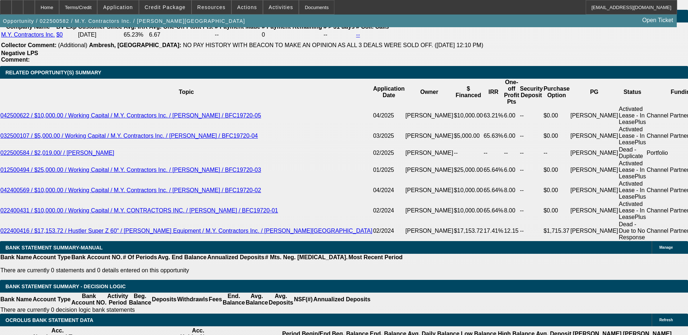
scroll to position [1196, 0]
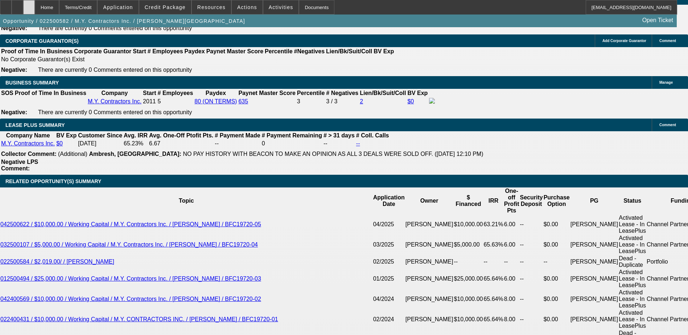
click at [35, 13] on div at bounding box center [29, 7] width 12 height 15
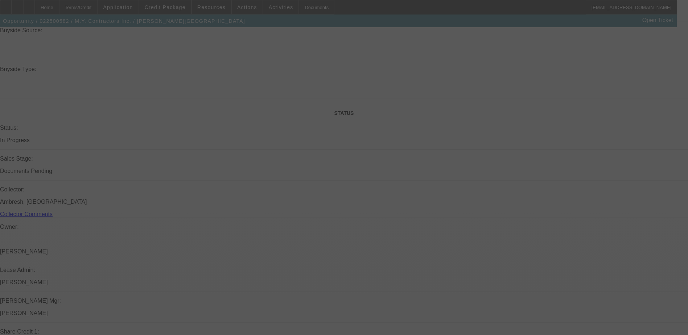
scroll to position [784, 0]
select select "0"
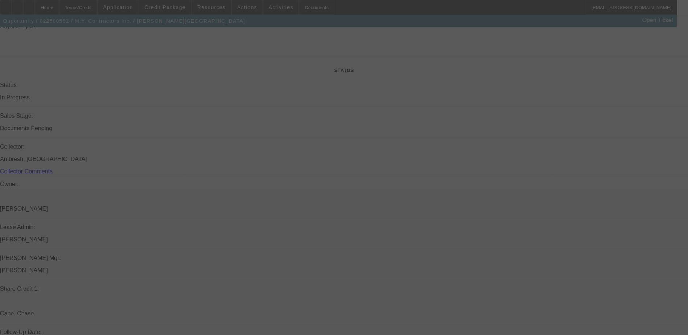
select select "0"
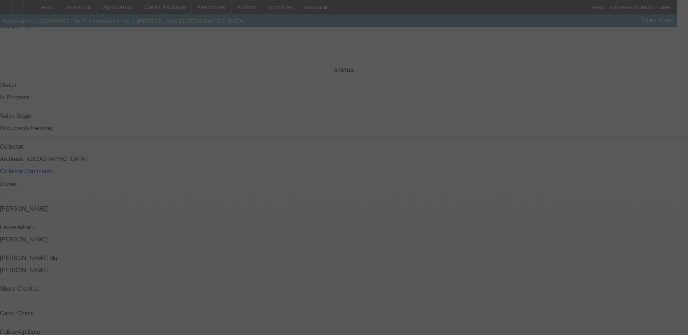
select select "0"
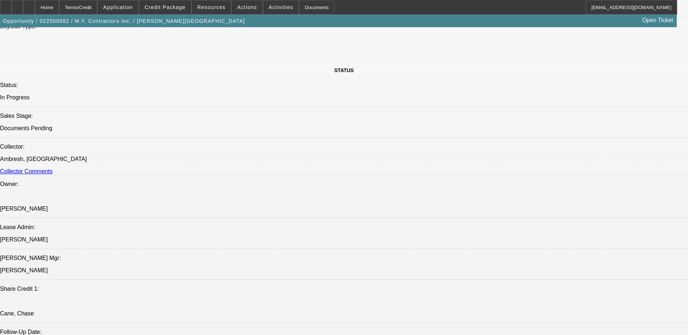
select select "1"
select select "6"
select select "1"
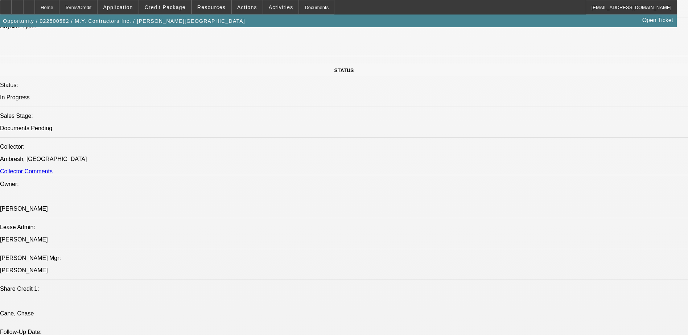
select select "6"
select select "1"
select select "6"
select select "1"
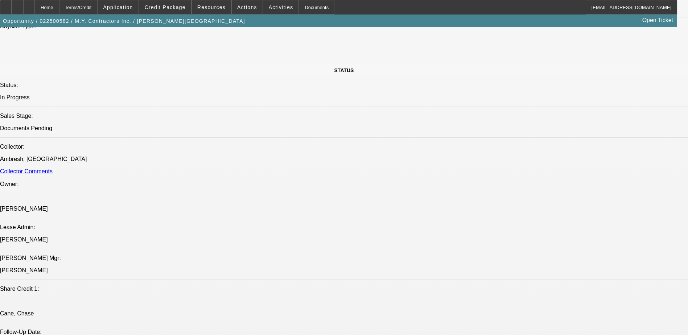
select select "1"
select select "6"
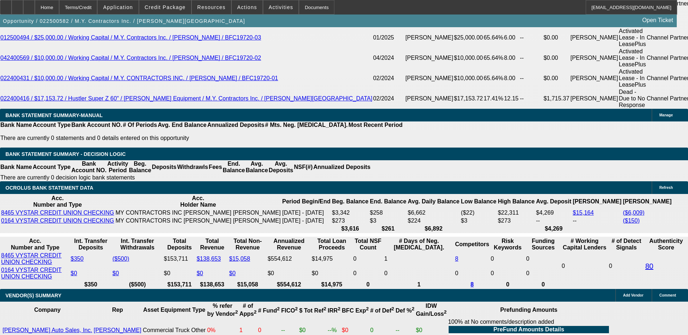
scroll to position [1473, 0]
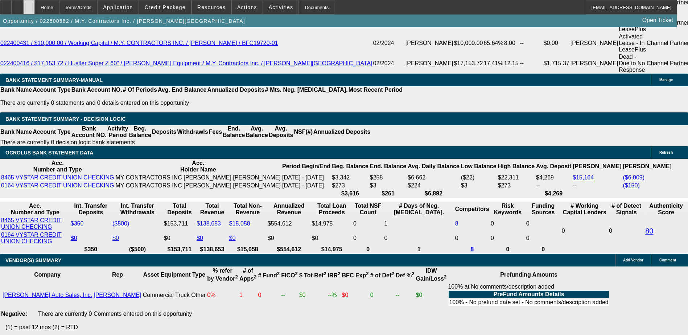
click at [35, 8] on div at bounding box center [29, 7] width 12 height 15
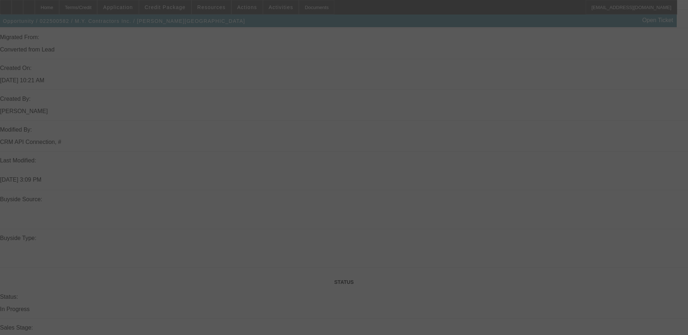
scroll to position [951, 0]
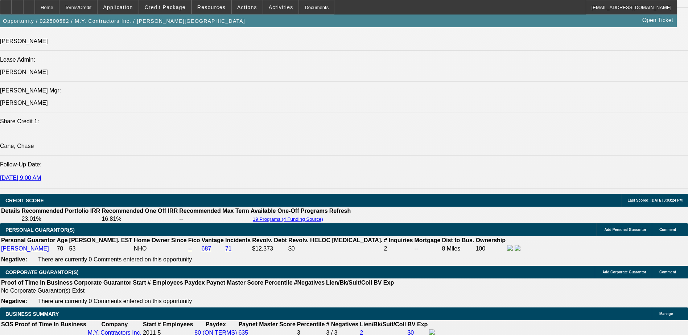
select select "0"
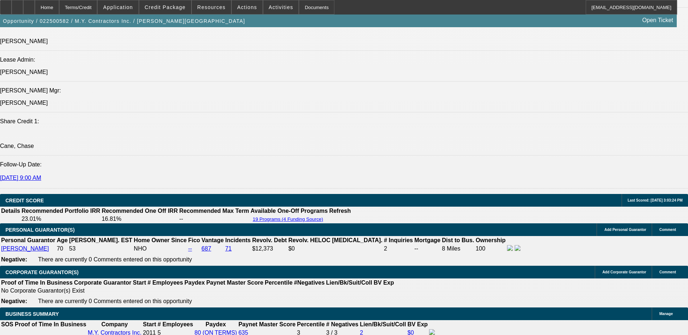
select select "0"
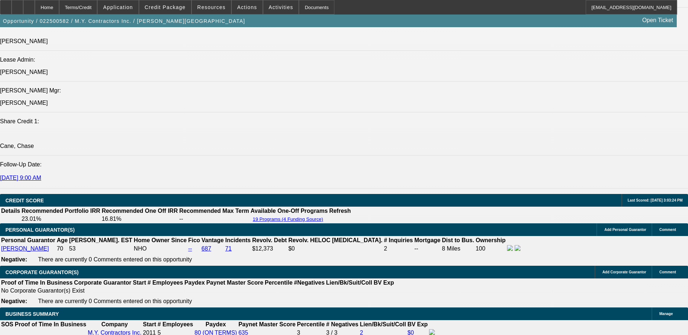
select select "0"
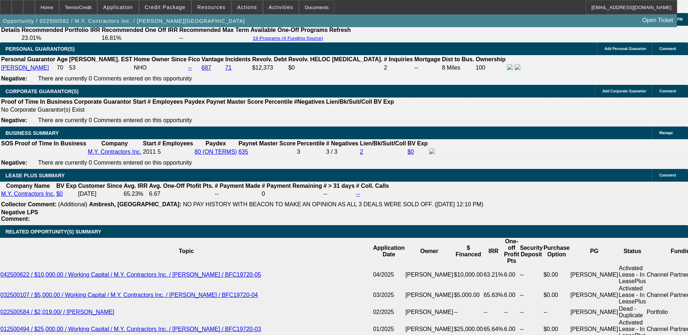
select select "1"
select select "6"
select select "1"
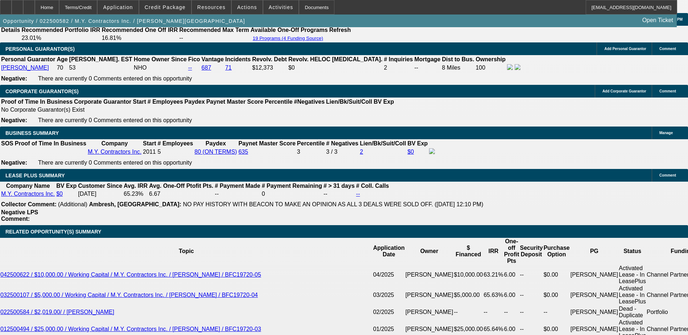
select select "6"
select select "1"
select select "6"
select select "1"
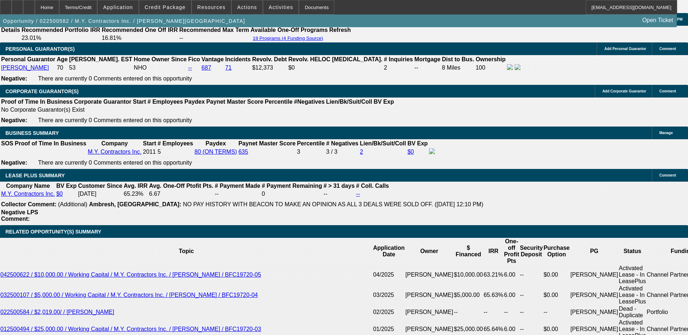
select select "1"
select select "6"
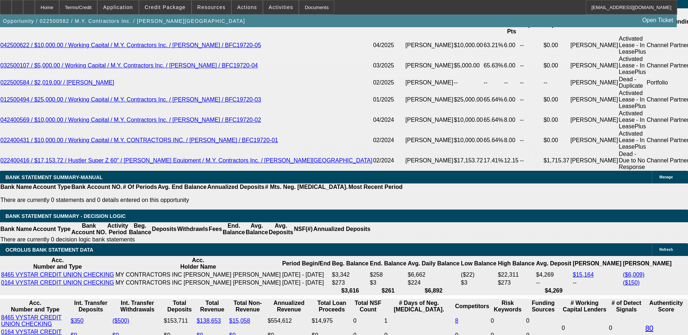
scroll to position [1339, 0]
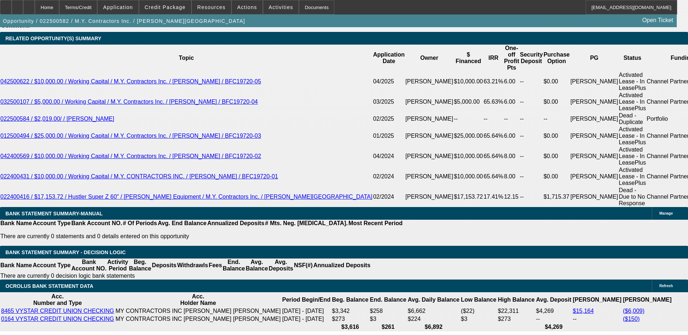
drag, startPoint x: 48, startPoint y: 7, endPoint x: 123, endPoint y: 35, distance: 80.4
click at [35, 7] on div at bounding box center [29, 7] width 12 height 15
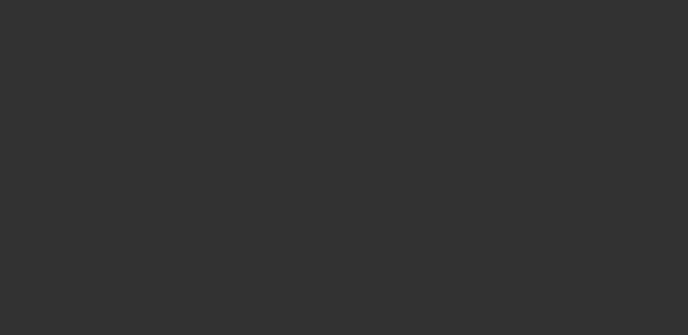
scroll to position [145, 0]
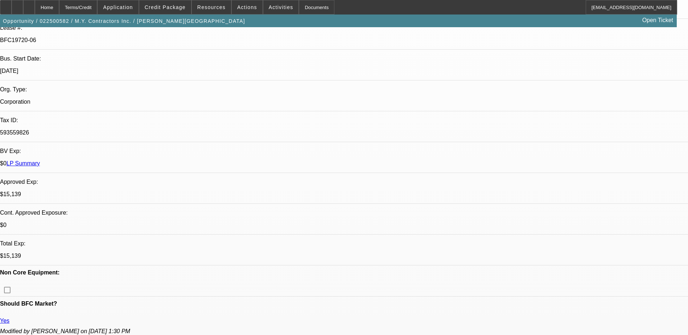
select select "0"
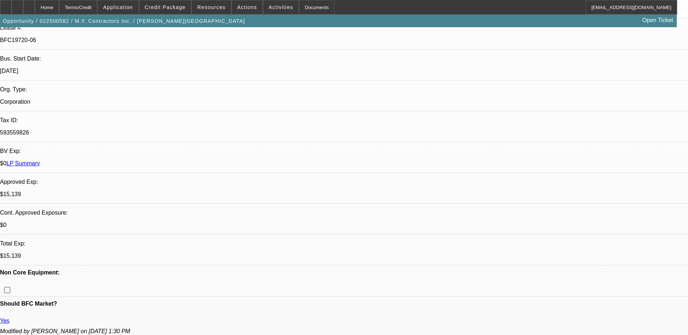
select select "0"
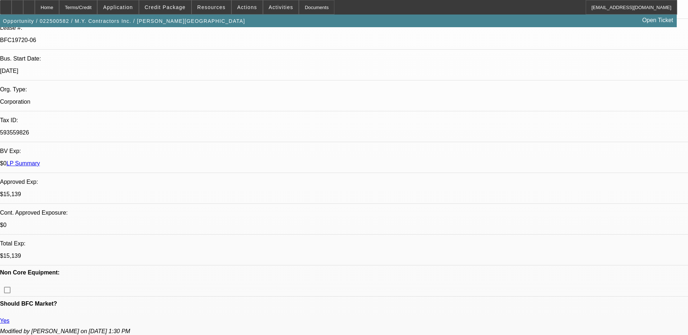
select select "0"
select select "1"
select select "6"
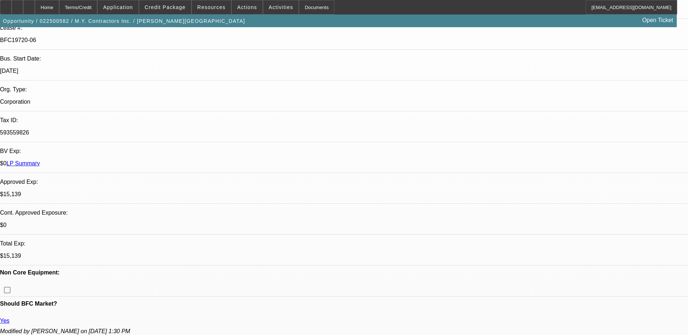
select select "1"
select select "6"
select select "1"
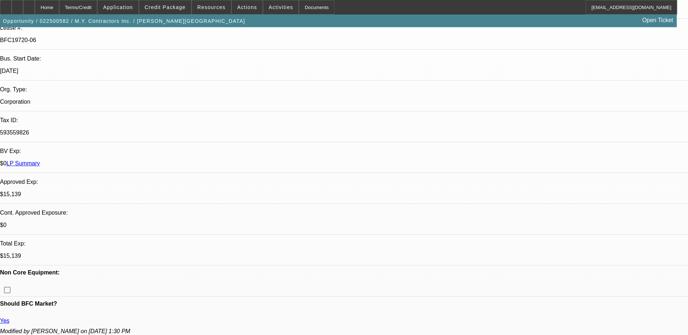
select select "6"
select select "1"
select select "6"
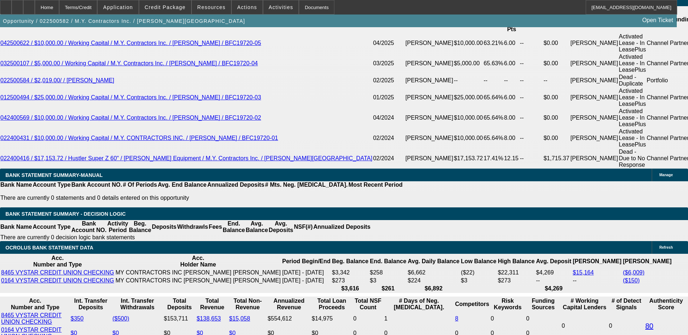
scroll to position [1196, 0]
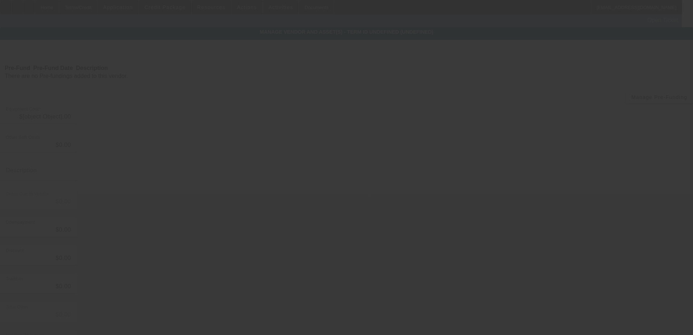
type input "$15,000.00"
type input "Taxes and fees"
type input "$15,000.00"
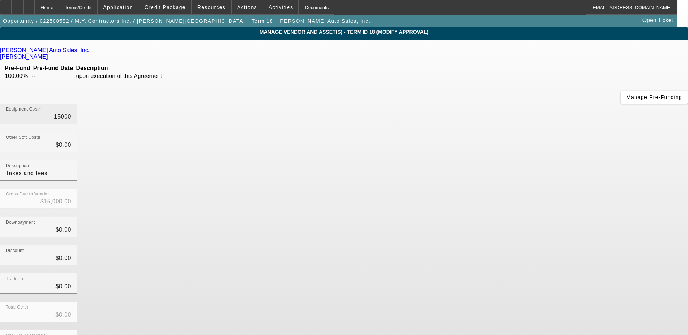
click at [71, 112] on input "15000" at bounding box center [38, 116] width 65 height 9
type input "9"
type input "$9.00"
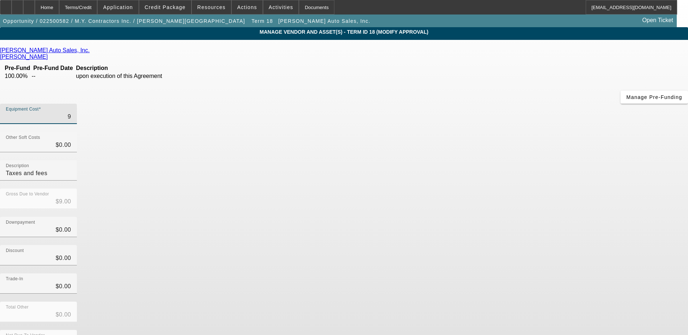
type input "90"
type input "$90.00"
type input "900"
type input "$900.00"
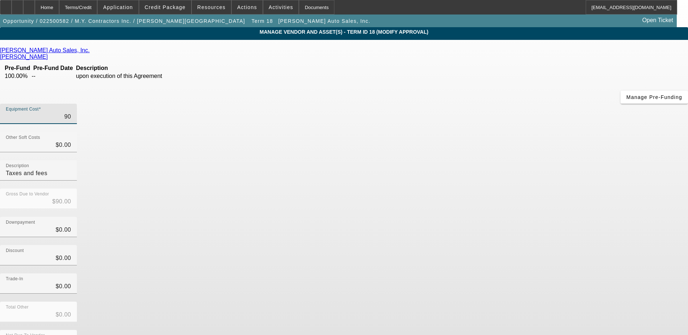
type input "$900.00"
type input "9000"
type input "$9,000.00"
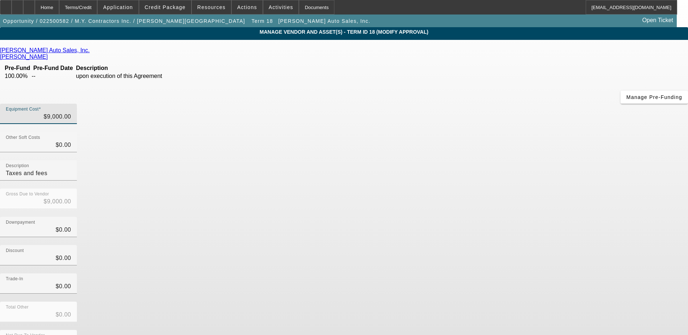
click at [565, 220] on app-vendor-asset-manage "MANAGE VENDOR AND ASSET(S) - Term ID 18 (Modify Approval) Remove Vendor [PERSON…" at bounding box center [344, 221] width 688 height 389
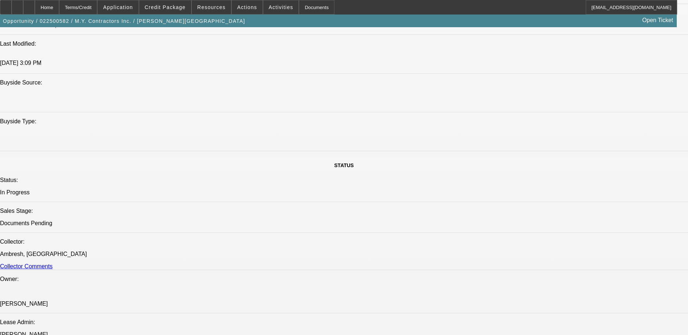
select select "0"
select select "3"
select select "0"
select select "6"
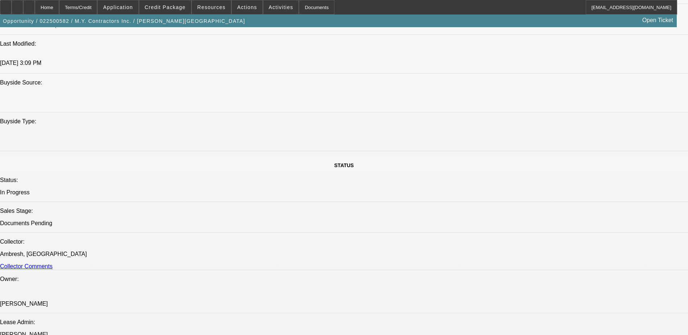
select select "0"
select select "6"
select select "0"
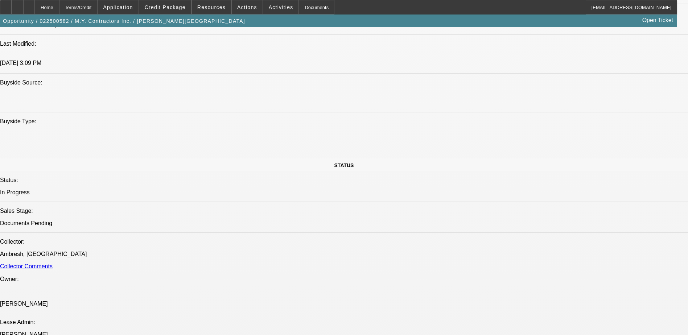
select select "0"
select select "6"
select select "0"
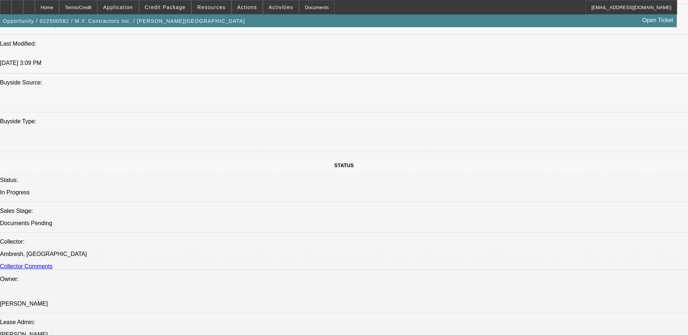
select select "0"
select select "6"
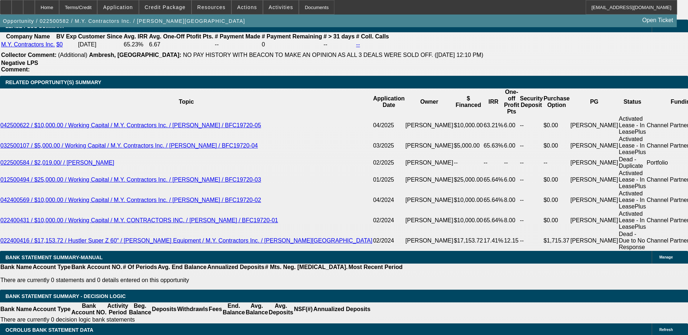
scroll to position [1358, 0]
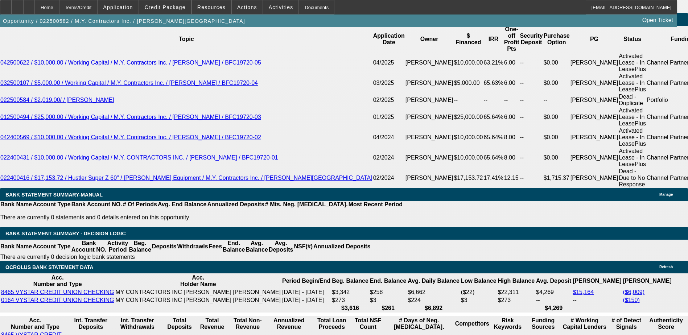
type input "30"
type input "UNKNOWN"
type input "$363.77"
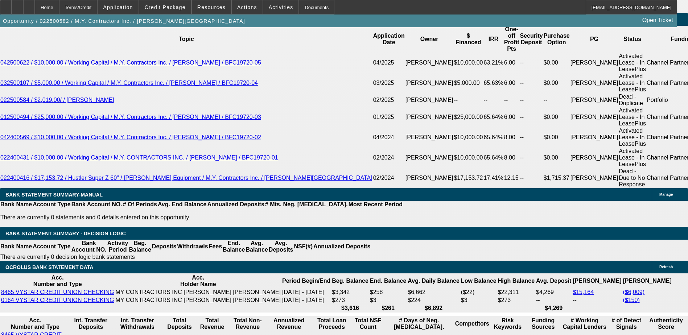
type input "2"
type input "$4,587.37"
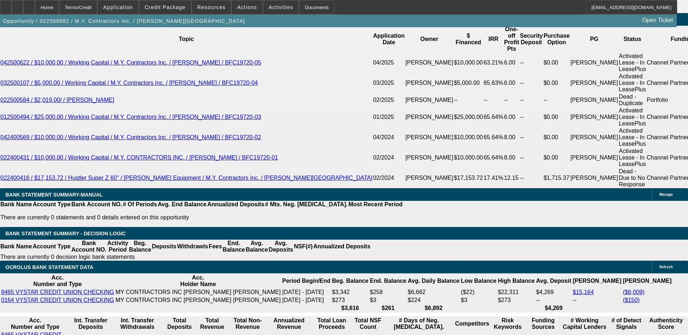
type input "28"
type input "$385.09"
type input "28"
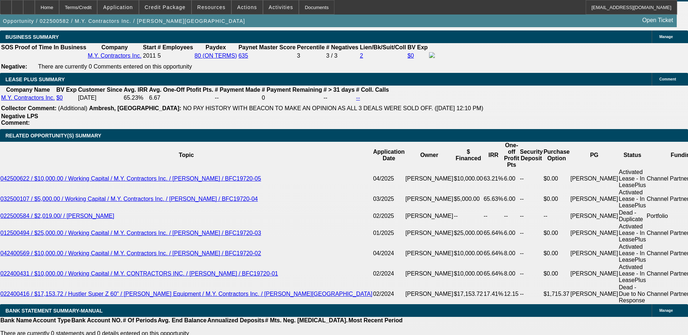
scroll to position [1286, 0]
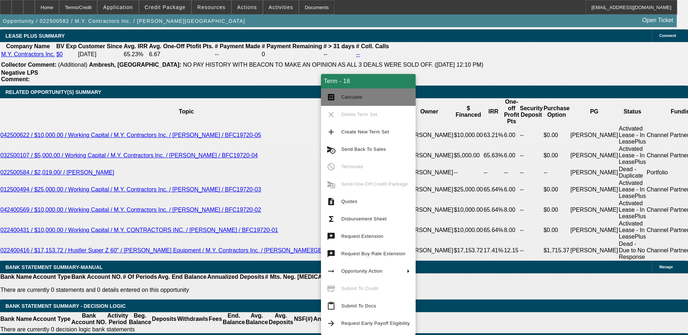
click at [337, 100] on button "calculate Calculate" at bounding box center [368, 96] width 95 height 17
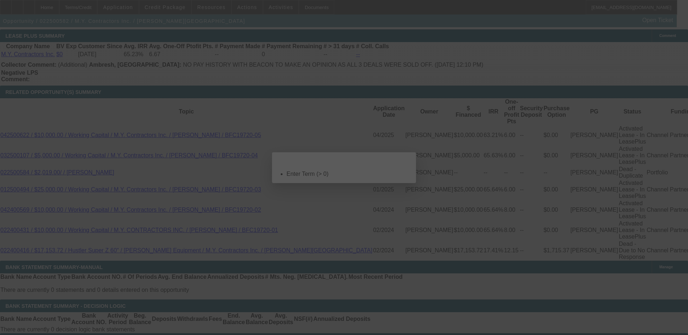
scroll to position [0, 0]
select select "0"
select select "6"
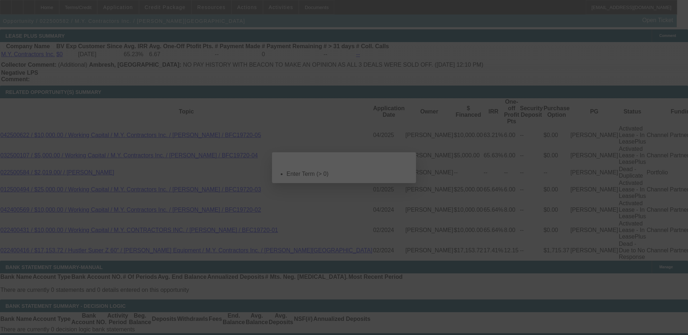
click at [400, 161] on icon at bounding box center [400, 159] width 0 height 4
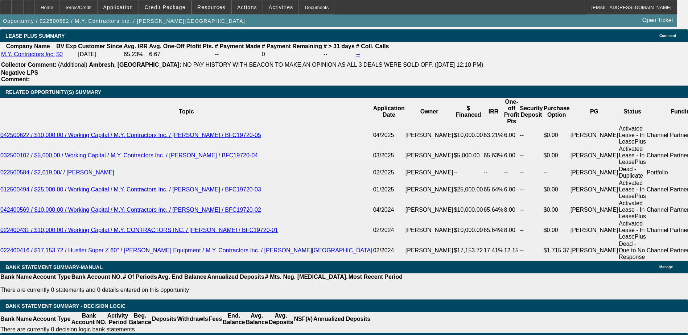
scroll to position [1286, 0]
type input "30"
type input "$0.20"
type input "30"
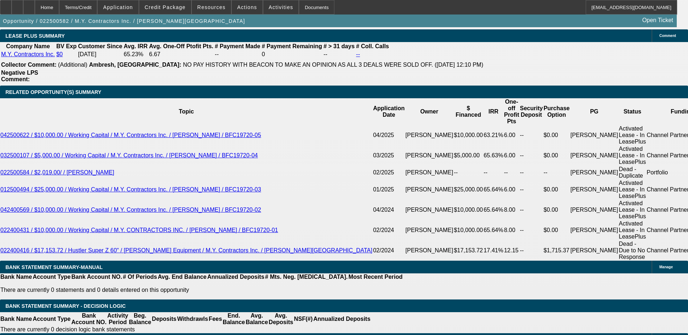
type input "15"
type input "$361.61"
type input "15"
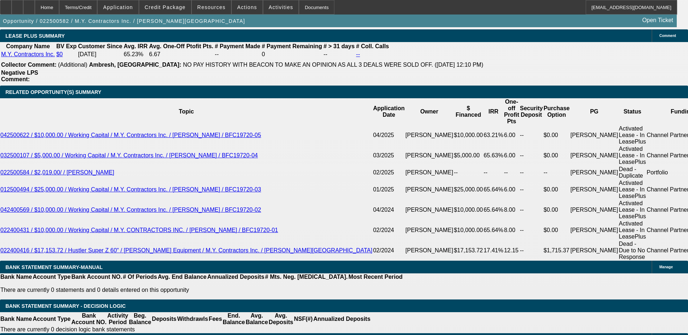
type input "2"
type input "$4,584.55"
type input "24"
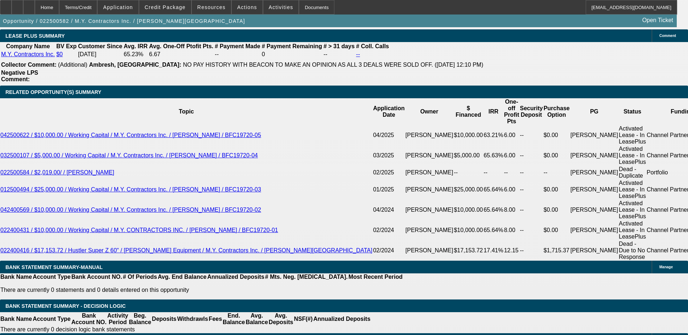
type input "$436.38"
type input "24"
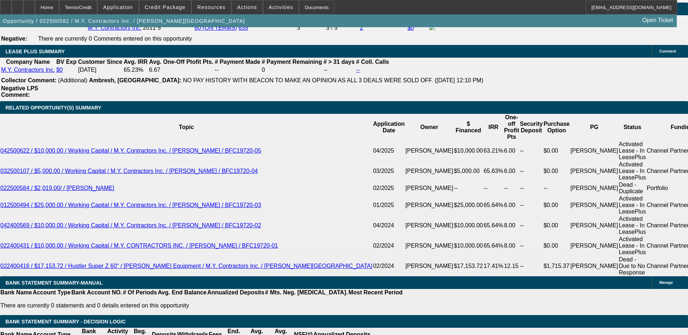
scroll to position [1278, 0]
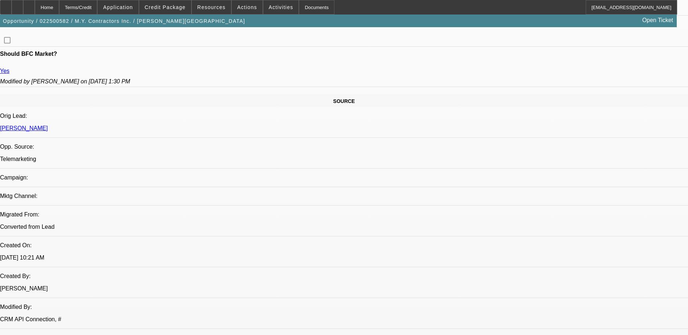
scroll to position [435, 0]
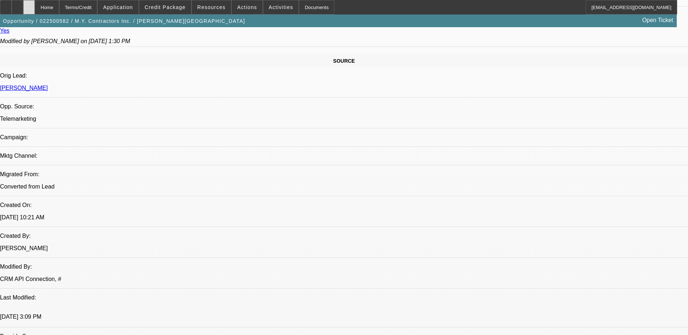
click at [35, 8] on div at bounding box center [29, 7] width 12 height 15
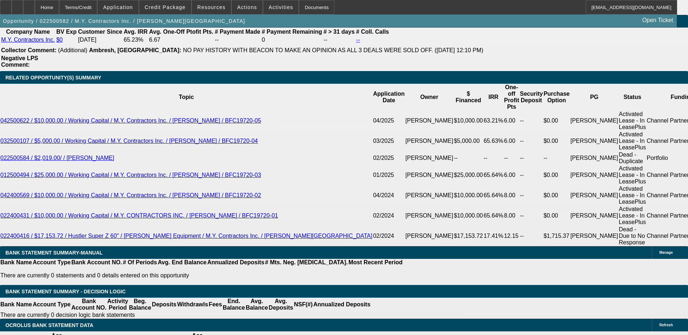
select select "0"
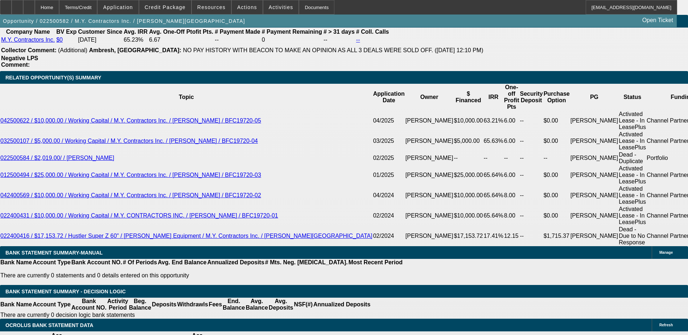
select select "0"
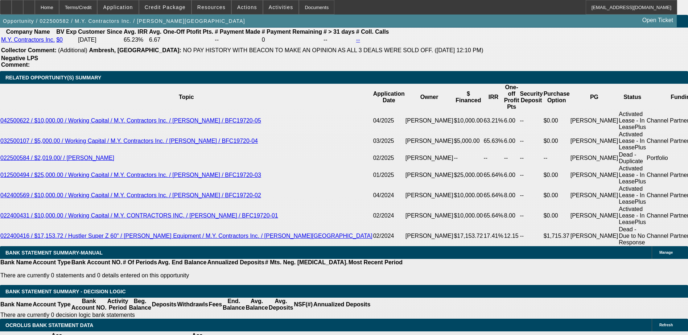
select select "0"
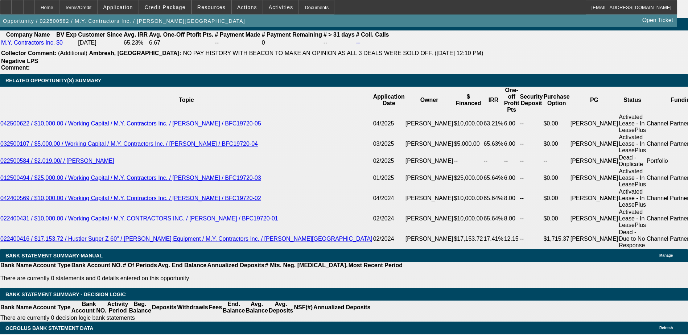
select select "1"
select select "3"
select select "6"
select select "1"
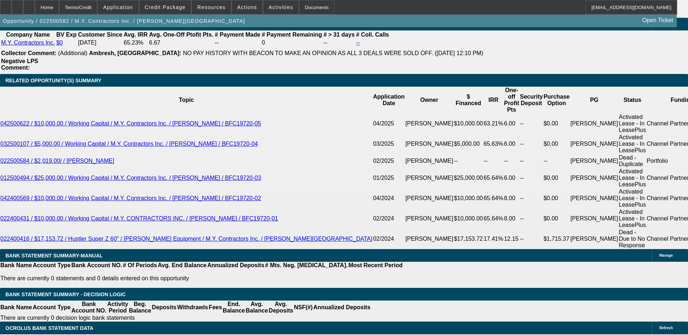
select select "6"
select select "1"
select select "6"
select select "1"
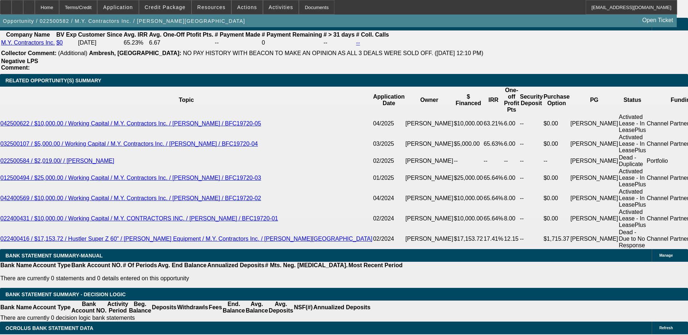
select select "1"
select select "6"
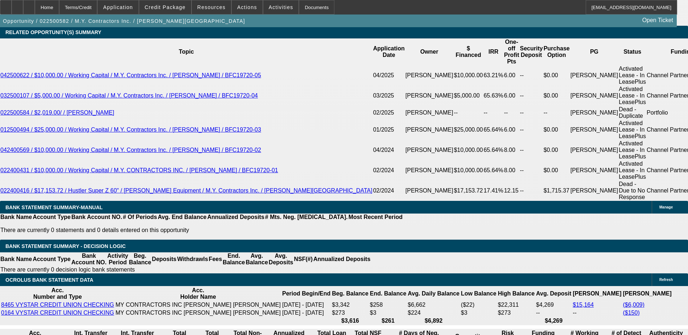
scroll to position [1345, 0]
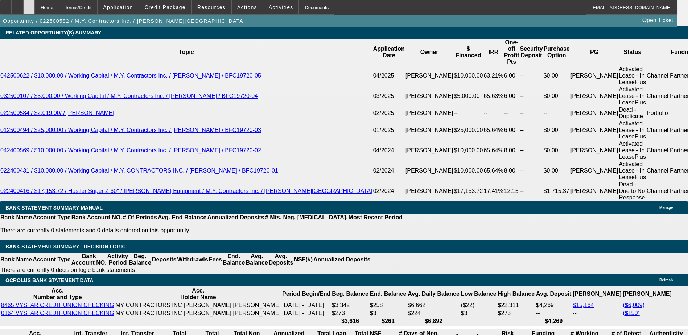
click at [29, 5] on icon at bounding box center [29, 5] width 0 height 0
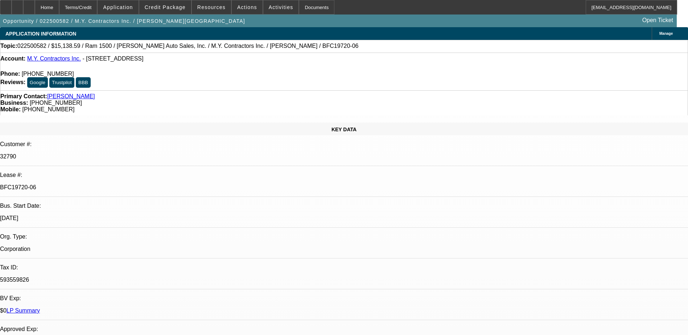
select select "0"
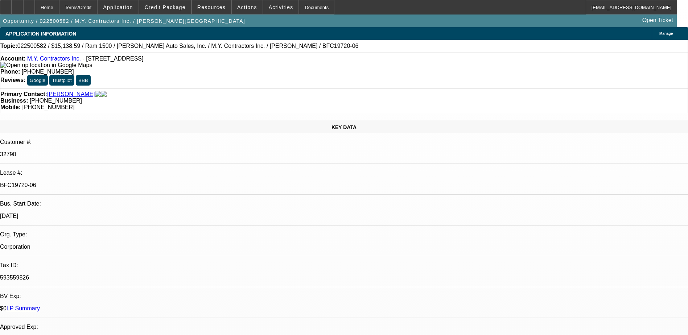
select select "0"
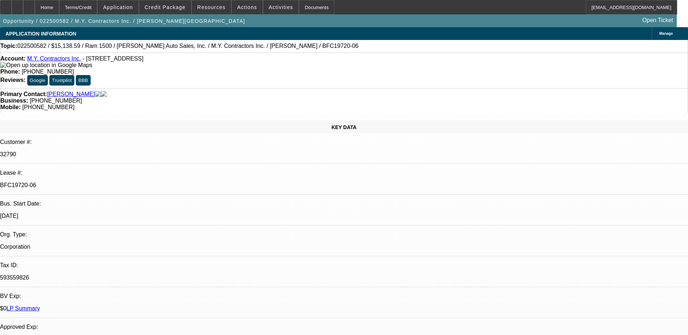
select select "0"
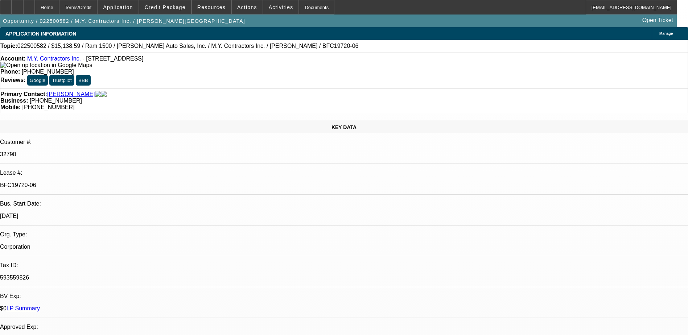
select select "0"
select select "1"
select select "3"
select select "6"
select select "1"
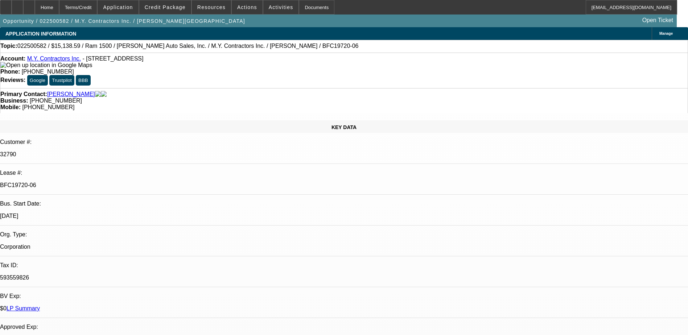
select select "1"
select select "6"
select select "1"
select select "6"
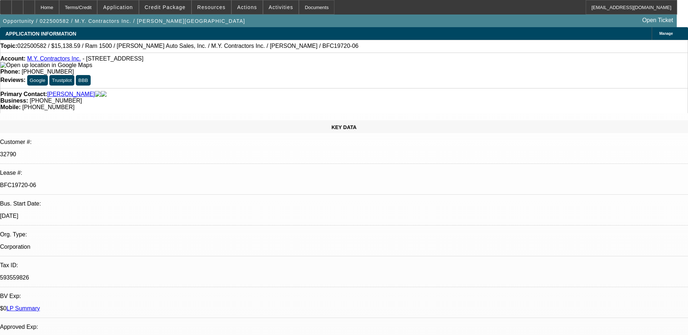
select select "1"
select select "6"
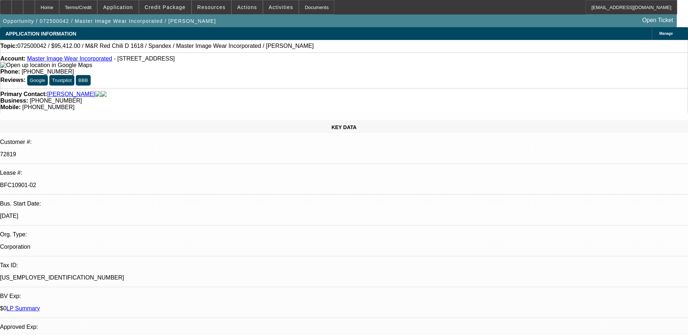
select select "0"
select select "0.1"
select select "0"
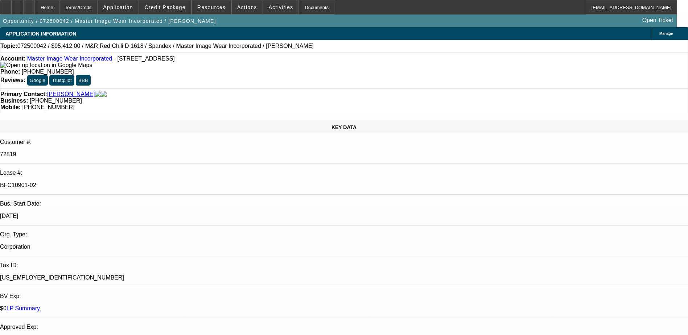
select select "0.1"
select select "0"
select select "0.1"
select select "0"
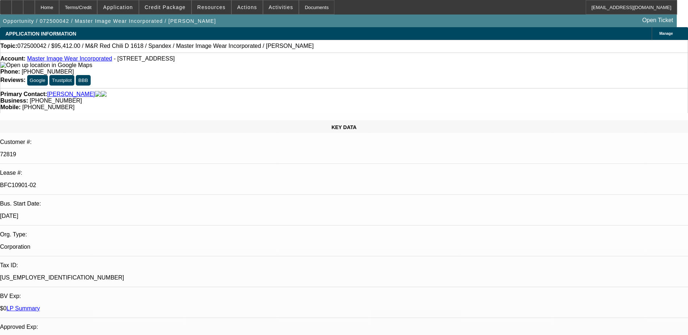
select select "0"
select select "0.1"
select select "1"
select select "4"
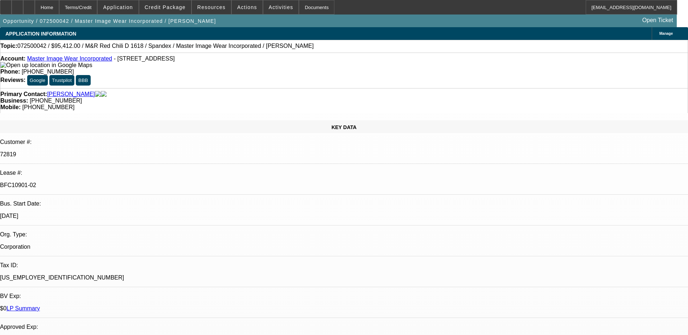
select select "1"
select select "4"
select select "1"
select select "3"
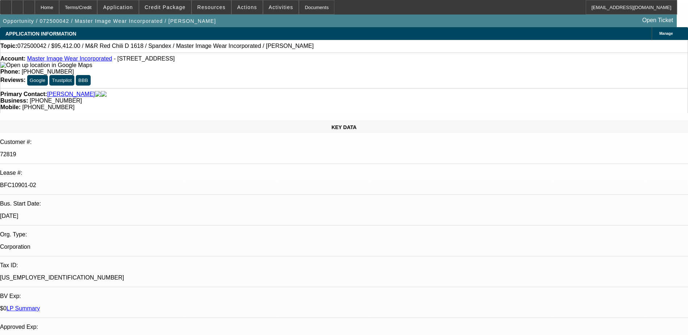
select select "4"
select select "1"
select select "3"
select select "4"
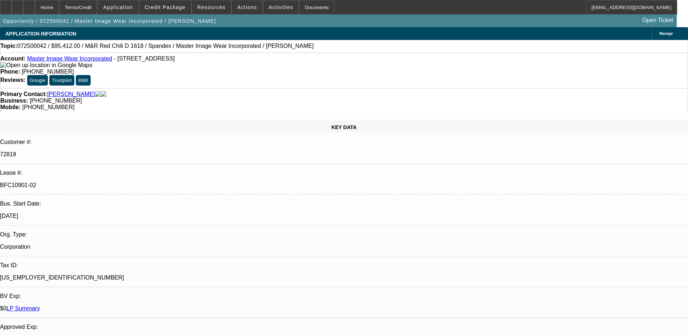
drag, startPoint x: 528, startPoint y: 231, endPoint x: 482, endPoint y: 223, distance: 46.8
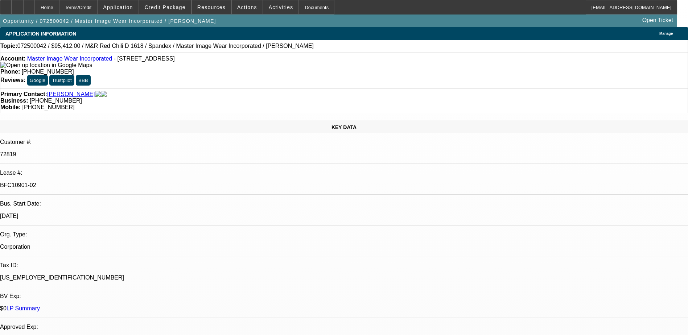
drag, startPoint x: 482, startPoint y: 223, endPoint x: 540, endPoint y: 234, distance: 59.0
click at [150, 120] on div "KEY DATA Customer #: 72819 Lease #: BFC10901-02 Bus. Start Date: [DATE] Org. Ty…" at bounding box center [344, 300] width 688 height 361
